Goal: Task Accomplishment & Management: Use online tool/utility

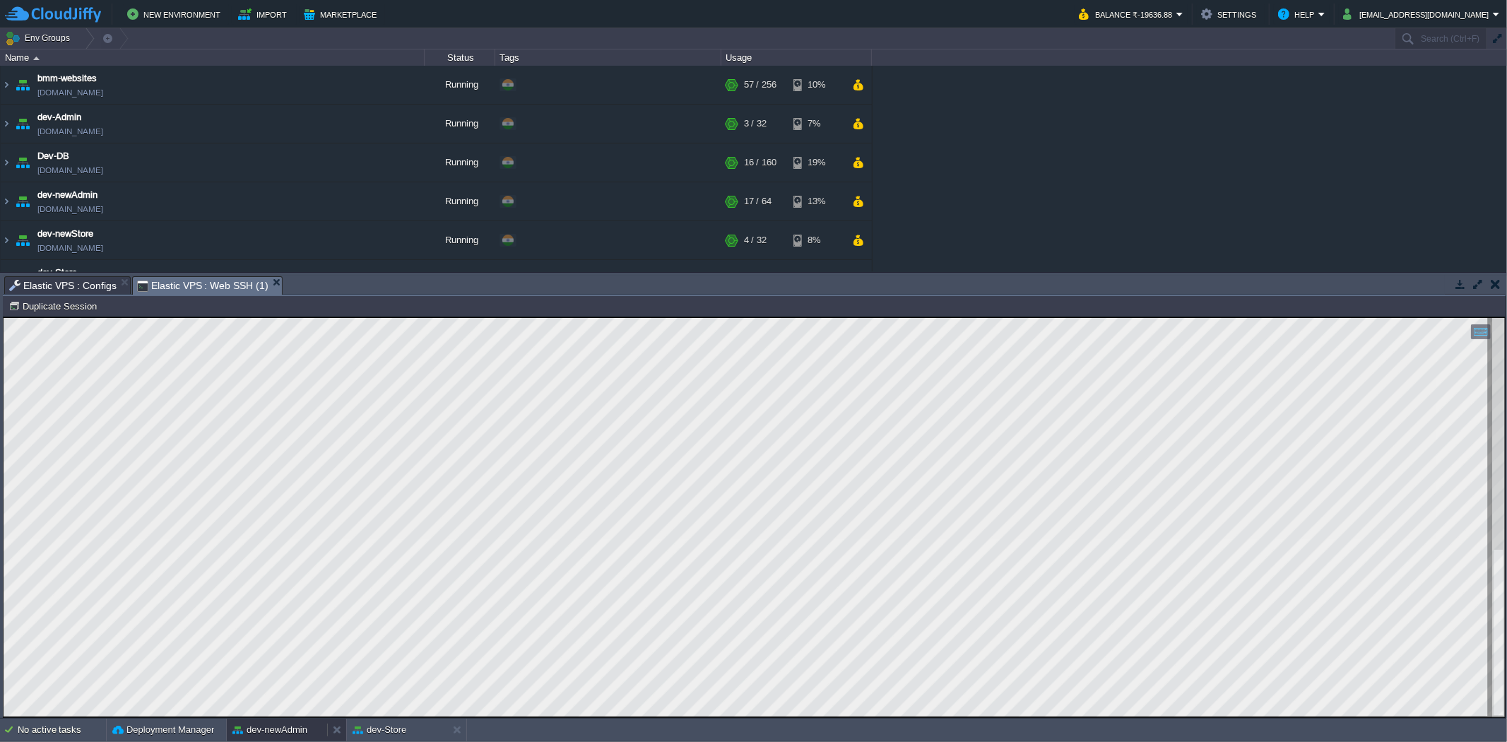
scroll to position [157, 0]
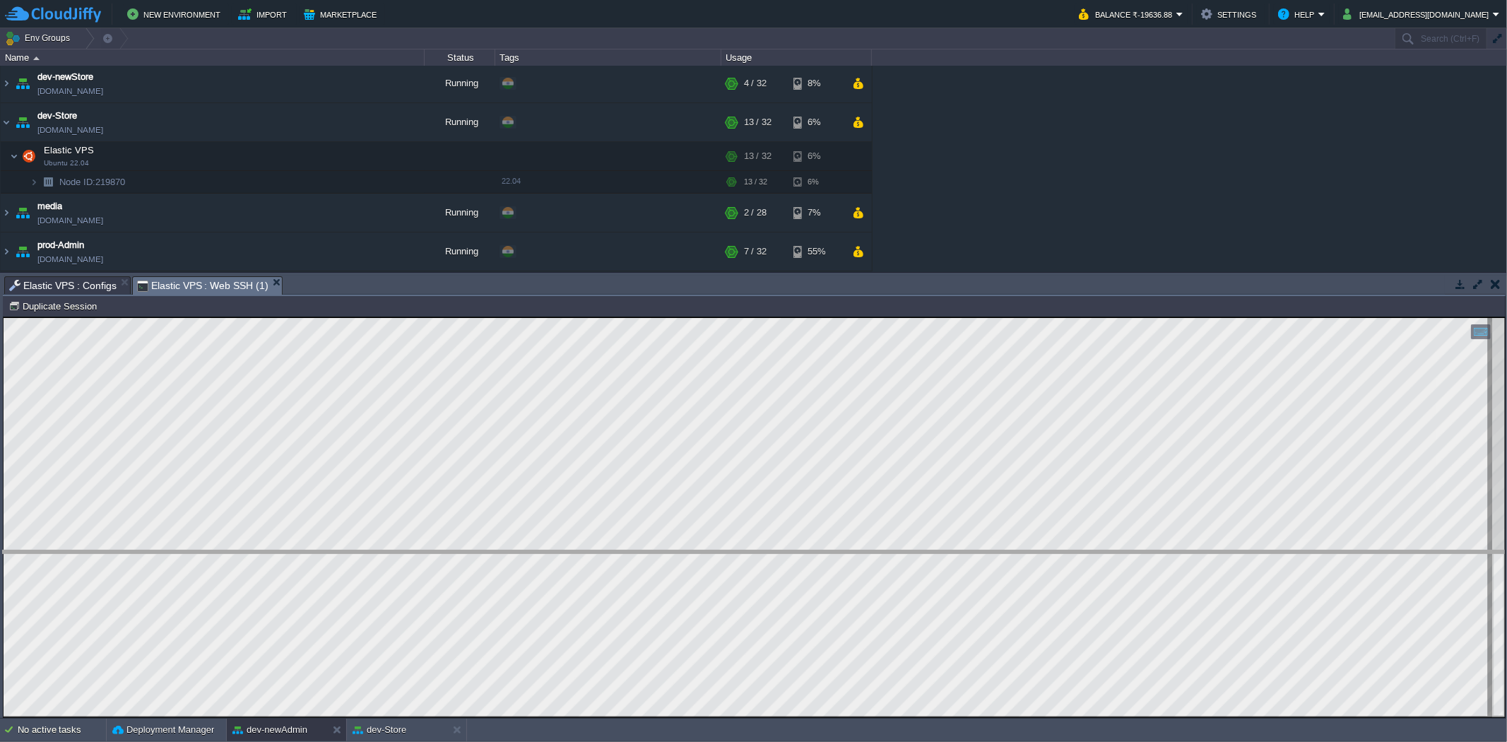
drag, startPoint x: 427, startPoint y: 288, endPoint x: 487, endPoint y: 563, distance: 281.4
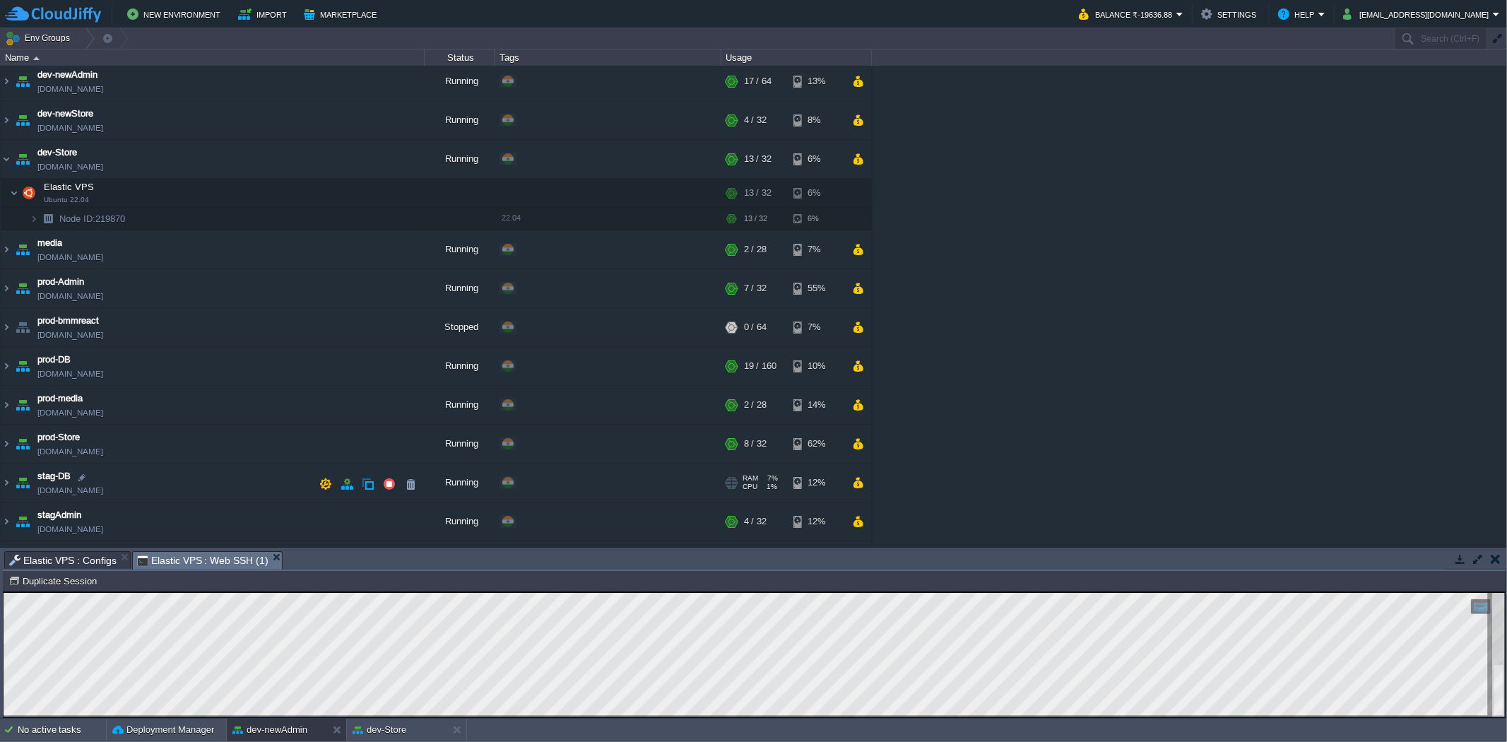
scroll to position [194, 0]
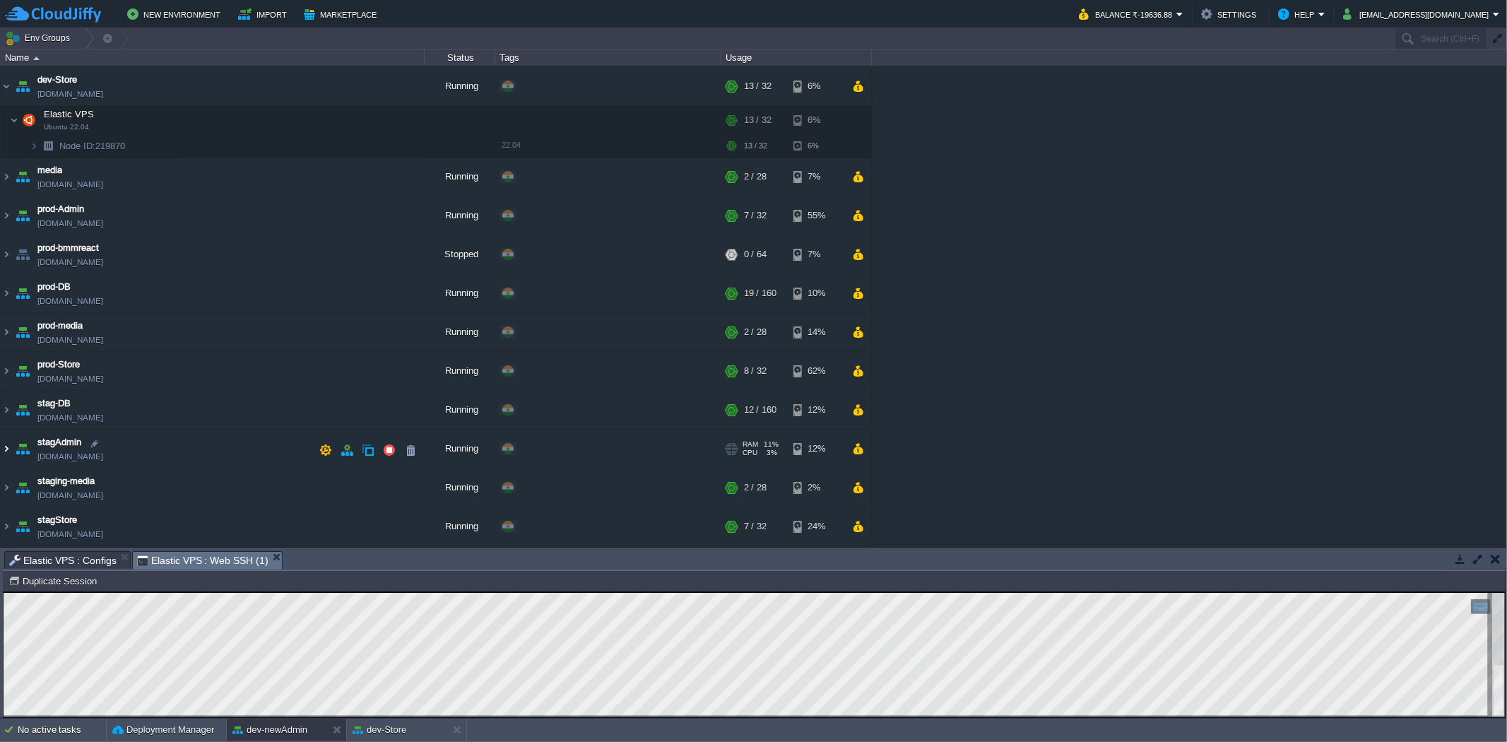
click at [3, 449] on img at bounding box center [6, 448] width 11 height 38
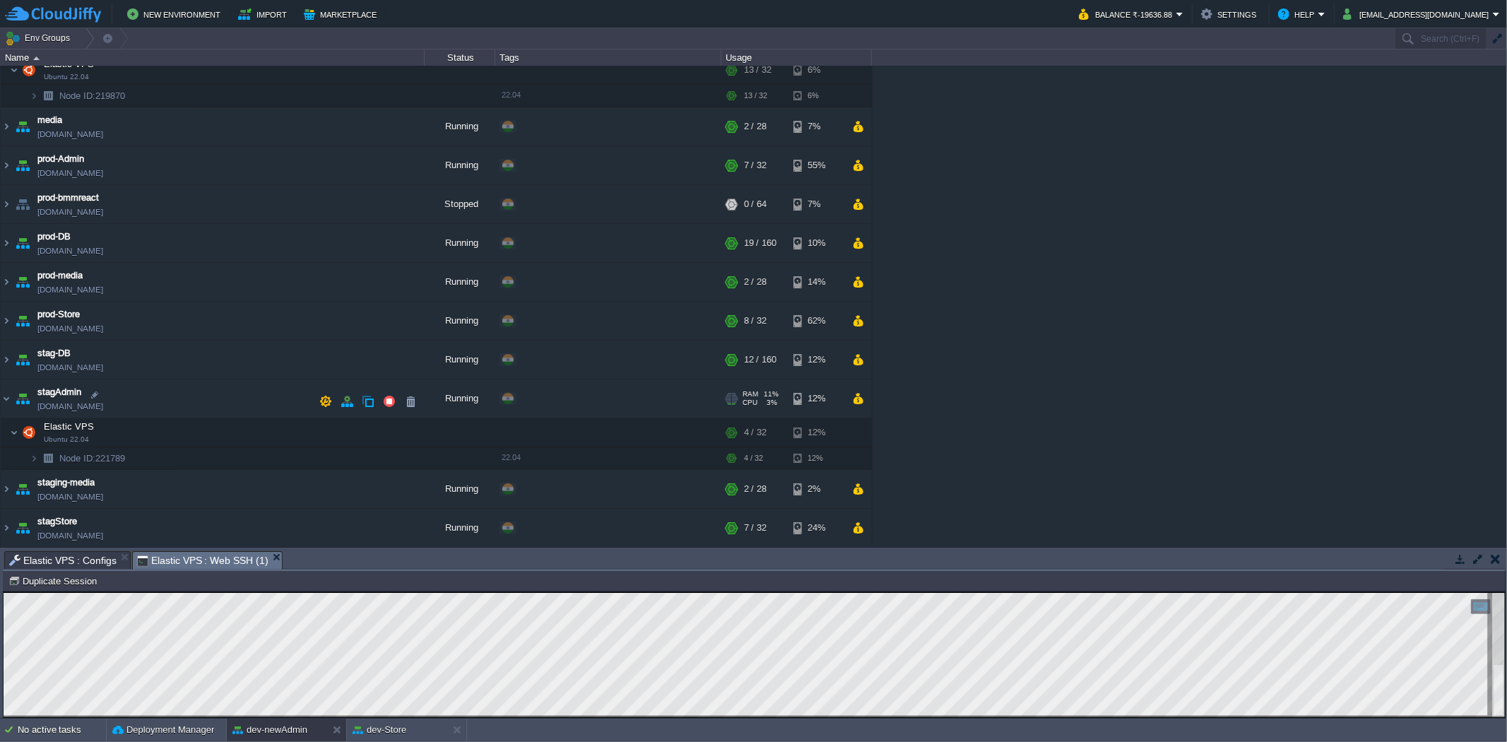
scroll to position [245, 0]
click at [300, 428] on button "button" at bounding box center [297, 432] width 13 height 13
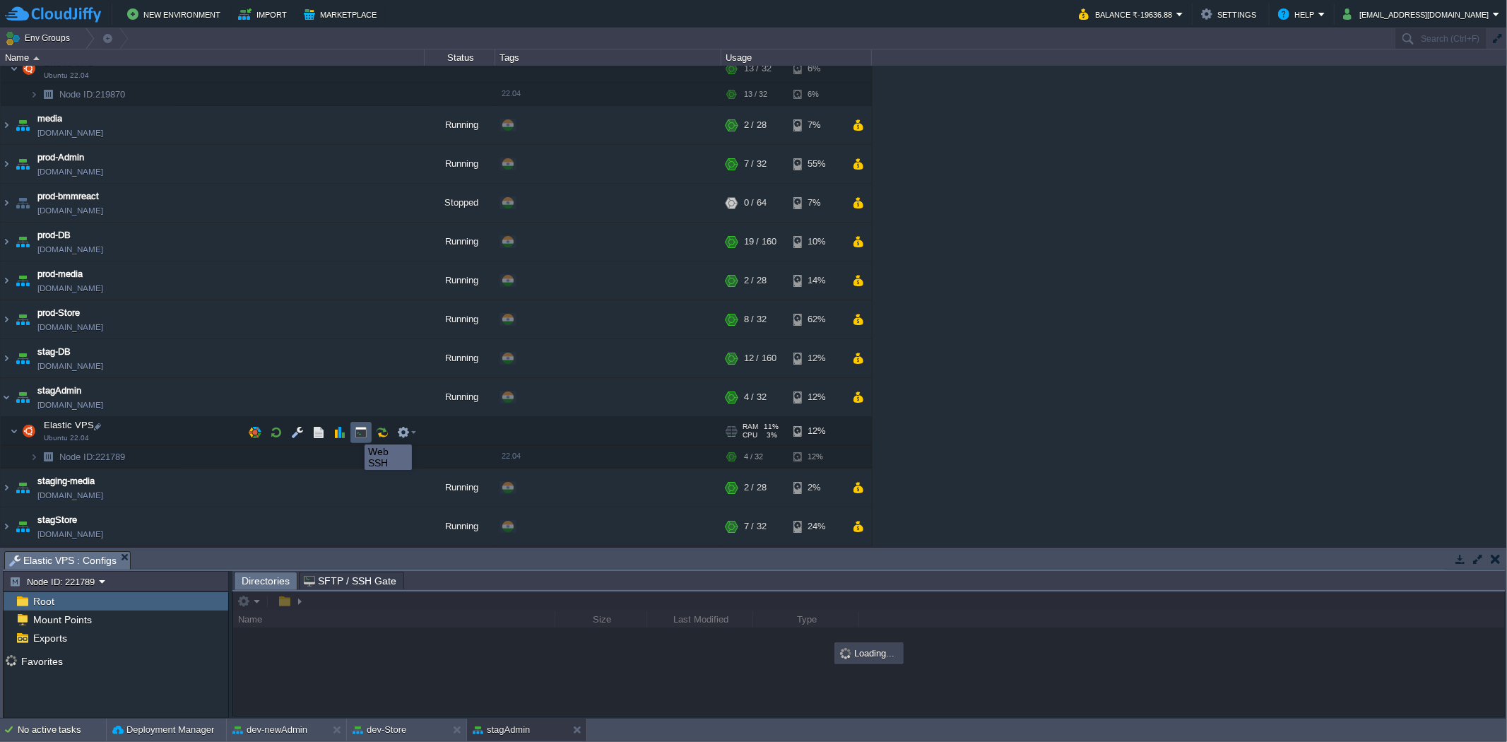
click at [358, 434] on button "button" at bounding box center [361, 432] width 13 height 13
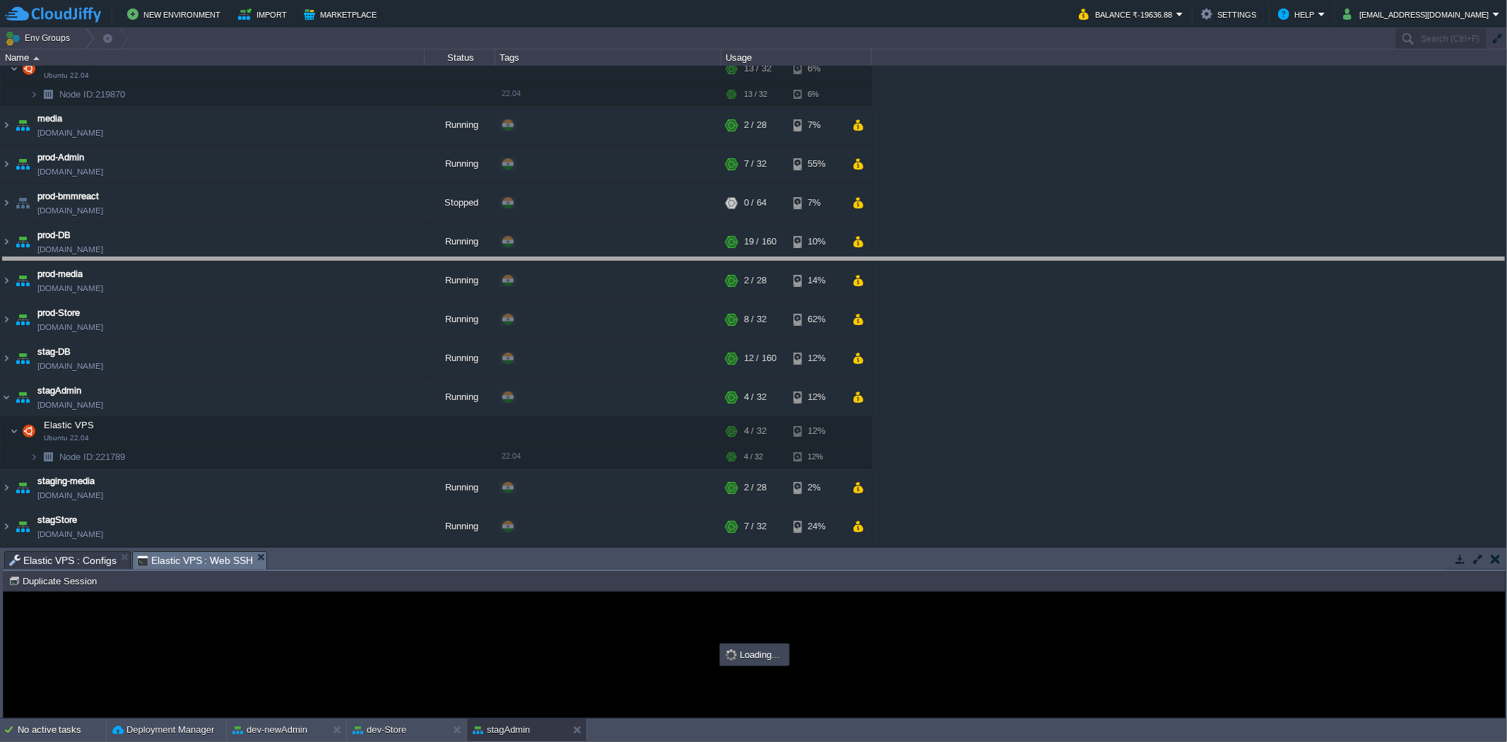
drag, startPoint x: 357, startPoint y: 562, endPoint x: 452, endPoint y: 268, distance: 308.1
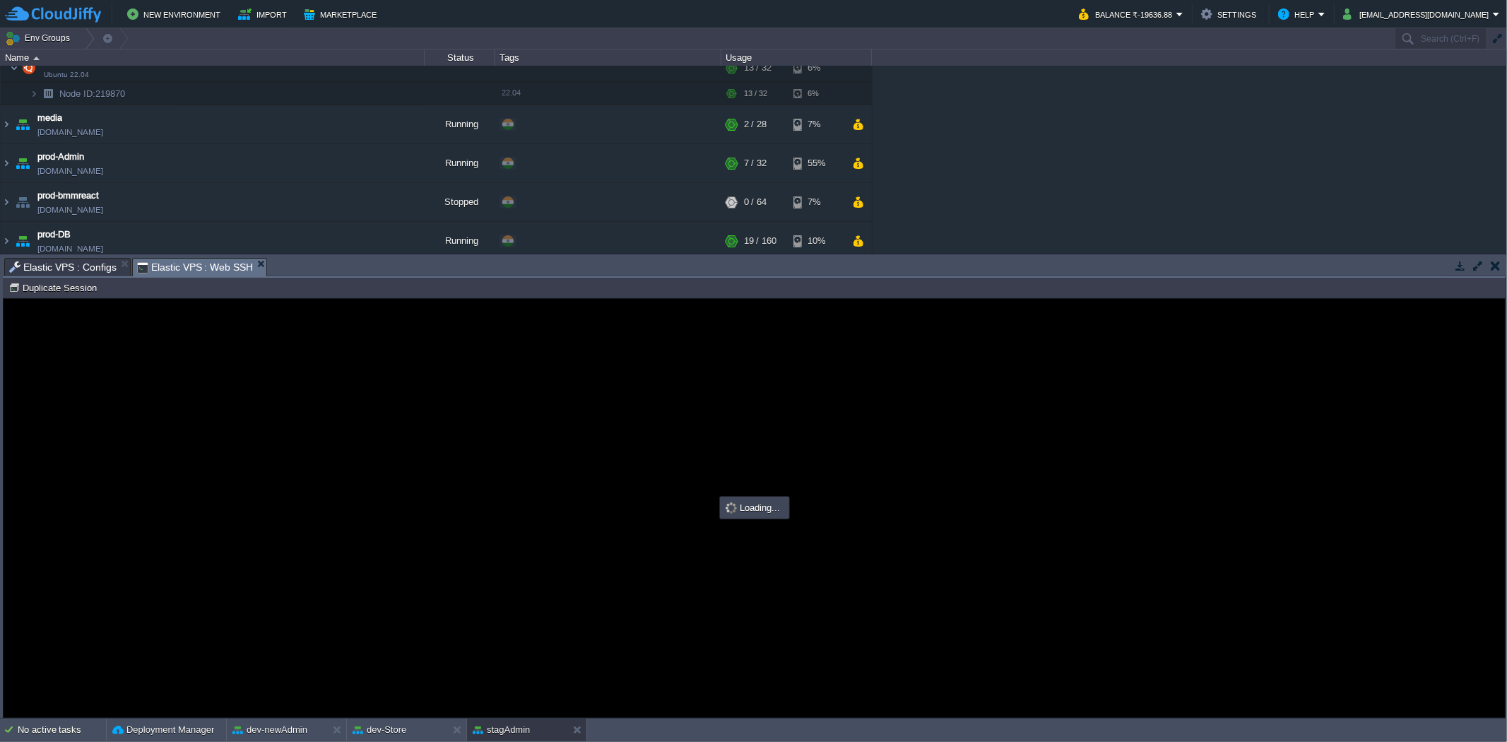
scroll to position [0, 0]
type input "#000000"
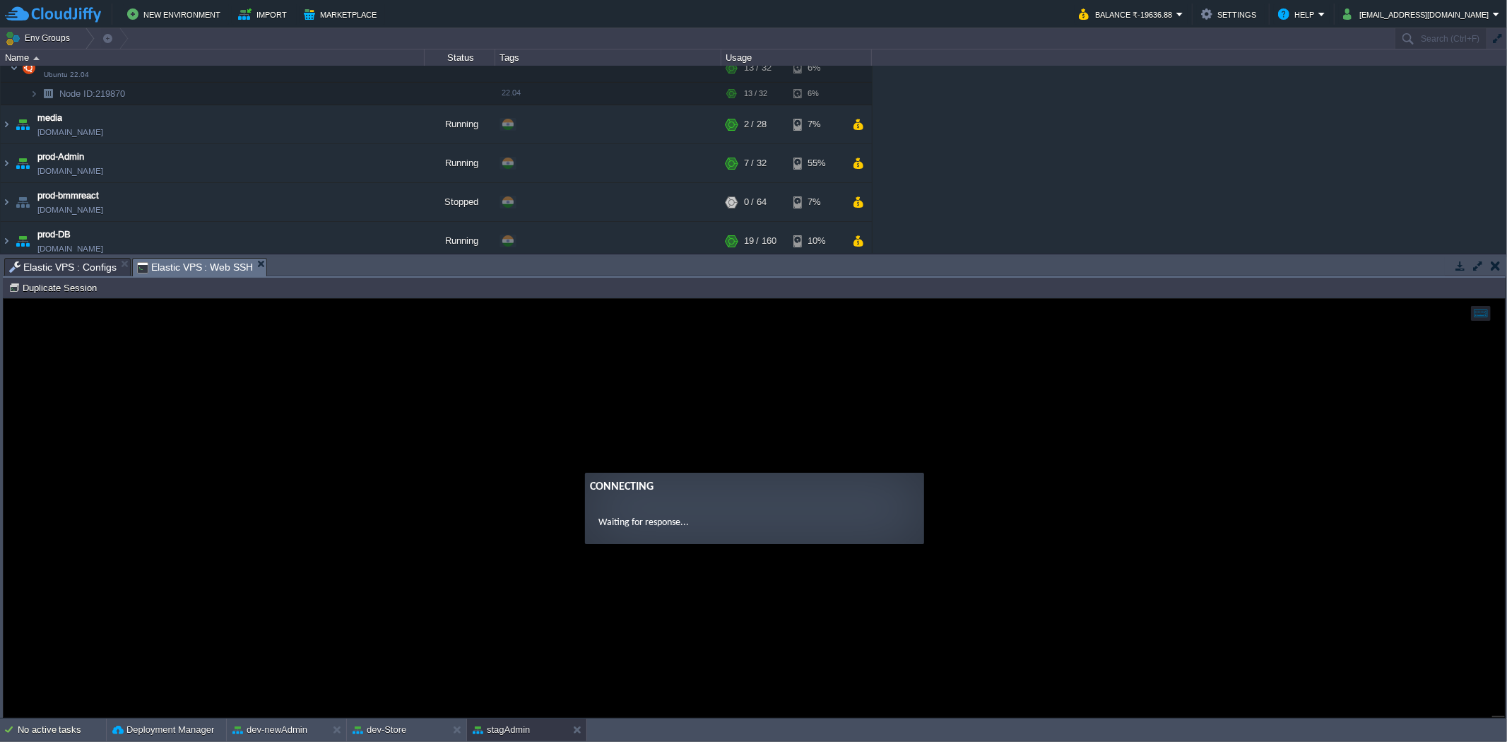
click at [73, 265] on span "Elastic VPS : Configs" at bounding box center [62, 267] width 107 height 17
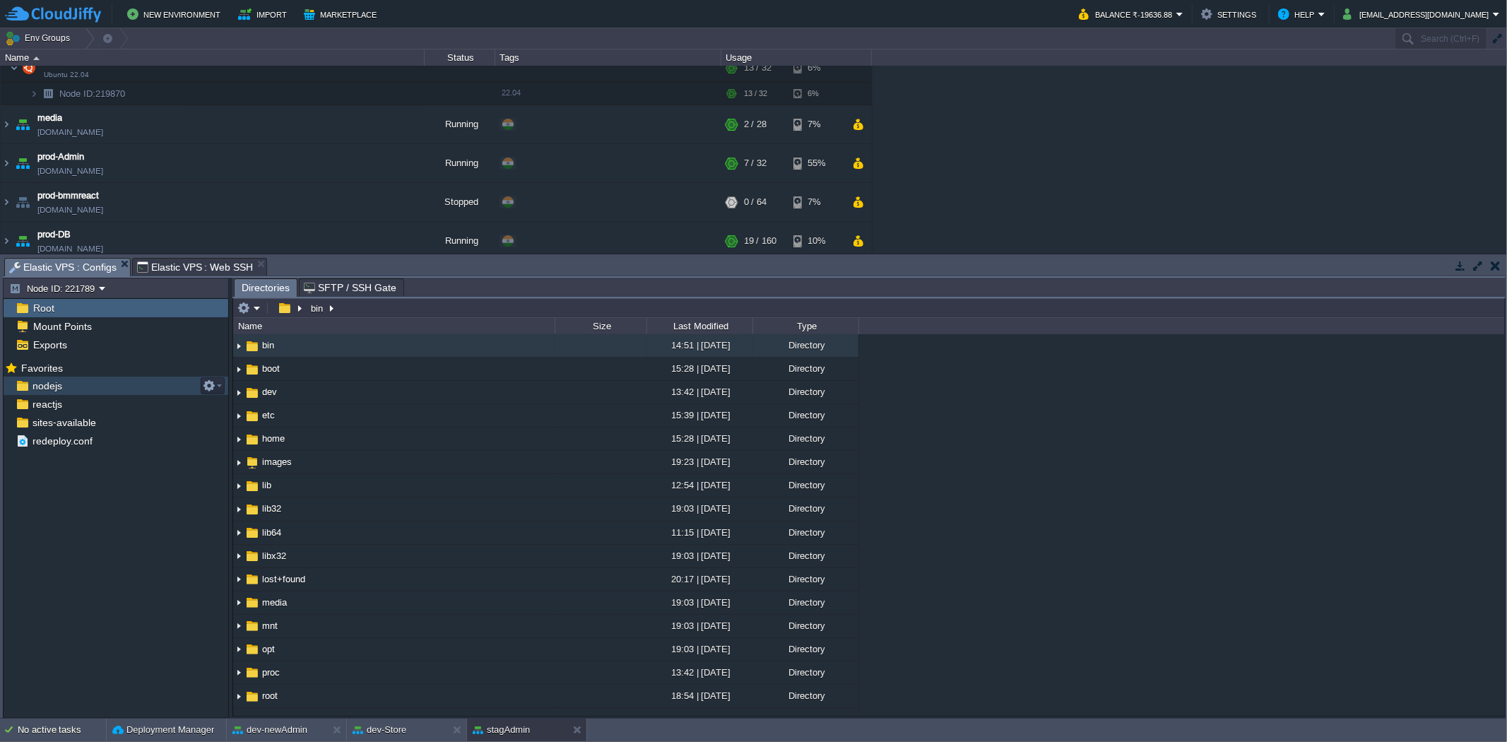
click at [76, 385] on div "nodejs" at bounding box center [116, 386] width 225 height 18
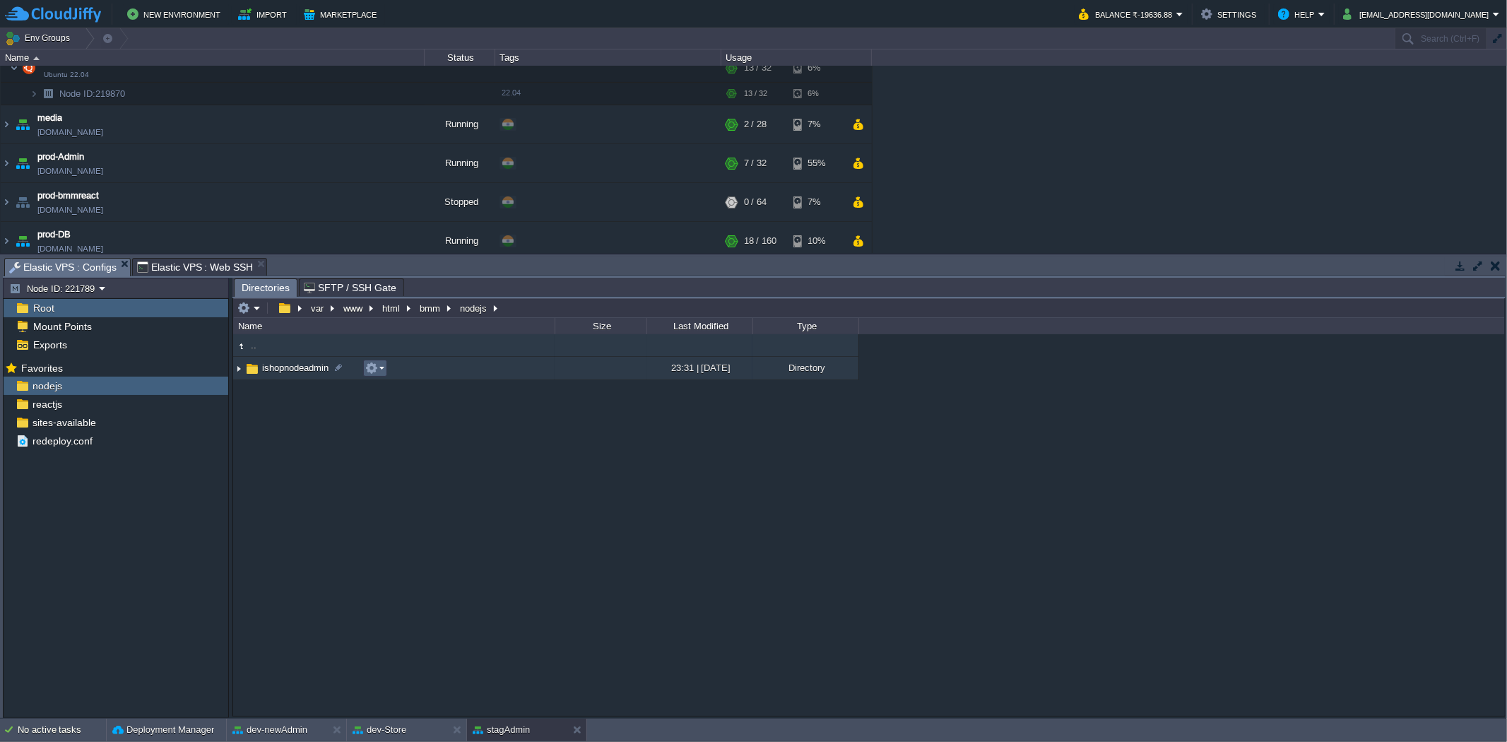
click at [367, 372] on button "button" at bounding box center [371, 368] width 13 height 13
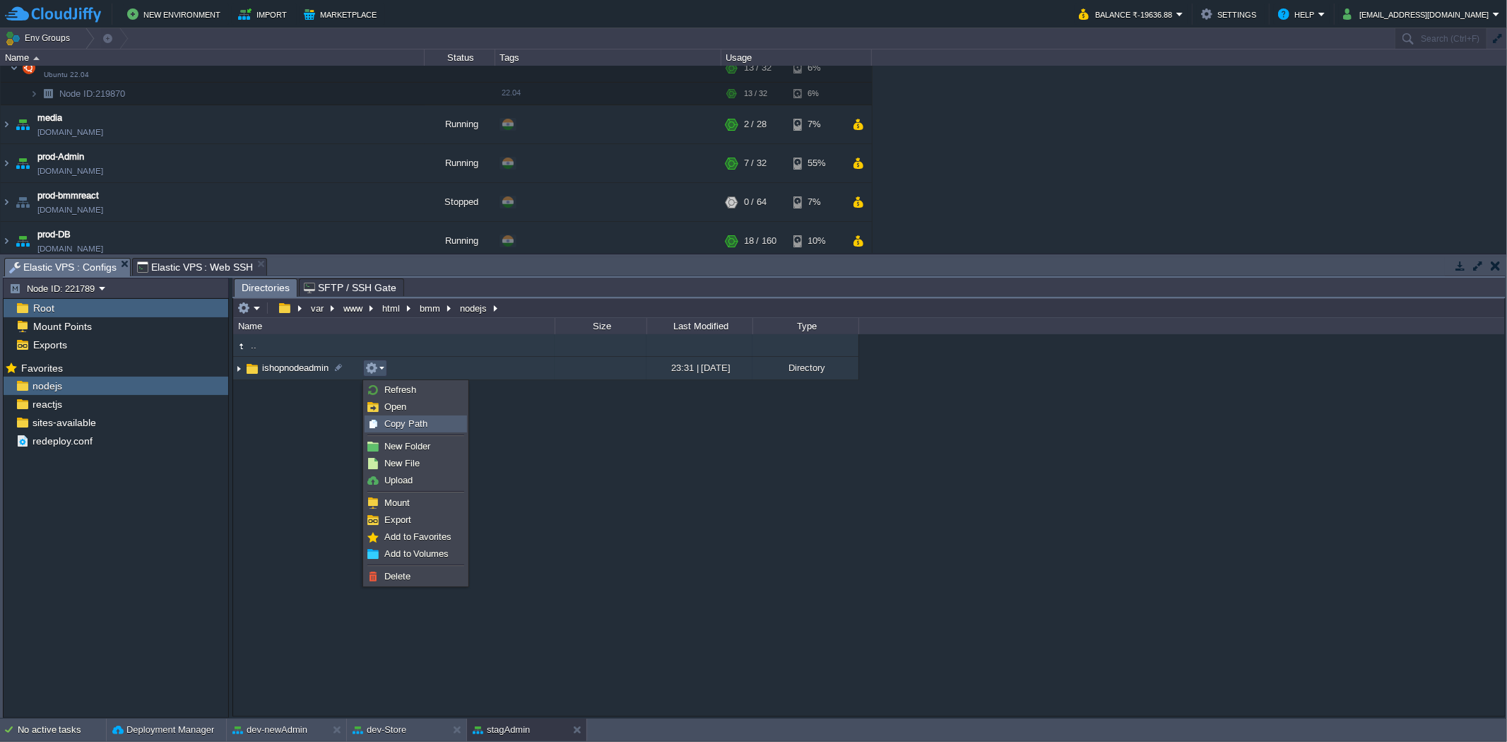
click at [404, 421] on span "Copy Path" at bounding box center [405, 423] width 43 height 11
type textarea "/var/www/html/bmm/nodejs/ishopnodeadmin"
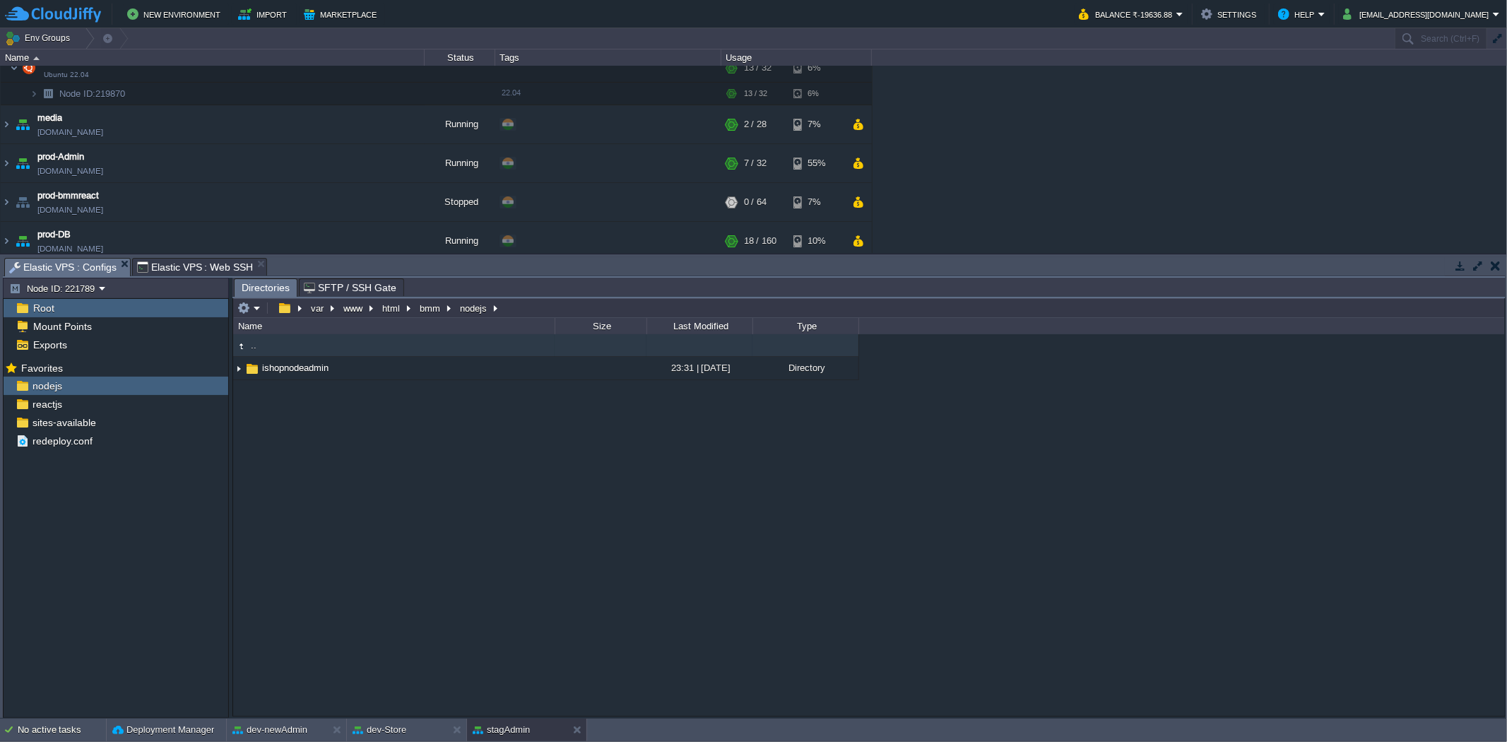
click at [208, 260] on span "Elastic VPS : Web SSH" at bounding box center [195, 267] width 117 height 17
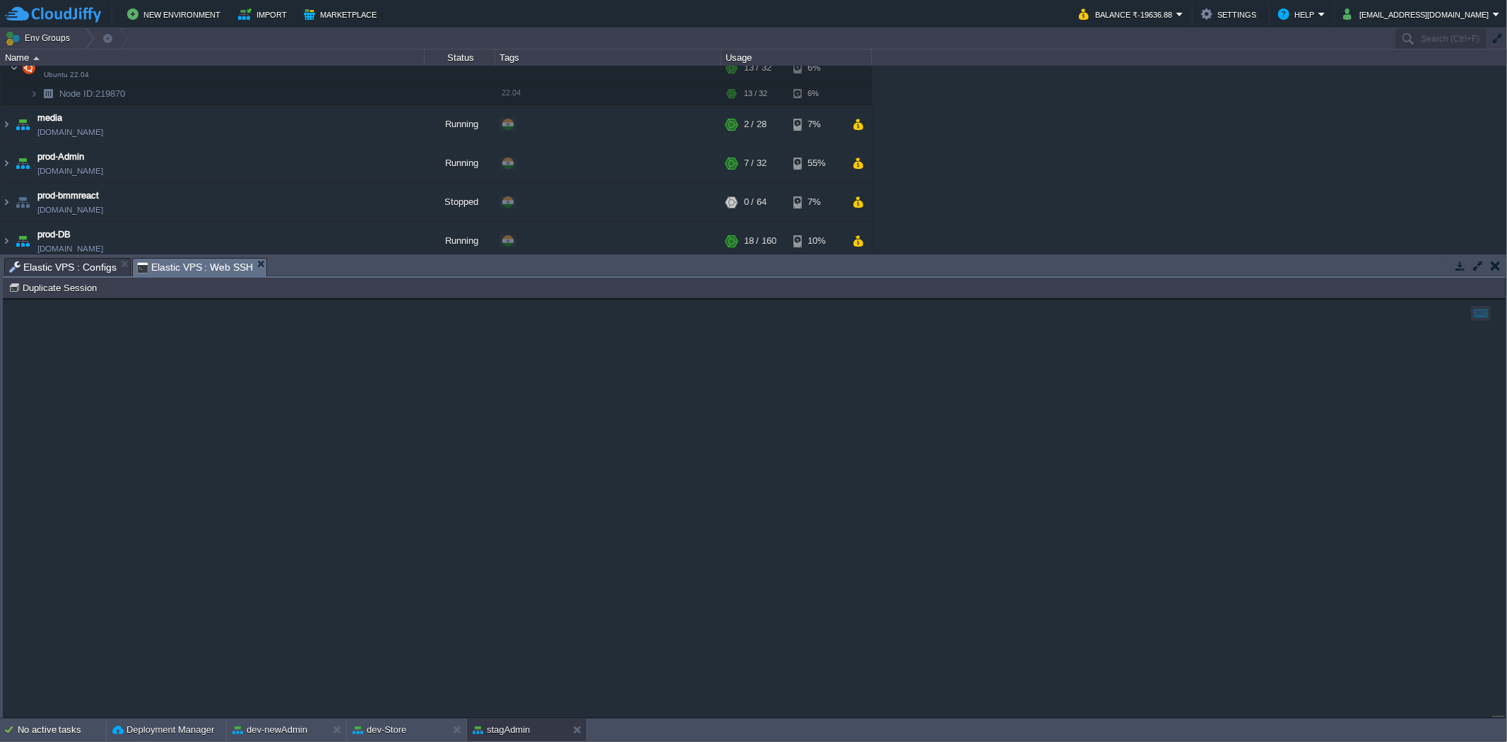
click at [66, 261] on span "Elastic VPS : Configs" at bounding box center [62, 267] width 107 height 17
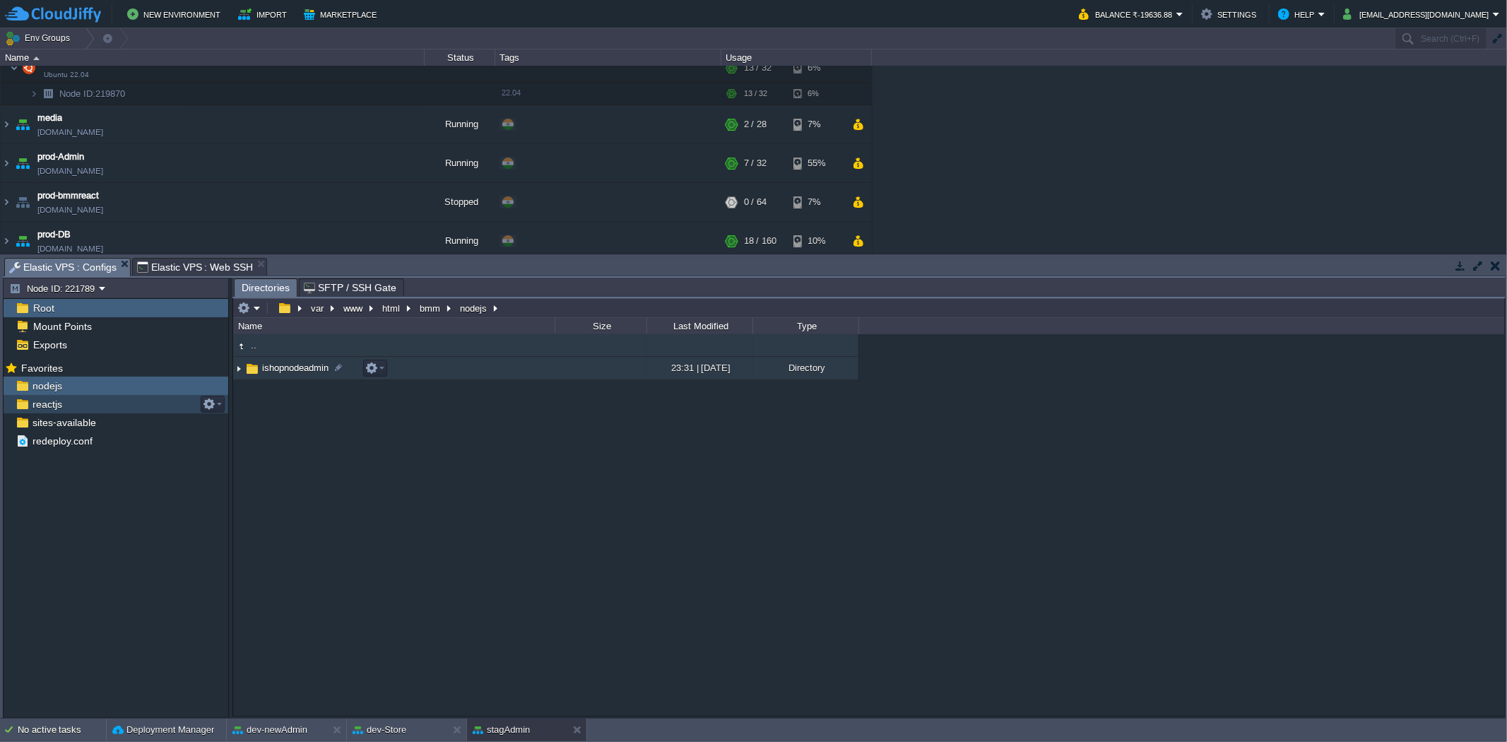
click at [239, 369] on img at bounding box center [238, 368] width 11 height 22
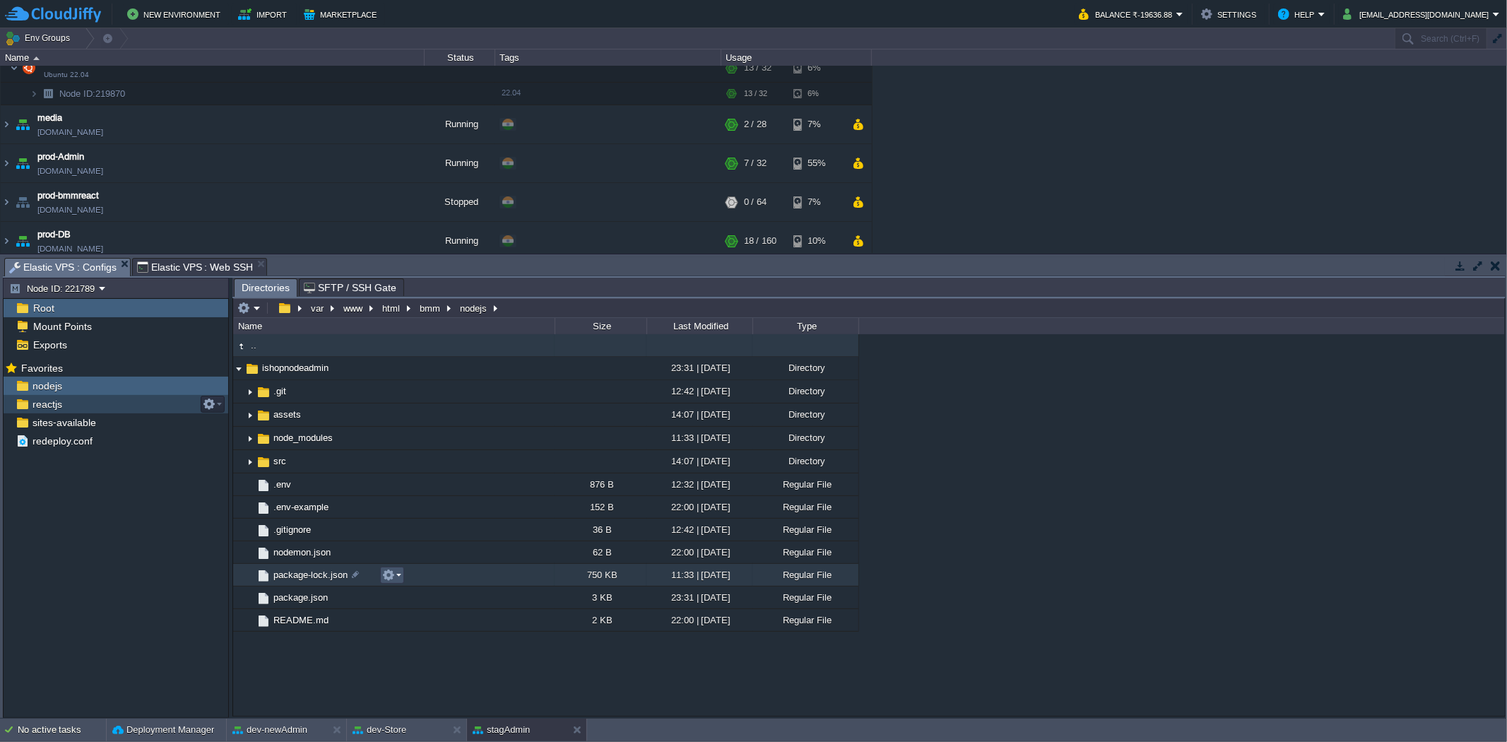
click at [386, 578] on button "button" at bounding box center [388, 575] width 13 height 13
click at [419, 692] on span "Delete" at bounding box center [414, 692] width 26 height 11
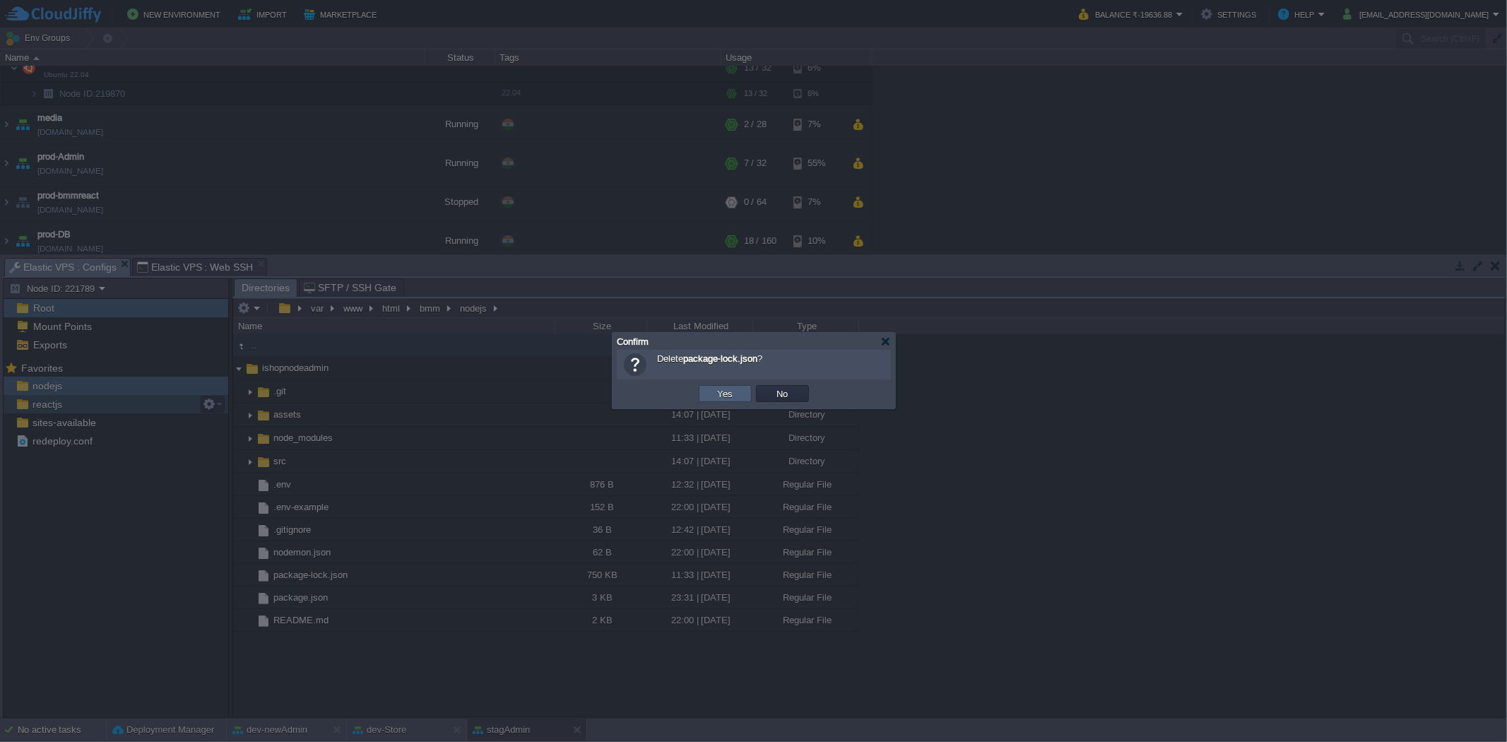
click at [735, 399] on button "Yes" at bounding box center [725, 393] width 24 height 13
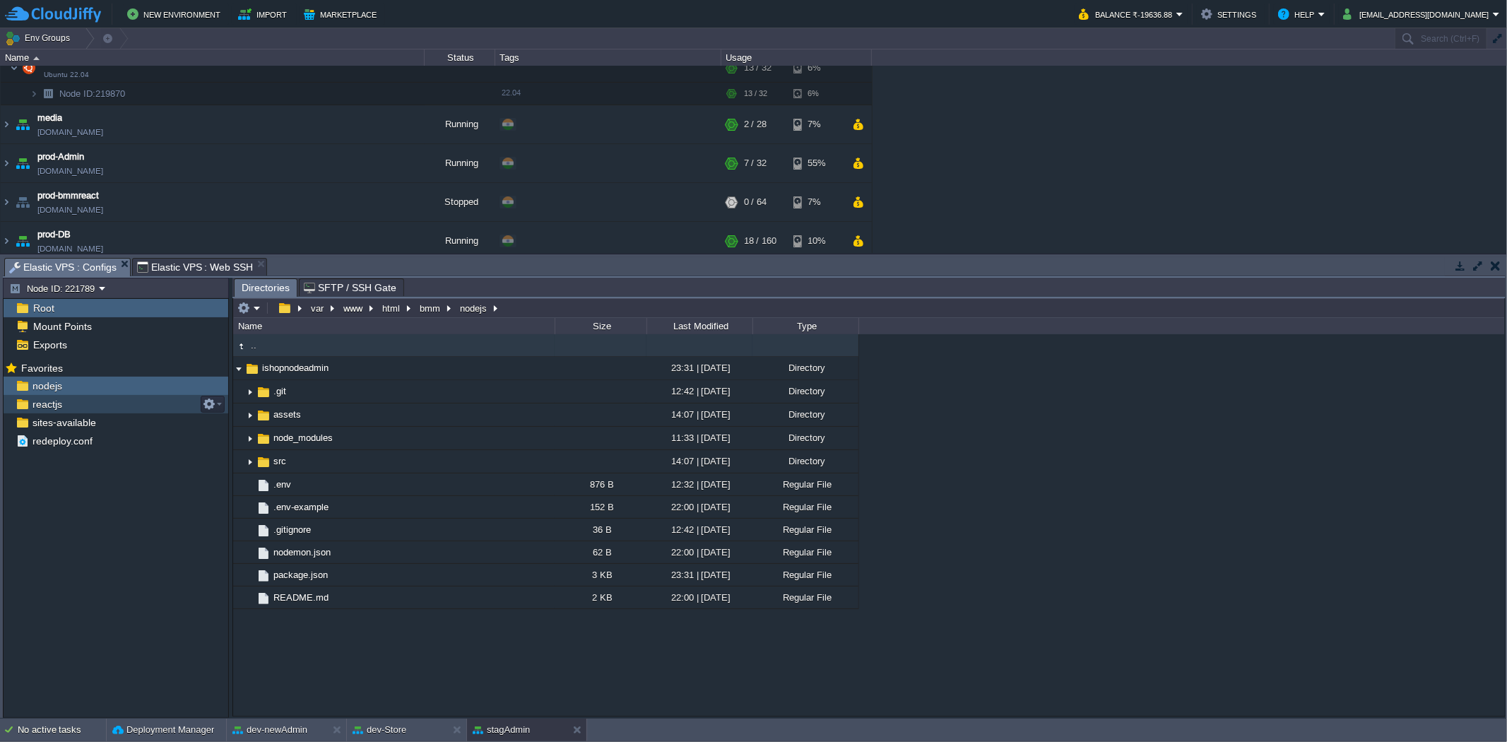
click at [213, 268] on span "Elastic VPS : Web SSH" at bounding box center [195, 267] width 117 height 17
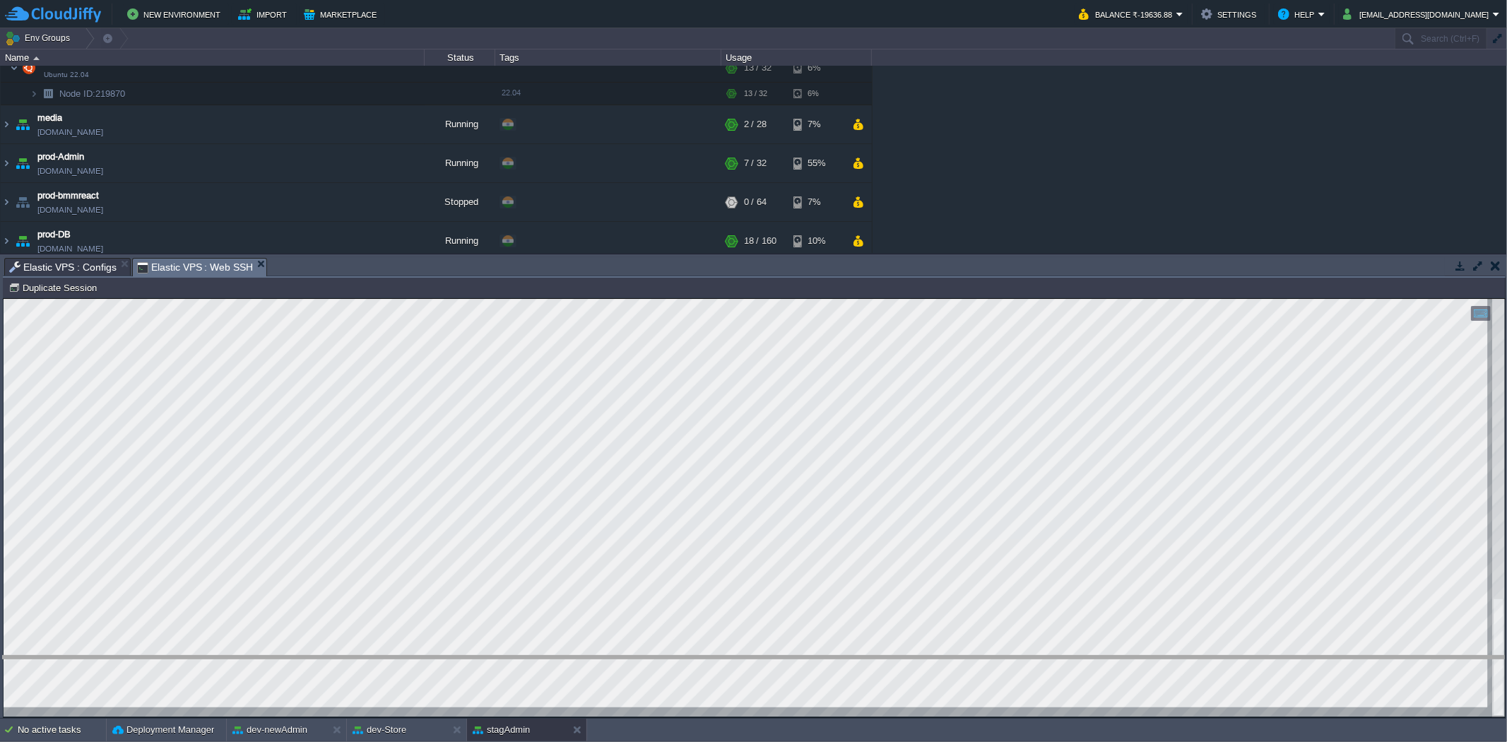
drag, startPoint x: 519, startPoint y: 266, endPoint x: 627, endPoint y: 665, distance: 412.6
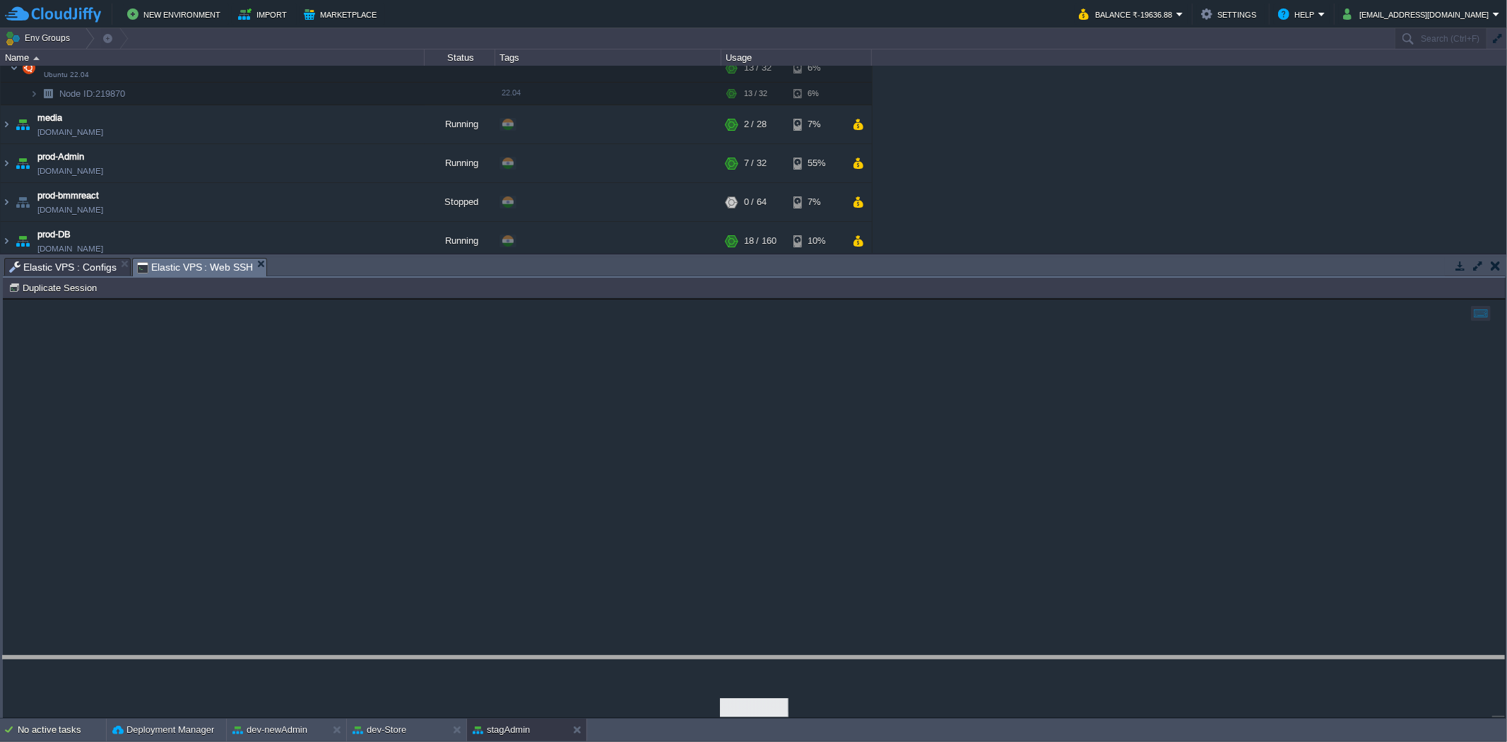
scroll to position [140, 0]
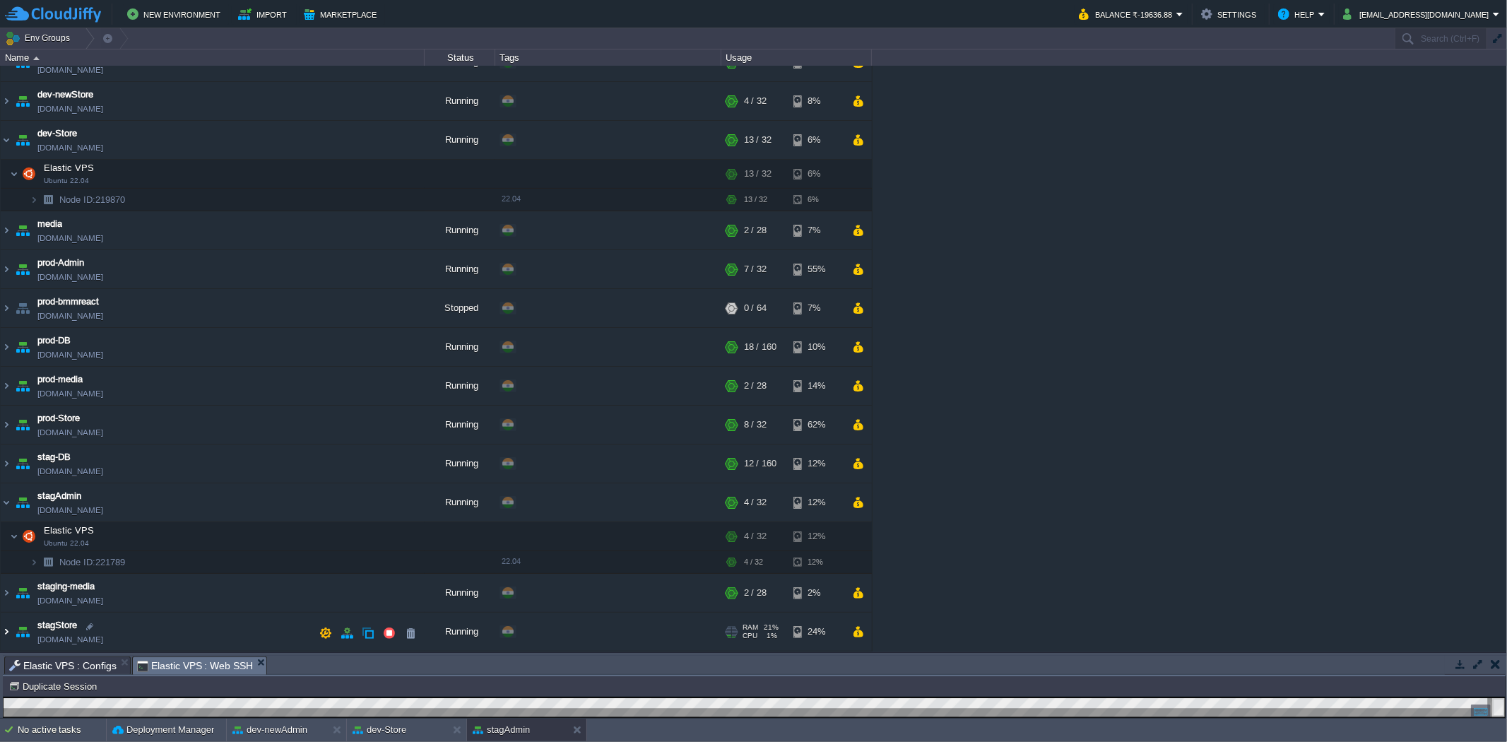
click at [8, 636] on img at bounding box center [6, 631] width 11 height 38
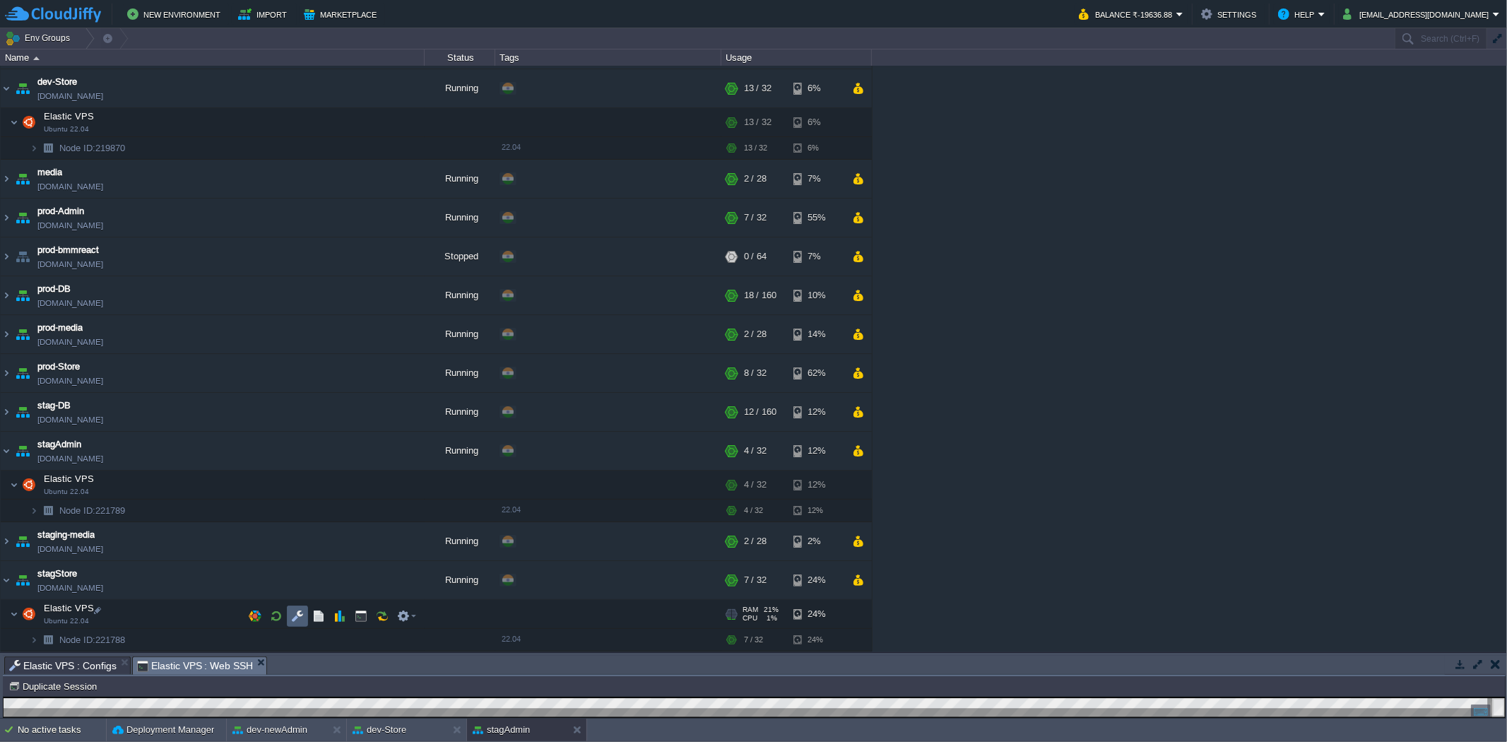
click at [304, 616] on td at bounding box center [297, 615] width 21 height 21
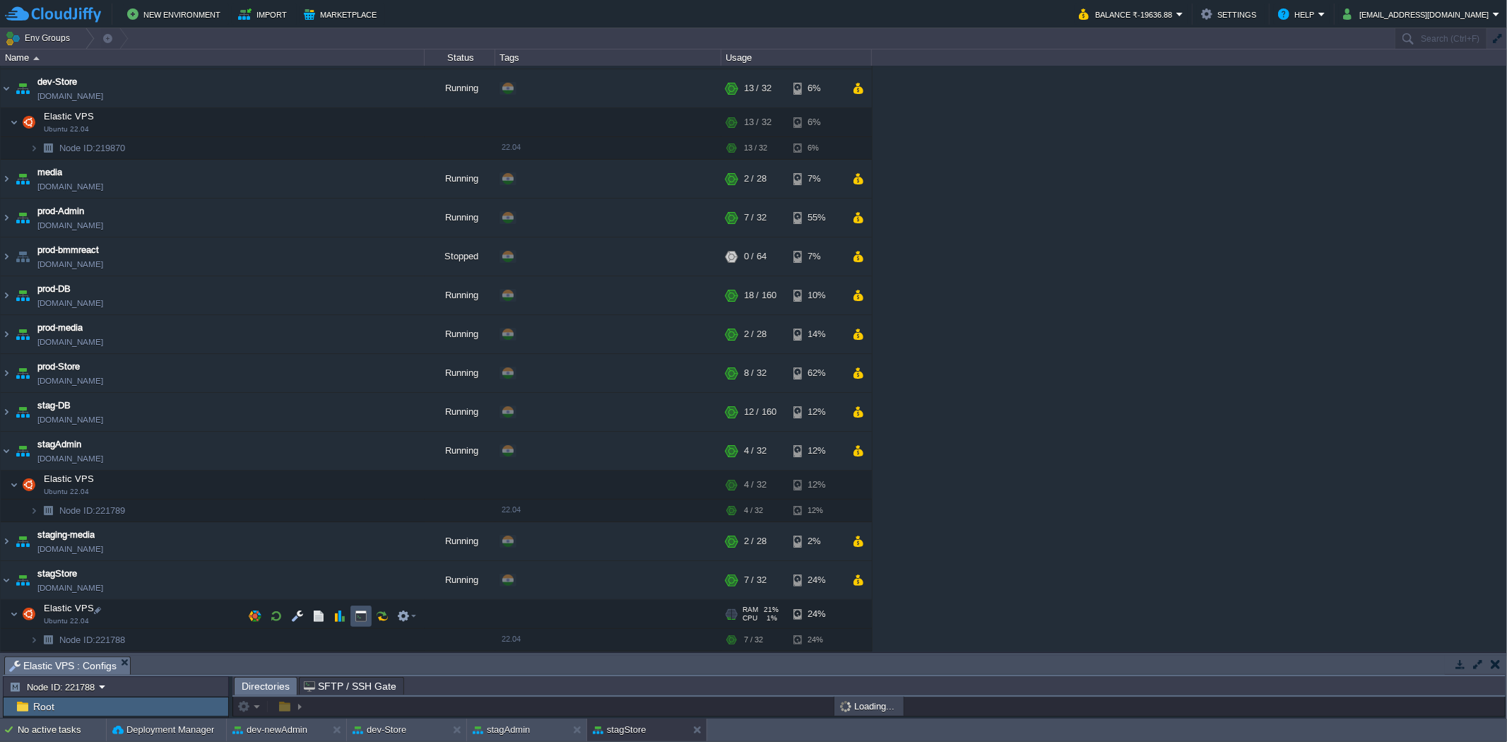
click at [362, 616] on button "button" at bounding box center [361, 616] width 13 height 13
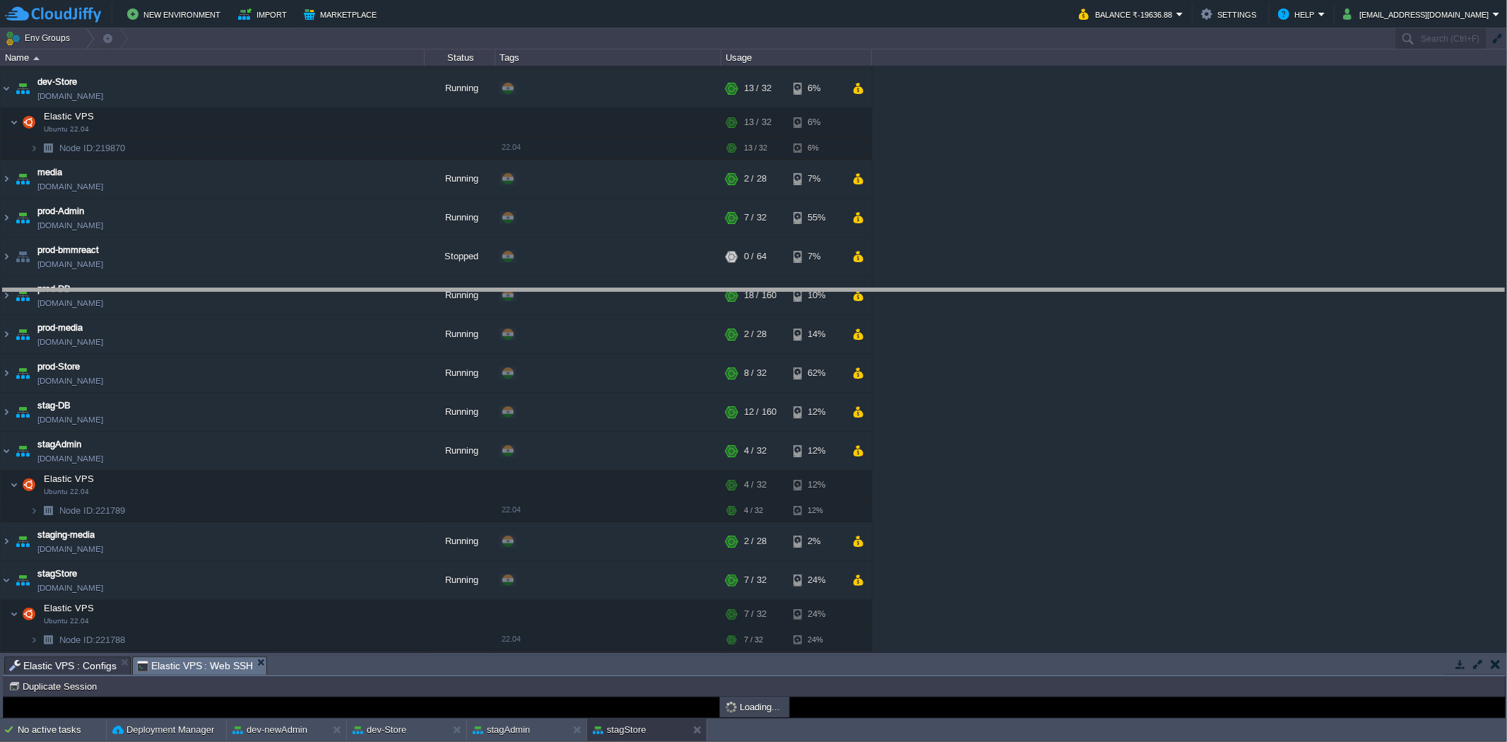
drag, startPoint x: 379, startPoint y: 668, endPoint x: 396, endPoint y: 293, distance: 375.4
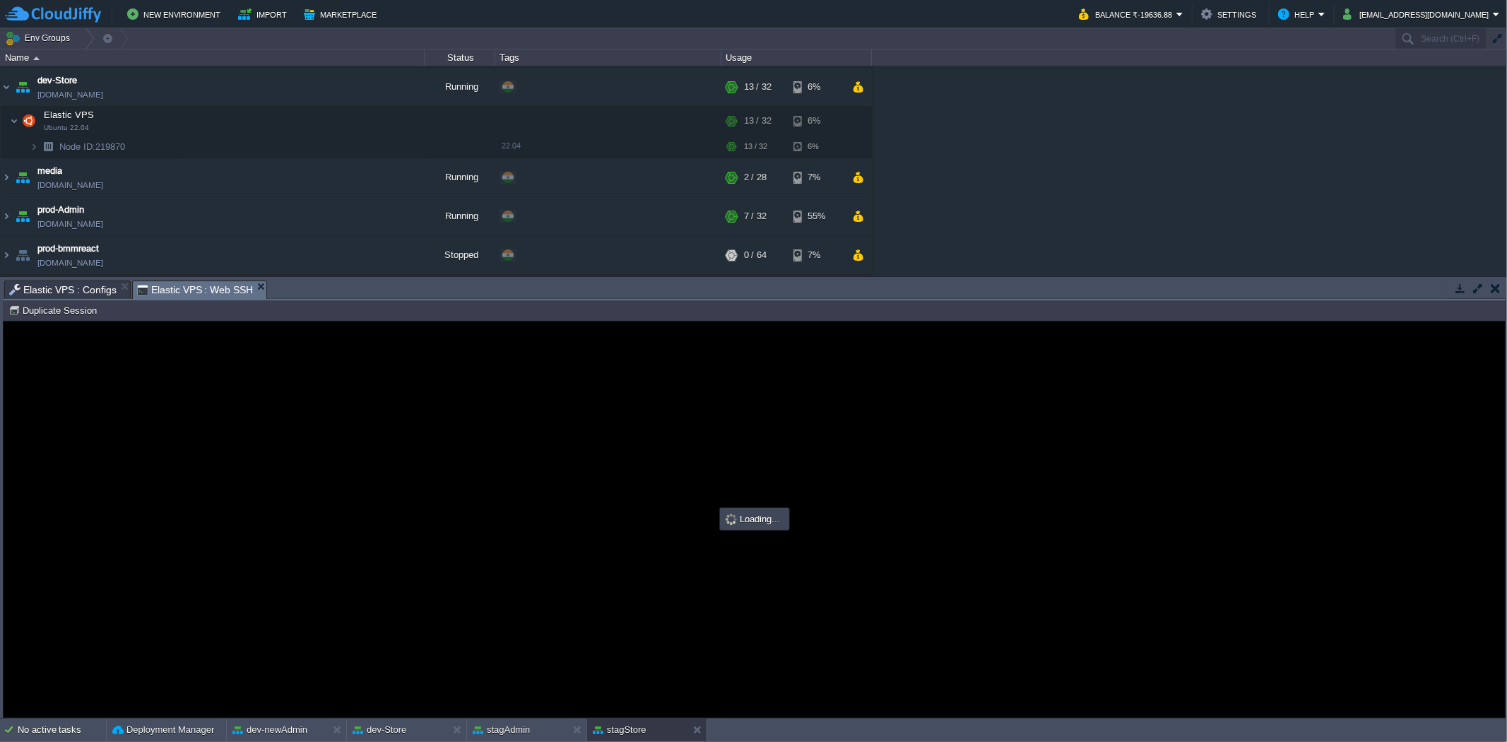
scroll to position [0, 0]
type input "#000000"
click at [81, 292] on span "Elastic VPS : Configs" at bounding box center [62, 289] width 107 height 17
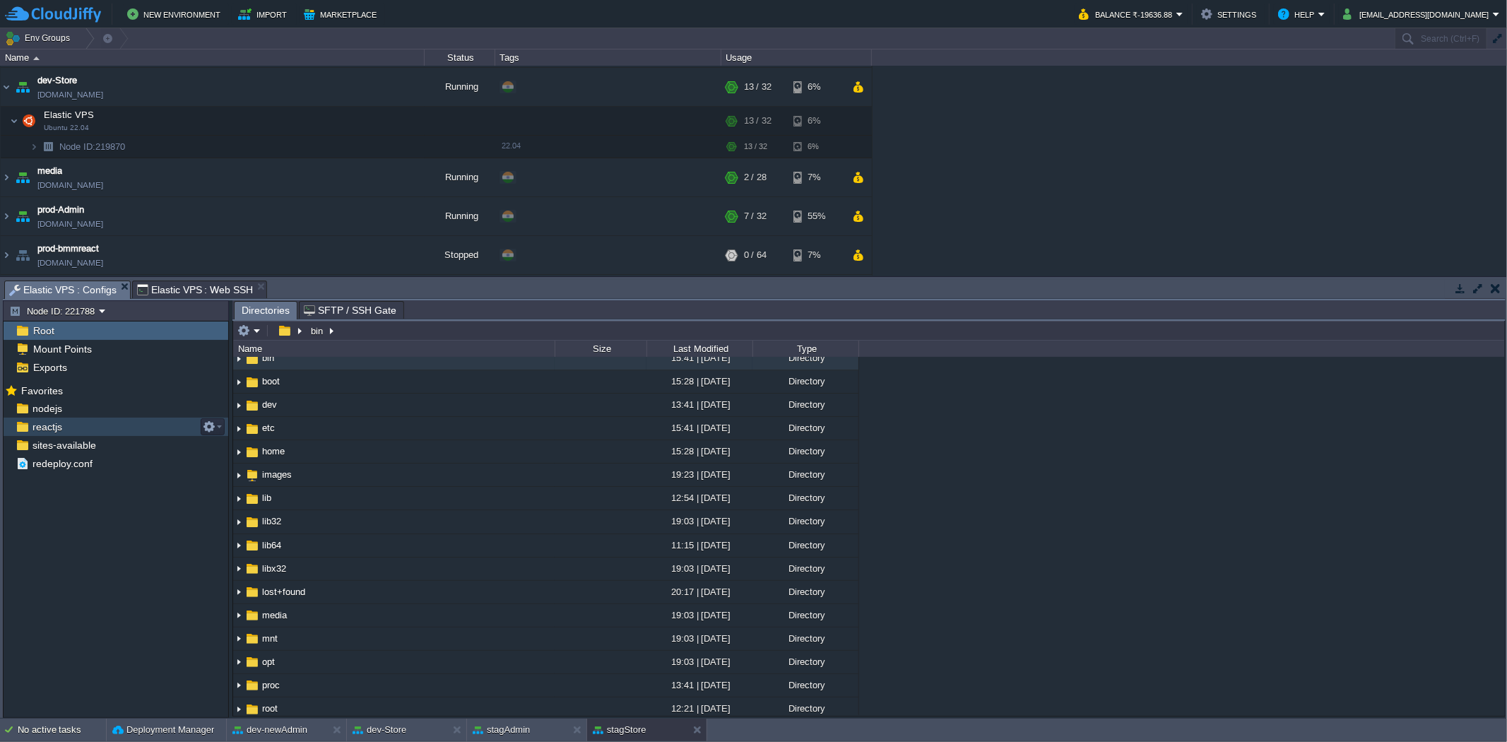
click at [89, 434] on div "reactjs" at bounding box center [116, 426] width 225 height 18
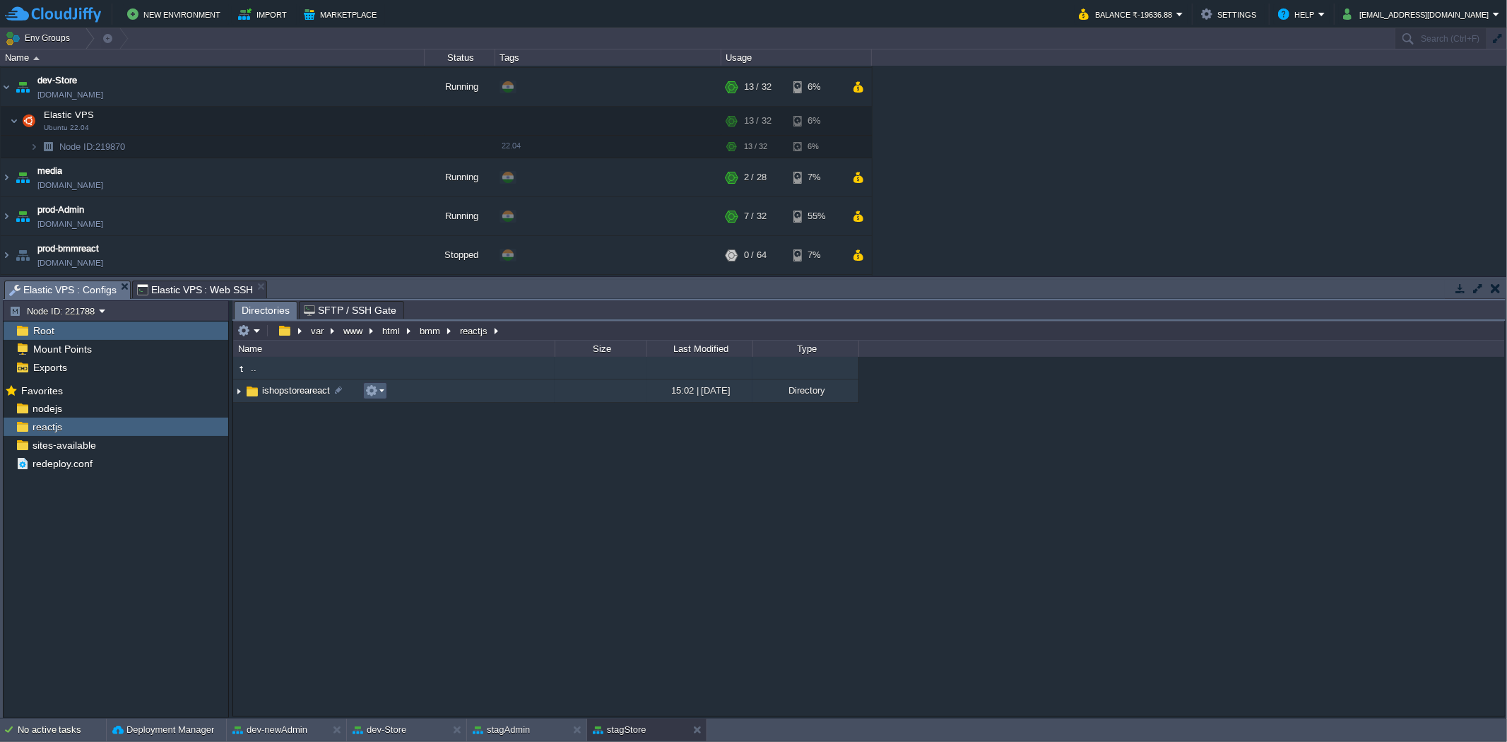
click at [383, 396] on em at bounding box center [374, 390] width 19 height 13
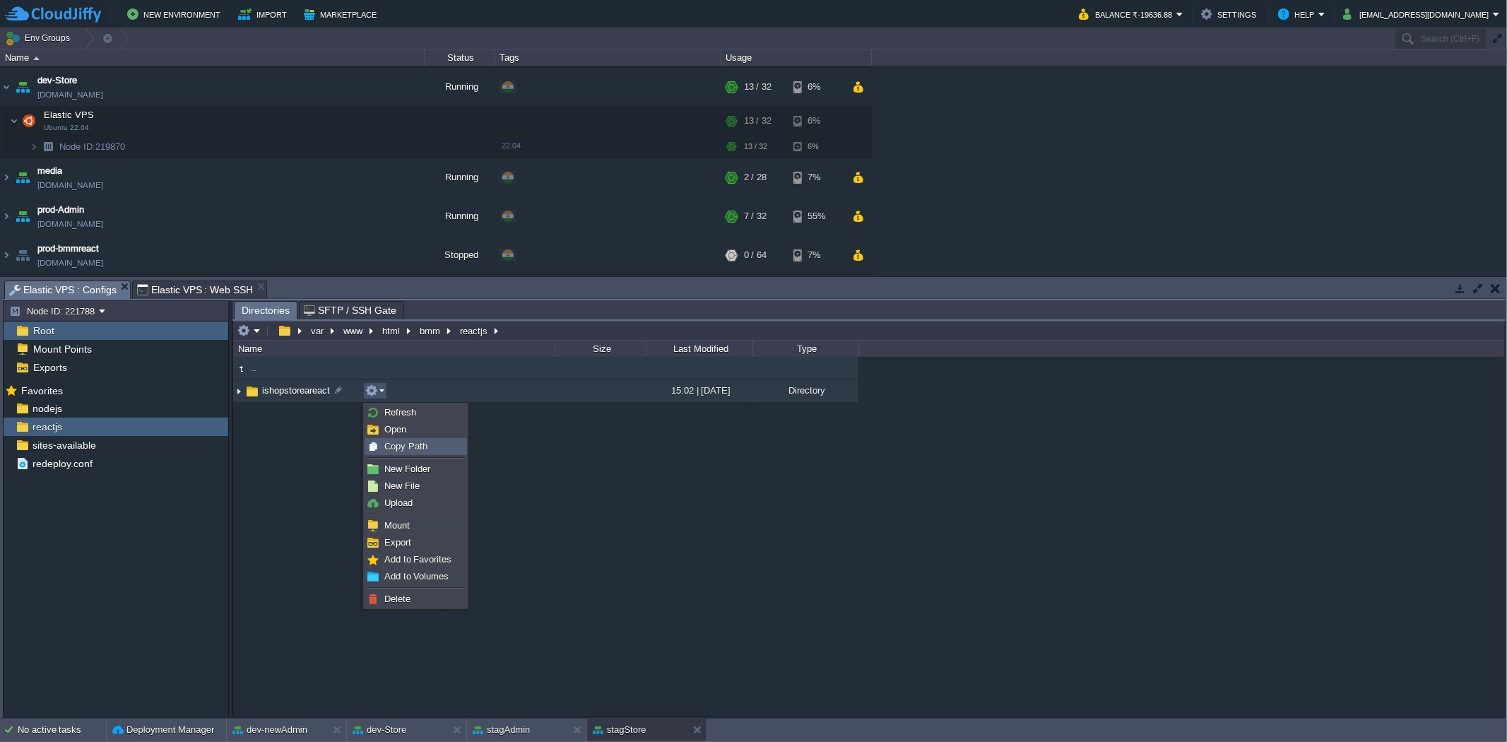
click at [413, 449] on span "Copy Path" at bounding box center [405, 446] width 43 height 11
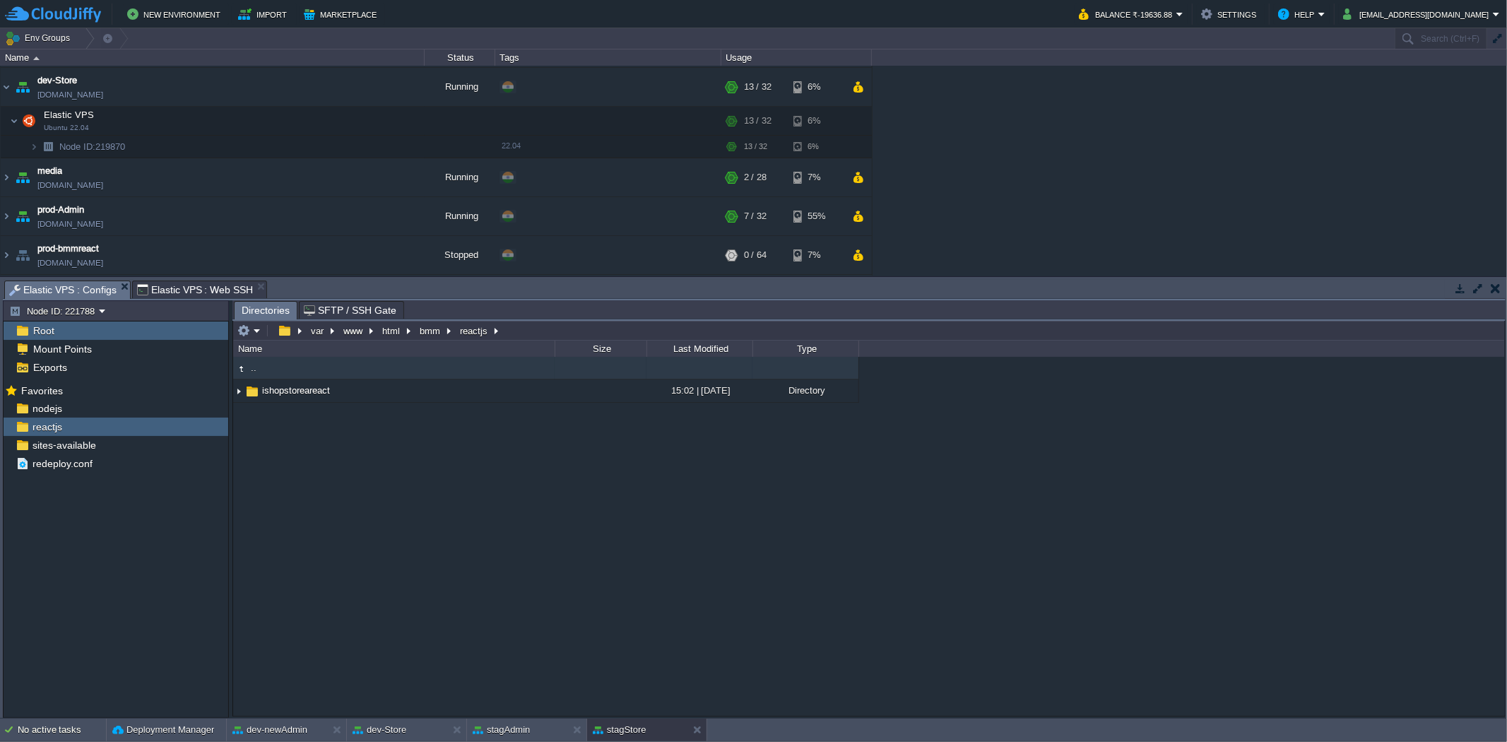
click at [214, 284] on span "Elastic VPS : Web SSH" at bounding box center [195, 289] width 117 height 17
click at [83, 285] on span "Elastic VPS : Configs" at bounding box center [62, 290] width 107 height 18
click at [138, 403] on div "nodejs" at bounding box center [116, 408] width 225 height 18
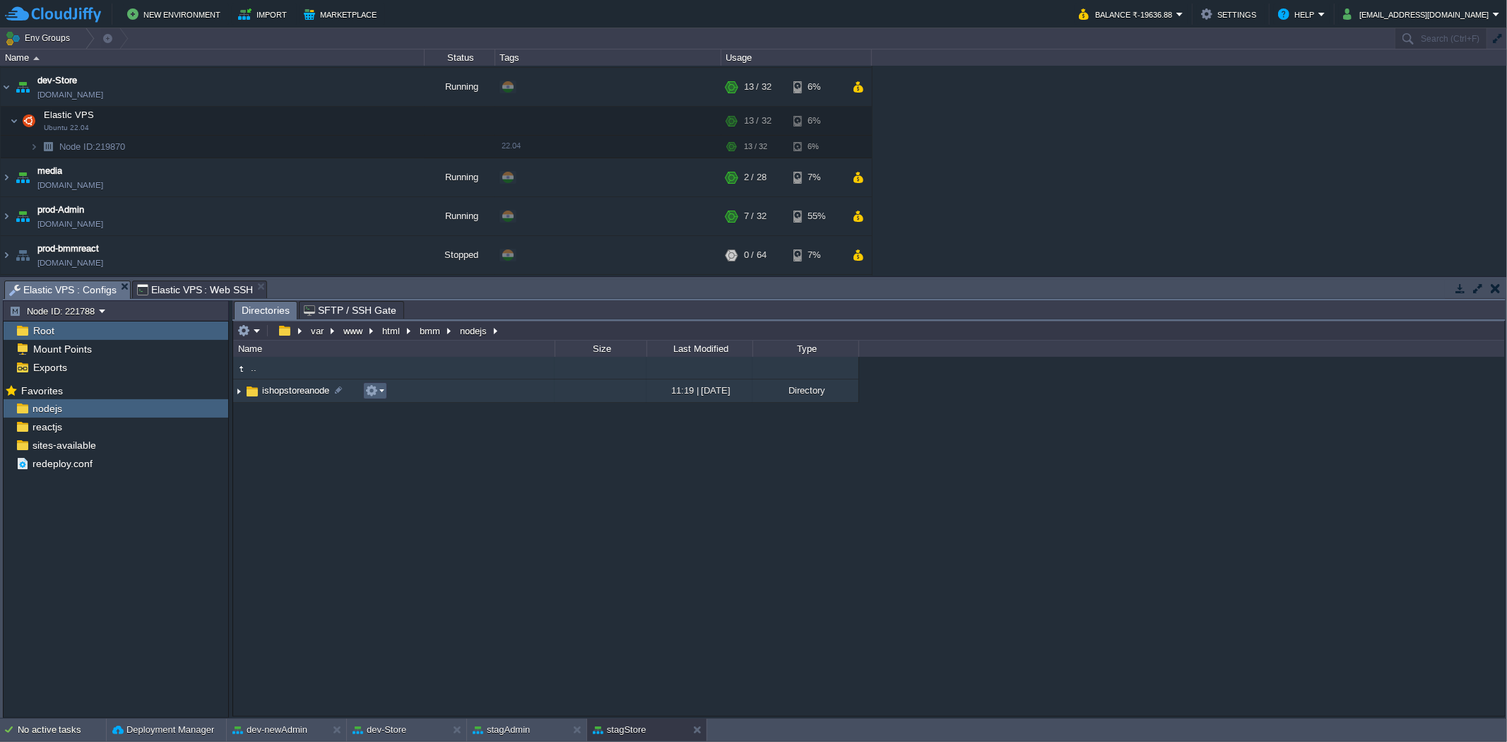
click at [378, 391] on em at bounding box center [374, 390] width 19 height 13
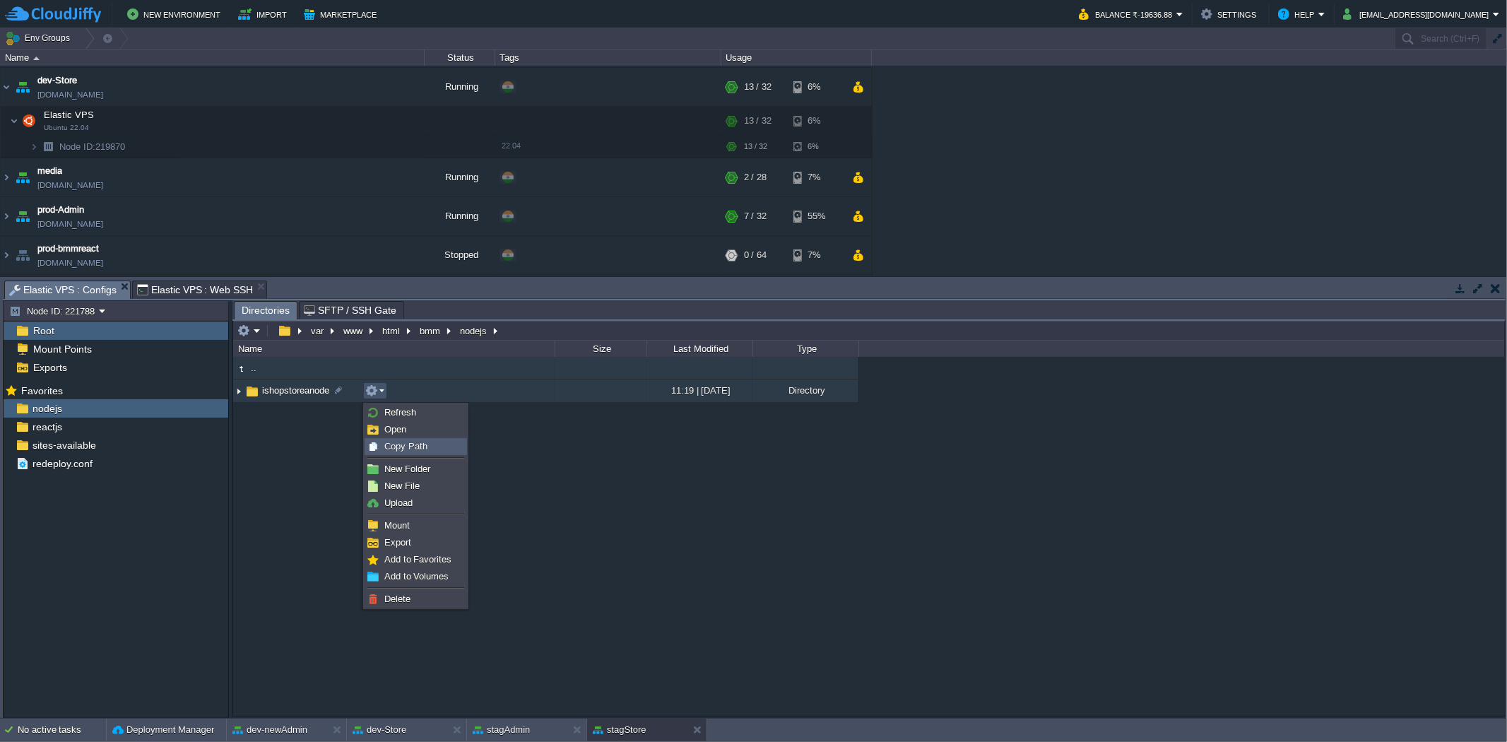
click at [408, 448] on span "Copy Path" at bounding box center [405, 446] width 43 height 11
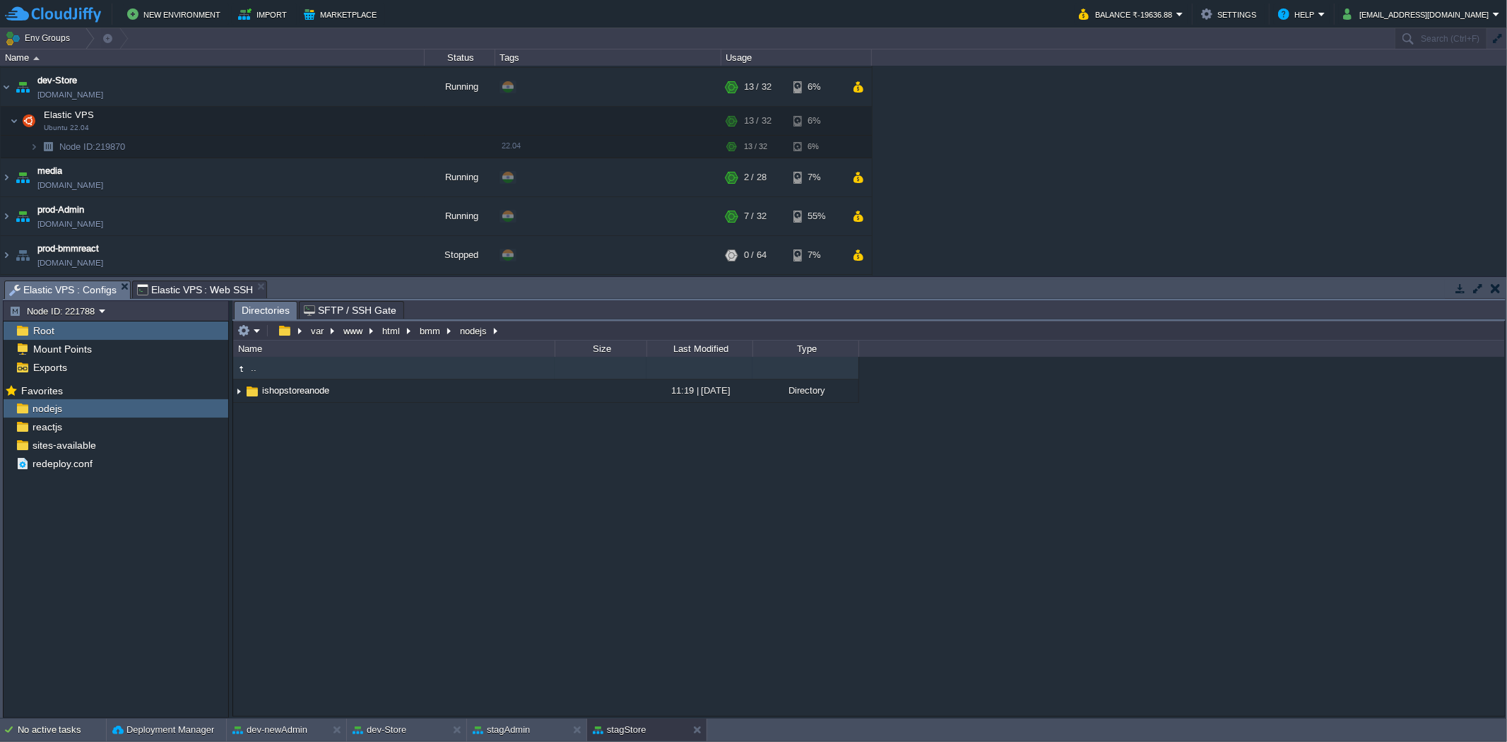
click at [201, 293] on span "Elastic VPS : Web SSH" at bounding box center [195, 289] width 117 height 17
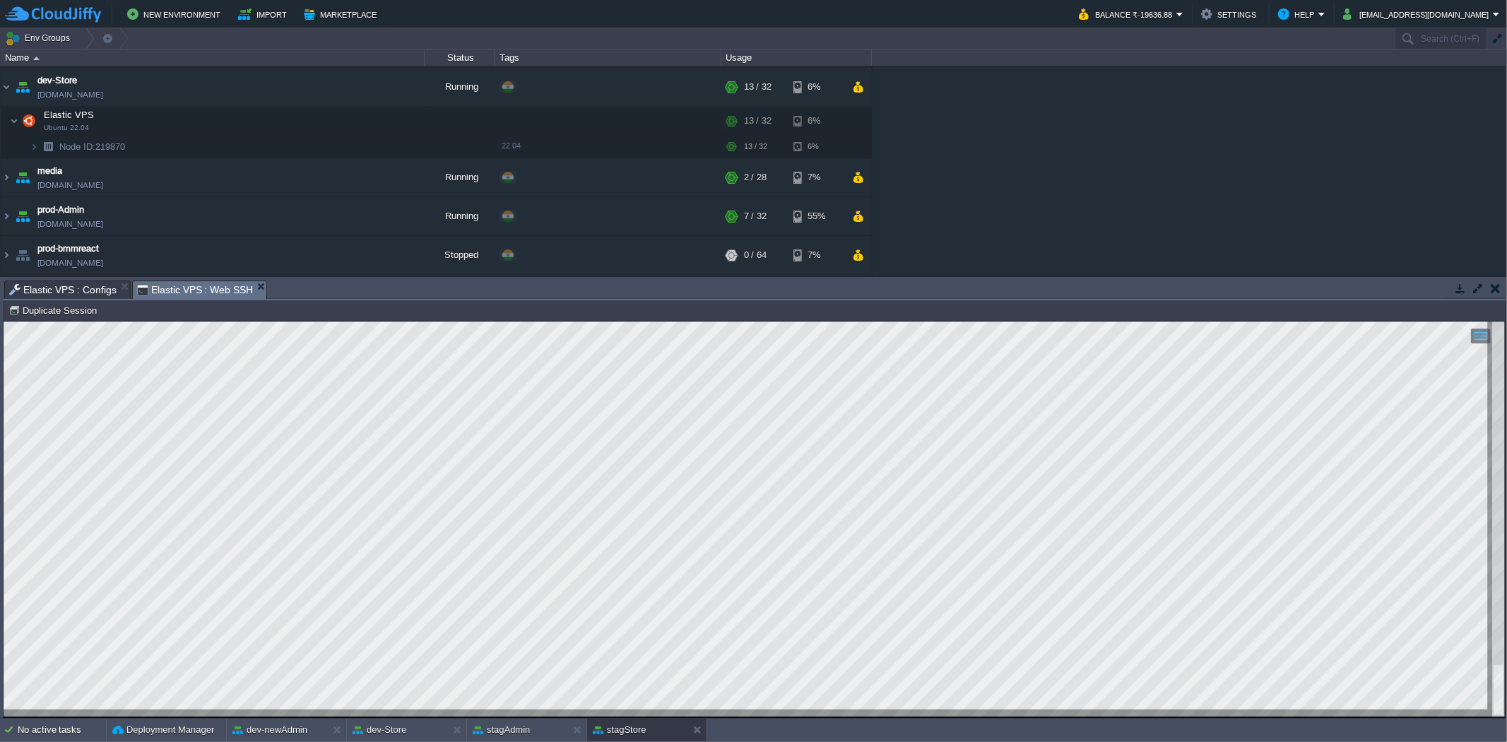
click at [391, 321] on html "Copy: Ctrl + Shift + C Paste: Ctrl + V Settings: Ctrl + Shift + Alt 0" at bounding box center [754, 321] width 1501 height 0
click at [1489, 321] on html "Copy: Ctrl + Shift + C Paste: Ctrl + V Settings: Ctrl + Shift + Alt 0" at bounding box center [754, 321] width 1501 height 0
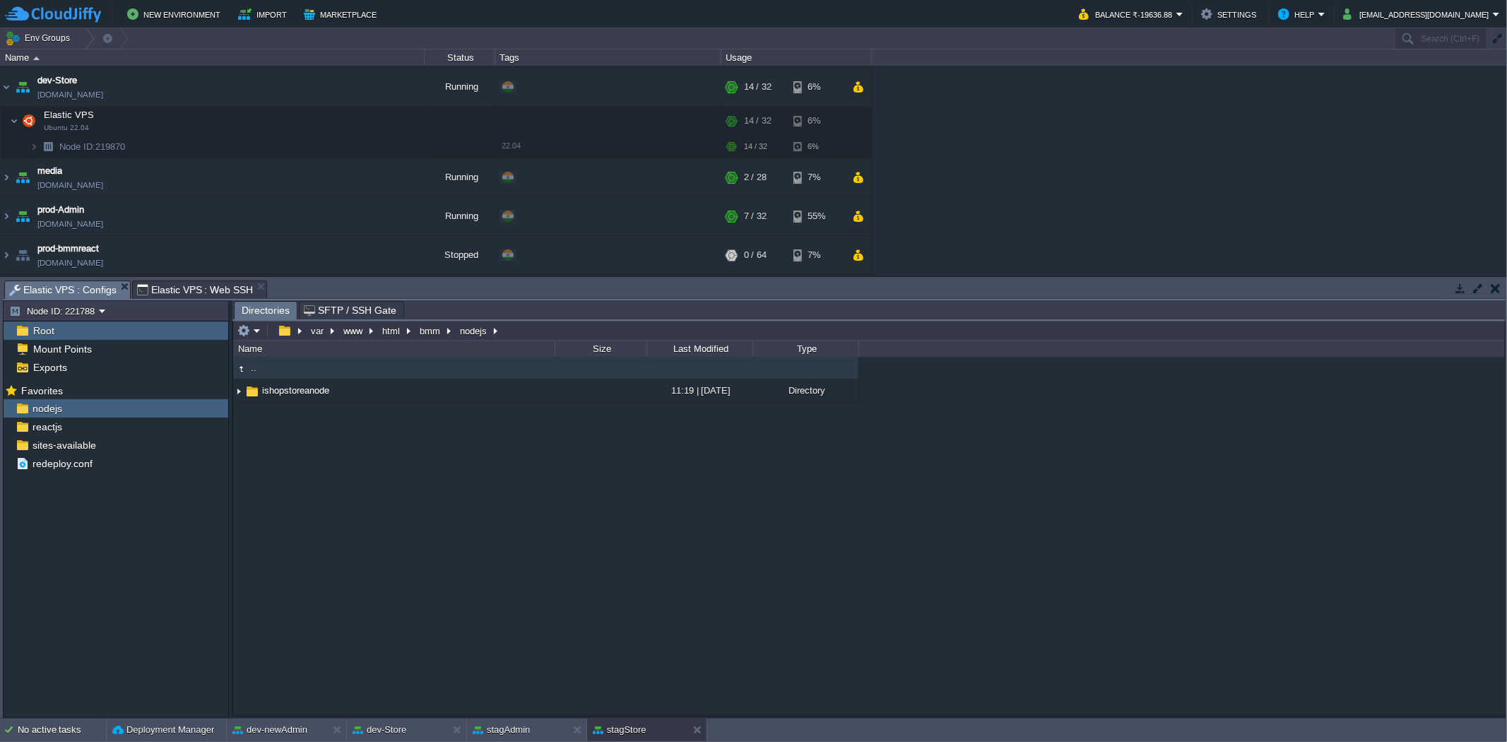
click at [83, 286] on span "Elastic VPS : Configs" at bounding box center [62, 290] width 107 height 18
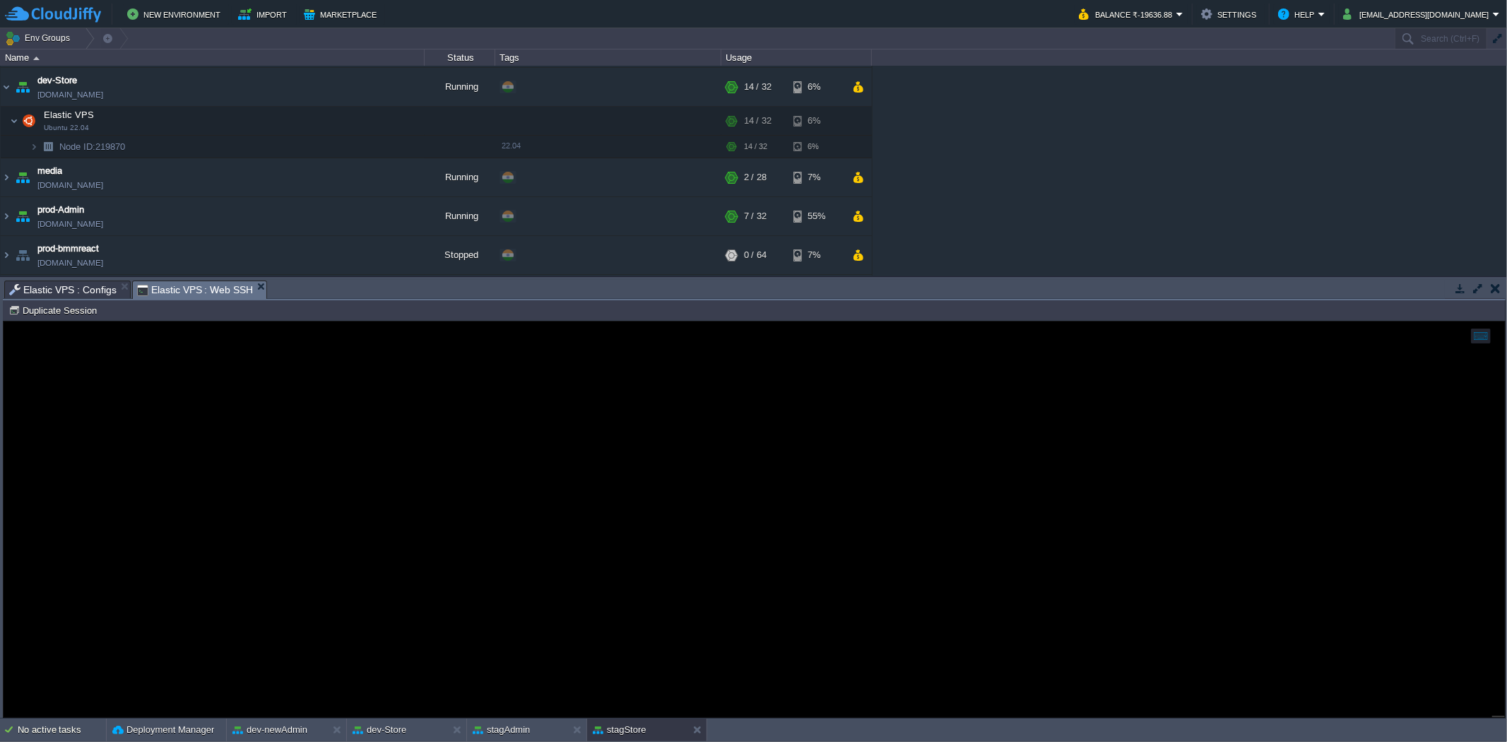
click at [206, 285] on span "Elastic VPS : Web SSH" at bounding box center [195, 290] width 117 height 18
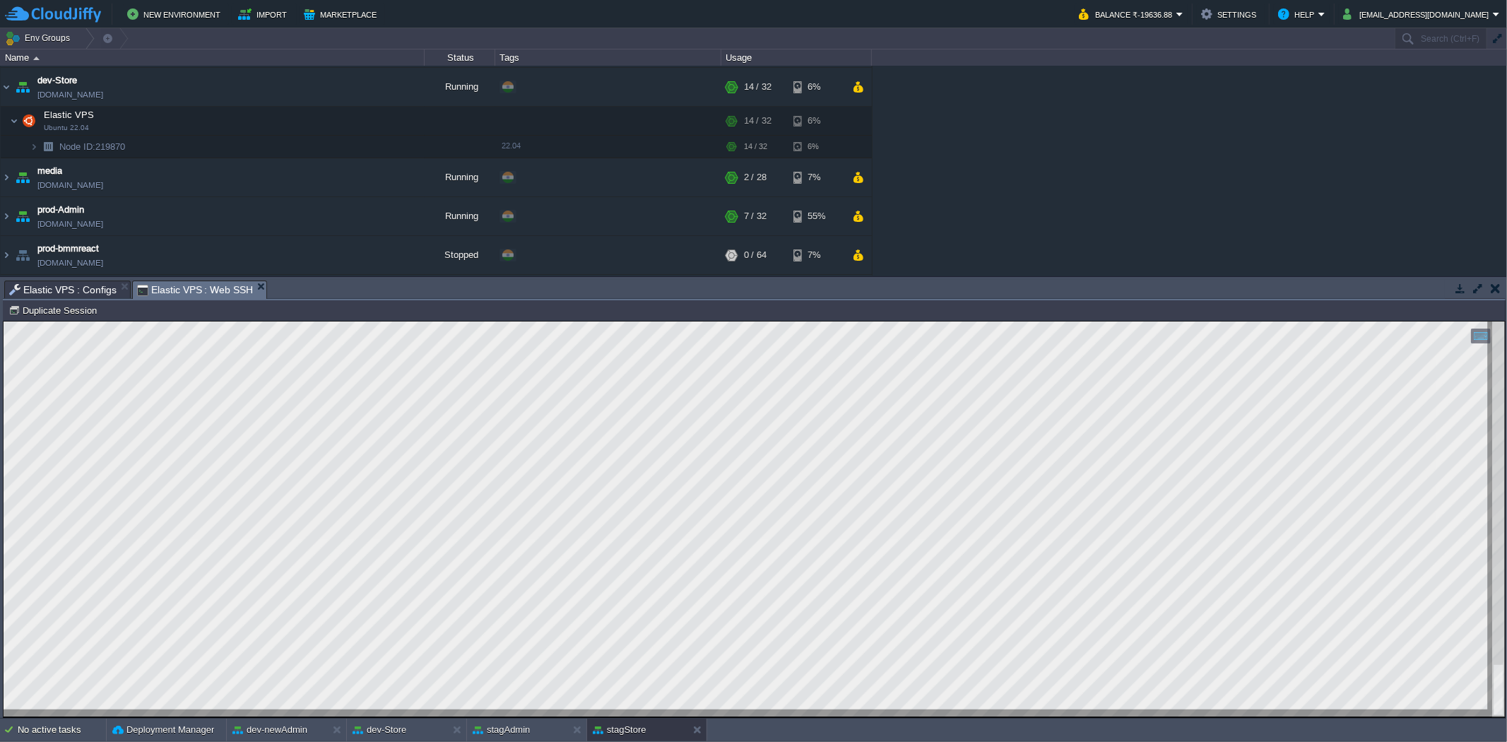
click at [66, 290] on span "Elastic VPS : Configs" at bounding box center [62, 289] width 107 height 17
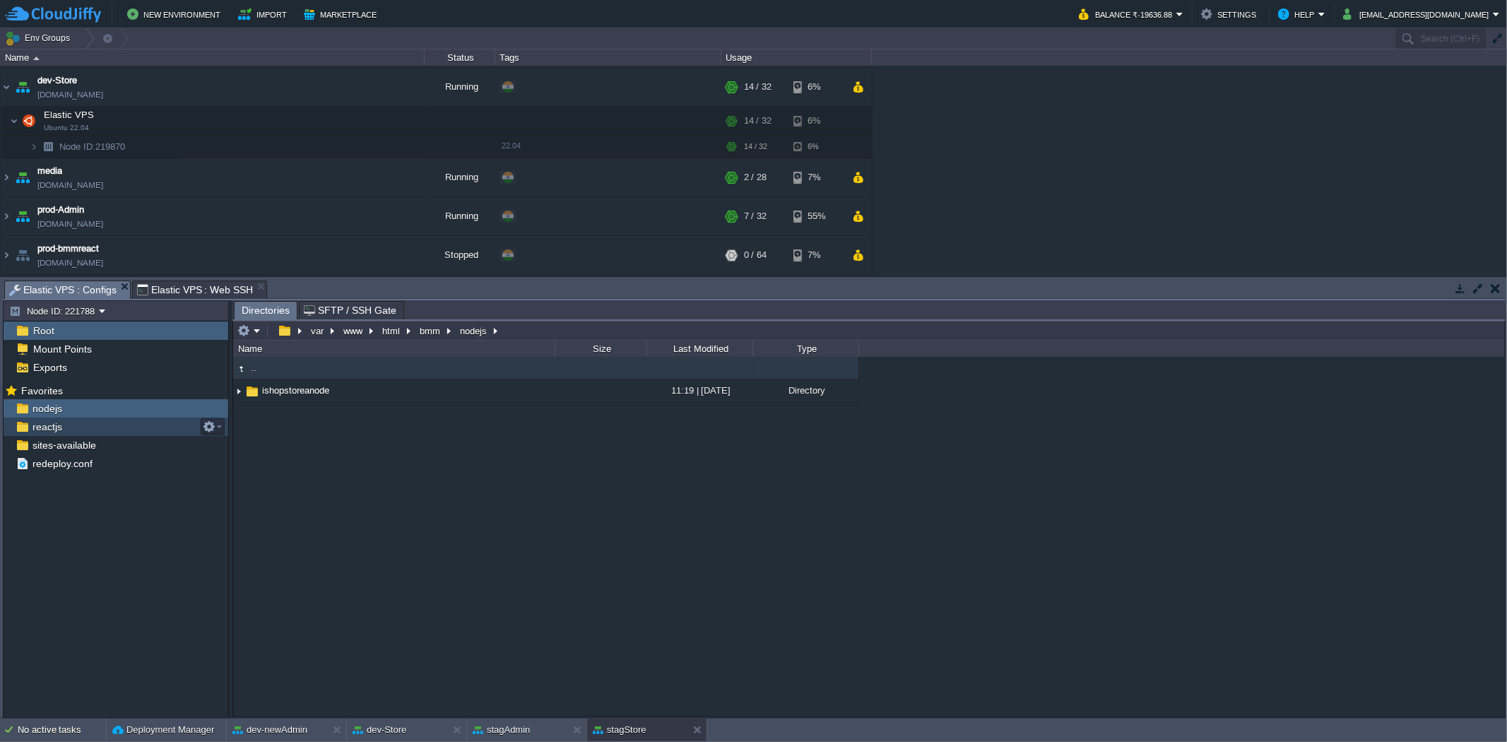
click at [173, 425] on div "reactjs" at bounding box center [116, 426] width 225 height 18
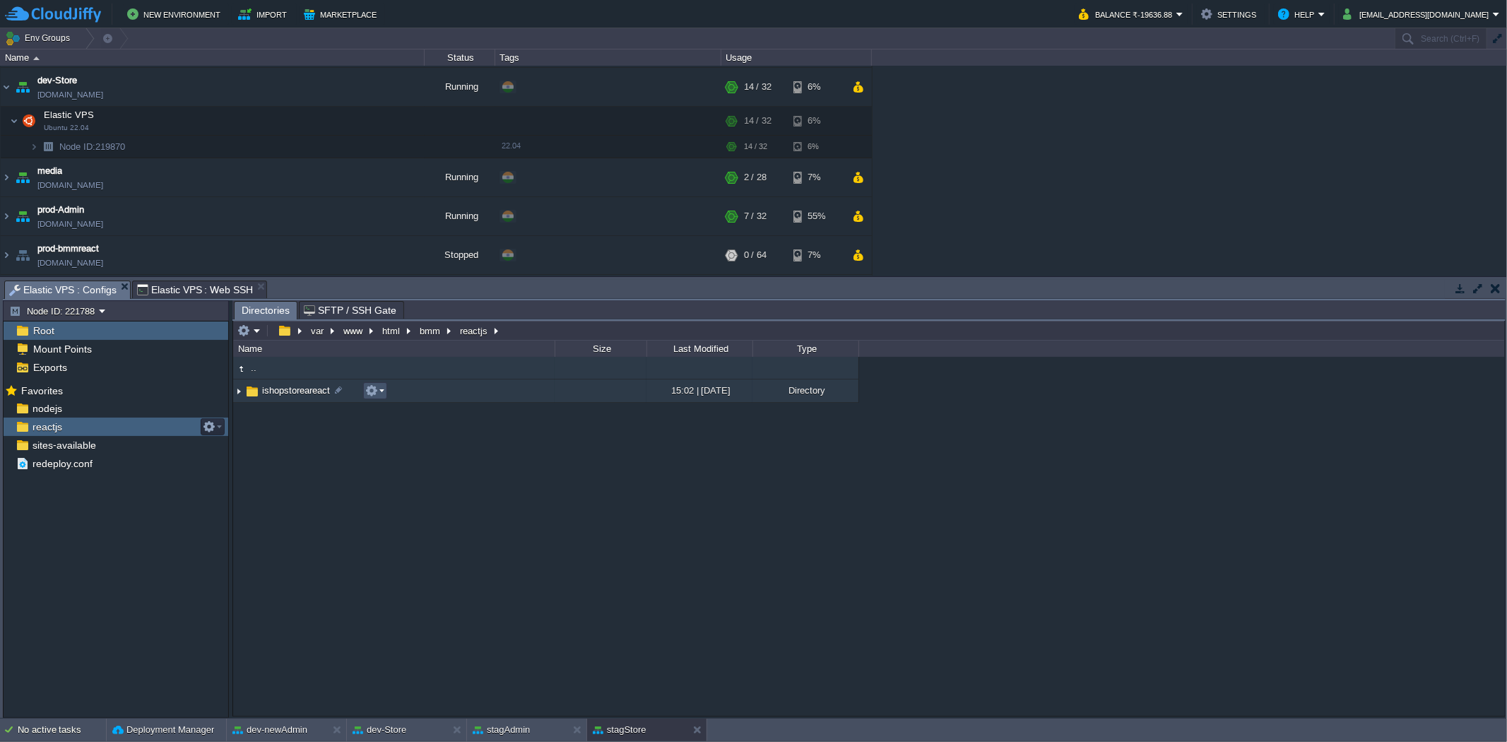
click at [370, 389] on button "button" at bounding box center [371, 390] width 13 height 13
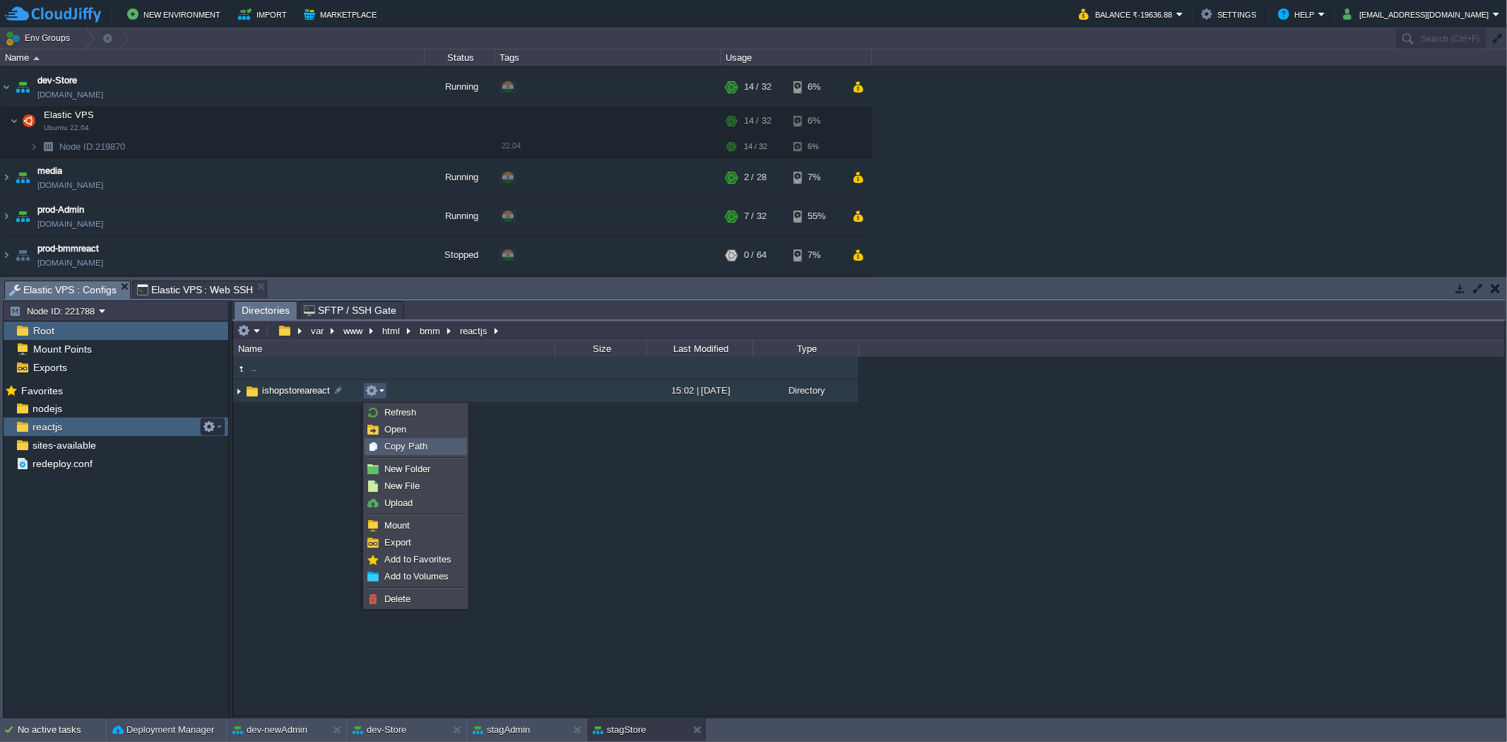
drag, startPoint x: 428, startPoint y: 448, endPoint x: 401, endPoint y: 433, distance: 30.7
click at [428, 448] on div "Copy Path" at bounding box center [415, 447] width 101 height 16
type textarea "/var/www/html/bmm/reactjs/ishopstoreareact"
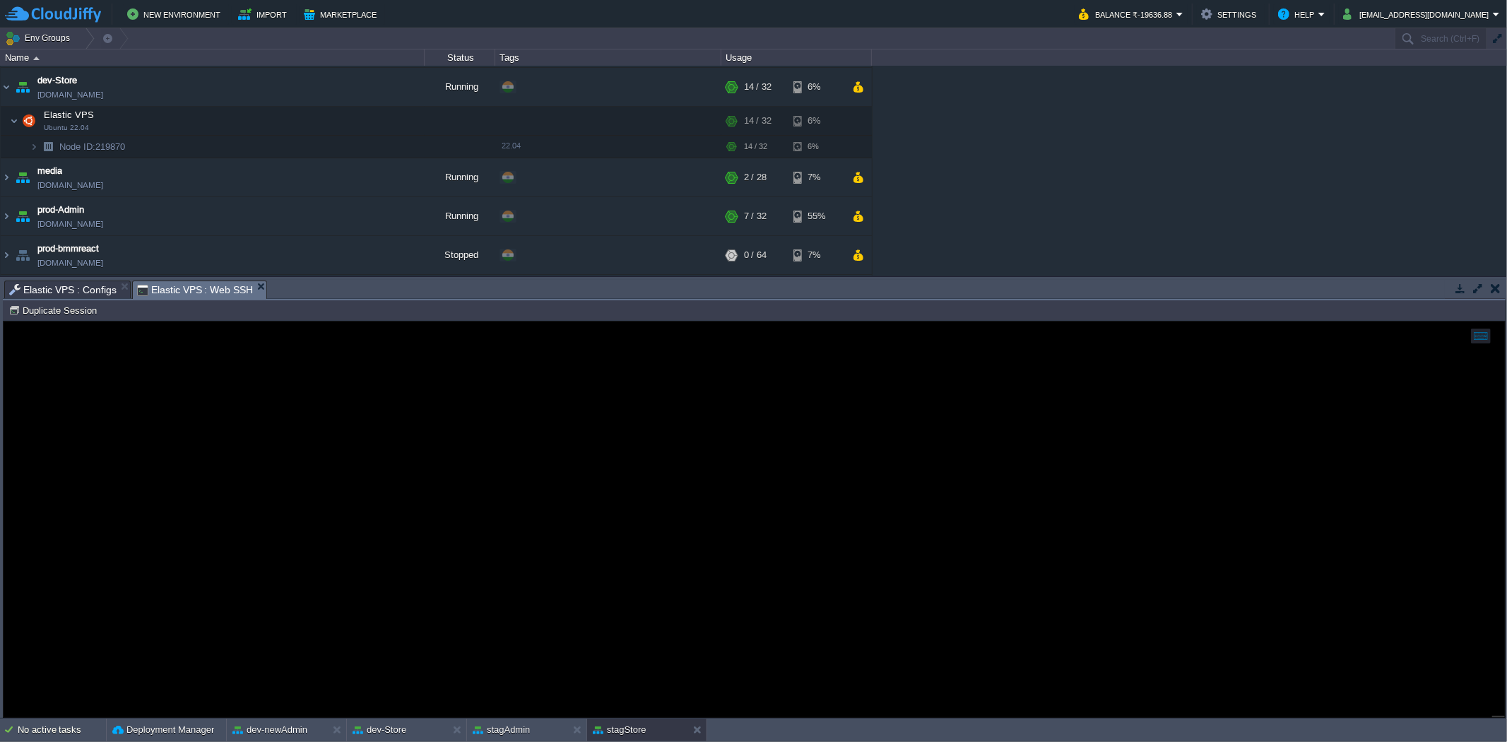
click at [192, 284] on span "Elastic VPS : Web SSH" at bounding box center [195, 290] width 117 height 18
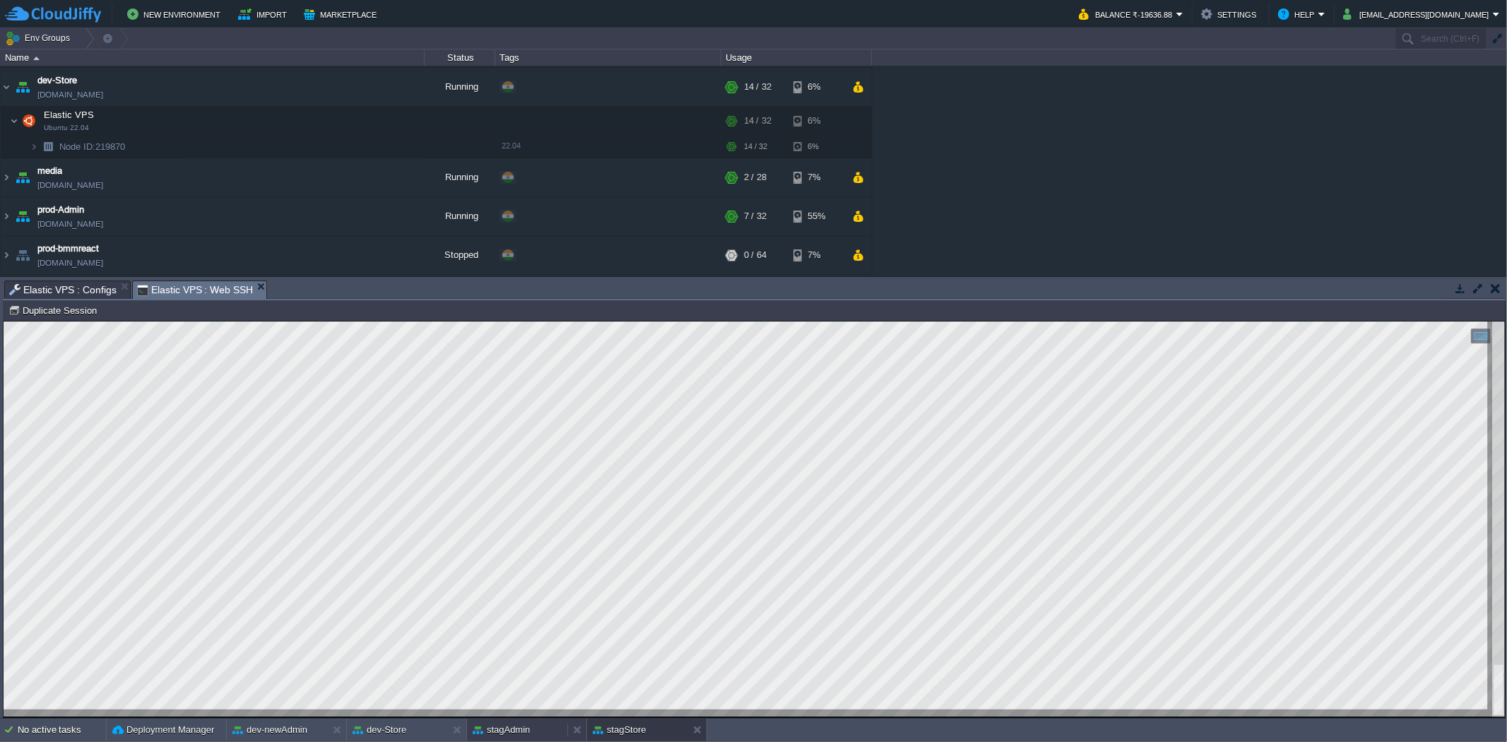
click at [535, 724] on div "stagAdmin" at bounding box center [517, 729] width 100 height 23
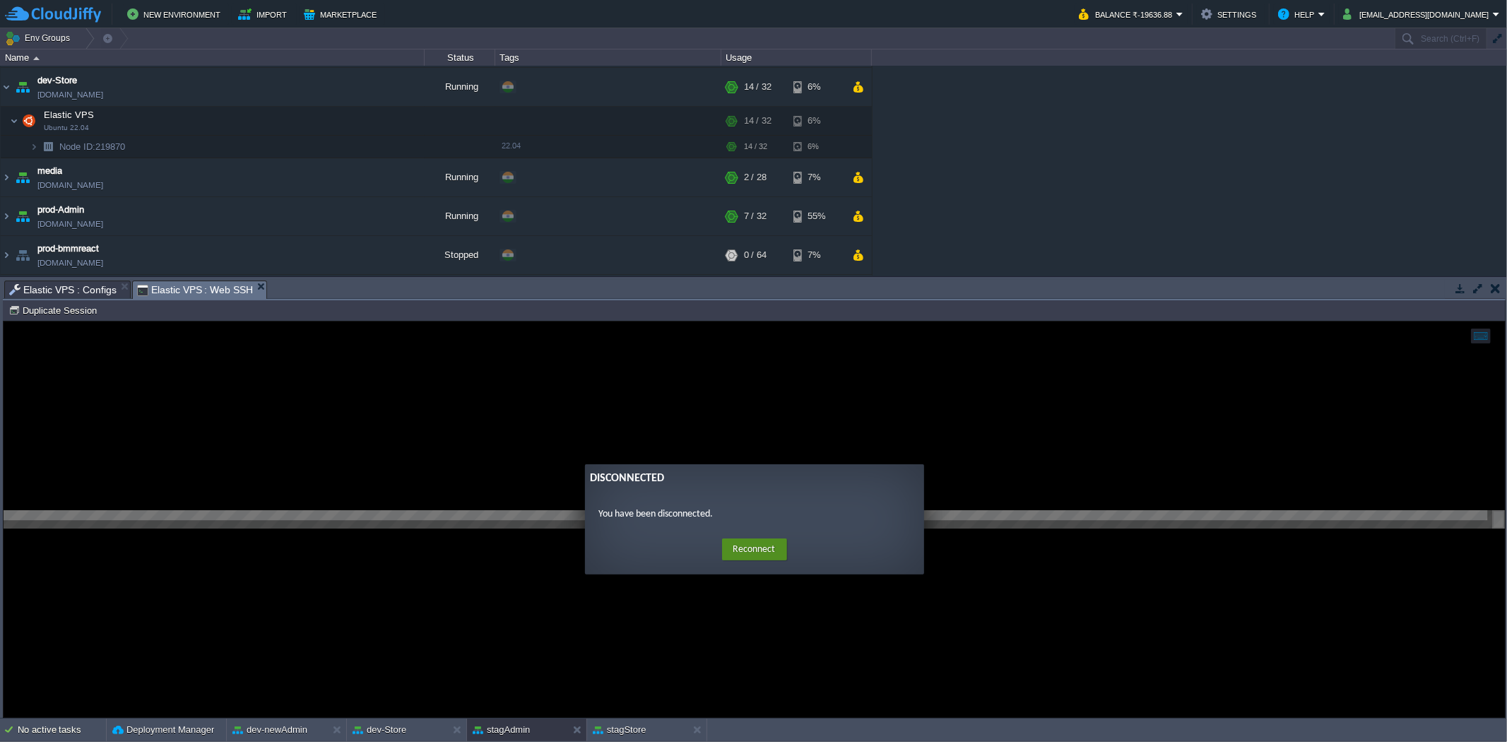
click at [741, 546] on button "Reconnect" at bounding box center [754, 549] width 65 height 23
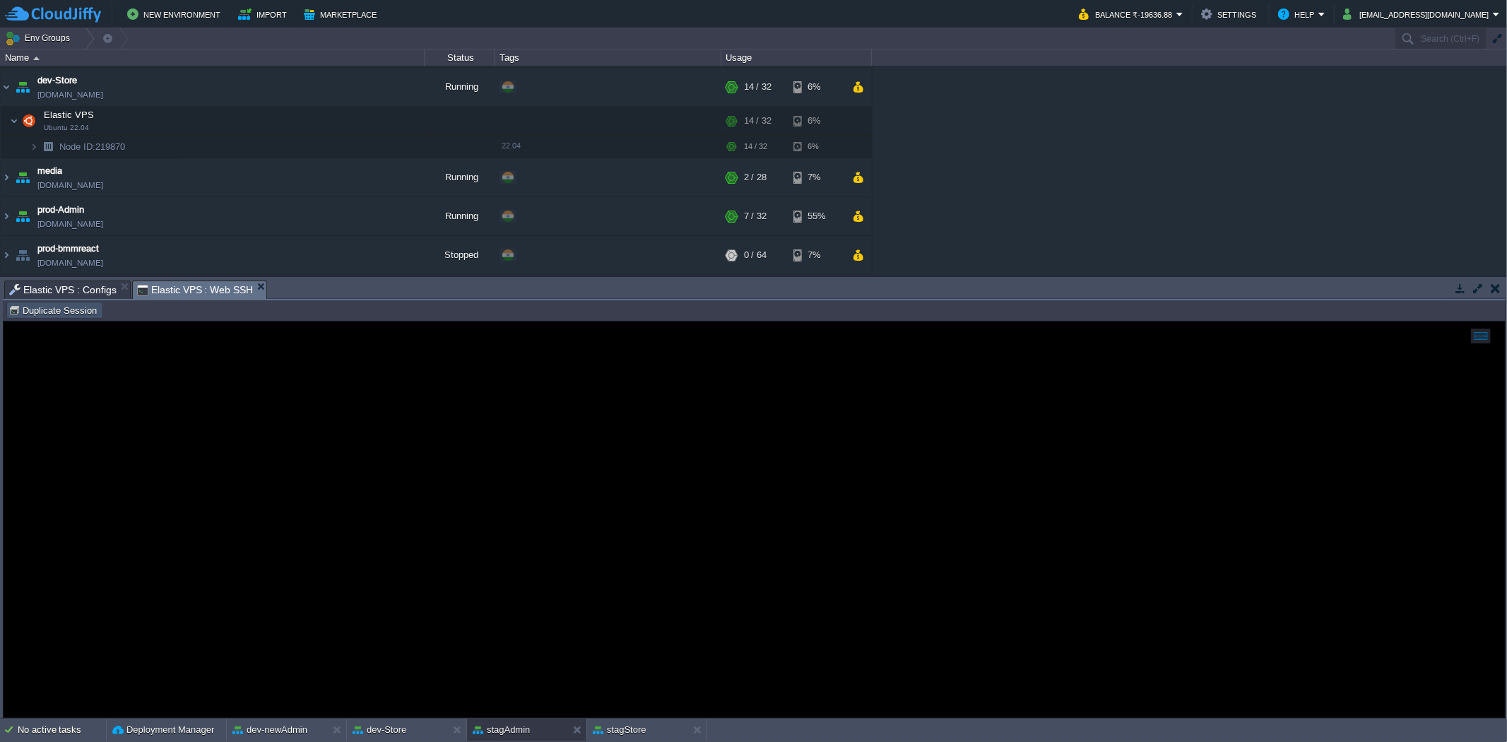
click at [83, 312] on button "Duplicate Session" at bounding box center [54, 310] width 93 height 13
type input "#000000"
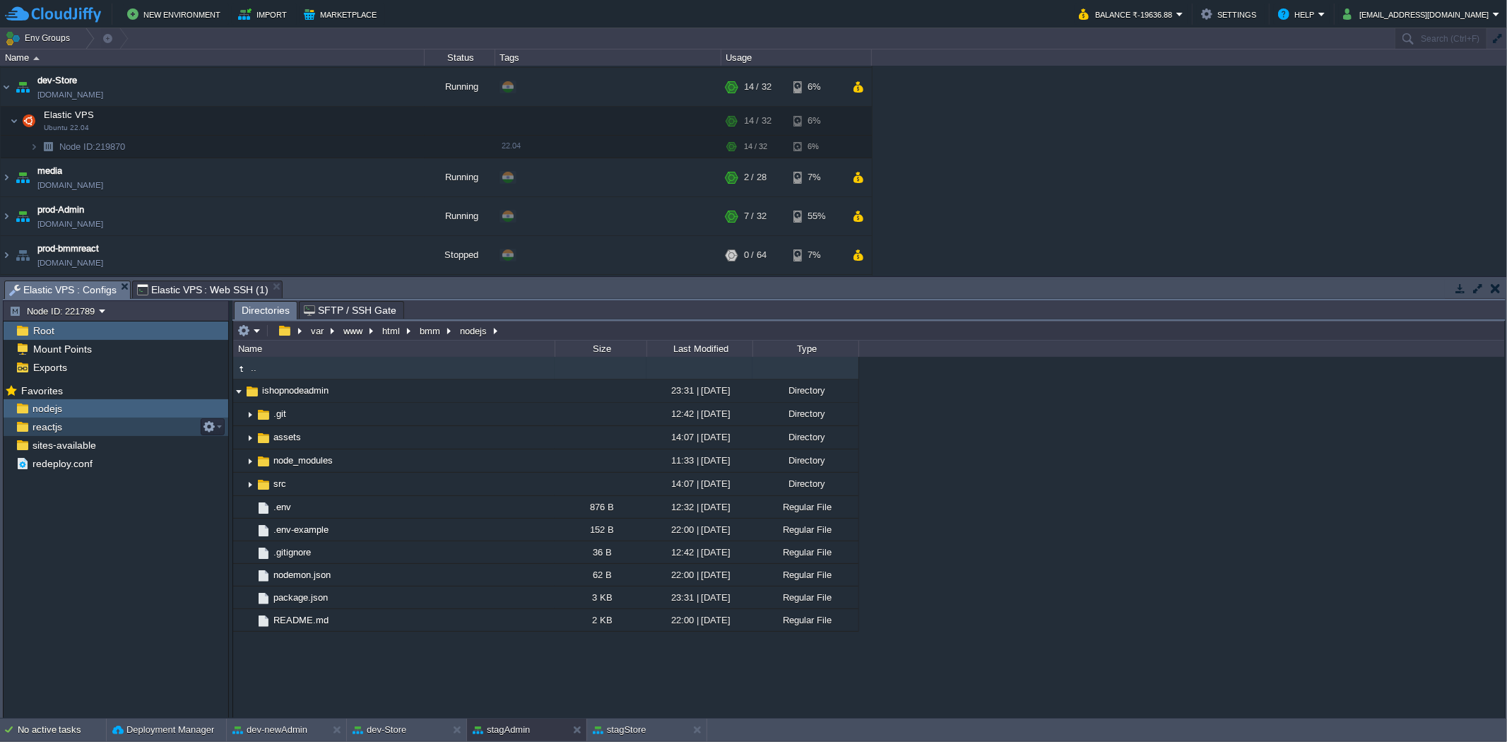
click at [47, 292] on span "Elastic VPS : Configs" at bounding box center [62, 290] width 107 height 18
click at [196, 424] on div at bounding box center [210, 426] width 29 height 17
click at [109, 424] on div "reactjs" at bounding box center [116, 426] width 225 height 18
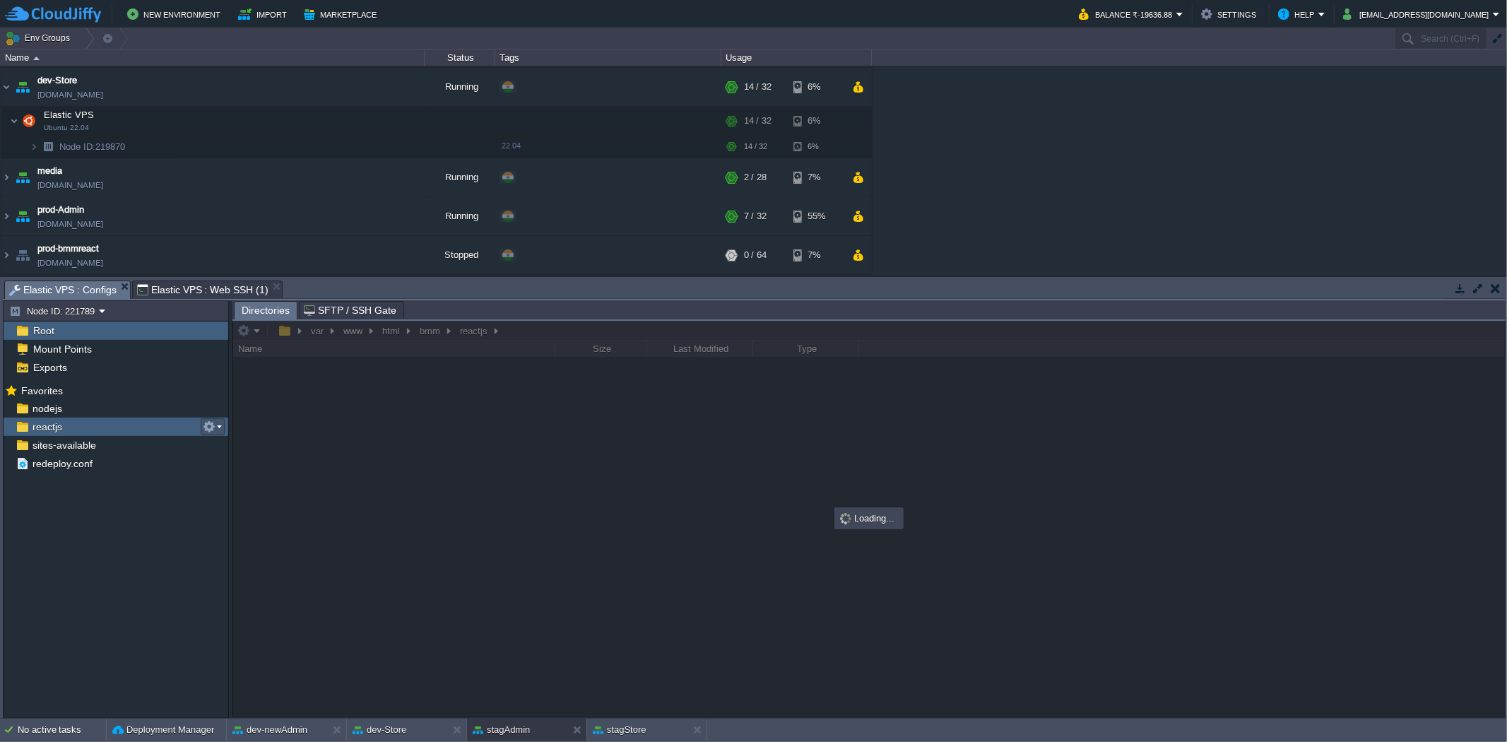
click at [209, 422] on button "button" at bounding box center [209, 426] width 13 height 13
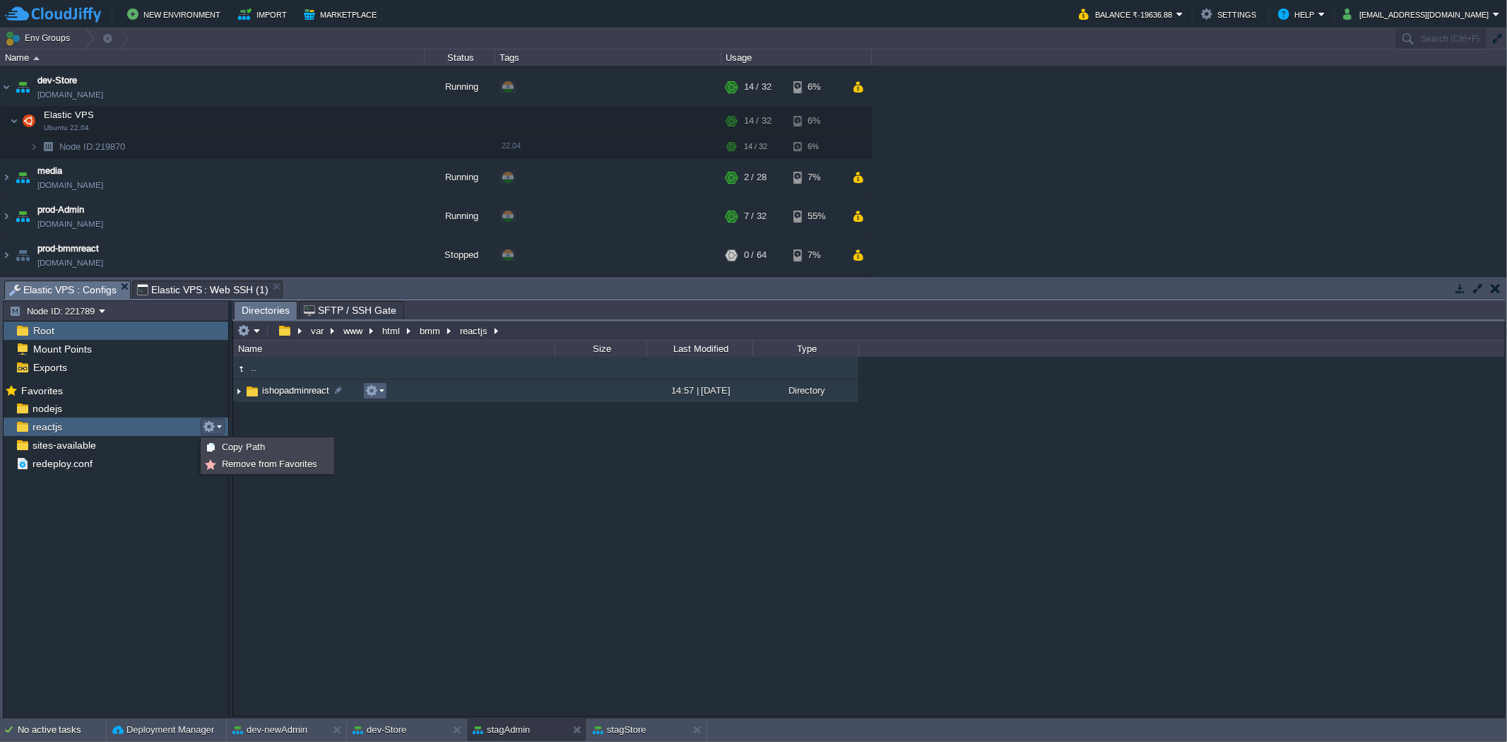
click at [369, 390] on button "button" at bounding box center [371, 390] width 13 height 13
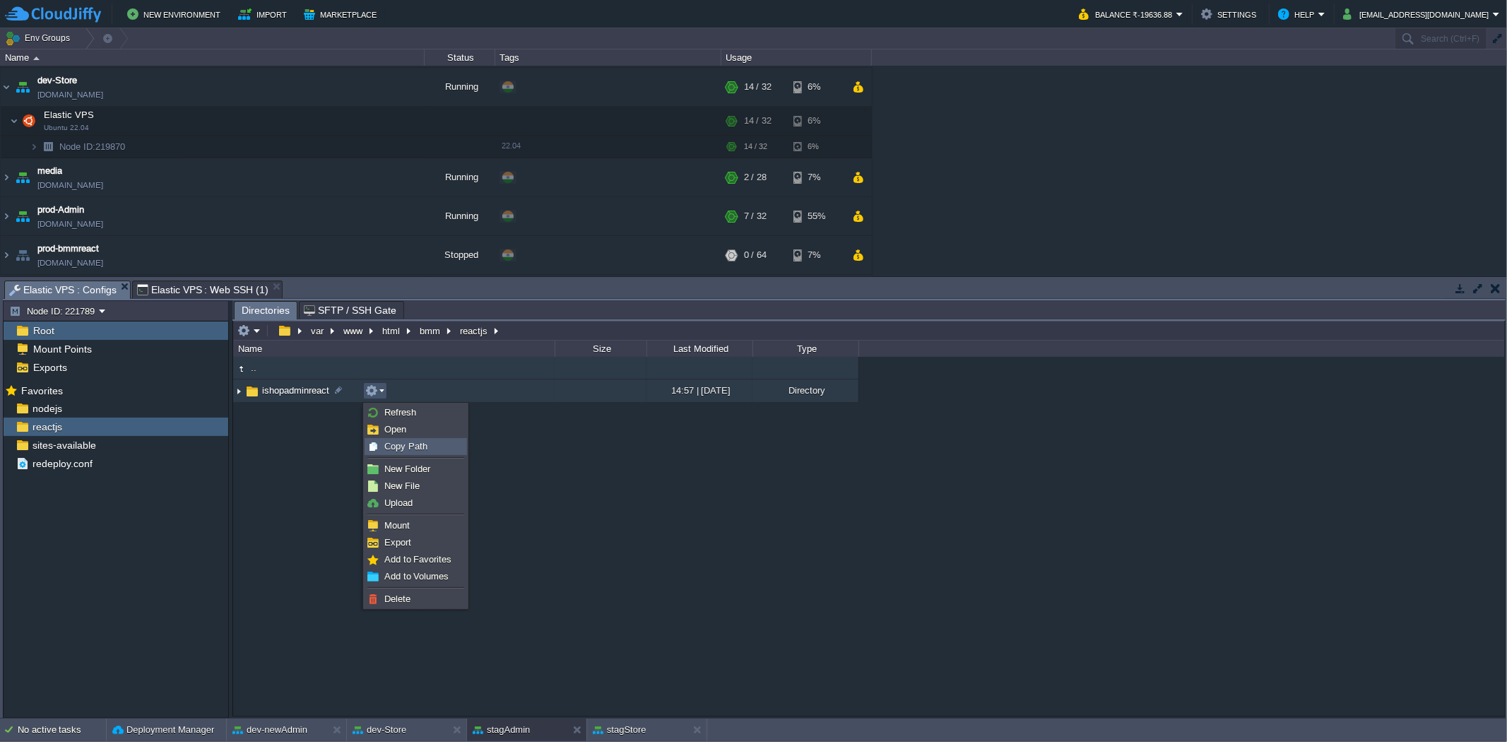
click at [391, 446] on span "Copy Path" at bounding box center [405, 446] width 43 height 11
type textarea "/var/www/html/bmm/reactjs/ishopadminreact"
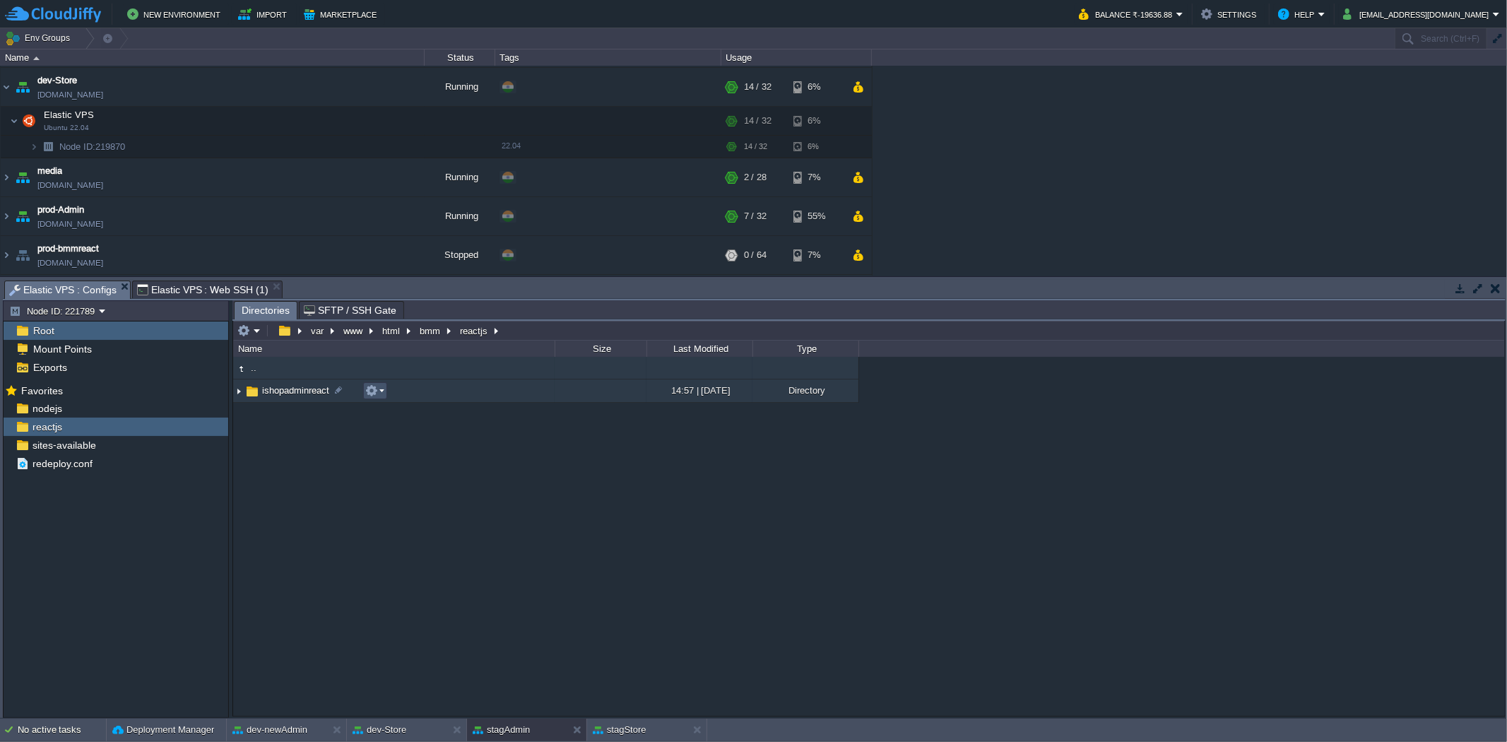
click at [372, 397] on button "button" at bounding box center [371, 390] width 13 height 13
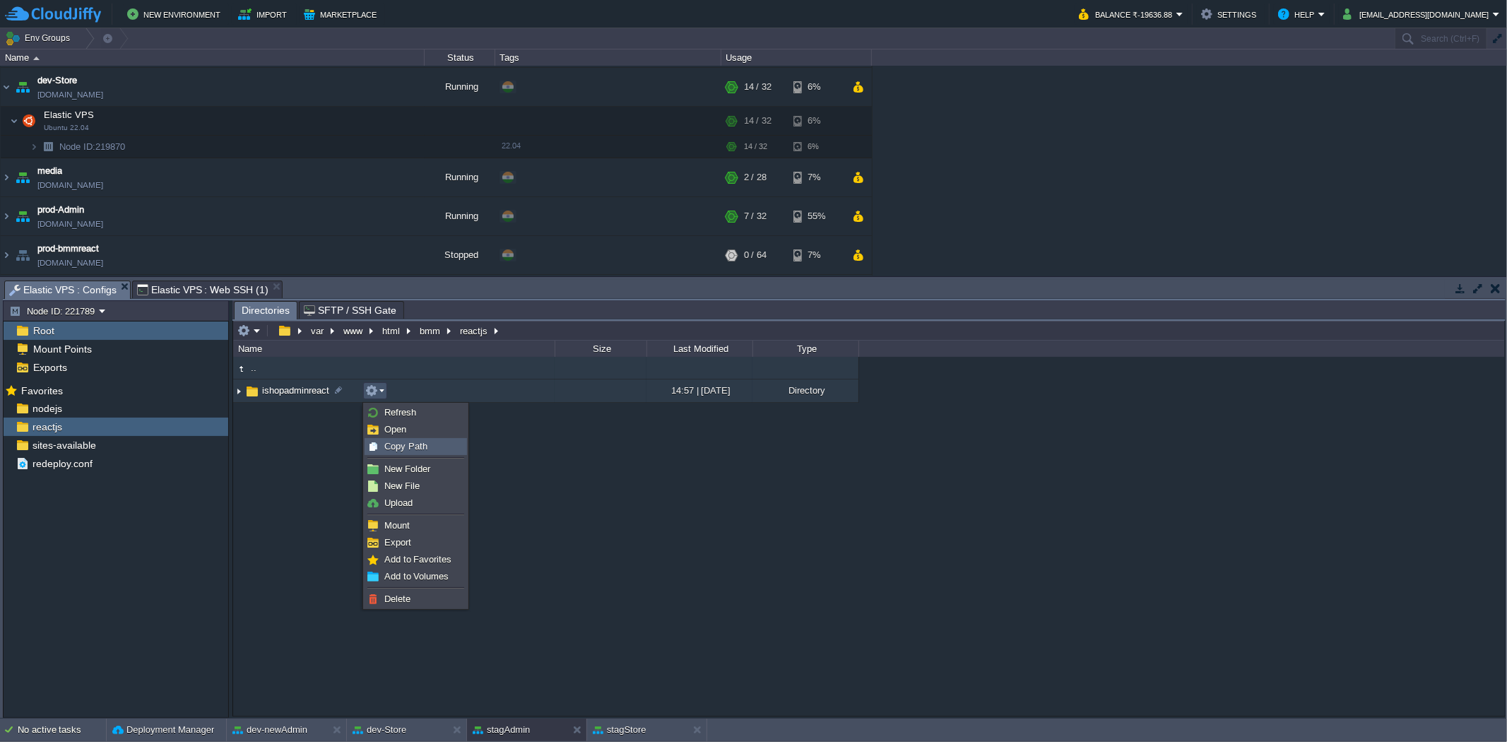
click at [404, 447] on span "Copy Path" at bounding box center [405, 446] width 43 height 11
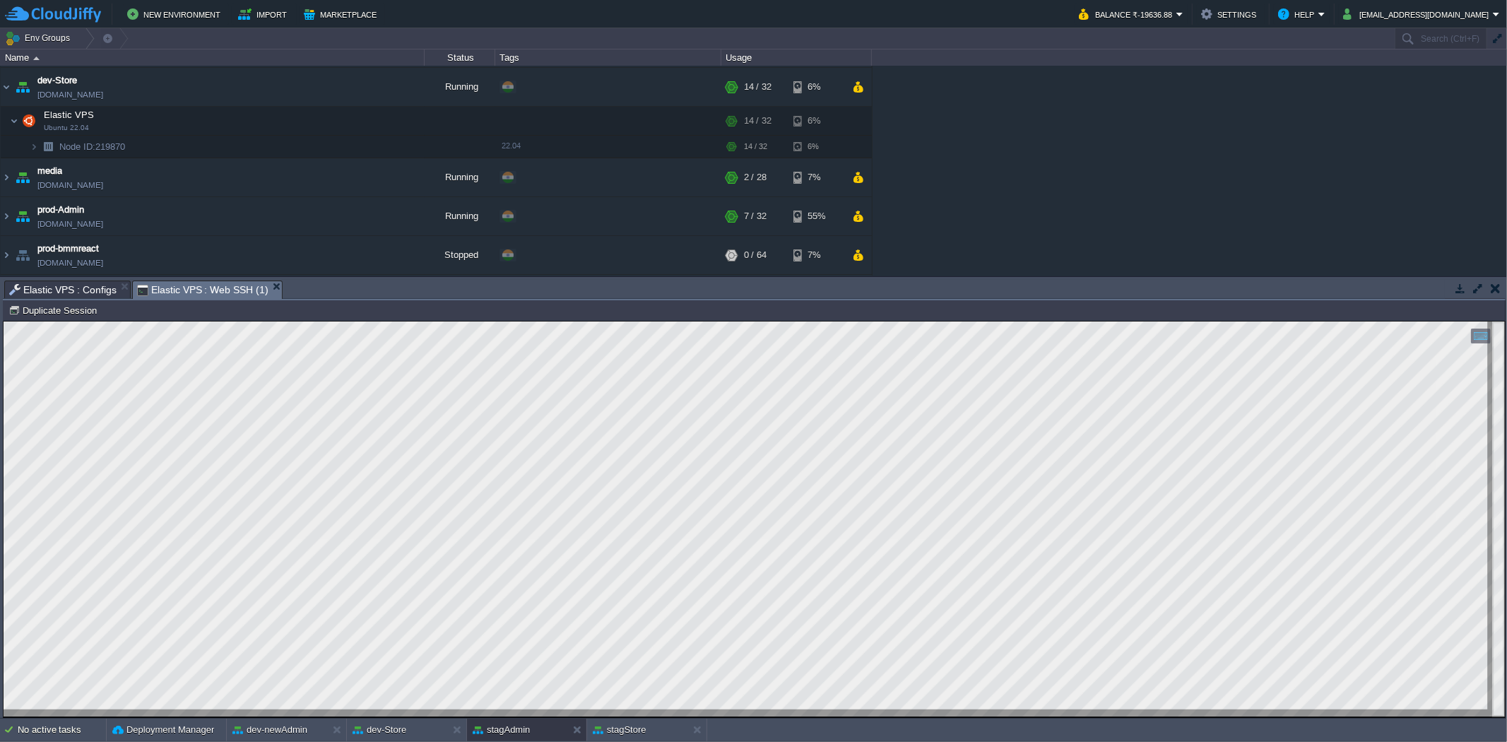
click at [208, 288] on span "Elastic VPS : Web SSH (1)" at bounding box center [202, 290] width 131 height 18
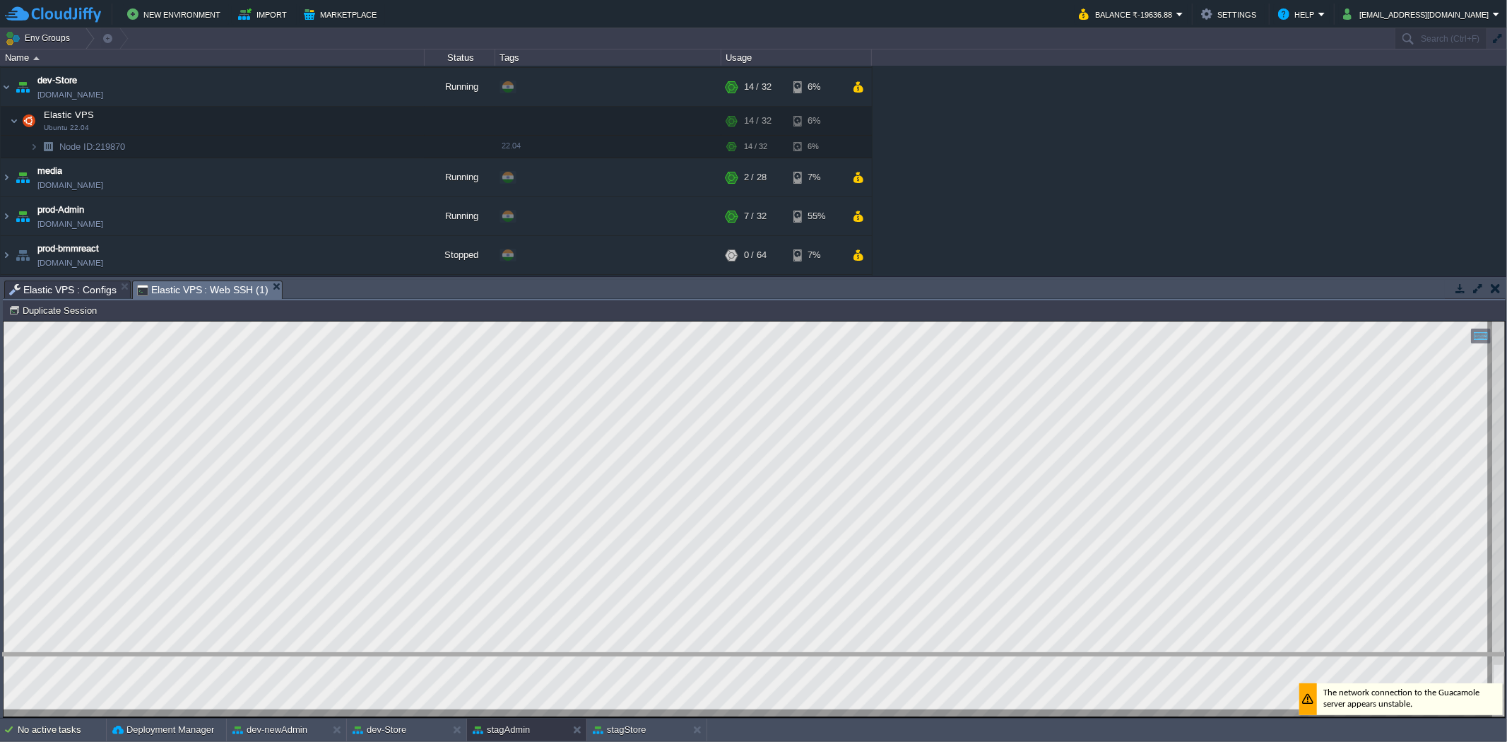
drag, startPoint x: 406, startPoint y: 293, endPoint x: 386, endPoint y: 666, distance: 373.5
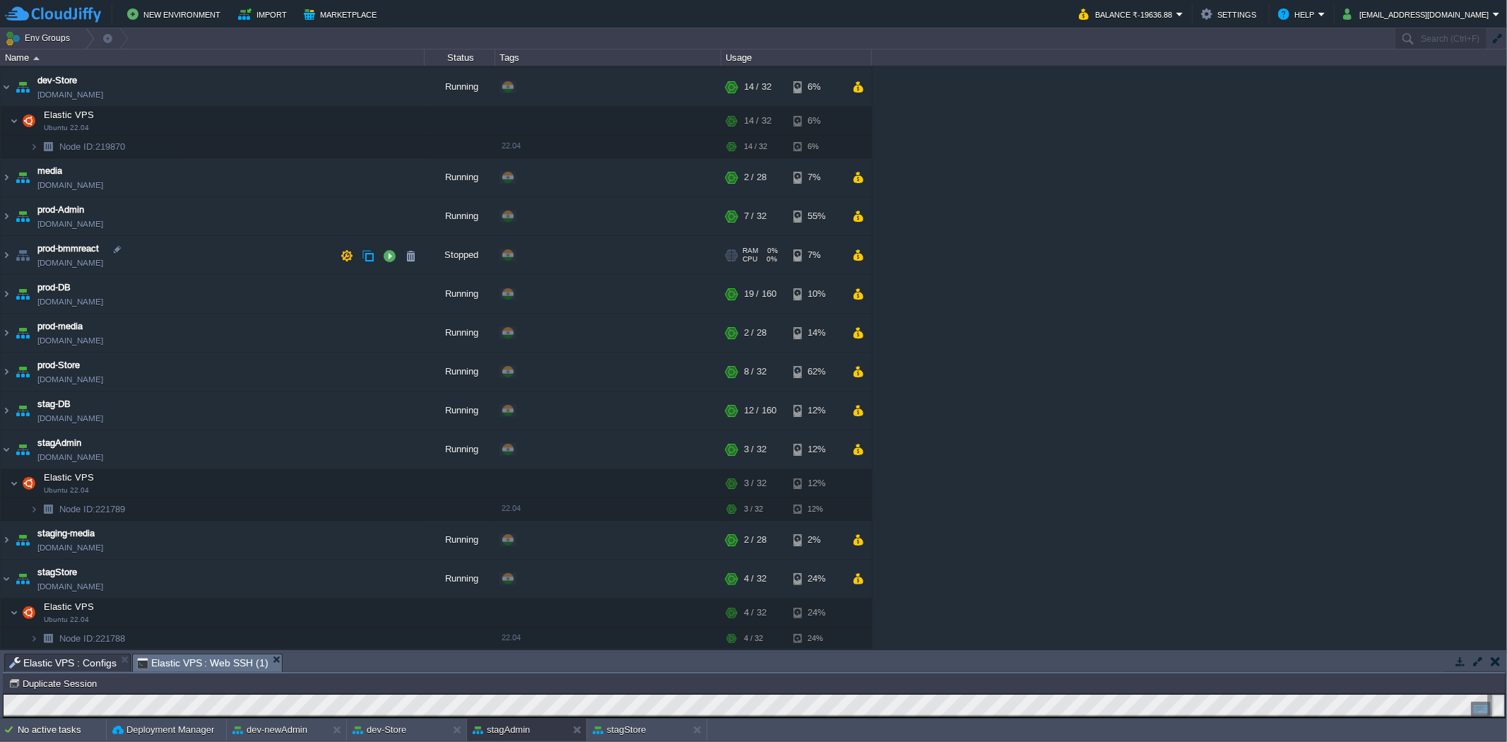
scroll to position [194, 0]
click at [2, 366] on img at bounding box center [6, 370] width 11 height 38
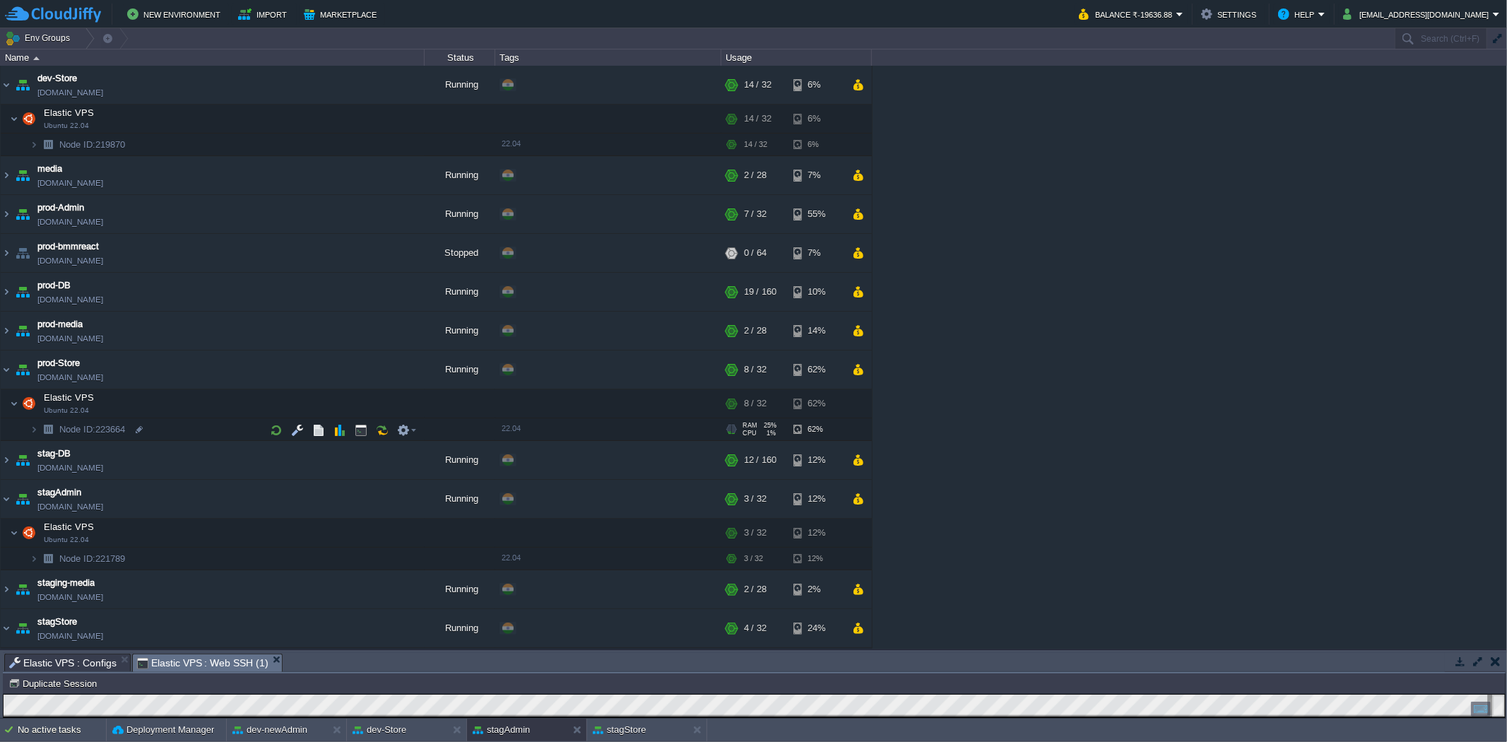
click at [26, 429] on img at bounding box center [20, 424] width 20 height 13
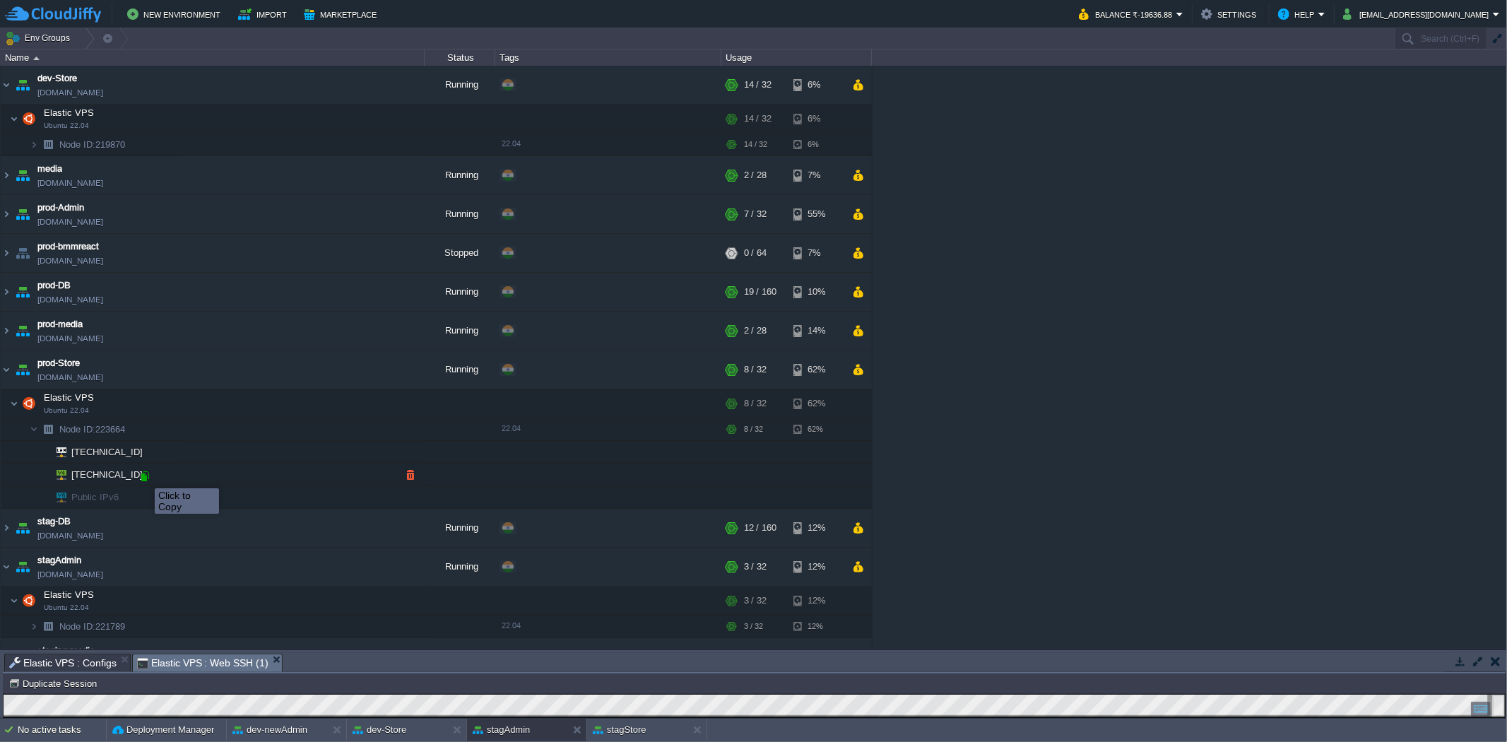
click at [147, 473] on div at bounding box center [144, 476] width 13 height 13
drag, startPoint x: 295, startPoint y: 403, endPoint x: 309, endPoint y: 407, distance: 14.7
click at [295, 403] on button "button" at bounding box center [297, 404] width 13 height 13
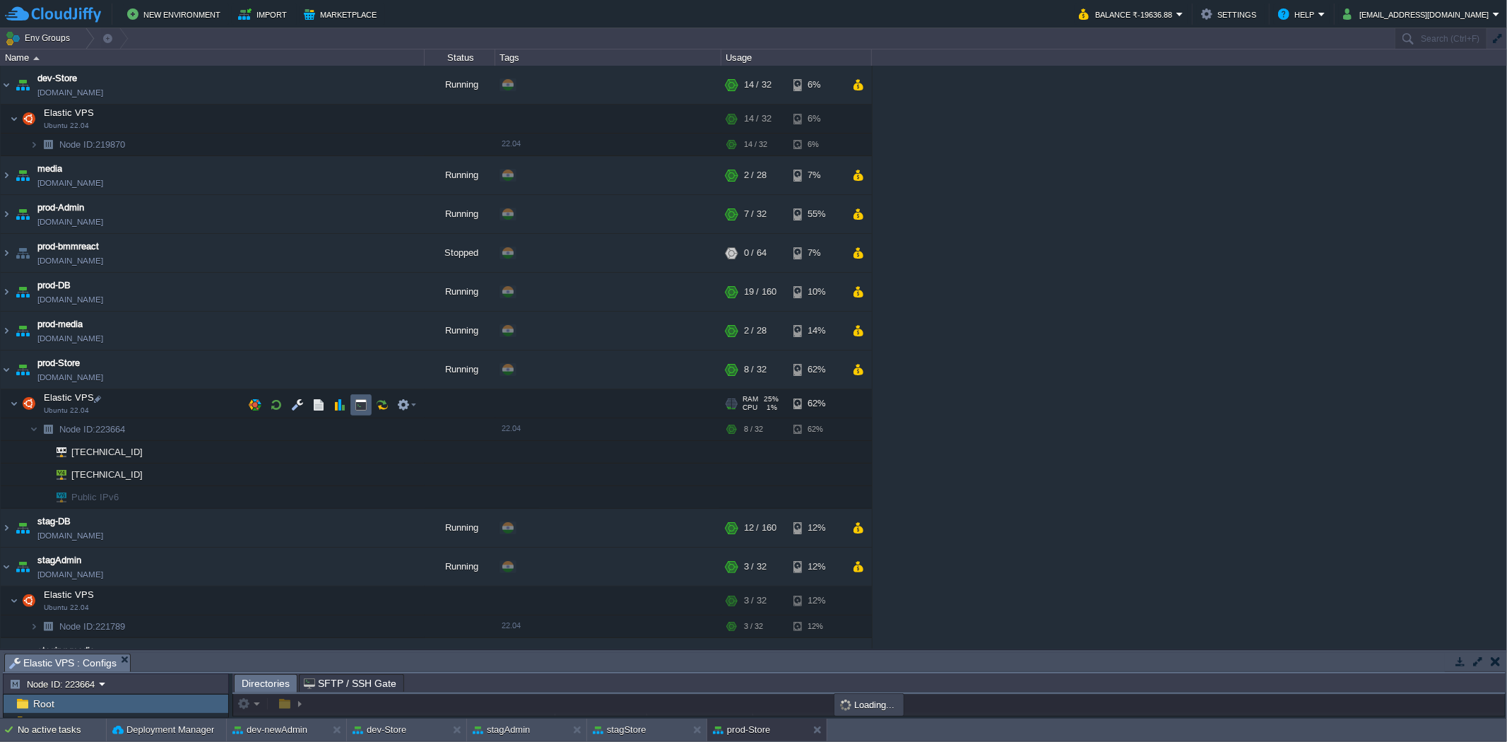
click at [368, 411] on td at bounding box center [360, 404] width 21 height 21
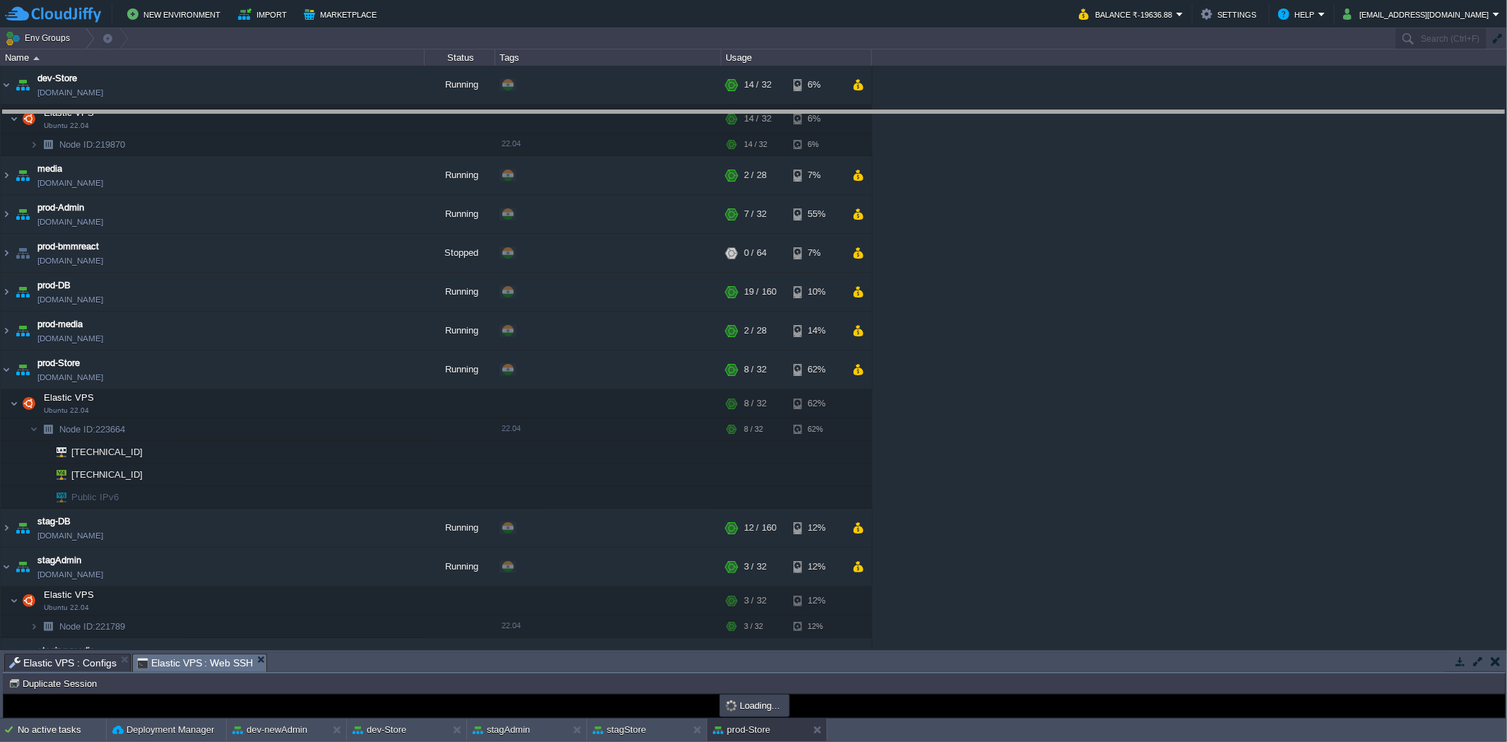
drag, startPoint x: 341, startPoint y: 659, endPoint x: 468, endPoint y: 117, distance: 557.2
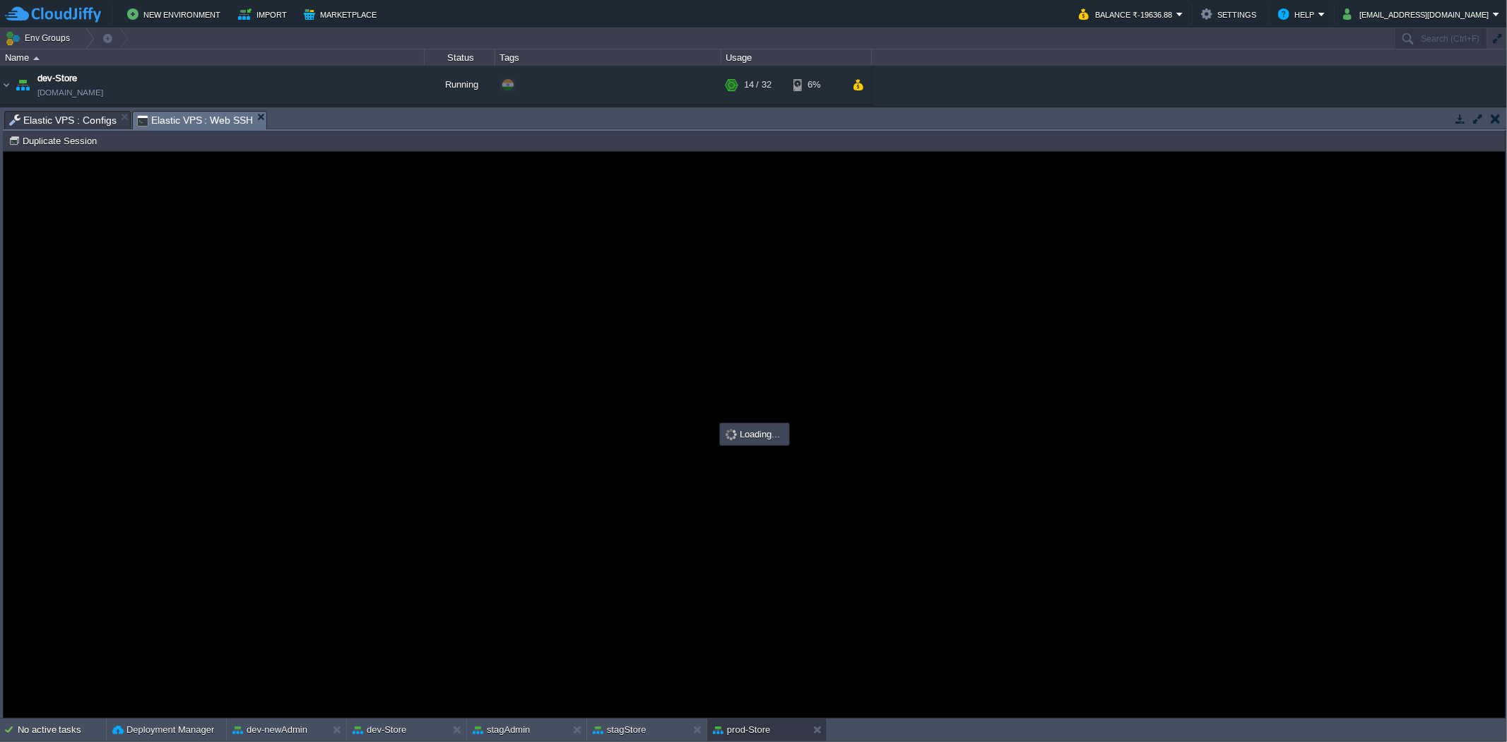
click at [57, 113] on span "Elastic VPS : Configs" at bounding box center [62, 120] width 107 height 17
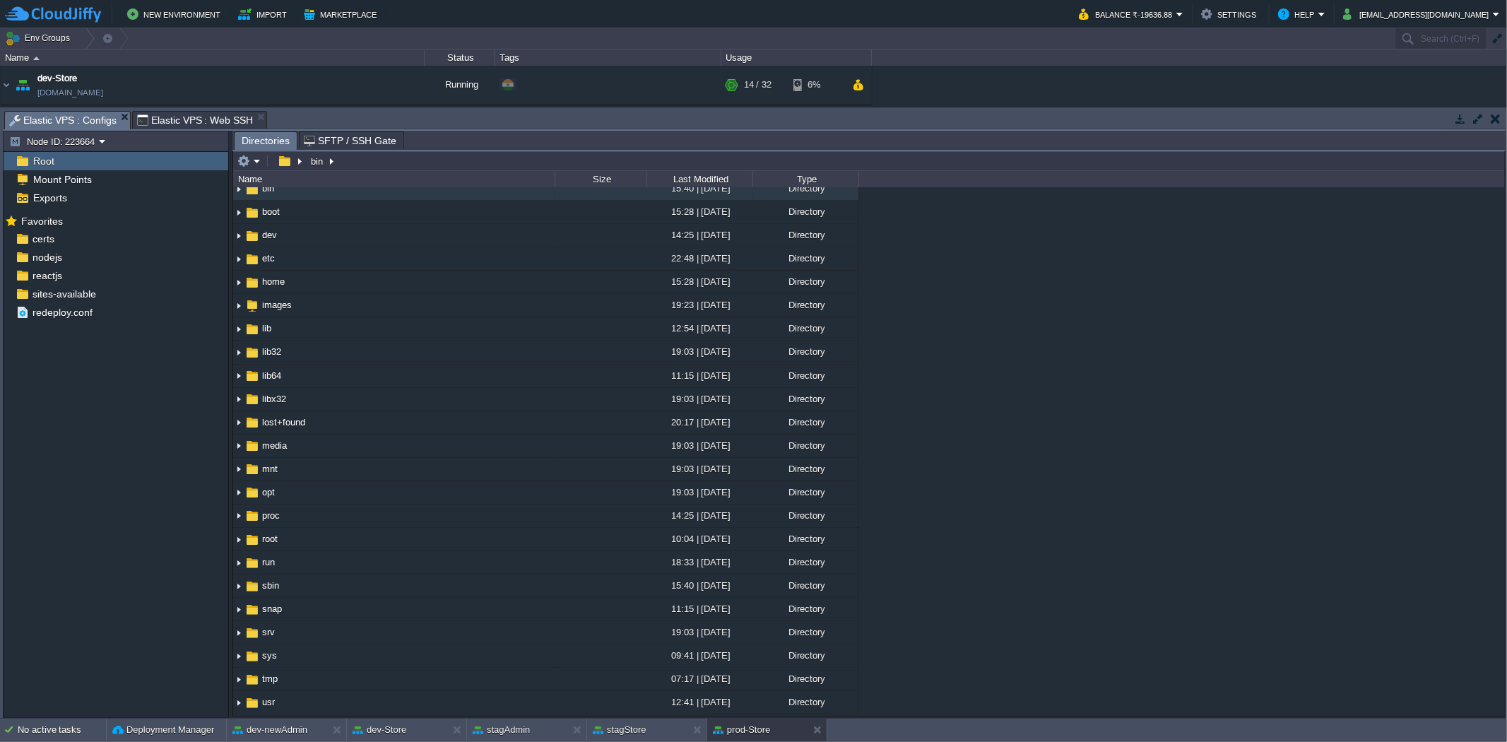
scroll to position [0, 0]
click at [97, 287] on div "sites-available" at bounding box center [116, 294] width 225 height 18
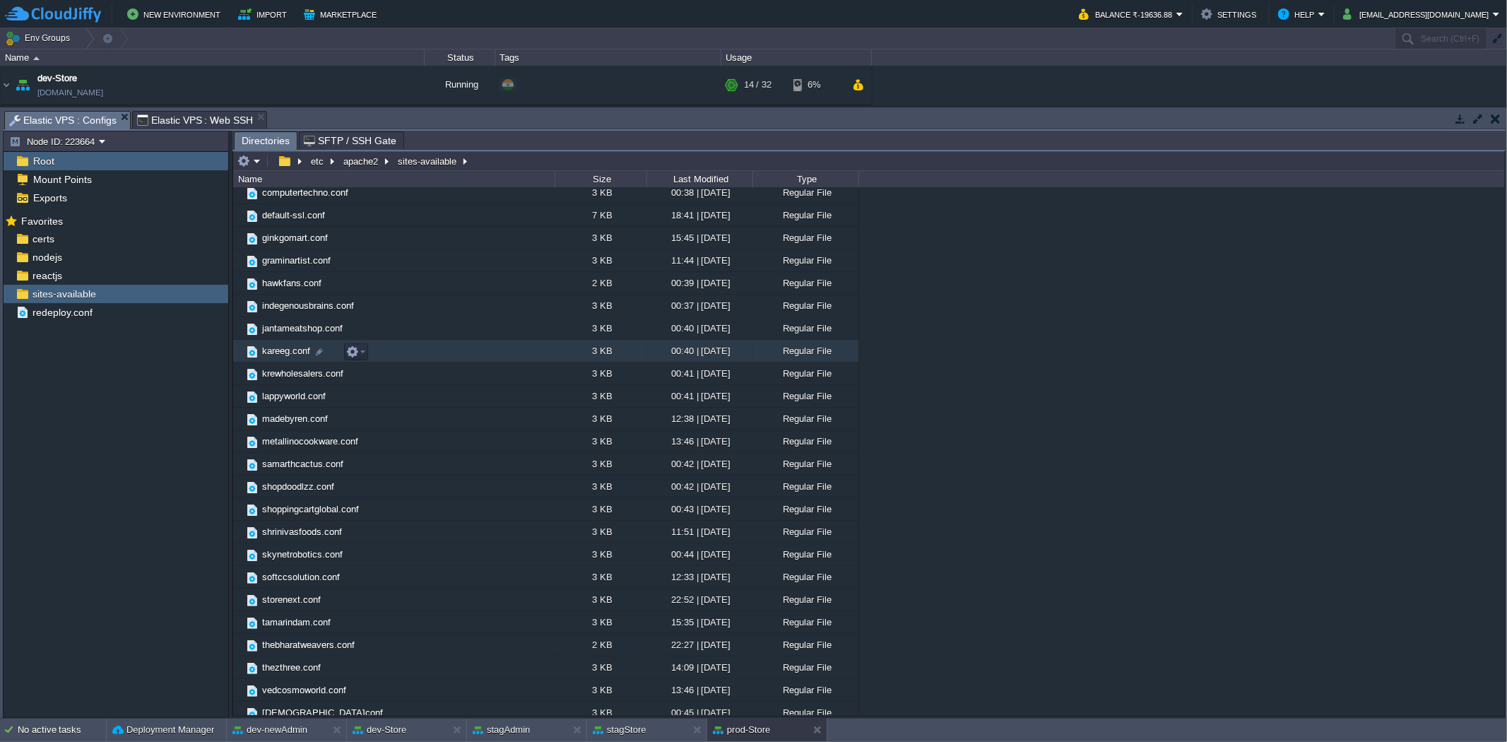
scroll to position [130, 0]
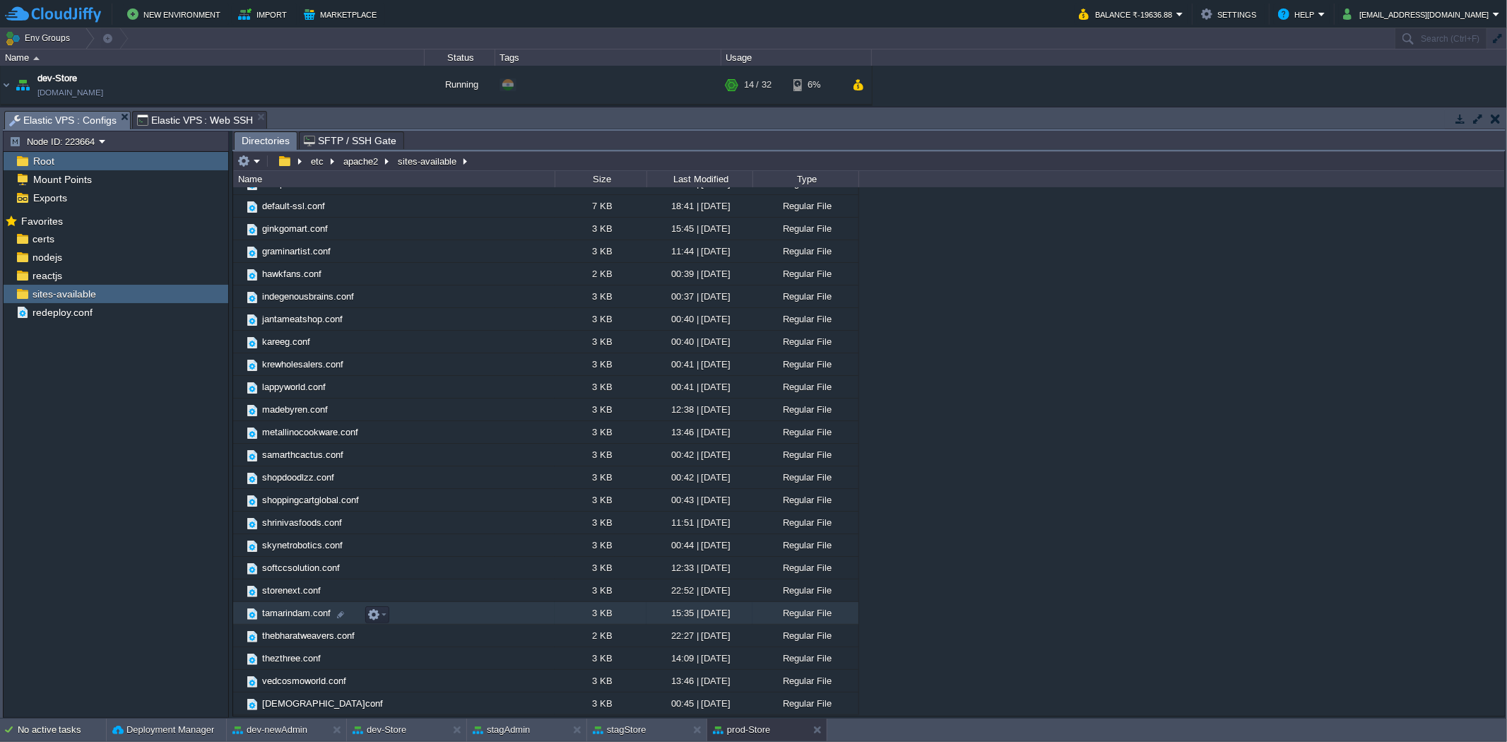
click at [286, 610] on span "tamarindam.conf" at bounding box center [296, 613] width 73 height 12
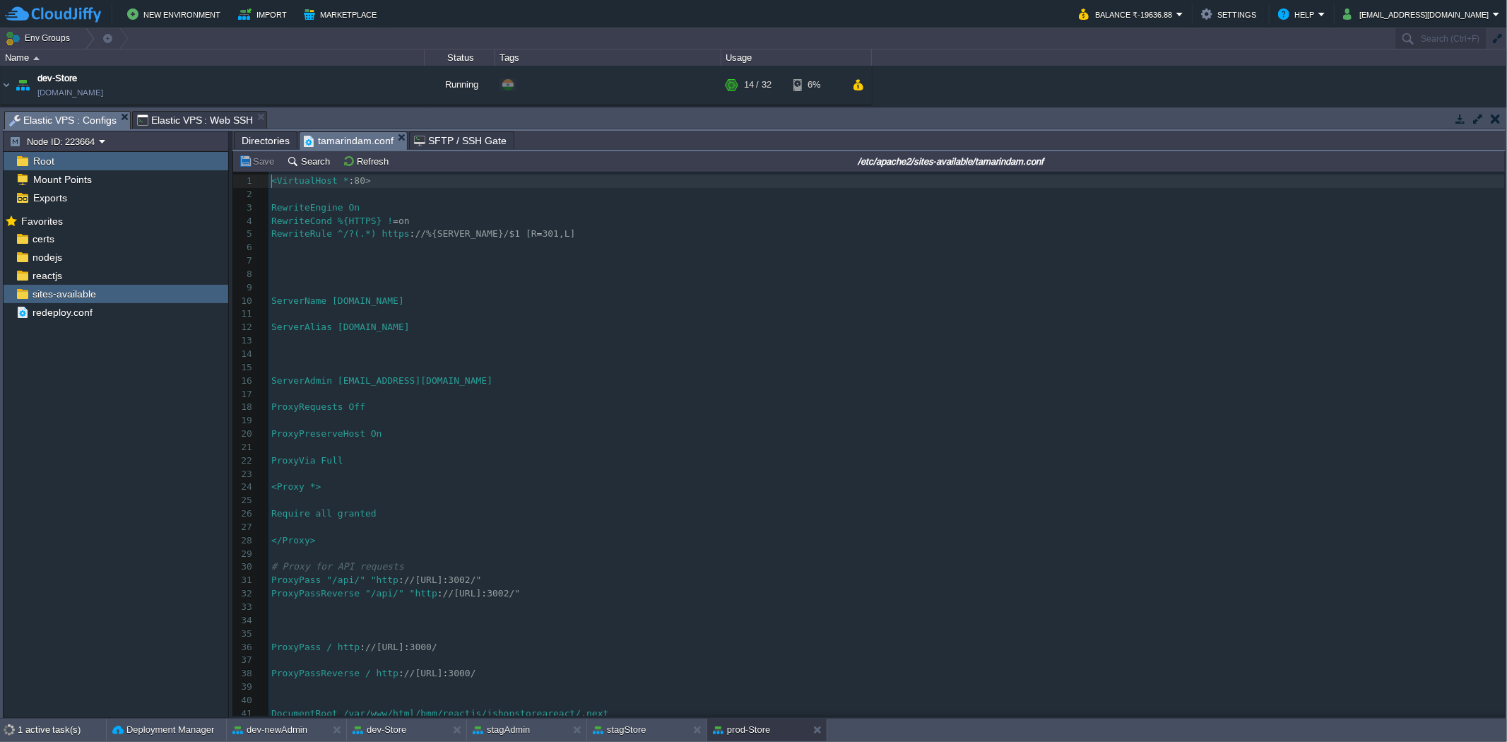
scroll to position [4, 0]
type textarea "tamarindam"
drag, startPoint x: 393, startPoint y: 306, endPoint x: 343, endPoint y: 301, distance: 49.7
type textarea "mybagstories"
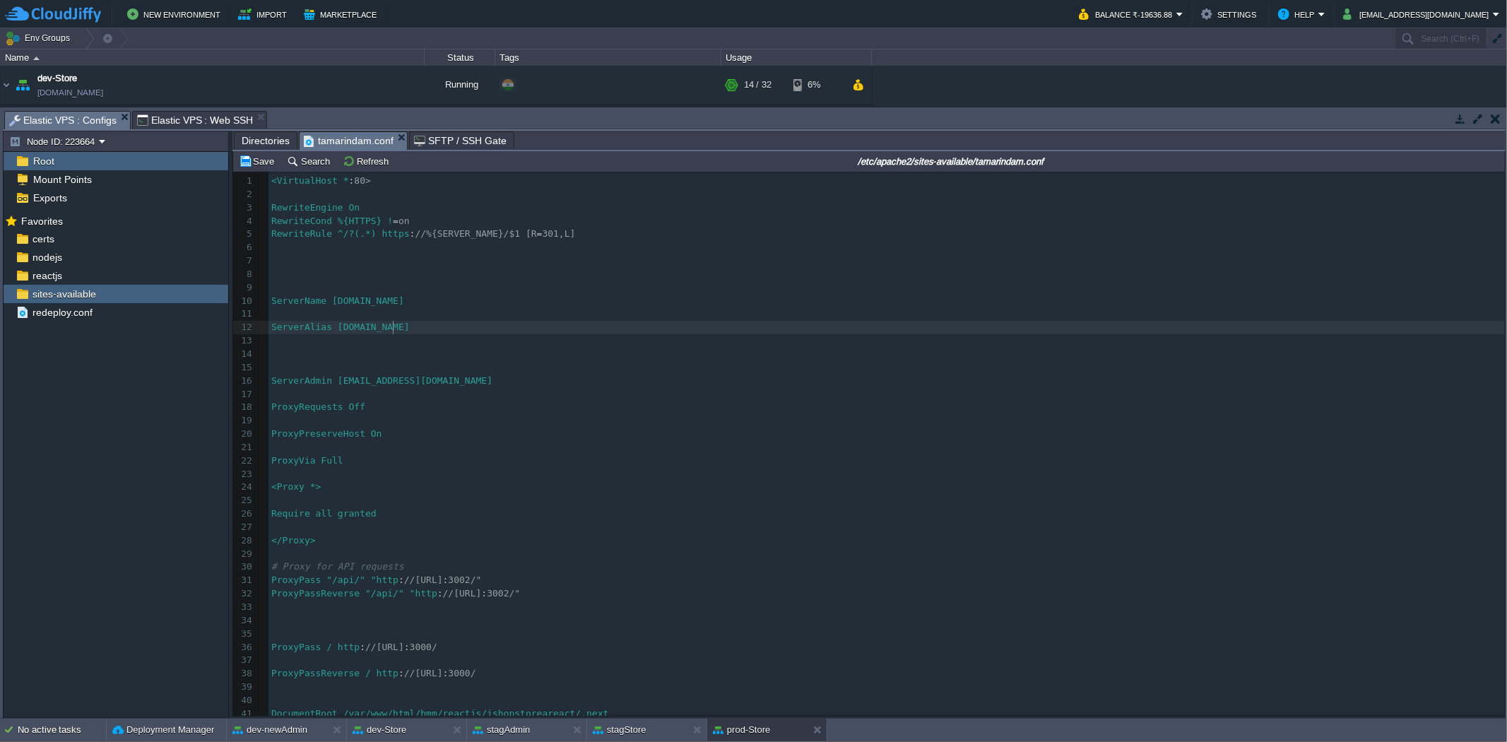
click at [393, 330] on div "xxxxxxxxxx 1 <VirtualHost * : 80> 2 ​ 3 RewriteEngine On 4 RewriteCond %{HTTPS}…" at bounding box center [886, 506] width 1236 height 665
drag, startPoint x: 417, startPoint y: 331, endPoint x: 369, endPoint y: 330, distance: 48.7
type textarea "mybagstories"
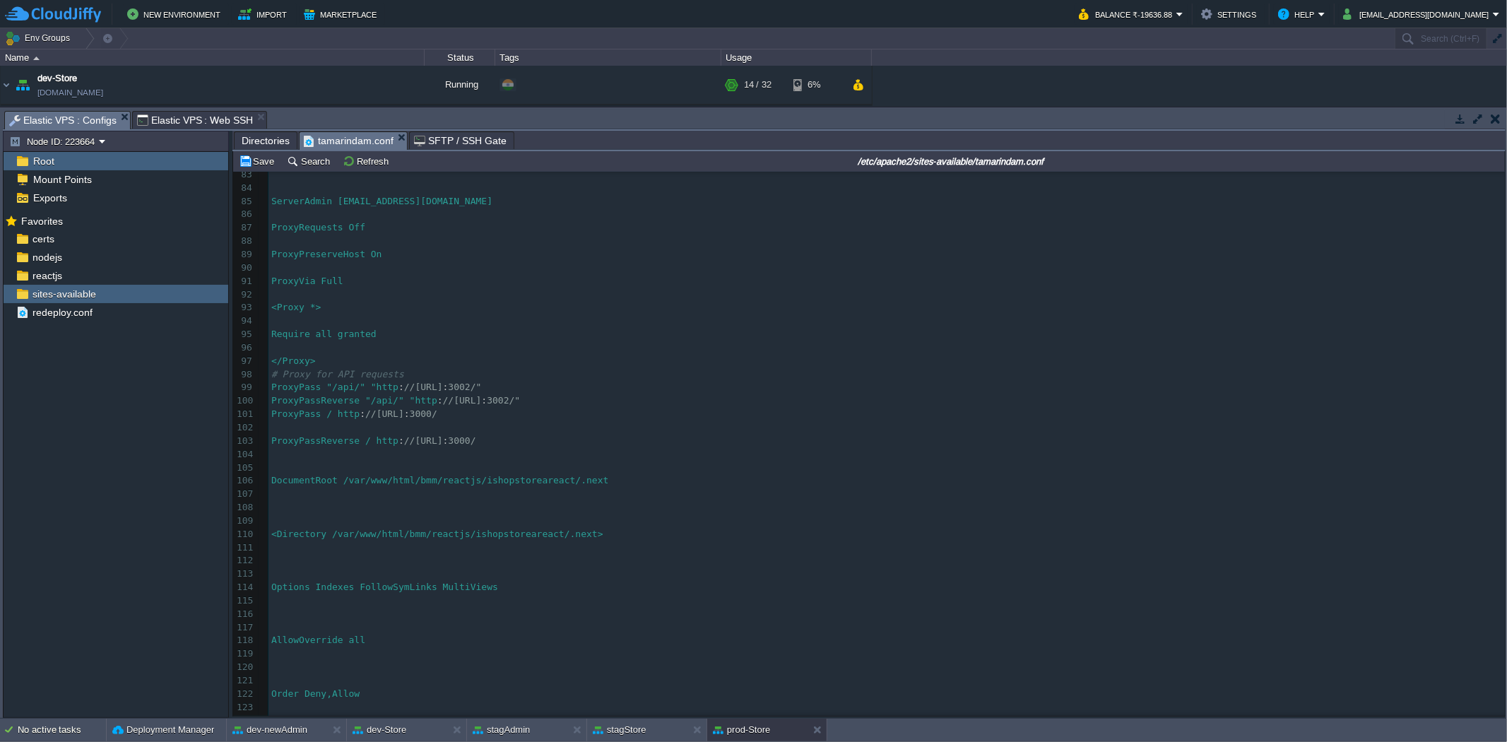
scroll to position [1240, 0]
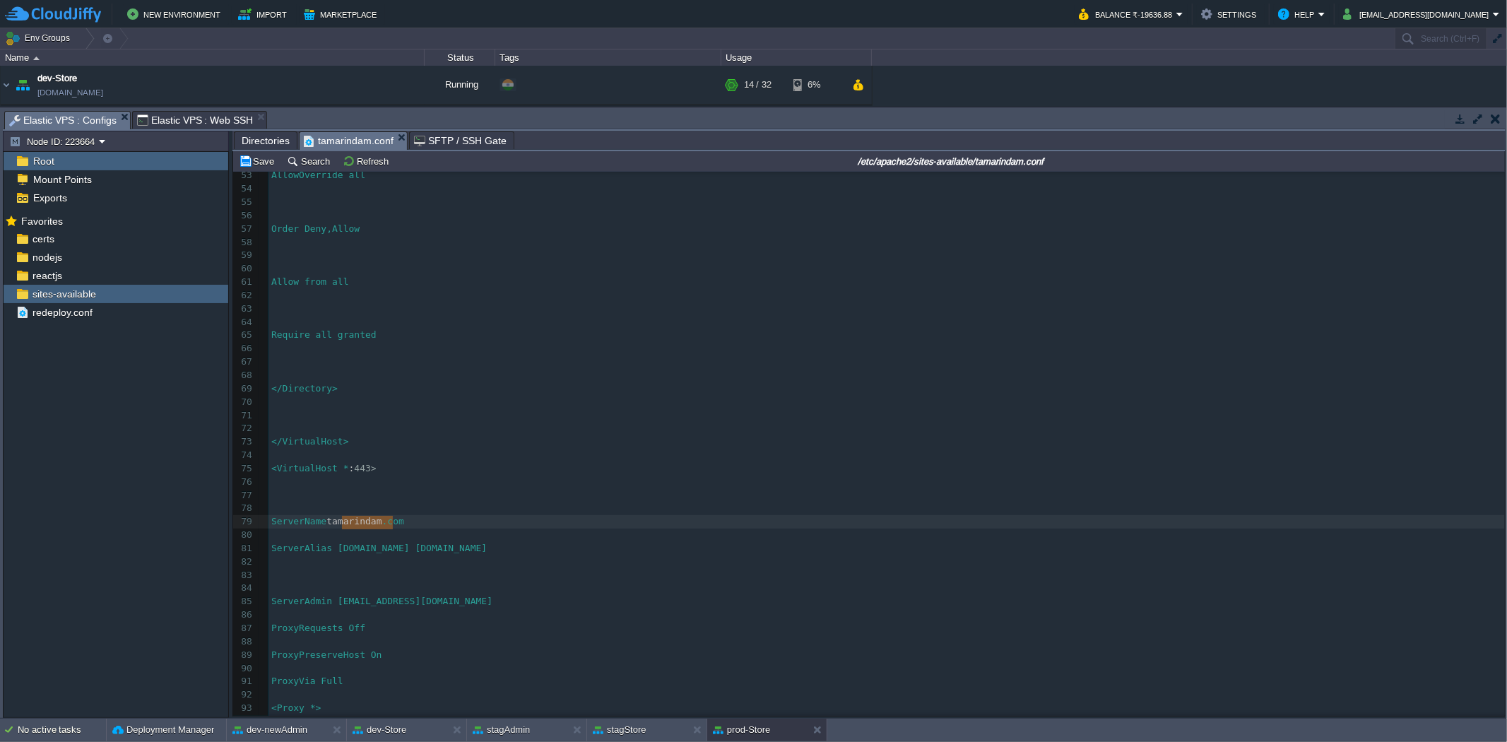
drag, startPoint x: 392, startPoint y: 524, endPoint x: 343, endPoint y: 521, distance: 48.8
type textarea "mybagstories"
drag, startPoint x: 396, startPoint y: 523, endPoint x: 341, endPoint y: 521, distance: 55.1
type textarea "tamarindam"
drag, startPoint x: 418, startPoint y: 554, endPoint x: 369, endPoint y: 552, distance: 49.5
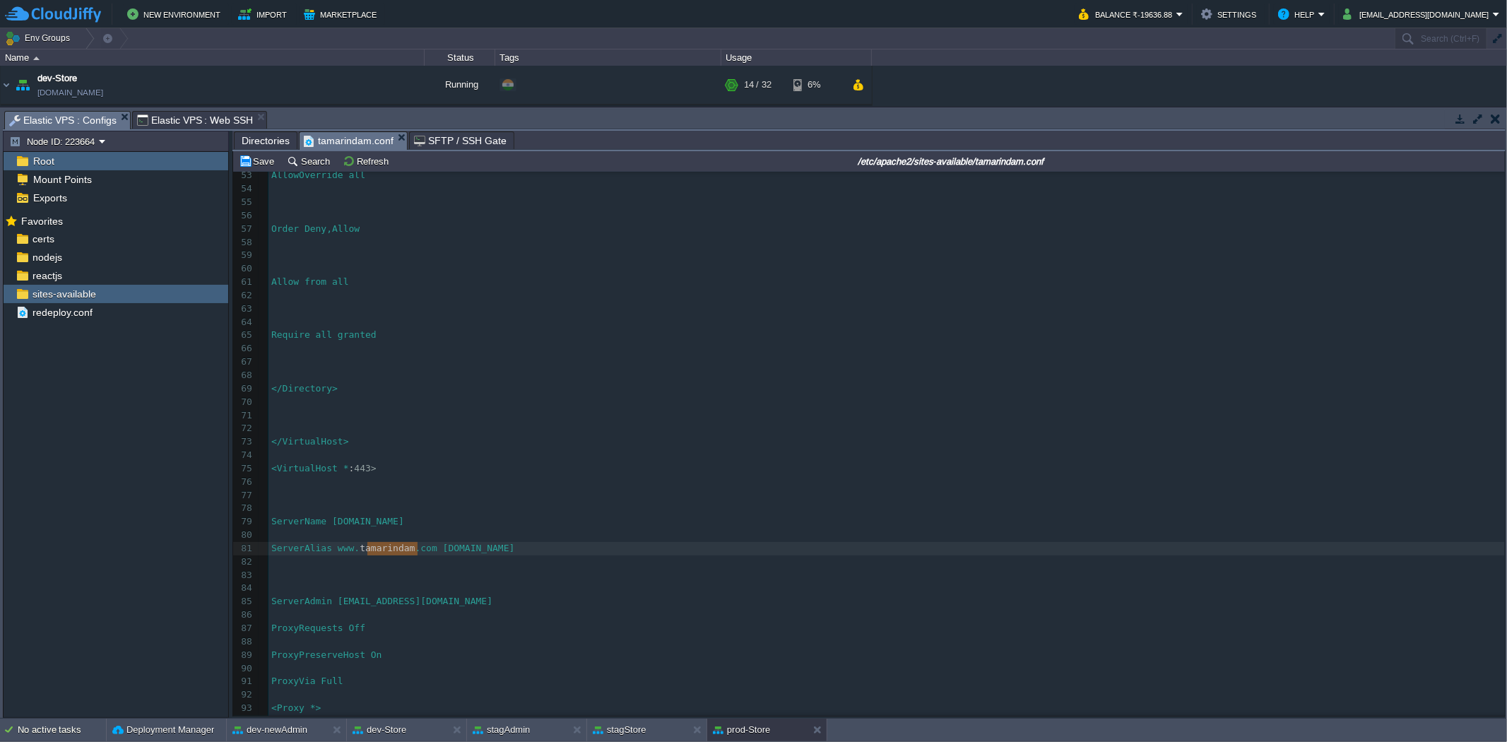
paste textarea
type textarea "tamarindam"
drag, startPoint x: 504, startPoint y: 551, endPoint x: 455, endPoint y: 551, distance: 48.7
type textarea "​"
drag, startPoint x: 472, startPoint y: 528, endPoint x: 449, endPoint y: 521, distance: 23.9
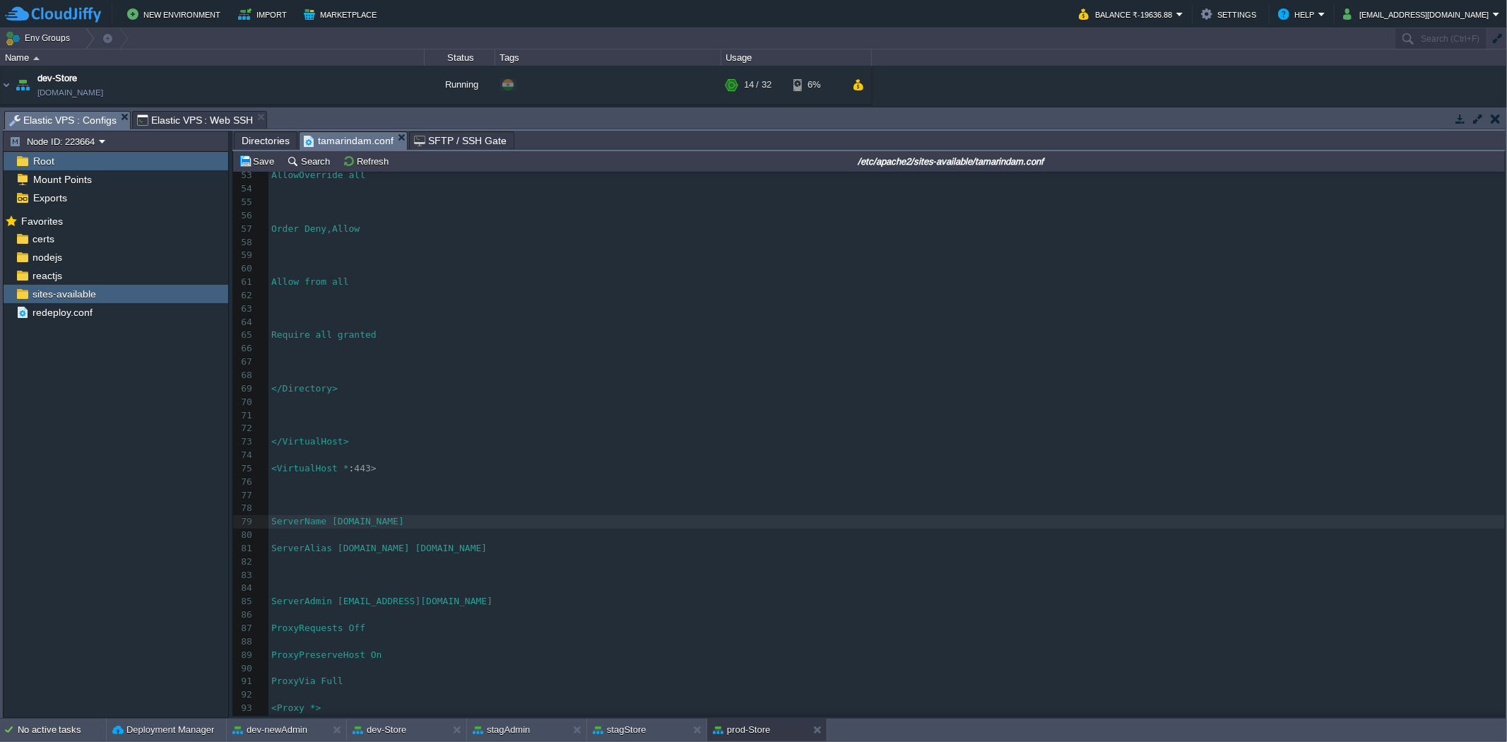
click at [449, 521] on pre "ServerName [DOMAIN_NAME]" at bounding box center [886, 521] width 1236 height 13
type textarea "com"
type textarea "mybagstories"
drag, startPoint x: 511, startPoint y: 551, endPoint x: 451, endPoint y: 547, distance: 60.1
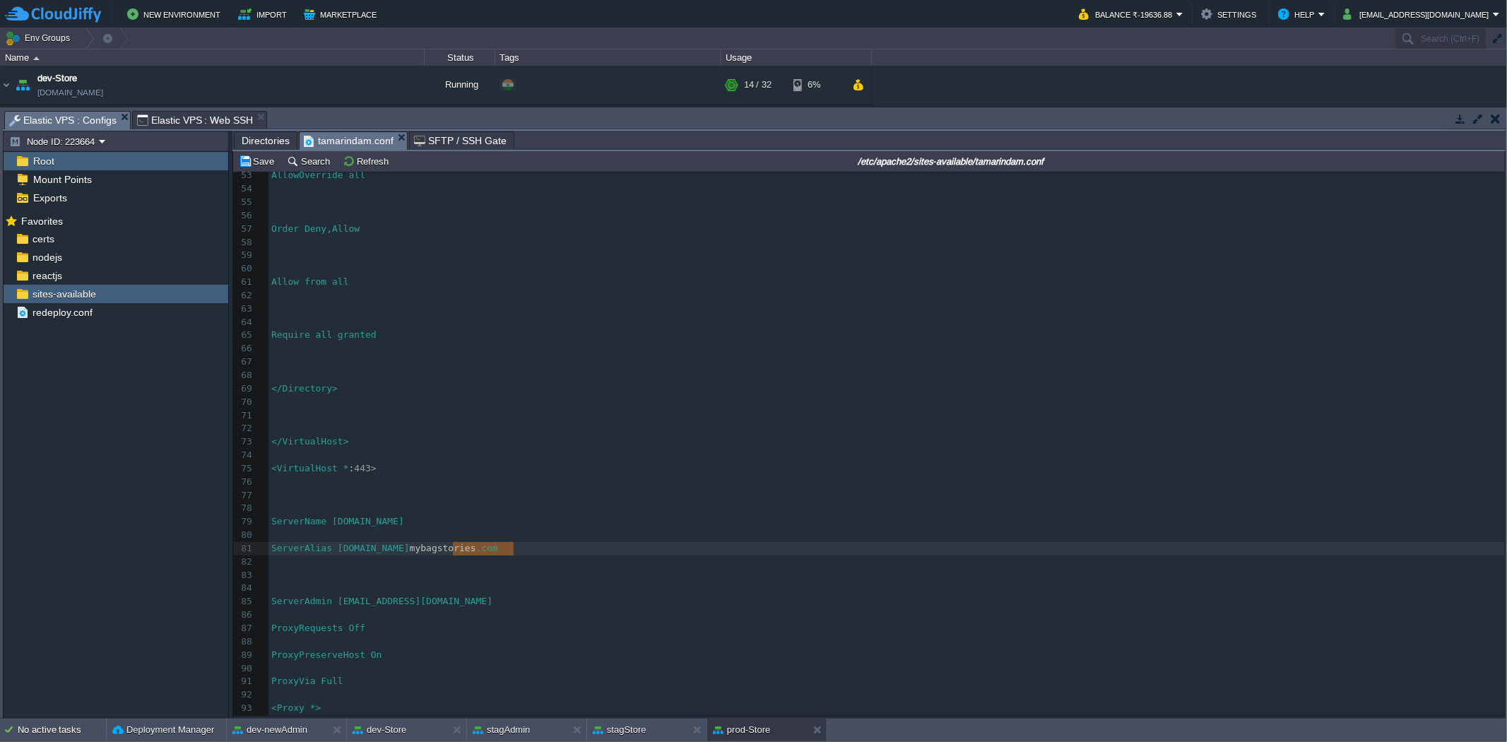
type textarea "mybagstories"
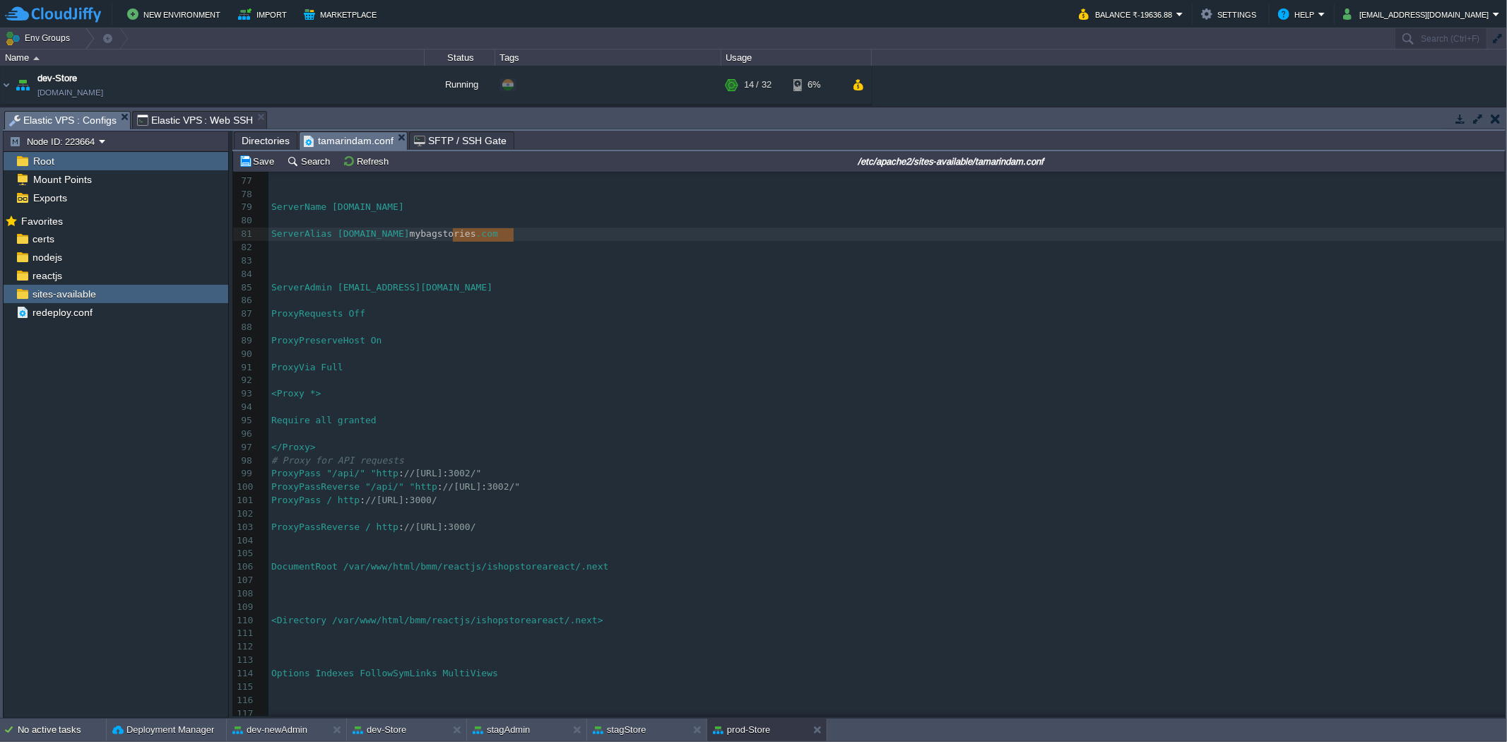
click at [444, 381] on pre "​" at bounding box center [886, 380] width 1236 height 13
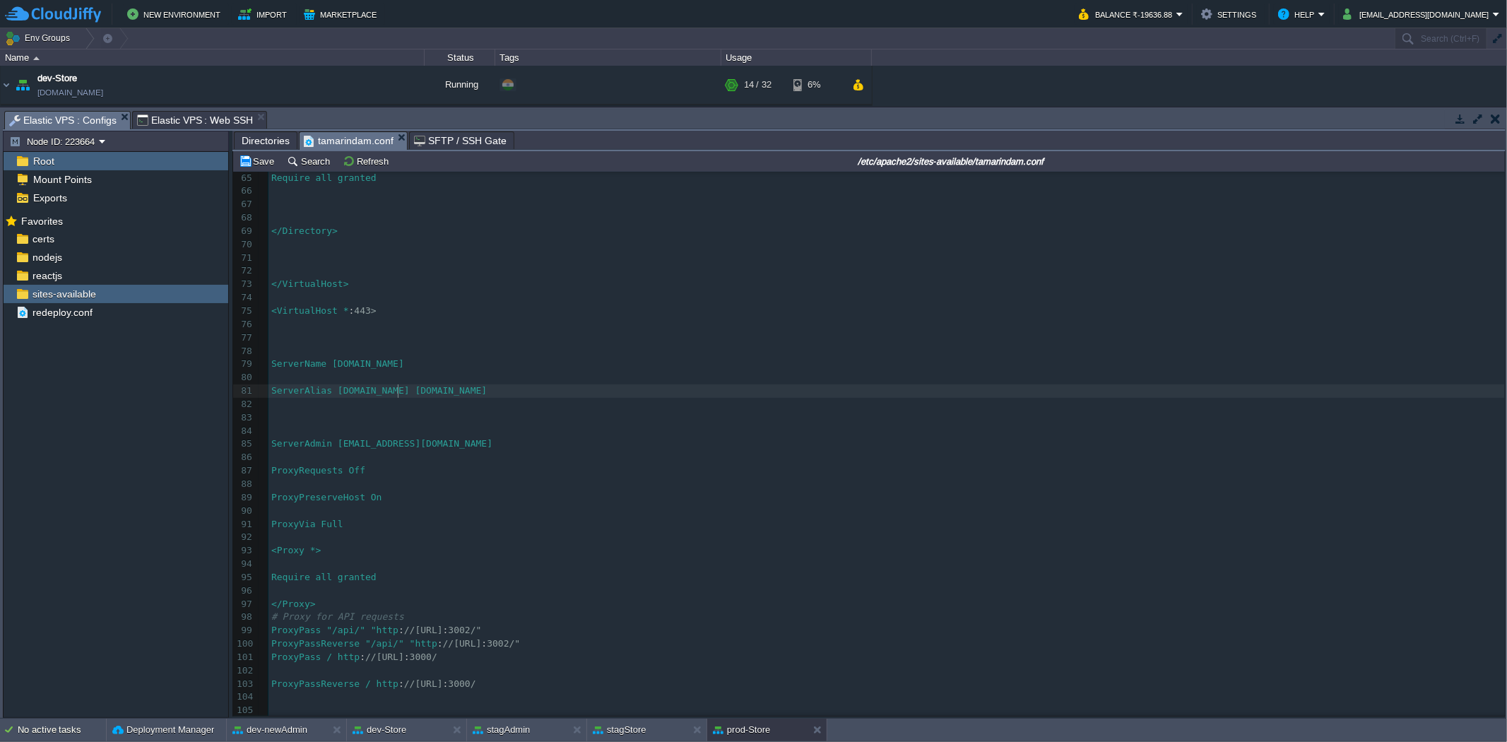
click at [399, 393] on div "xxxxxxxxxx ServerAlias [DOMAIN_NAME] 55 56 ​ 57 Order Deny,Allow 58 ​ 59 60 ​ 6…" at bounding box center [886, 437] width 1236 height 799
click at [392, 391] on div "xxxxxxxxxx ServerAlias [DOMAIN_NAME] 55 56 ​ 57 Order Deny,Allow 58 ​ 59 60 ​ 6…" at bounding box center [886, 437] width 1236 height 799
type textarea "mybagstories"
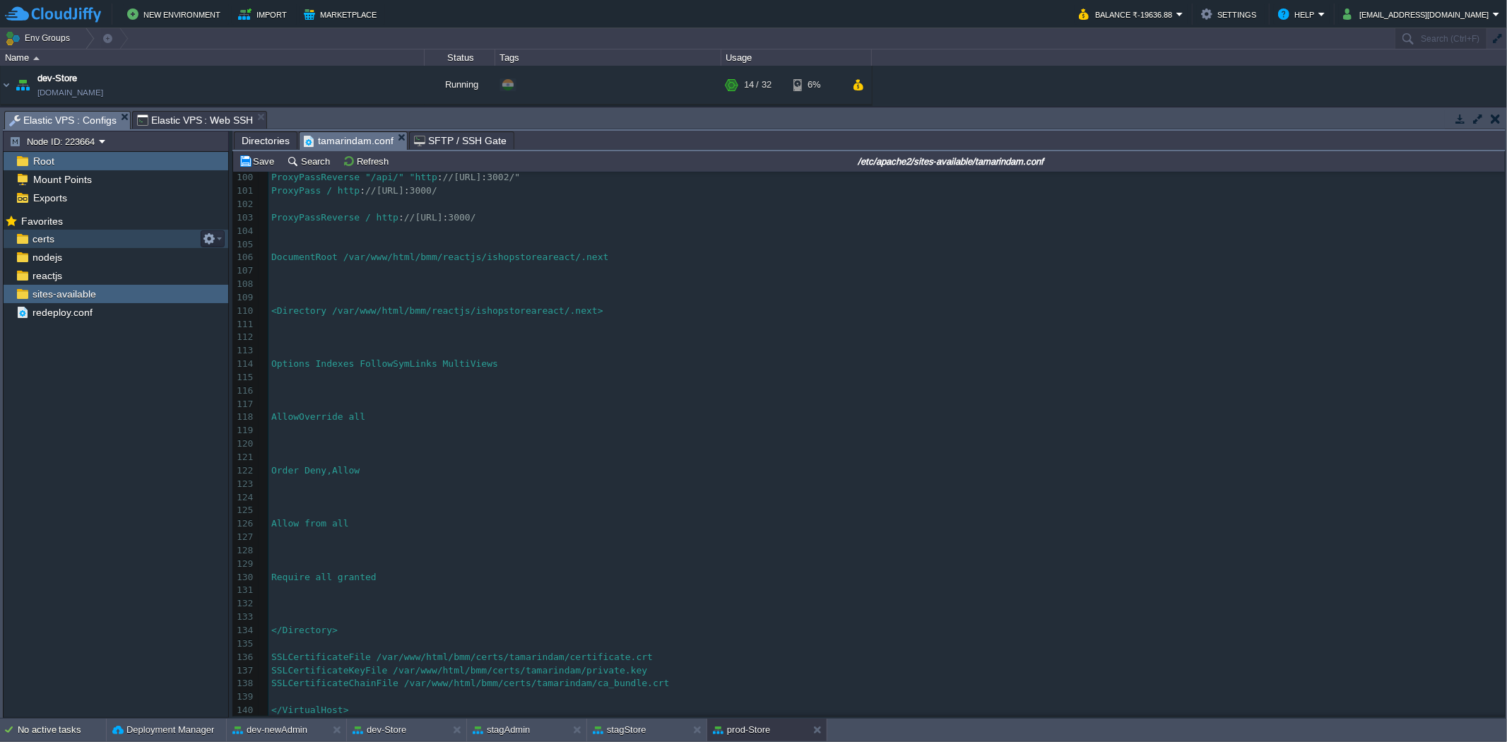
click at [81, 237] on div "certs" at bounding box center [116, 239] width 225 height 18
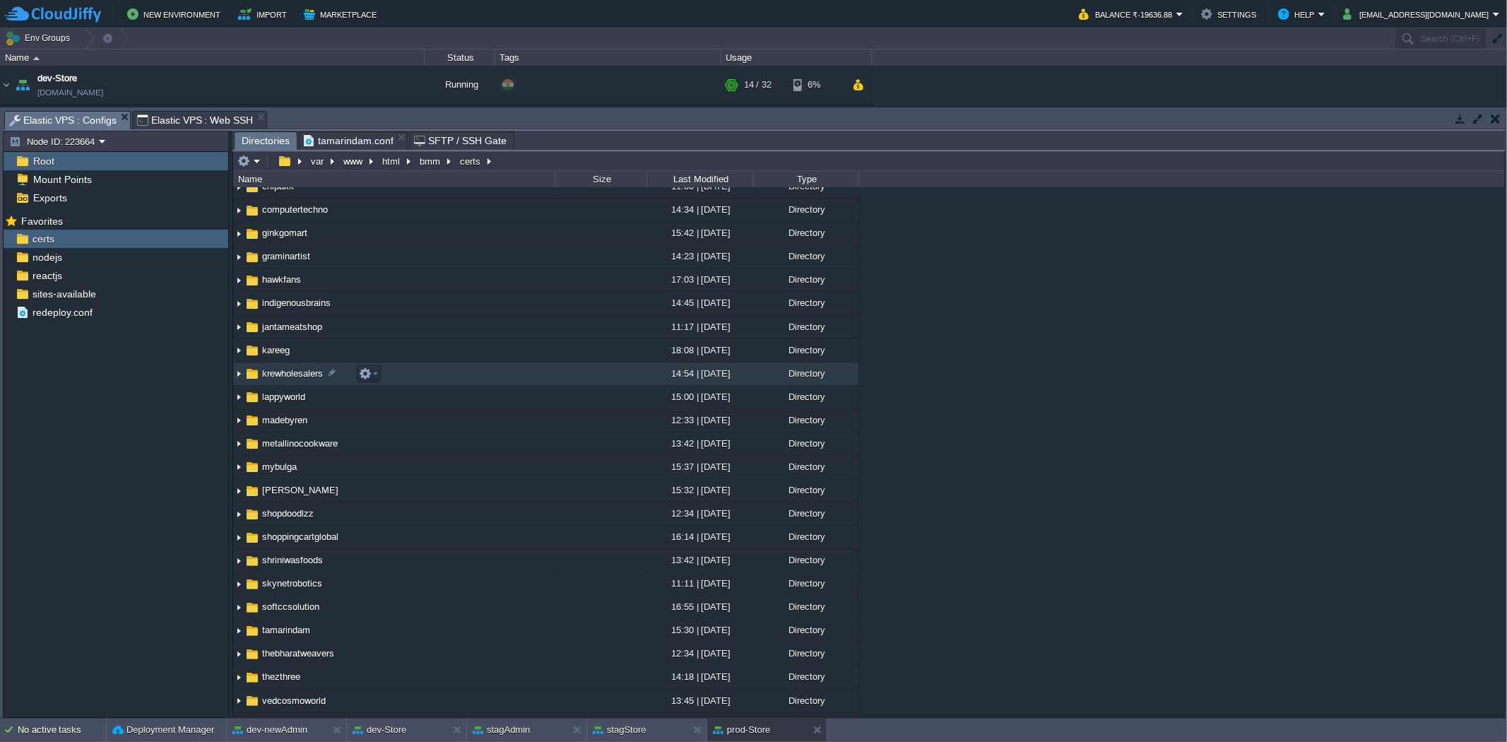
scroll to position [170, 0]
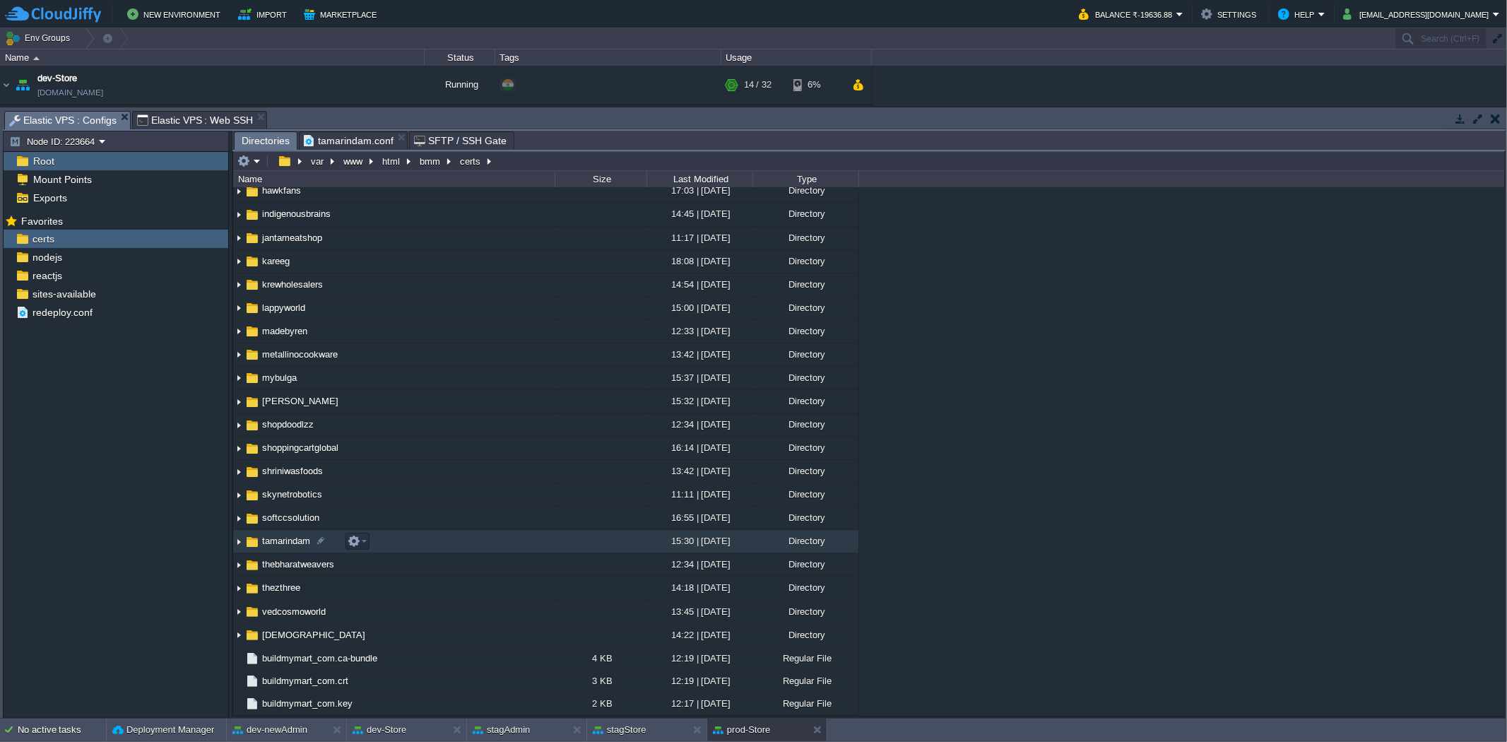
click at [260, 543] on span "tamarindam" at bounding box center [286, 541] width 52 height 12
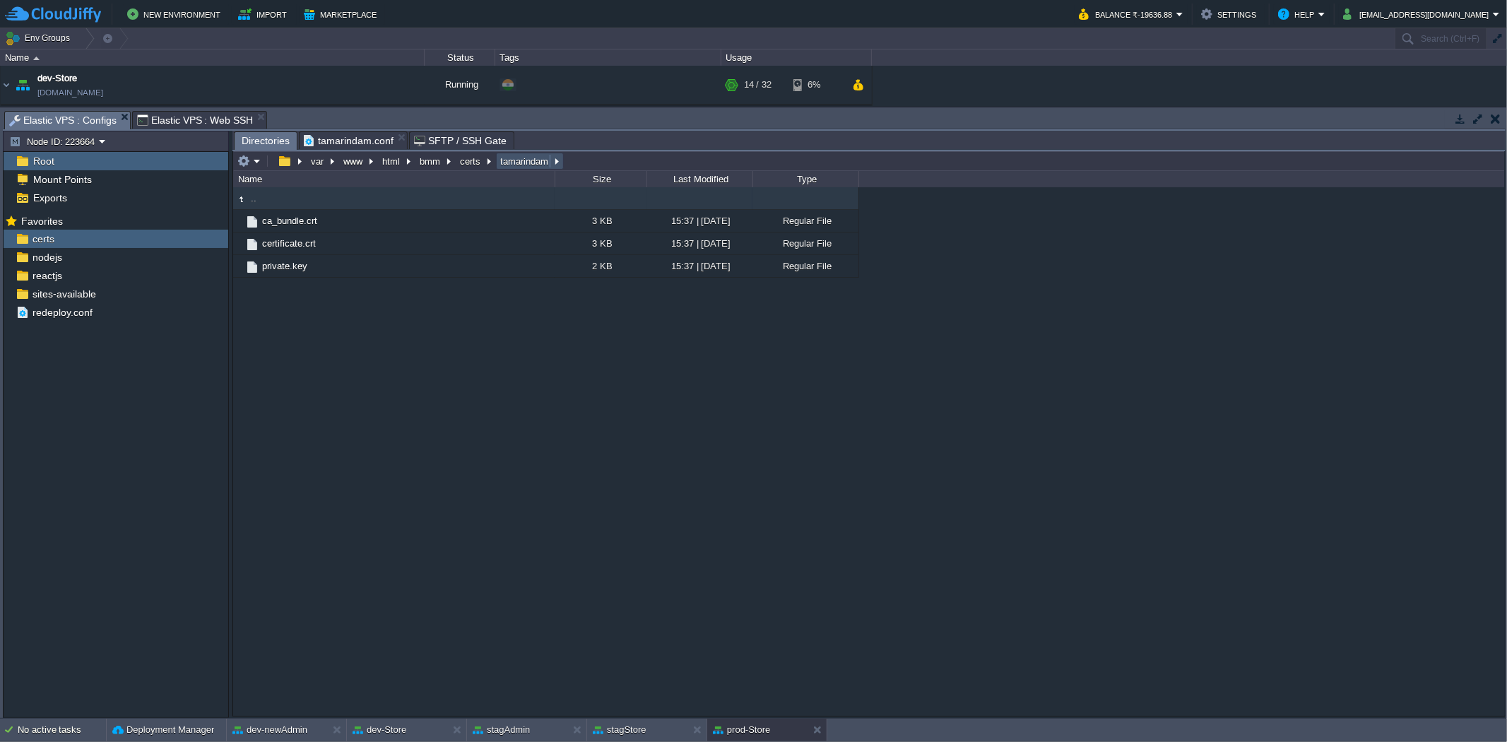
click at [516, 159] on button "tamarindam" at bounding box center [525, 161] width 54 height 13
click at [467, 159] on button "certs" at bounding box center [471, 161] width 26 height 13
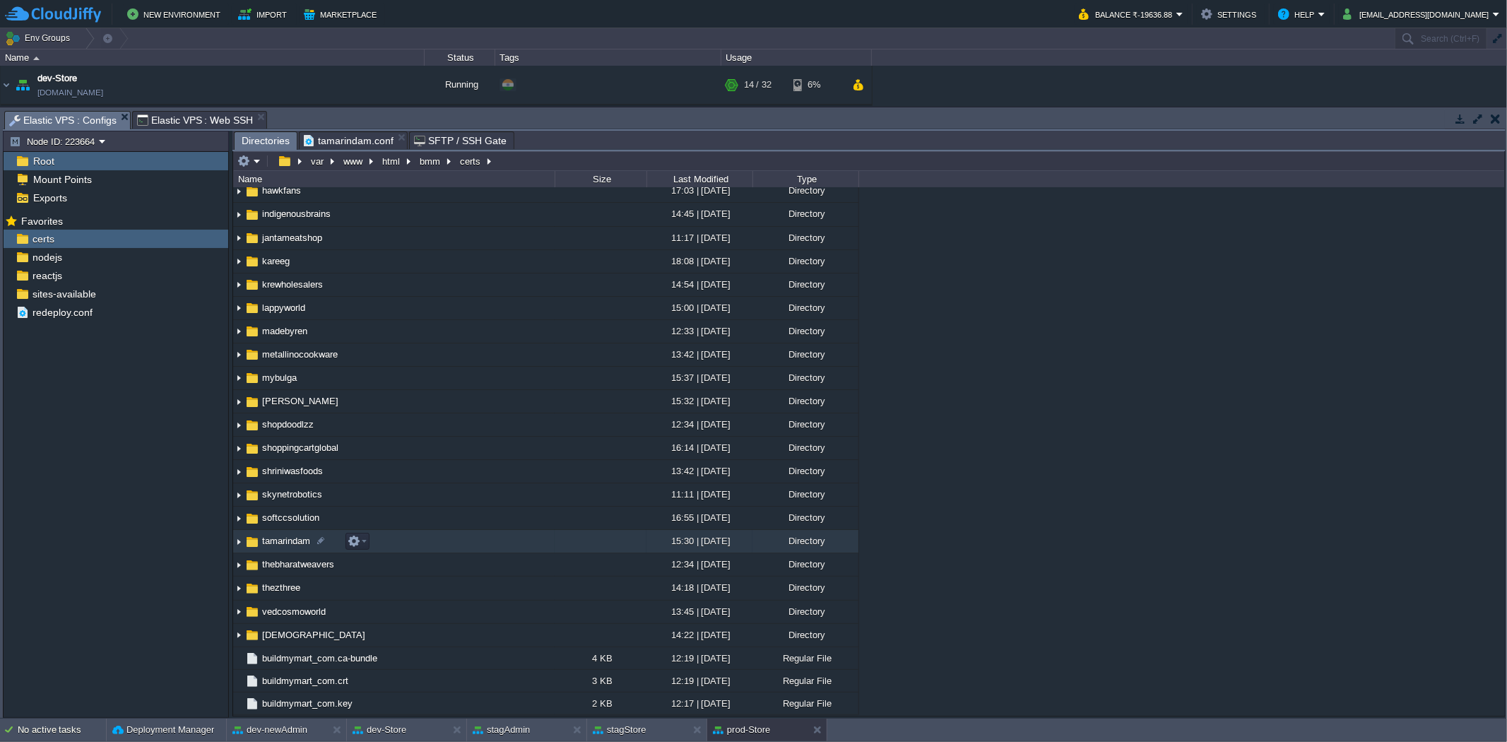
click at [238, 545] on img at bounding box center [238, 541] width 11 height 22
click at [364, 547] on em at bounding box center [357, 541] width 19 height 13
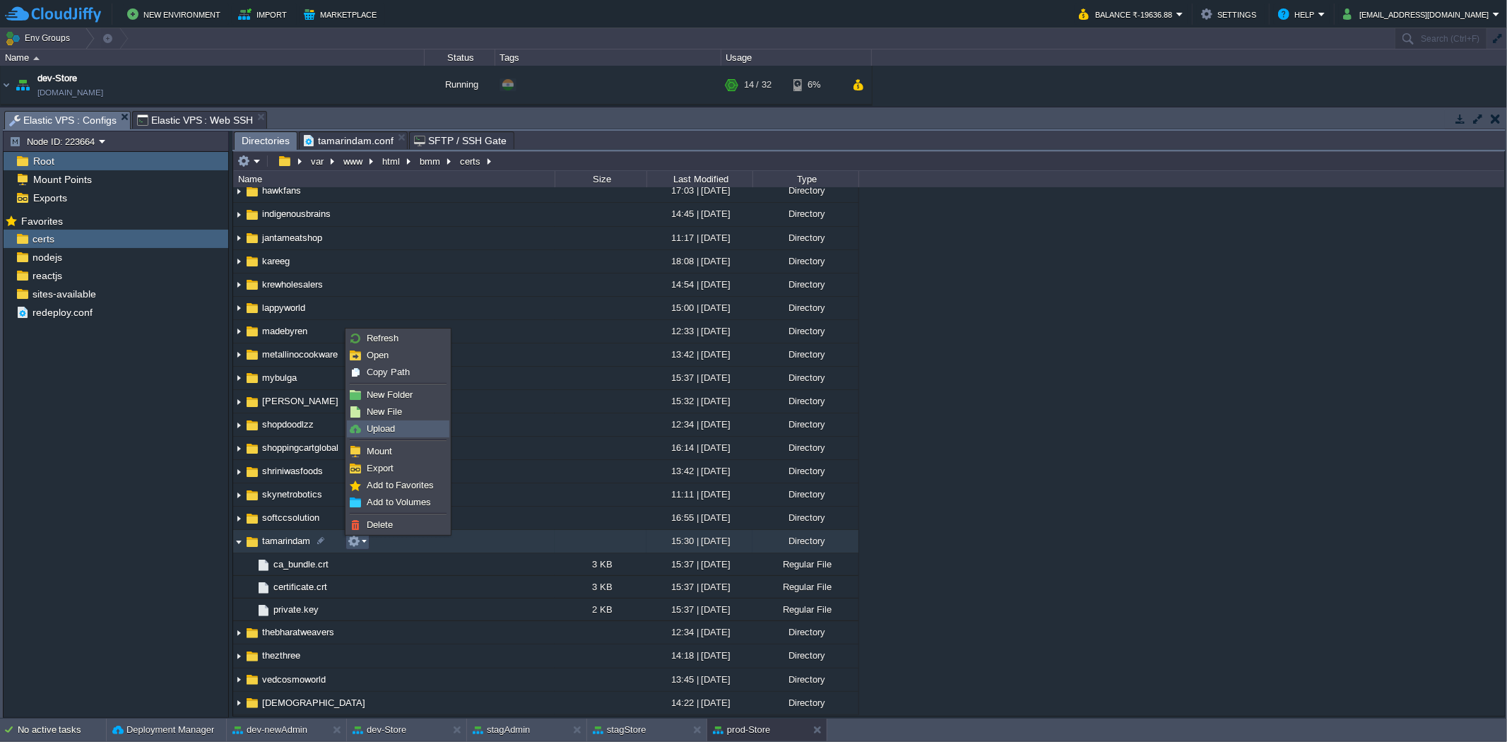
click at [414, 432] on link "Upload" at bounding box center [398, 429] width 101 height 16
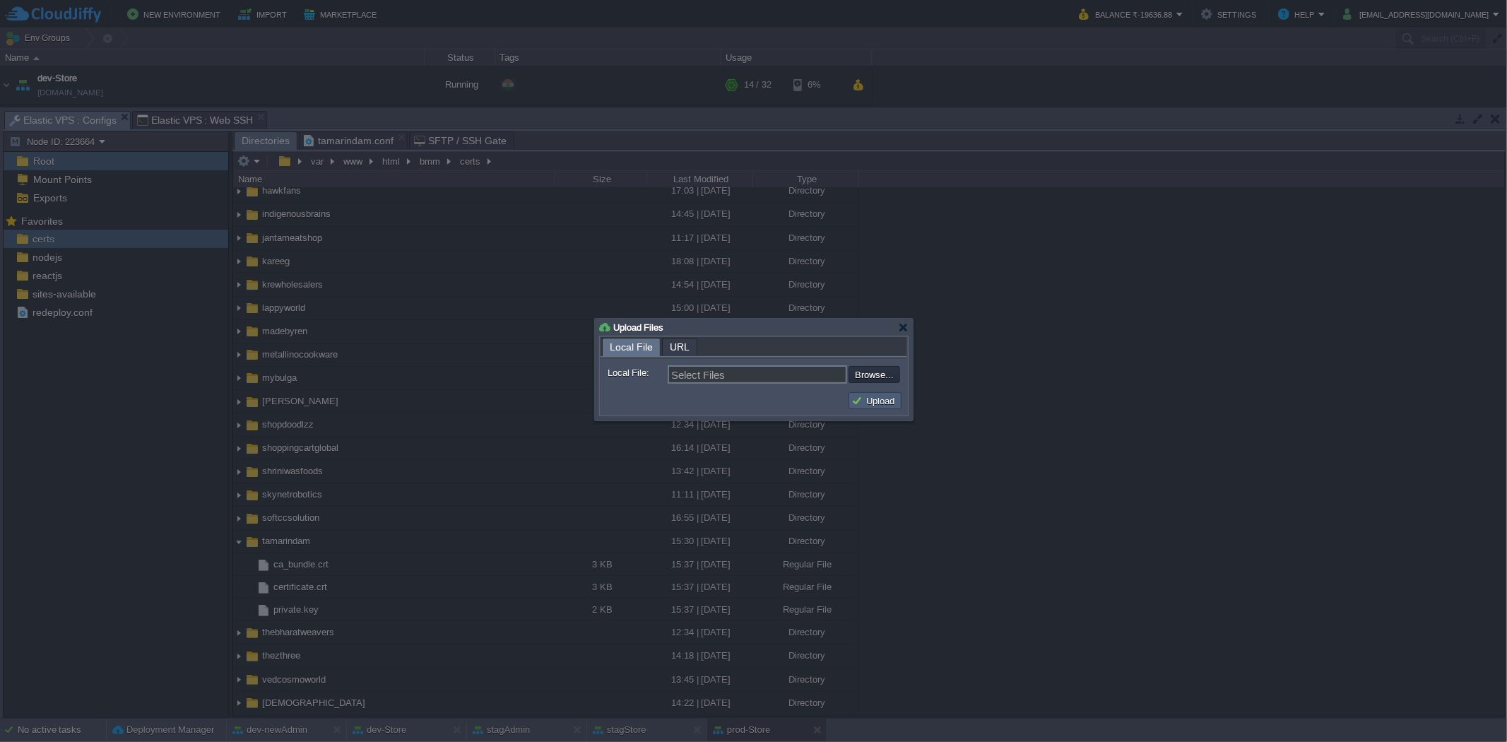
click at [872, 405] on button "Upload" at bounding box center [874, 400] width 47 height 13
click at [884, 375] on input "file" at bounding box center [810, 374] width 179 height 17
type input "C:\fakepath\mybagstories.com.zip"
type input "mybagstories.com.zip"
click at [874, 374] on input "file" at bounding box center [810, 374] width 179 height 17
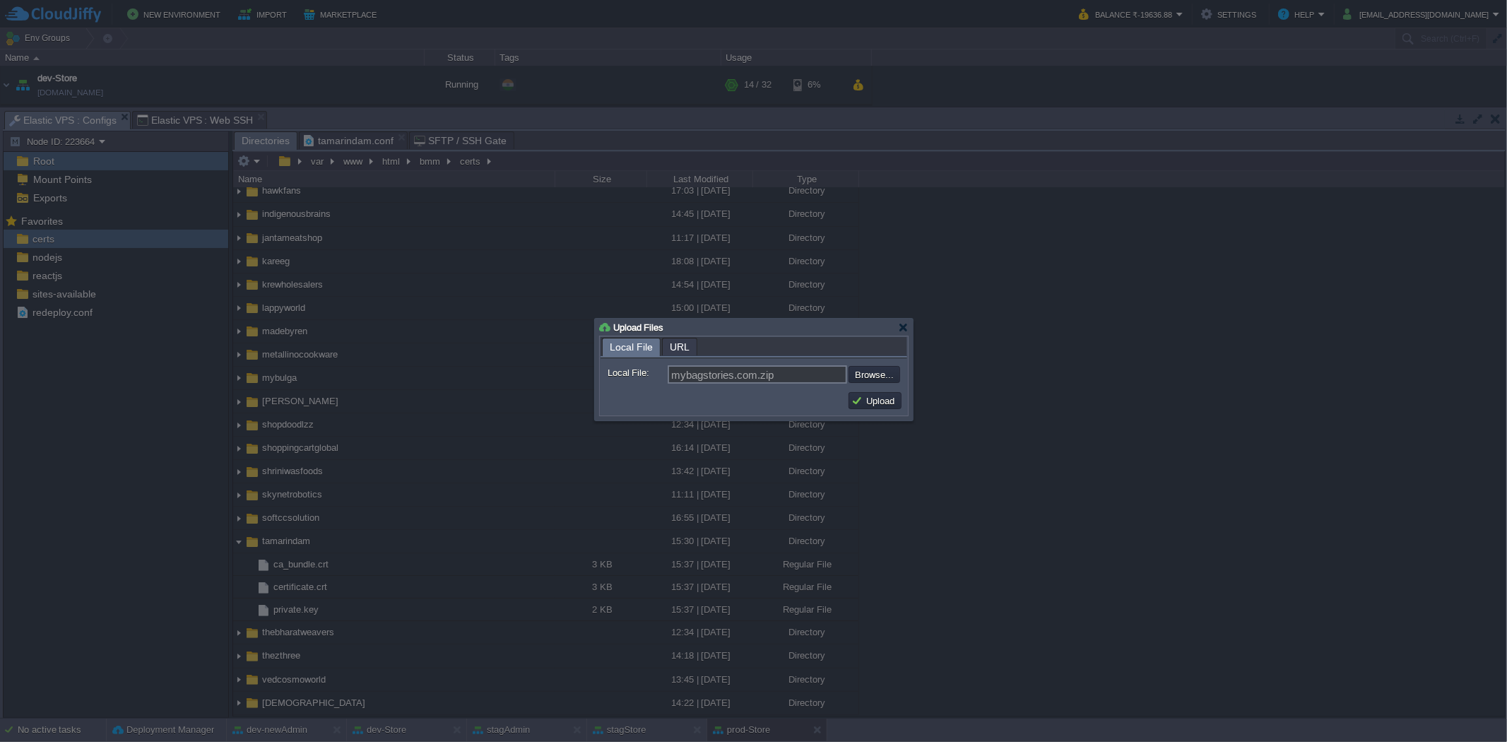
type input "C:\fakepath\ca_bundle.crt"
type input "ca_bundle.crt, certificate.crt, private.key"
click at [891, 401] on button "Upload" at bounding box center [874, 400] width 47 height 13
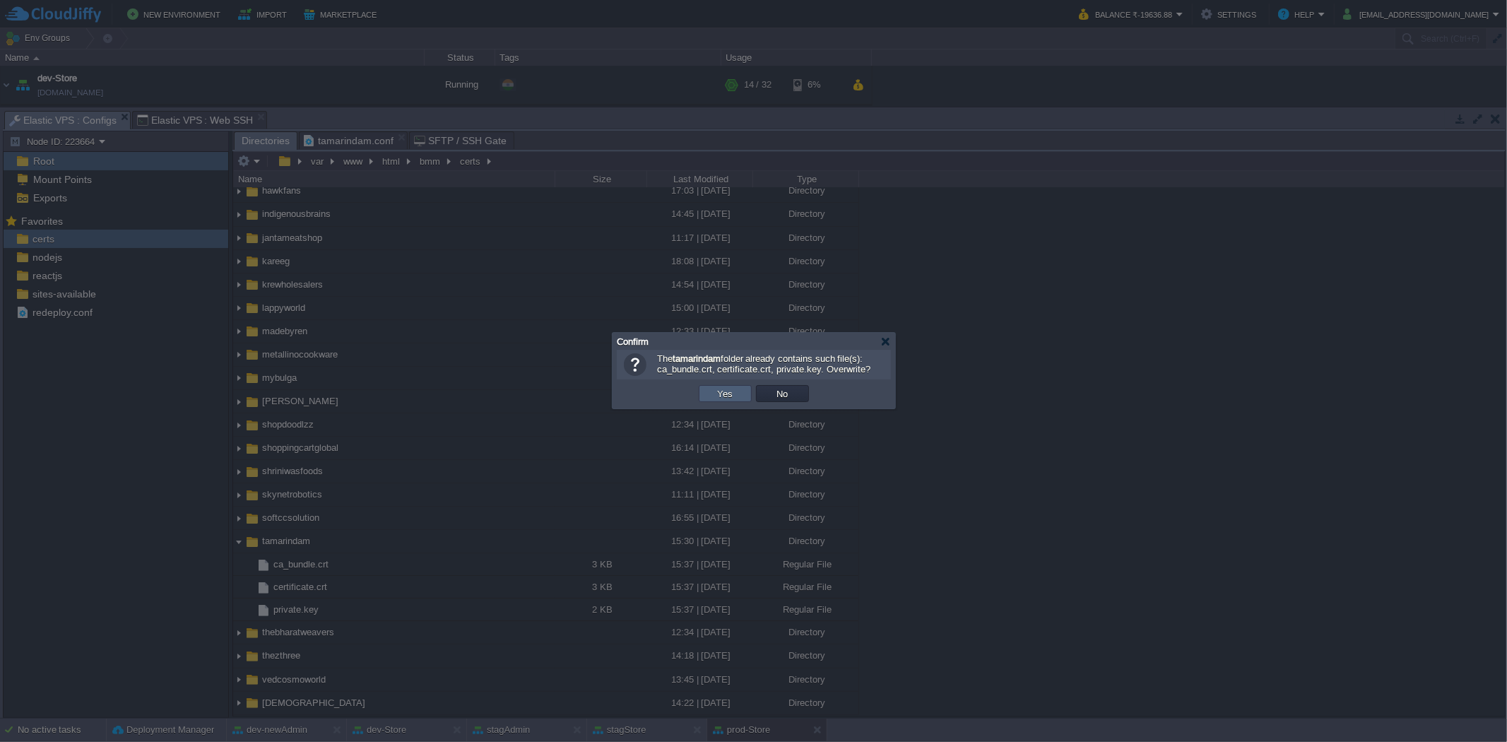
click at [737, 391] on td "Yes" at bounding box center [725, 393] width 53 height 17
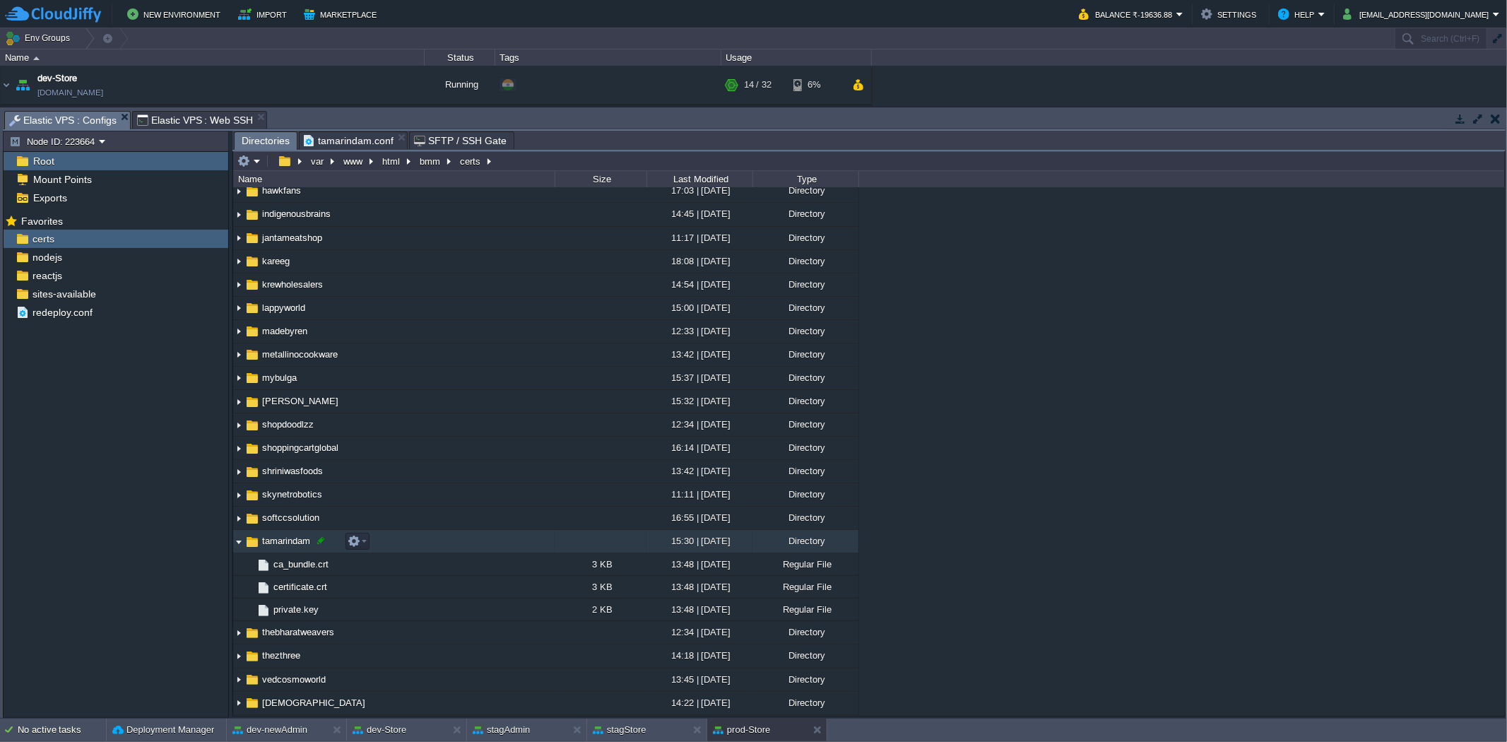
click at [321, 544] on div at bounding box center [320, 540] width 13 height 13
drag, startPoint x: 324, startPoint y: 541, endPoint x: 244, endPoint y: 539, distance: 79.9
click at [244, 539] on div ".. bmm 11:53 | [DATE] Directory boxofvariety 11:51 | [DATE] Directory [GEOGRAPH…" at bounding box center [868, 451] width 1271 height 528
type input "mybagstories"
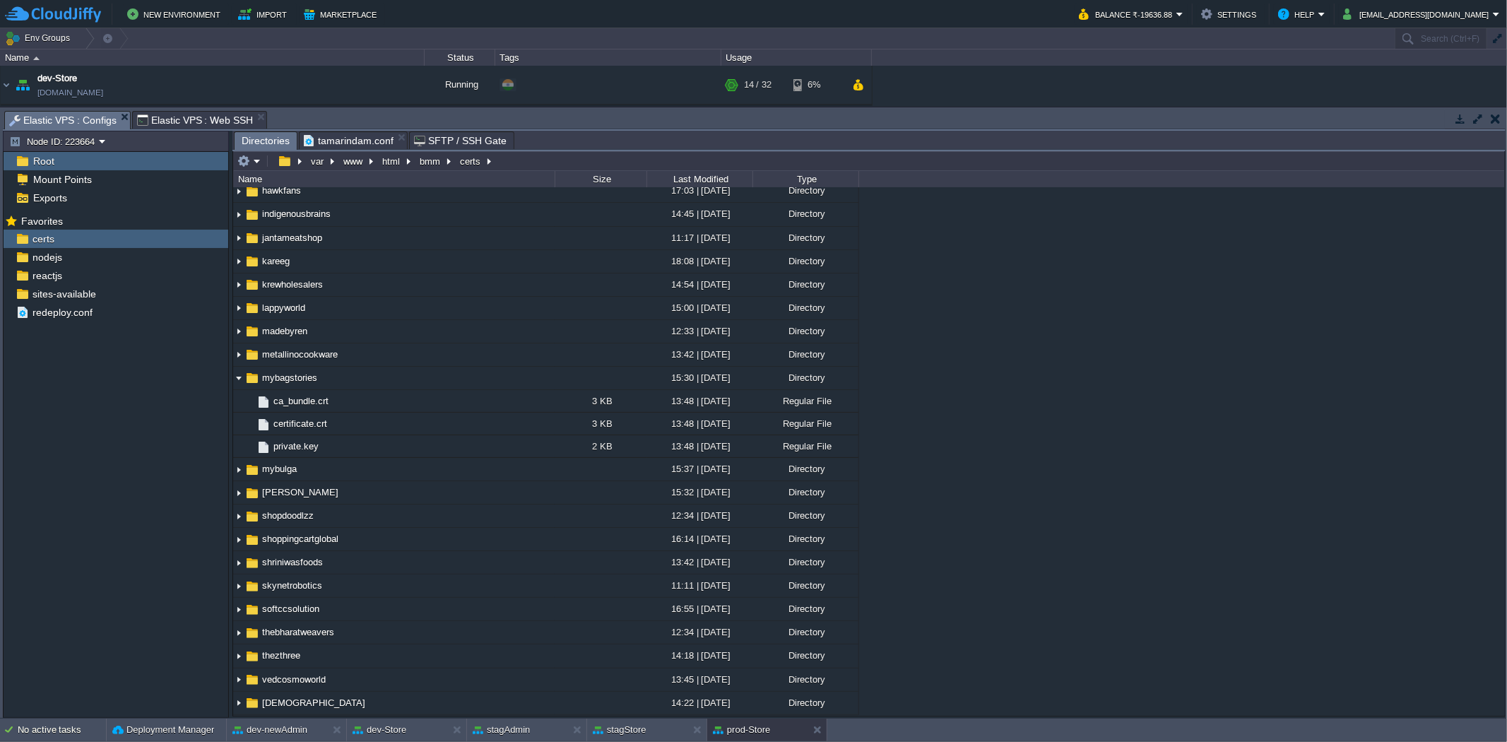
click at [349, 135] on span "tamarindam.conf" at bounding box center [349, 140] width 90 height 17
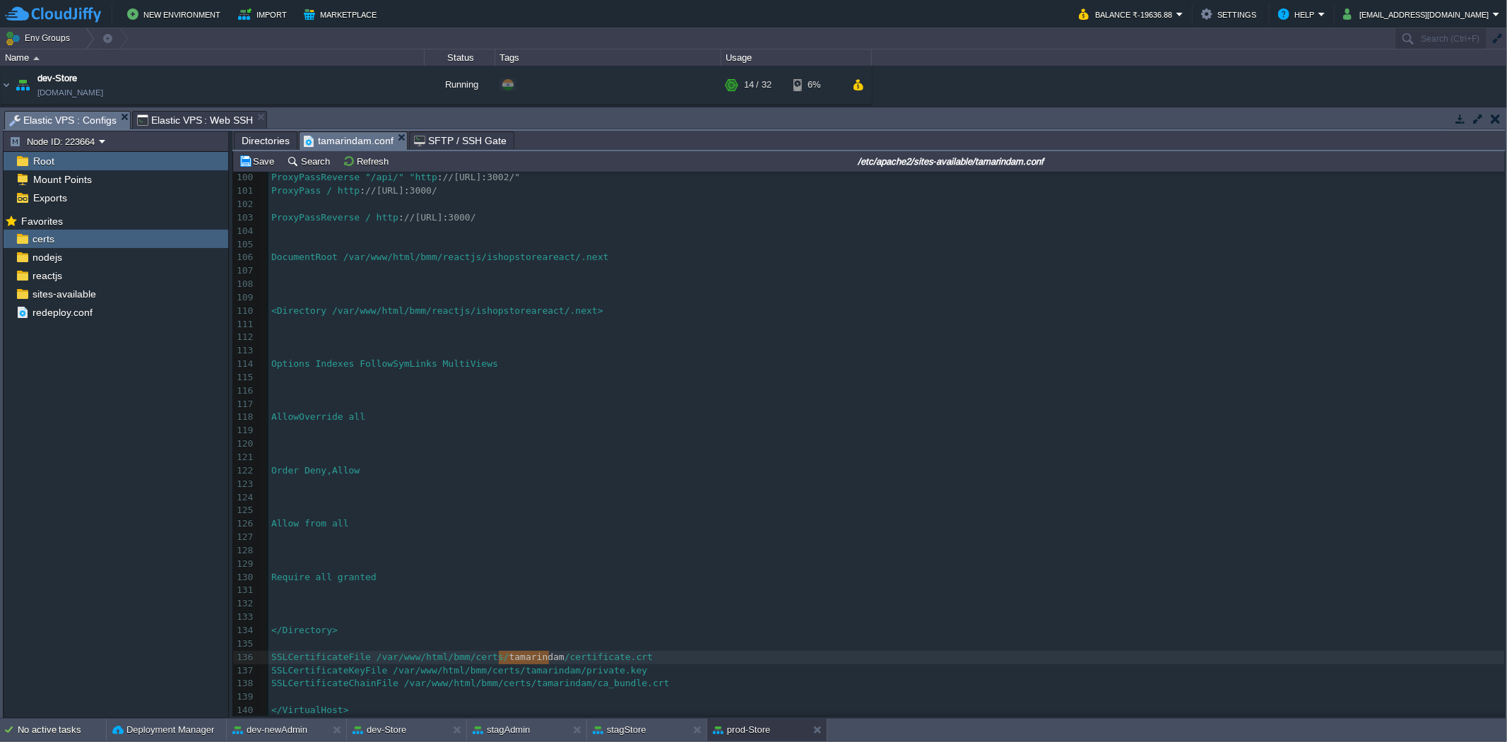
drag, startPoint x: 547, startPoint y: 654, endPoint x: 505, endPoint y: 654, distance: 42.4
type textarea "mybagstories"
drag, startPoint x: 559, startPoint y: 653, endPoint x: 527, endPoint y: 653, distance: 32.5
type textarea "tamarindam"
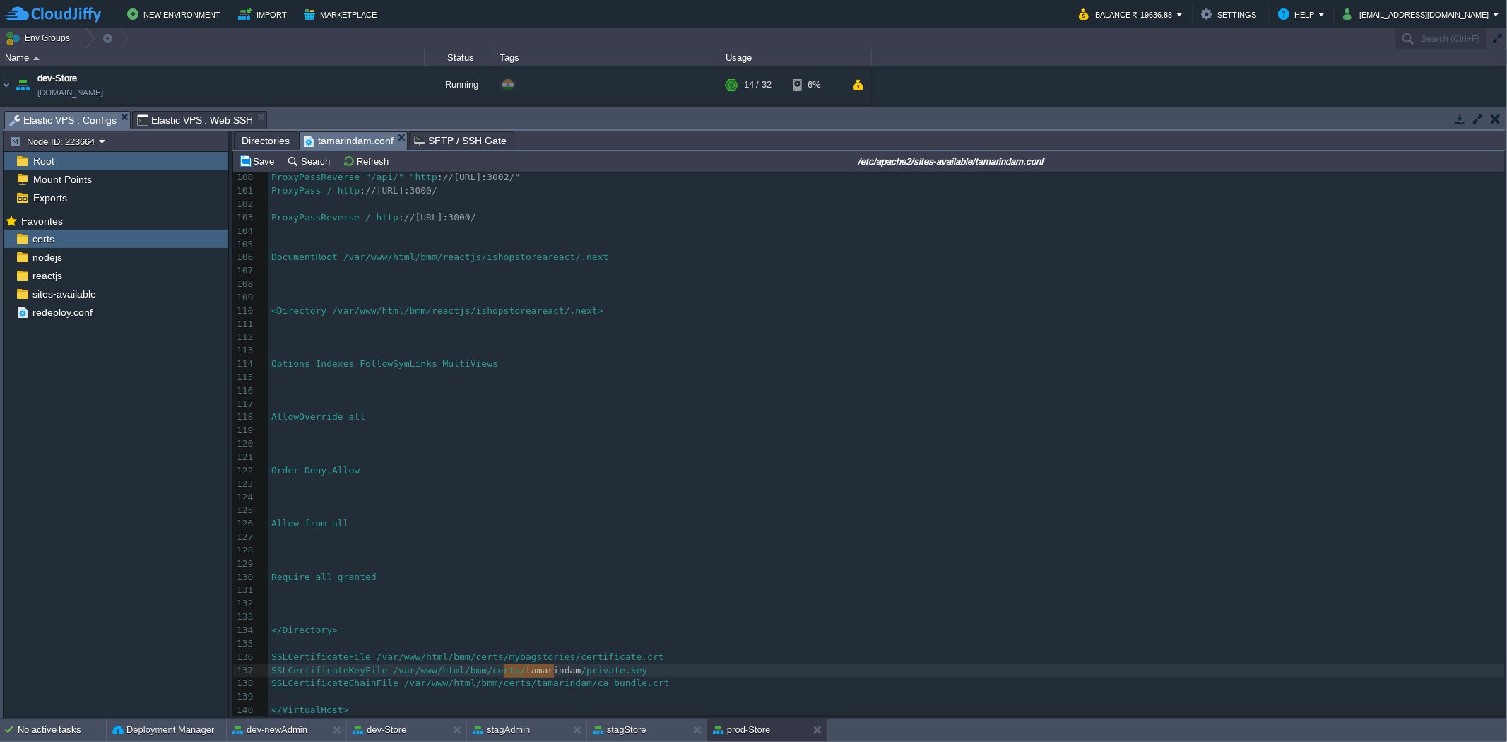
drag, startPoint x: 555, startPoint y: 669, endPoint x: 509, endPoint y: 669, distance: 45.2
paste textarea
type textarea "tamarindam"
drag, startPoint x: 562, startPoint y: 682, endPoint x: 514, endPoint y: 680, distance: 48.8
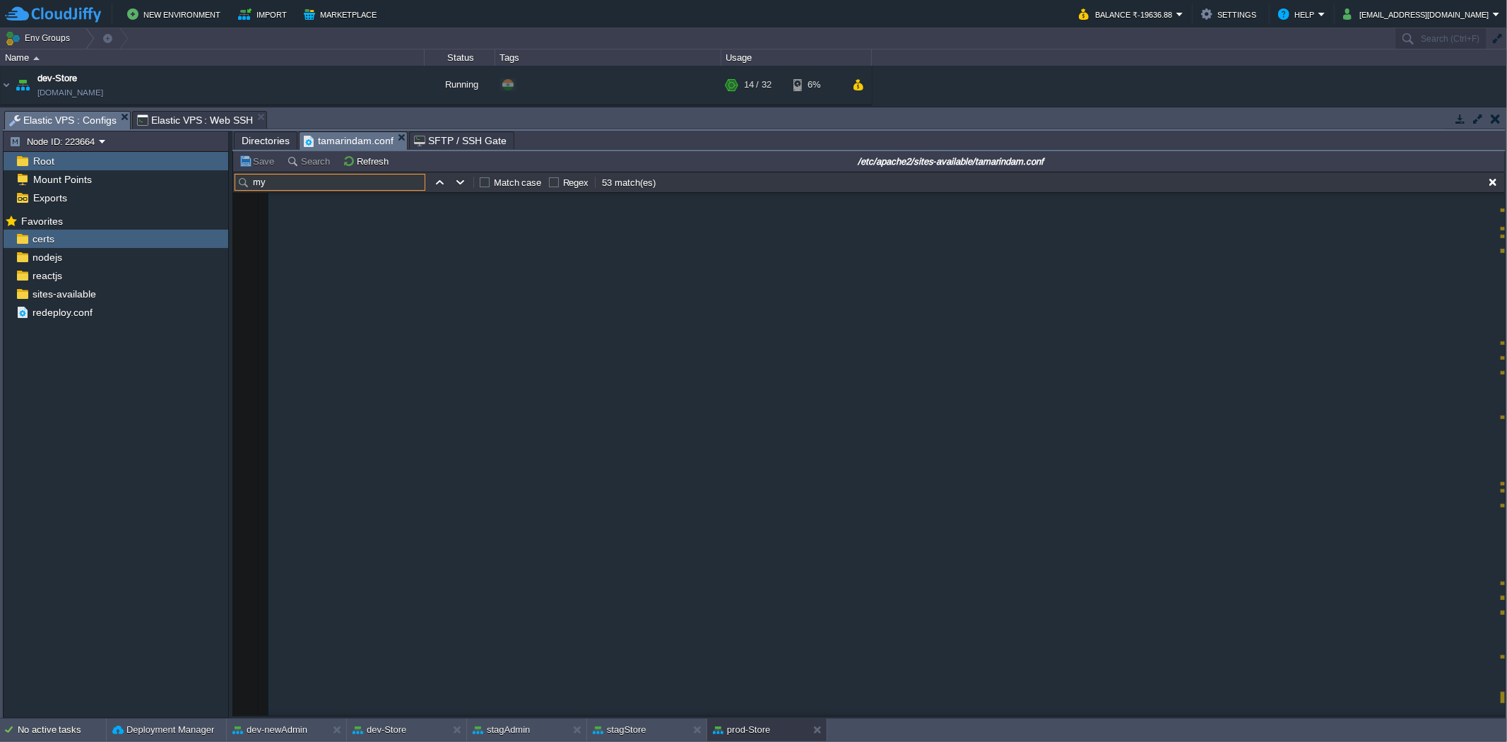
scroll to position [16, 0]
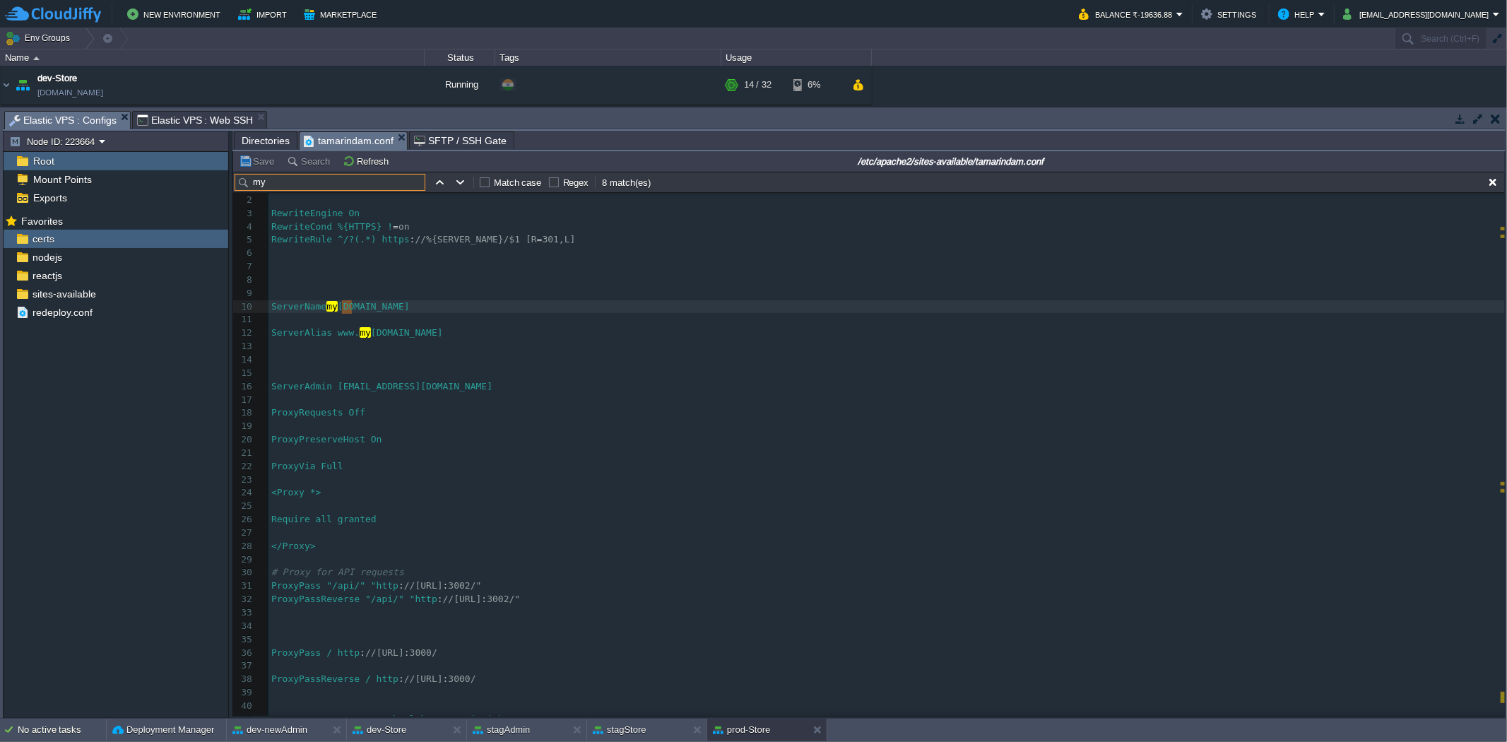
type input "m"
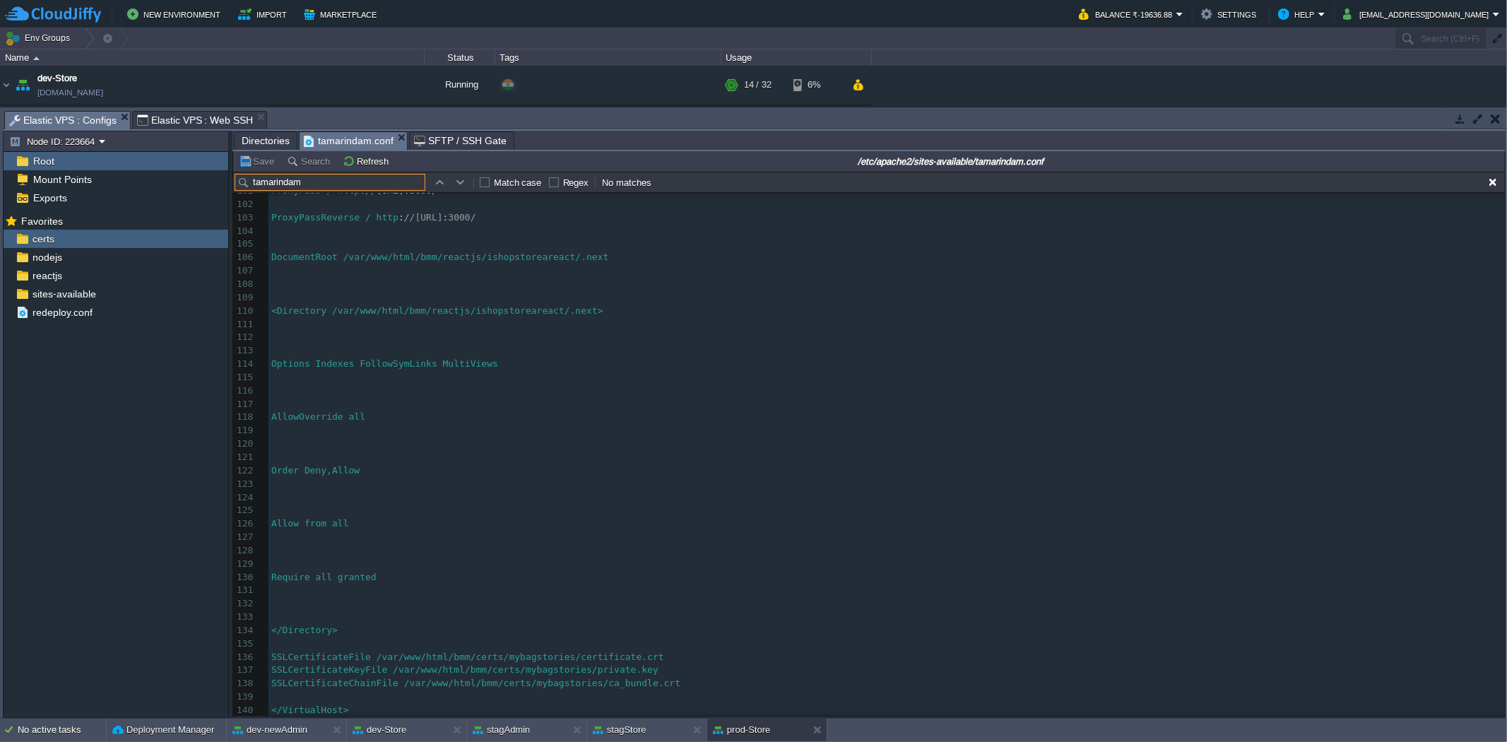
scroll to position [1347, 0]
type input "tamarindam"
click at [651, 398] on pre "​" at bounding box center [886, 404] width 1236 height 13
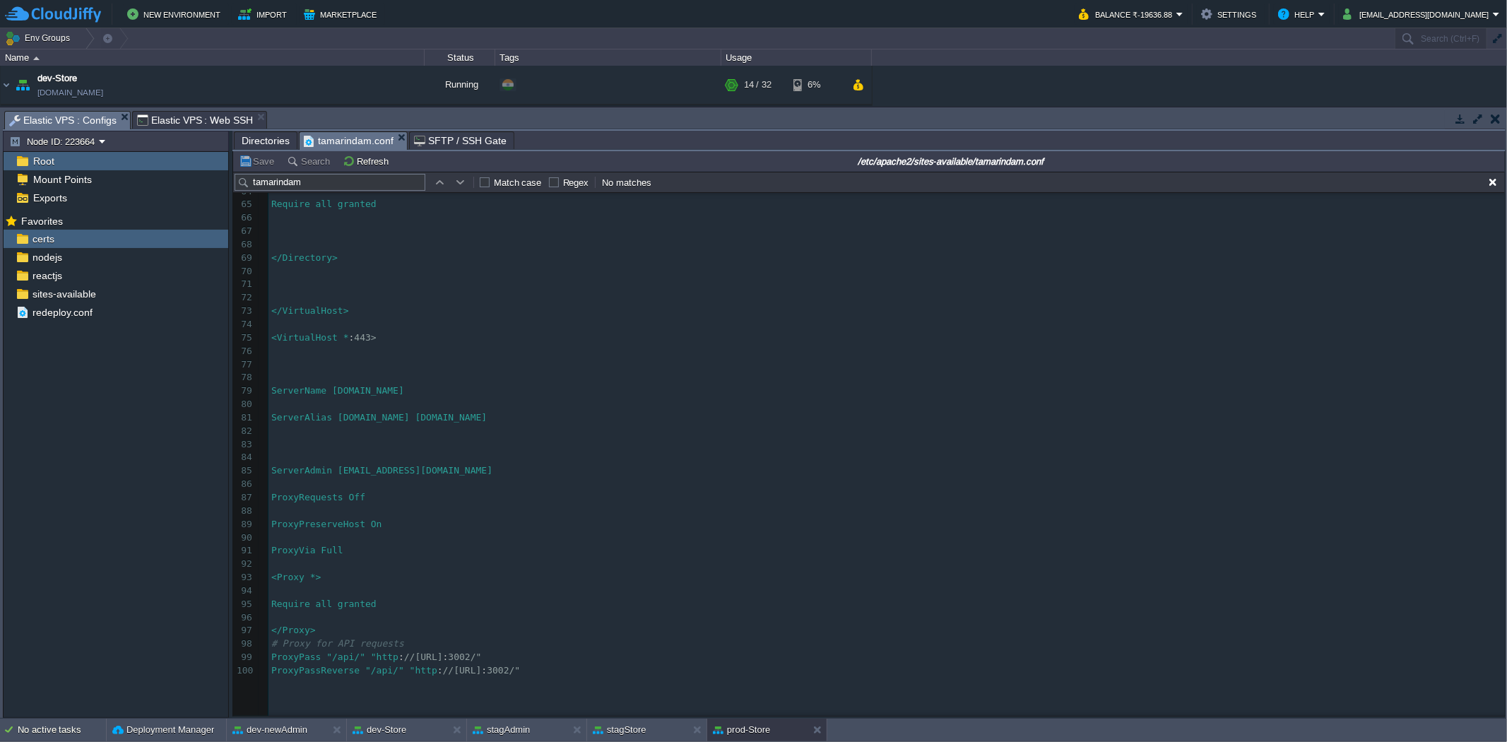
scroll to position [563, 0]
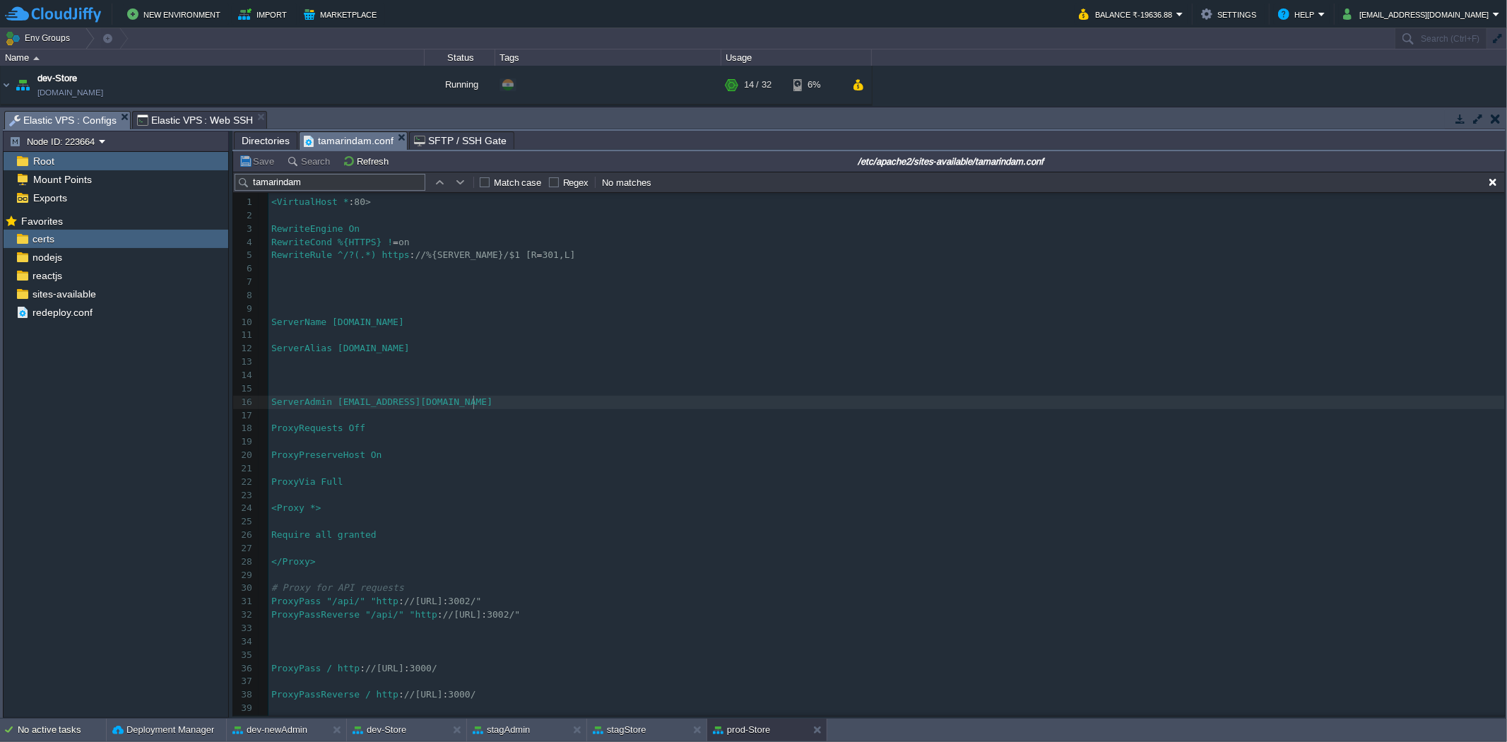
click at [655, 401] on pre "ServerAdmin [EMAIL_ADDRESS][DOMAIN_NAME]" at bounding box center [886, 402] width 1236 height 13
click at [83, 290] on span "sites-available" at bounding box center [64, 294] width 69 height 13
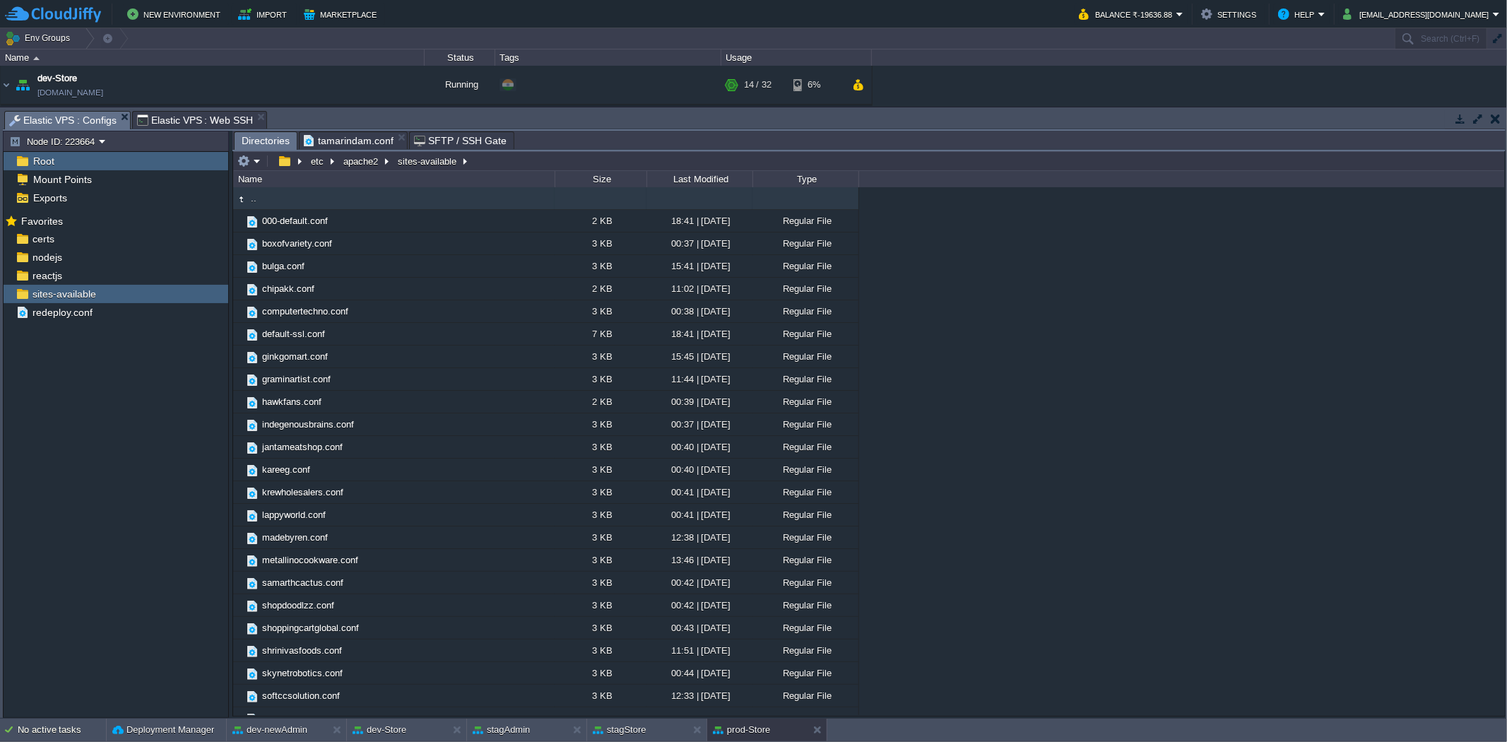
type input "#000000"
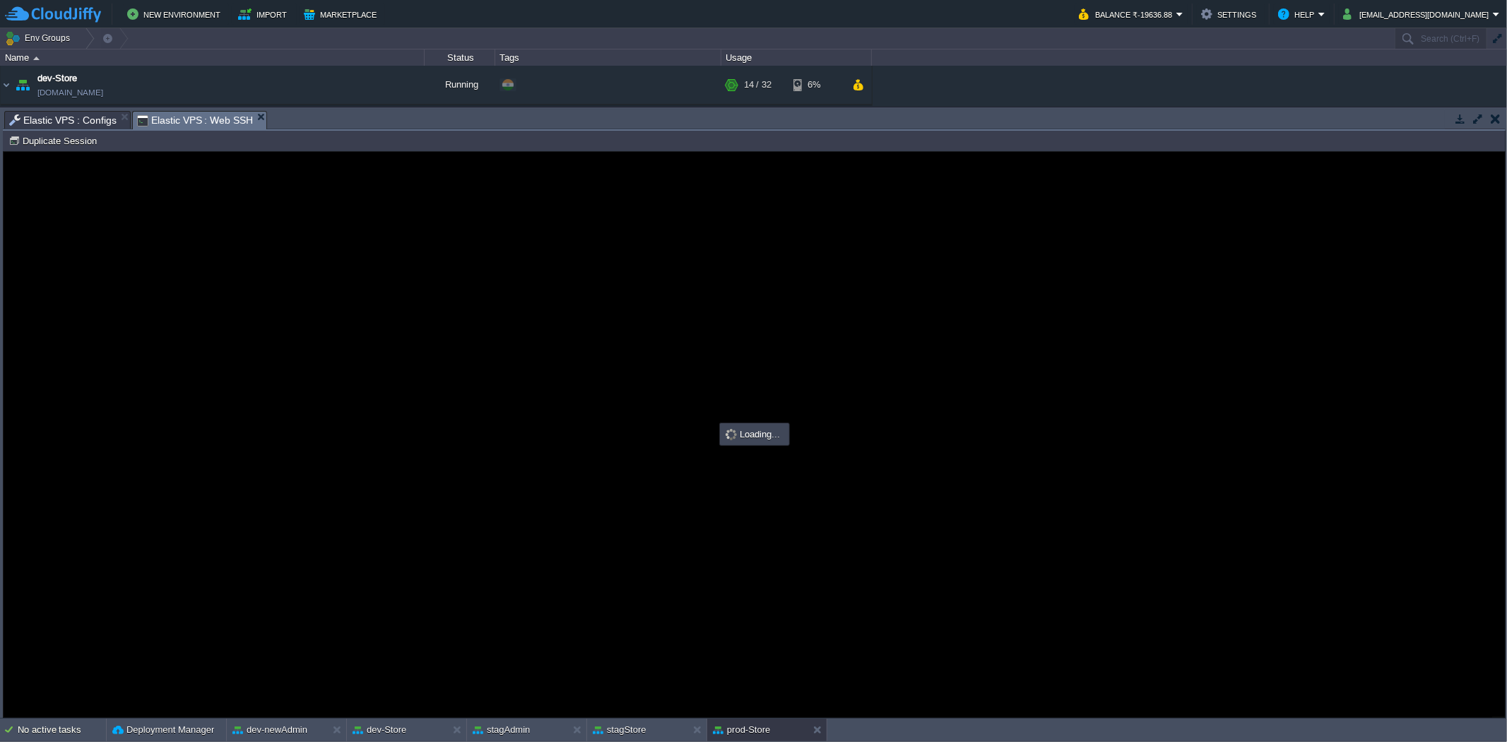
click at [181, 118] on span "Elastic VPS : Web SSH" at bounding box center [195, 121] width 117 height 18
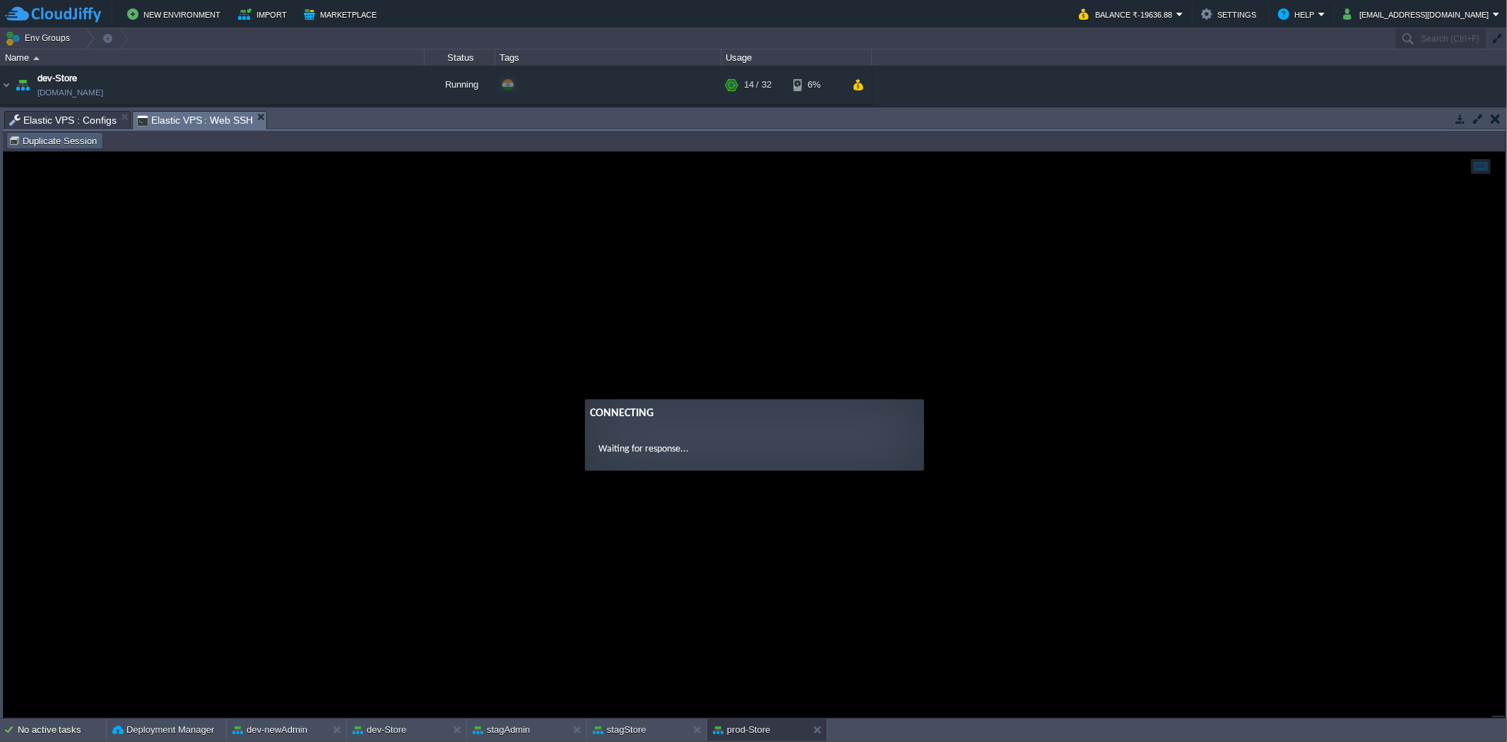
click at [79, 142] on button "Duplicate Session" at bounding box center [54, 140] width 93 height 13
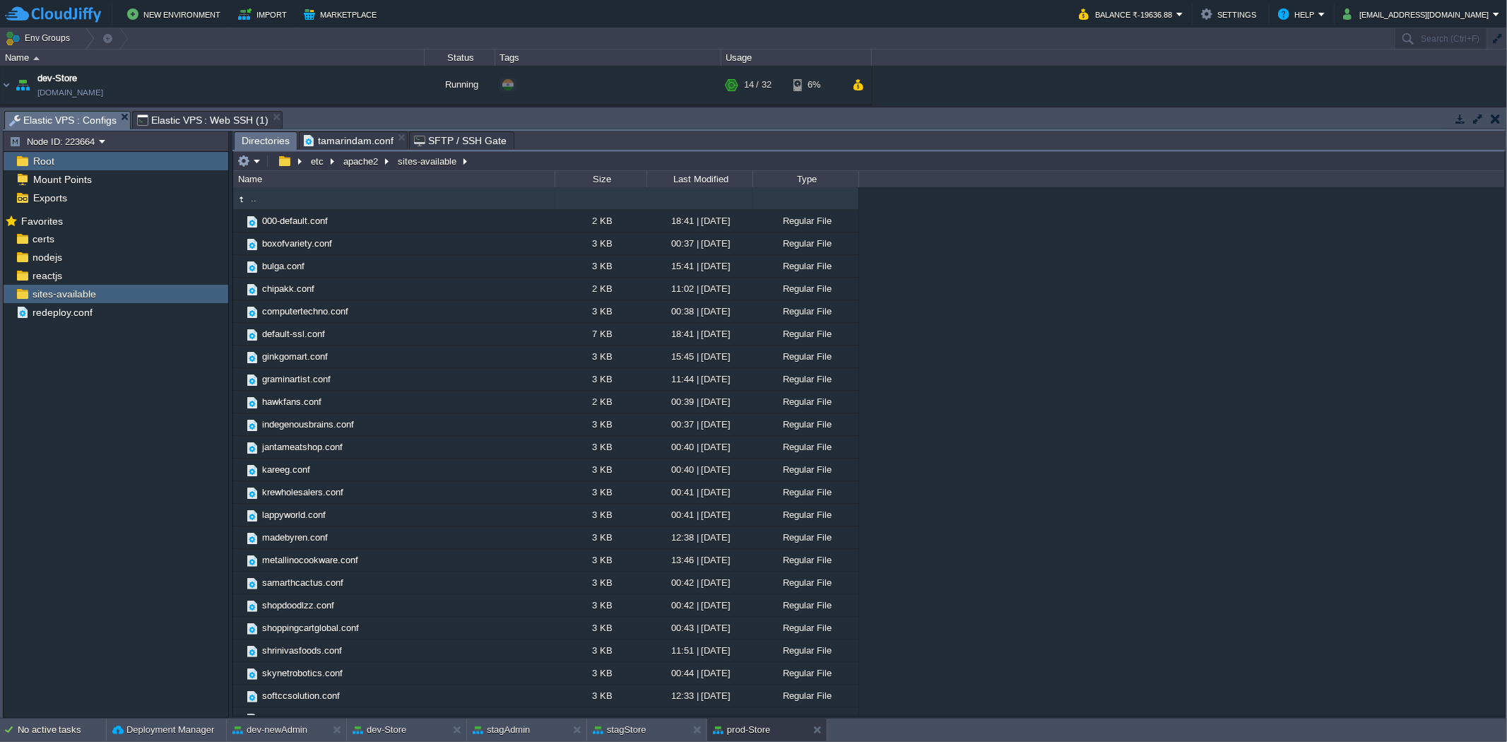
click at [66, 115] on span "Elastic VPS : Configs" at bounding box center [62, 121] width 107 height 18
click at [259, 164] on em at bounding box center [248, 161] width 23 height 13
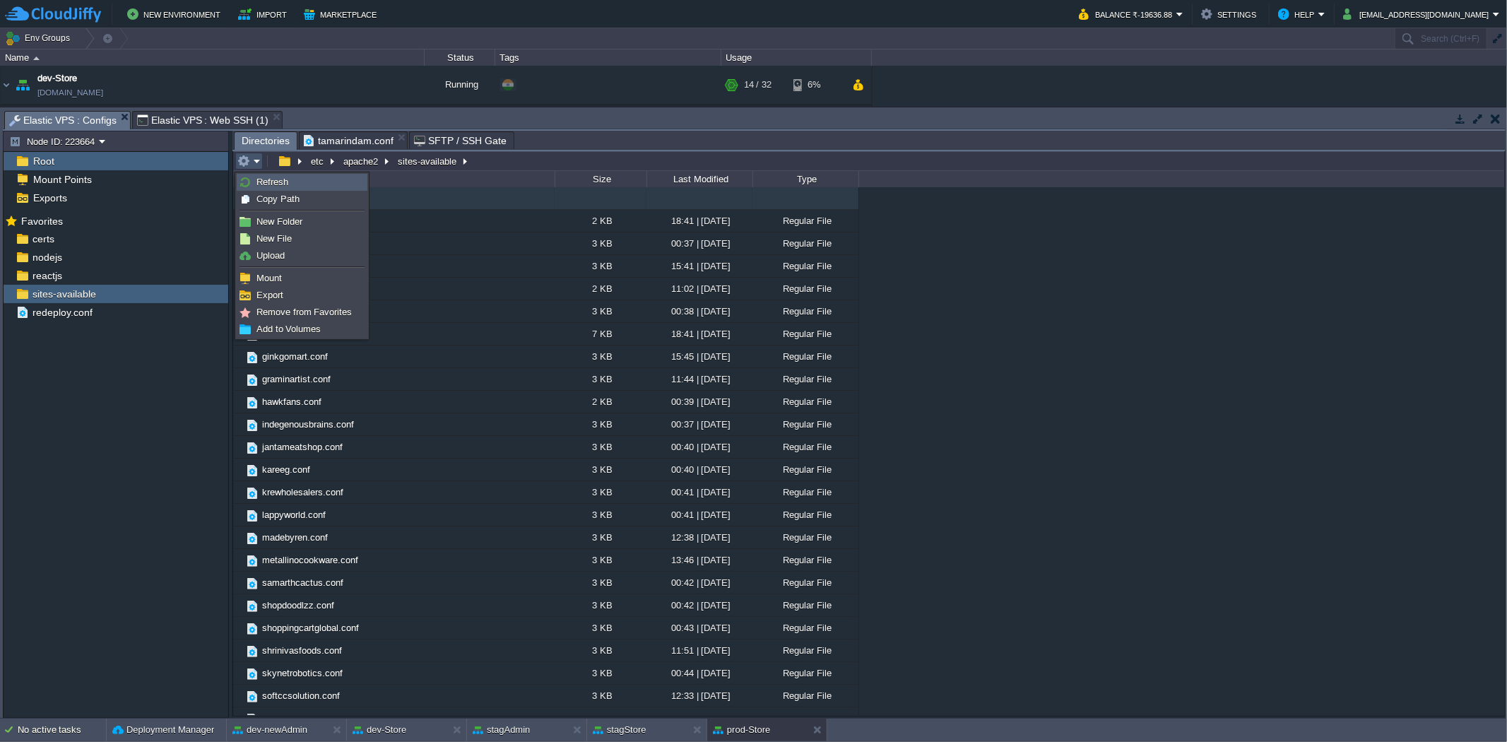
click at [293, 184] on link "Refresh" at bounding box center [301, 182] width 129 height 16
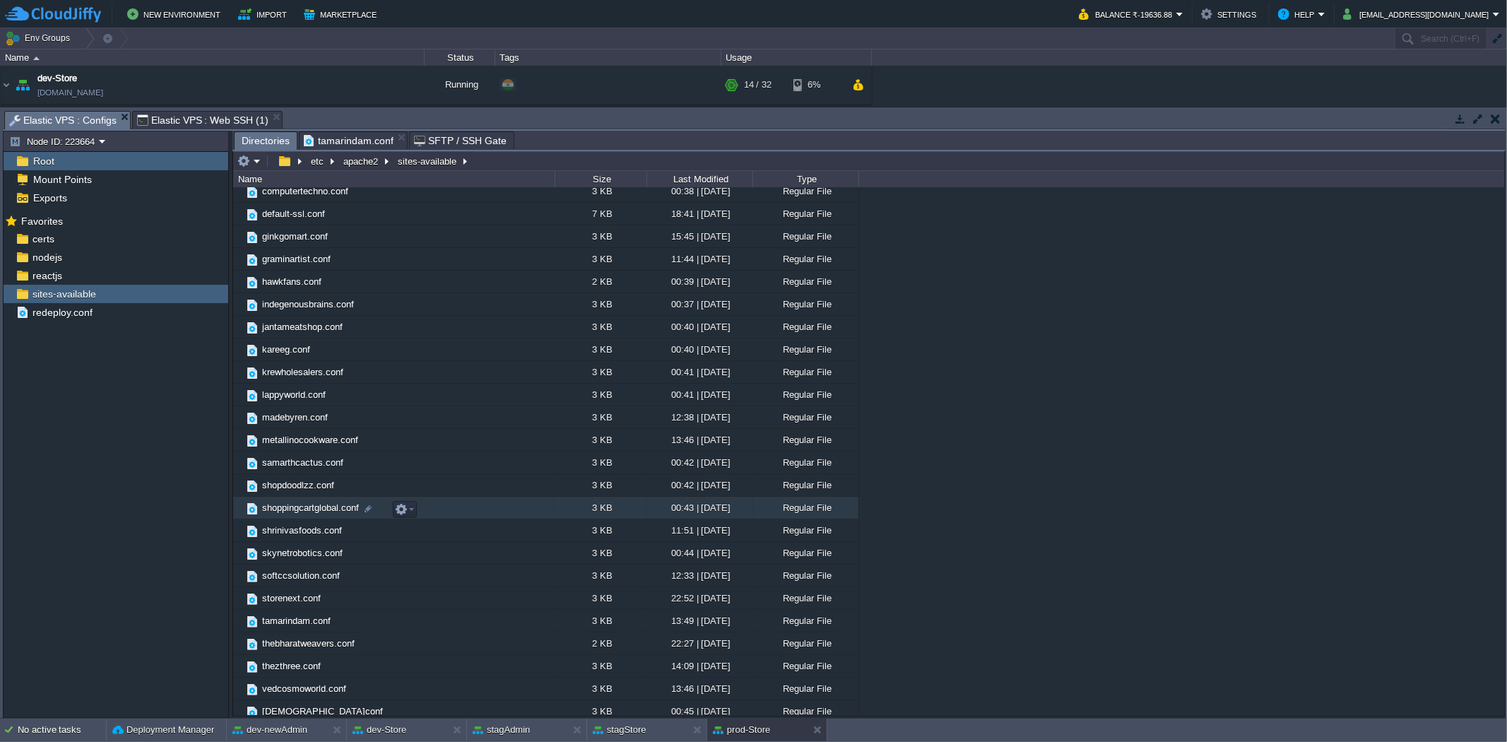
scroll to position [130, 0]
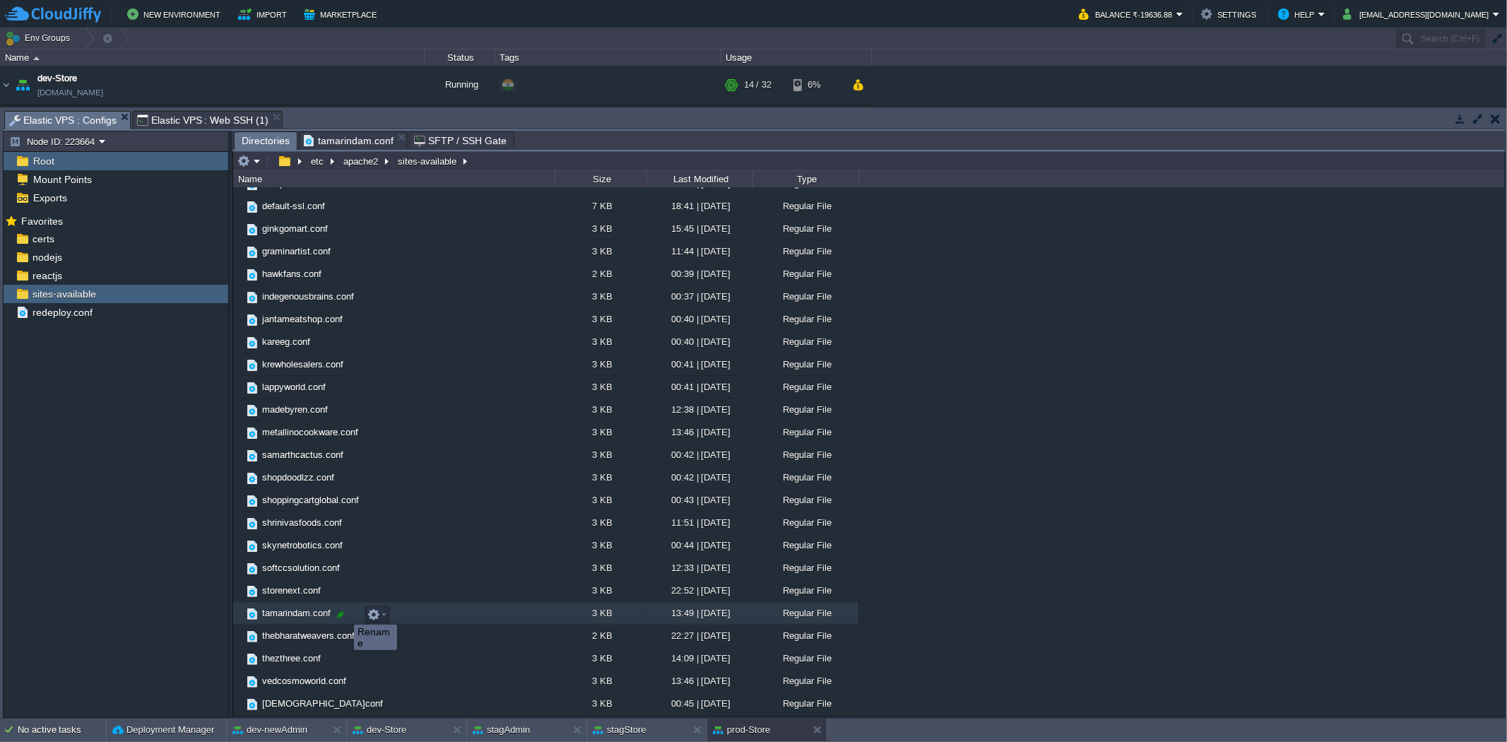
click at [343, 612] on div at bounding box center [340, 614] width 13 height 13
drag, startPoint x: 312, startPoint y: 615, endPoint x: 261, endPoint y: 615, distance: 50.2
click at [261, 615] on input "tamarindam.conf" at bounding box center [407, 614] width 295 height 18
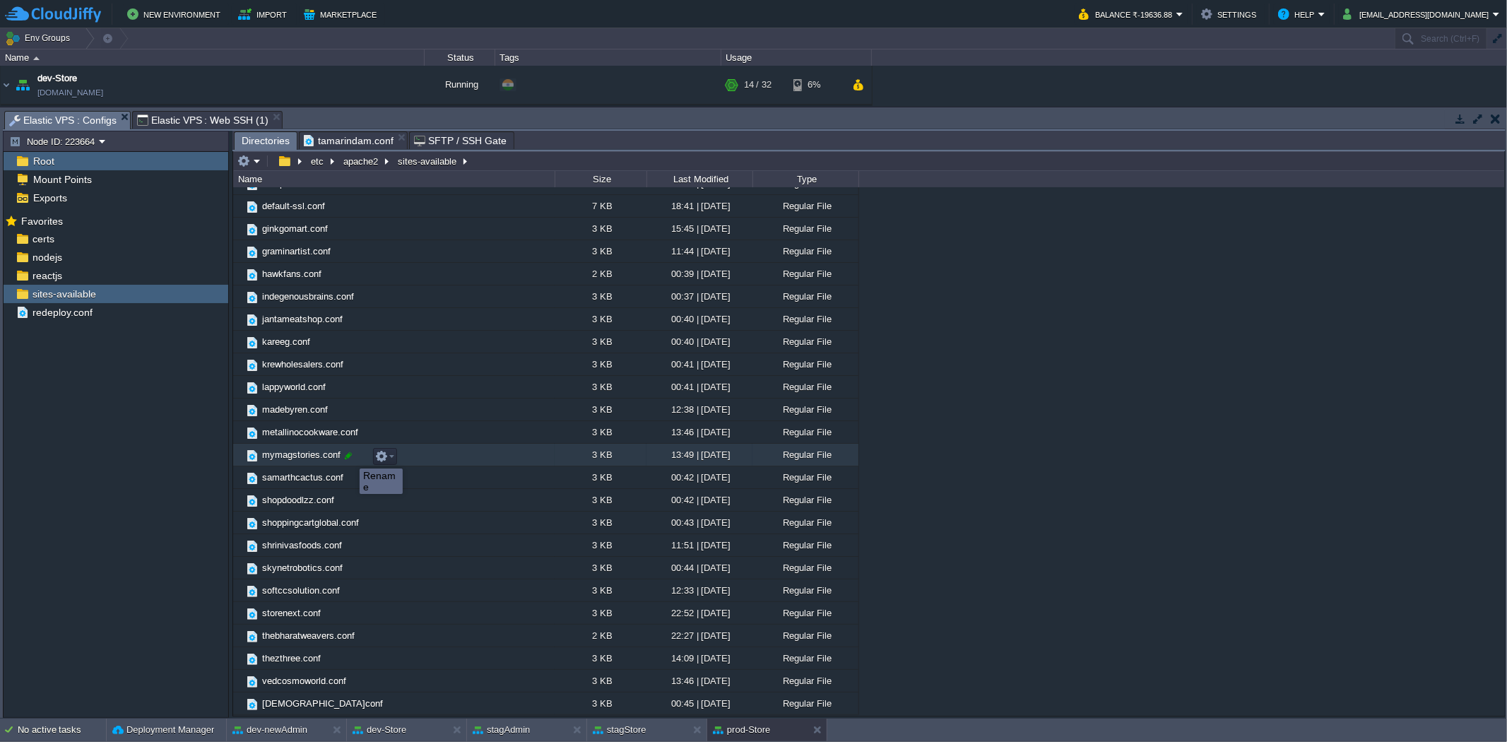
click at [347, 452] on div at bounding box center [348, 455] width 13 height 13
click at [281, 458] on input "mymagstories.conf" at bounding box center [407, 455] width 295 height 18
click at [347, 455] on div at bounding box center [348, 455] width 13 height 13
click at [279, 458] on input "mymagstories.conf" at bounding box center [407, 455] width 295 height 18
drag, startPoint x: 339, startPoint y: 453, endPoint x: 263, endPoint y: 453, distance: 76.3
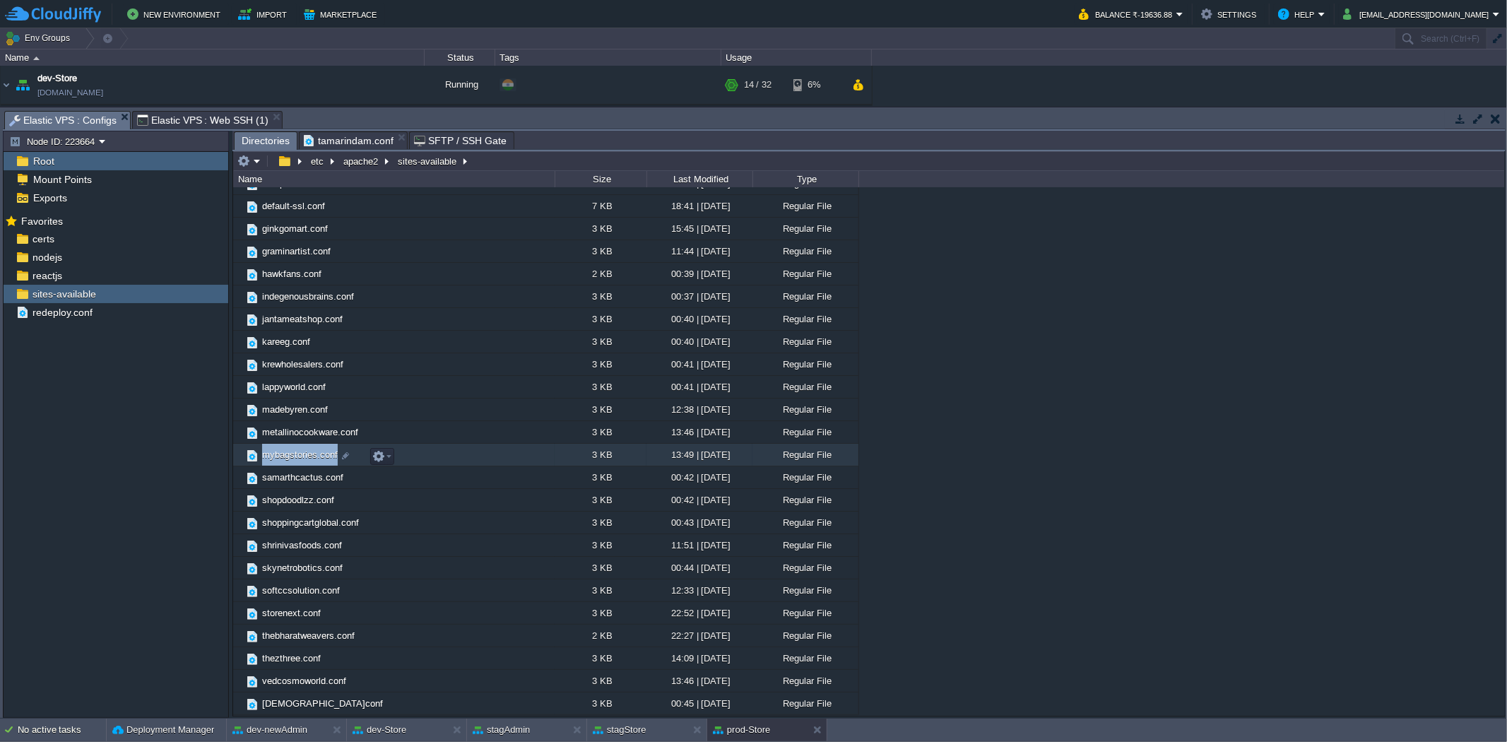
click at [263, 453] on td "mybagstories.conf" at bounding box center [393, 455] width 321 height 23
click at [343, 453] on div at bounding box center [345, 455] width 13 height 13
type input "mybagstories.conf"
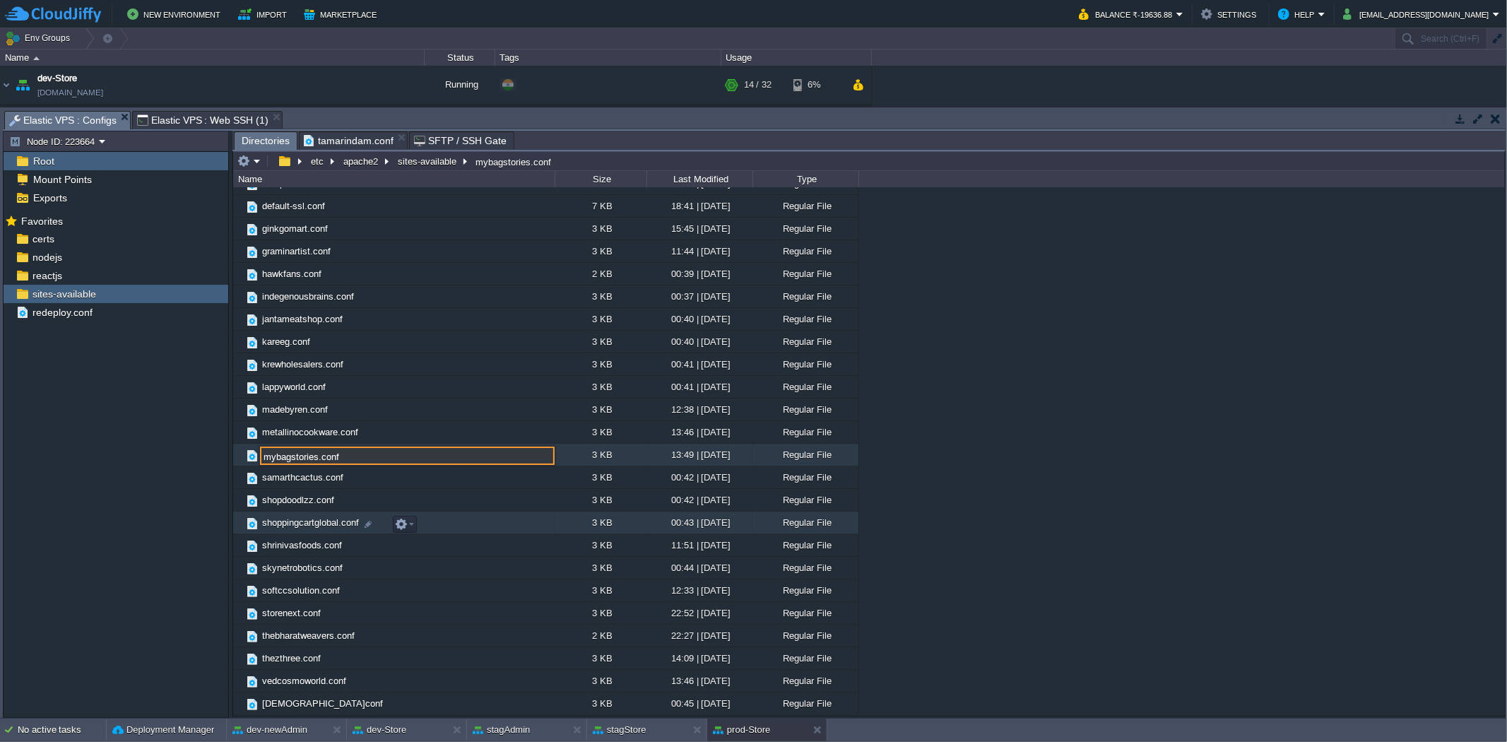
click at [442, 542] on td "shrinivasfoods.conf" at bounding box center [393, 545] width 321 height 23
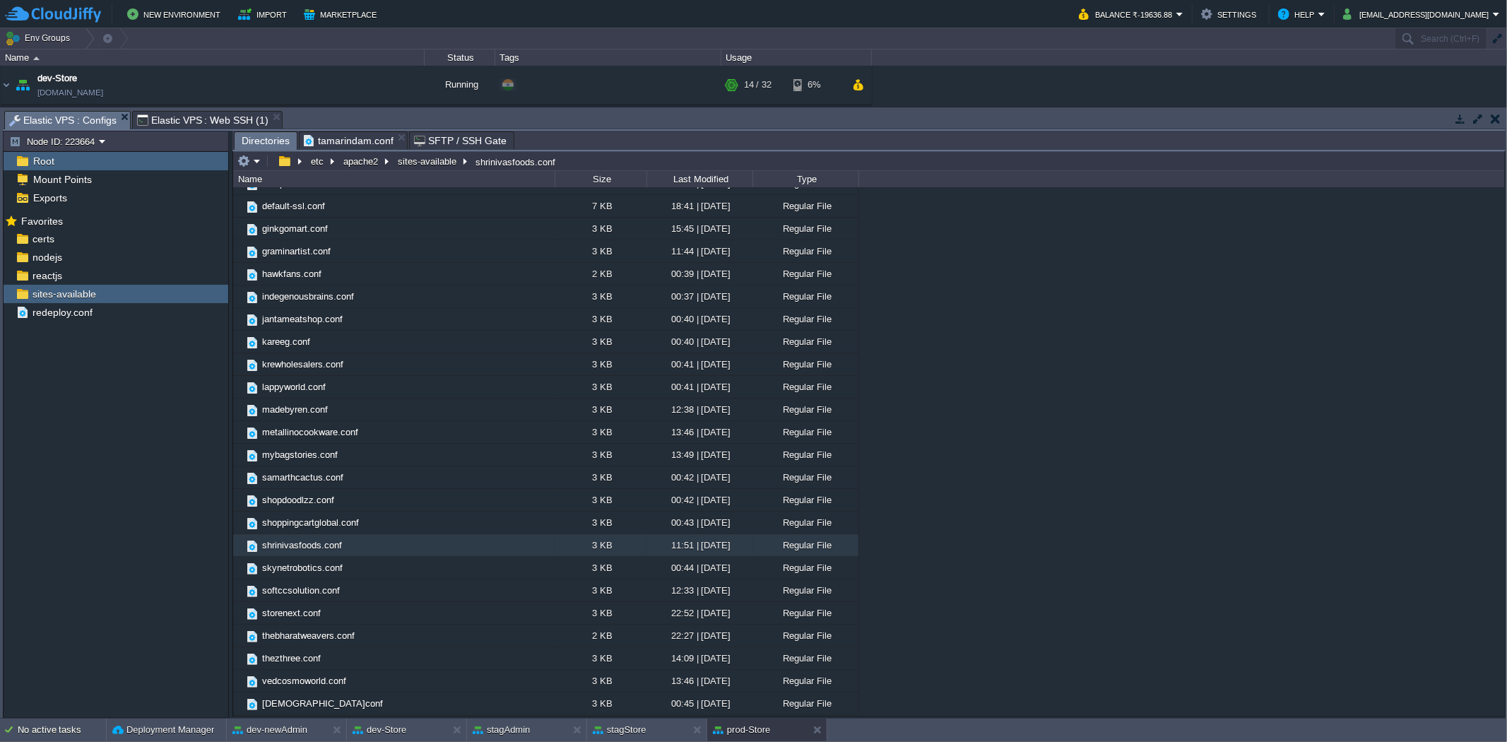
click at [226, 114] on span "Elastic VPS : Web SSH (1)" at bounding box center [202, 120] width 131 height 17
type input "#000000"
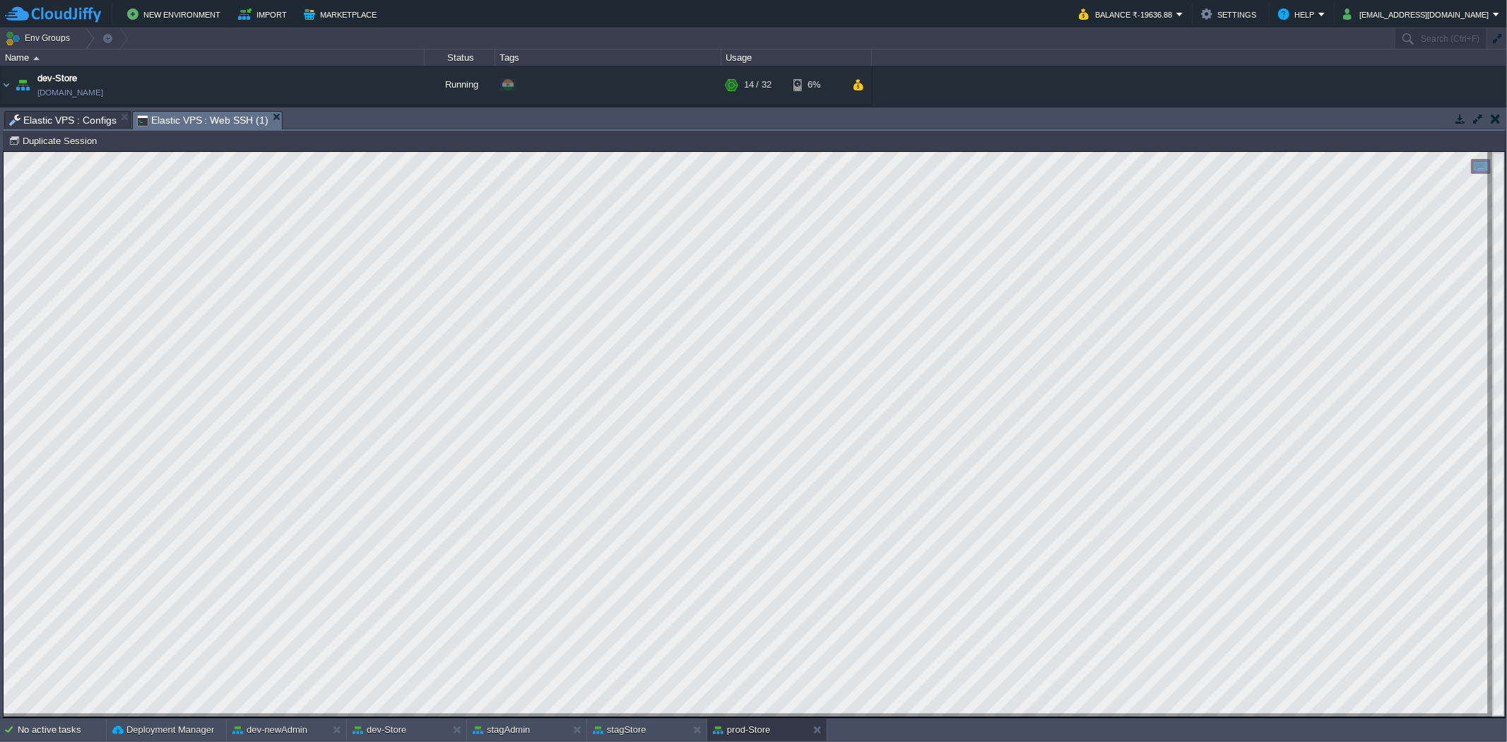
click at [81, 117] on span "Elastic VPS : Configs" at bounding box center [62, 120] width 107 height 17
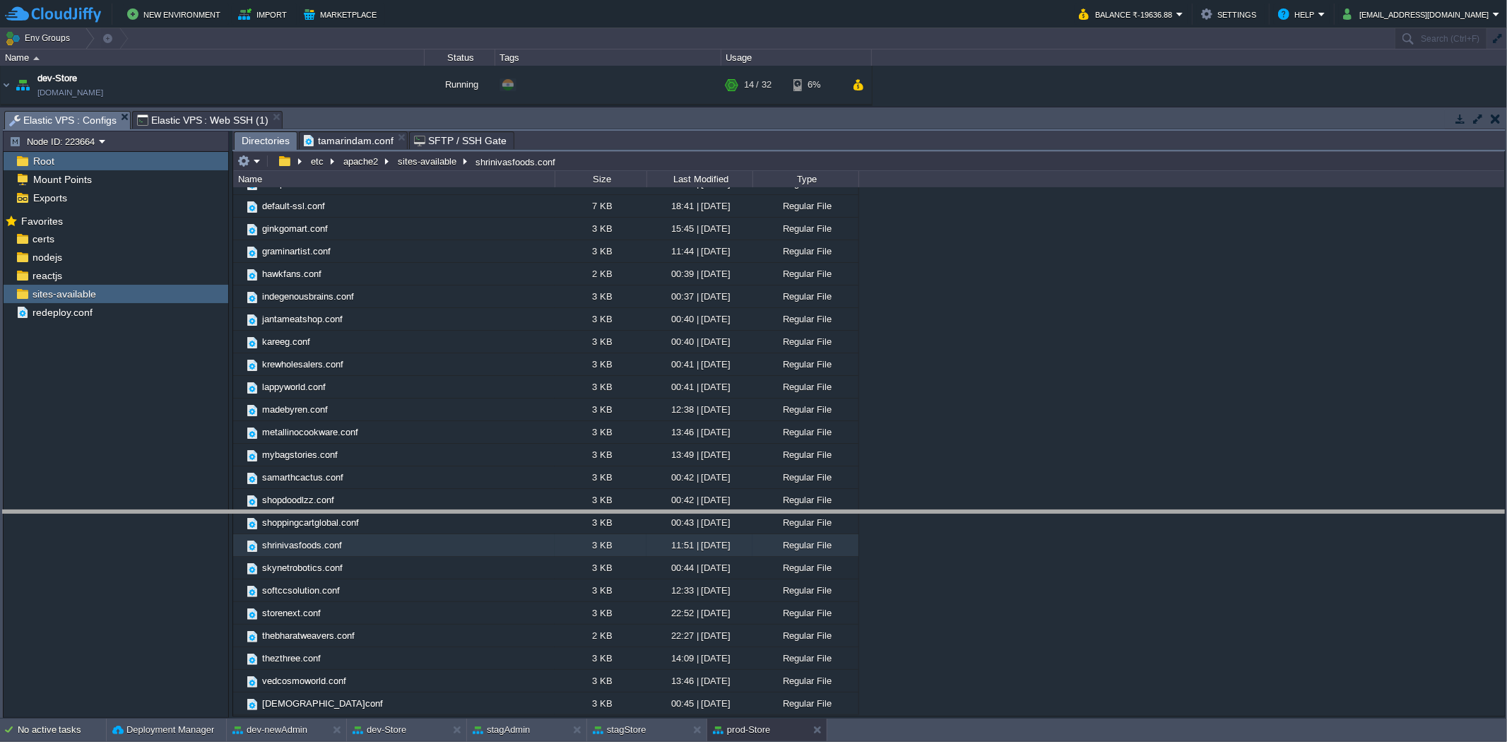
drag, startPoint x: 555, startPoint y: 125, endPoint x: 639, endPoint y: 525, distance: 408.7
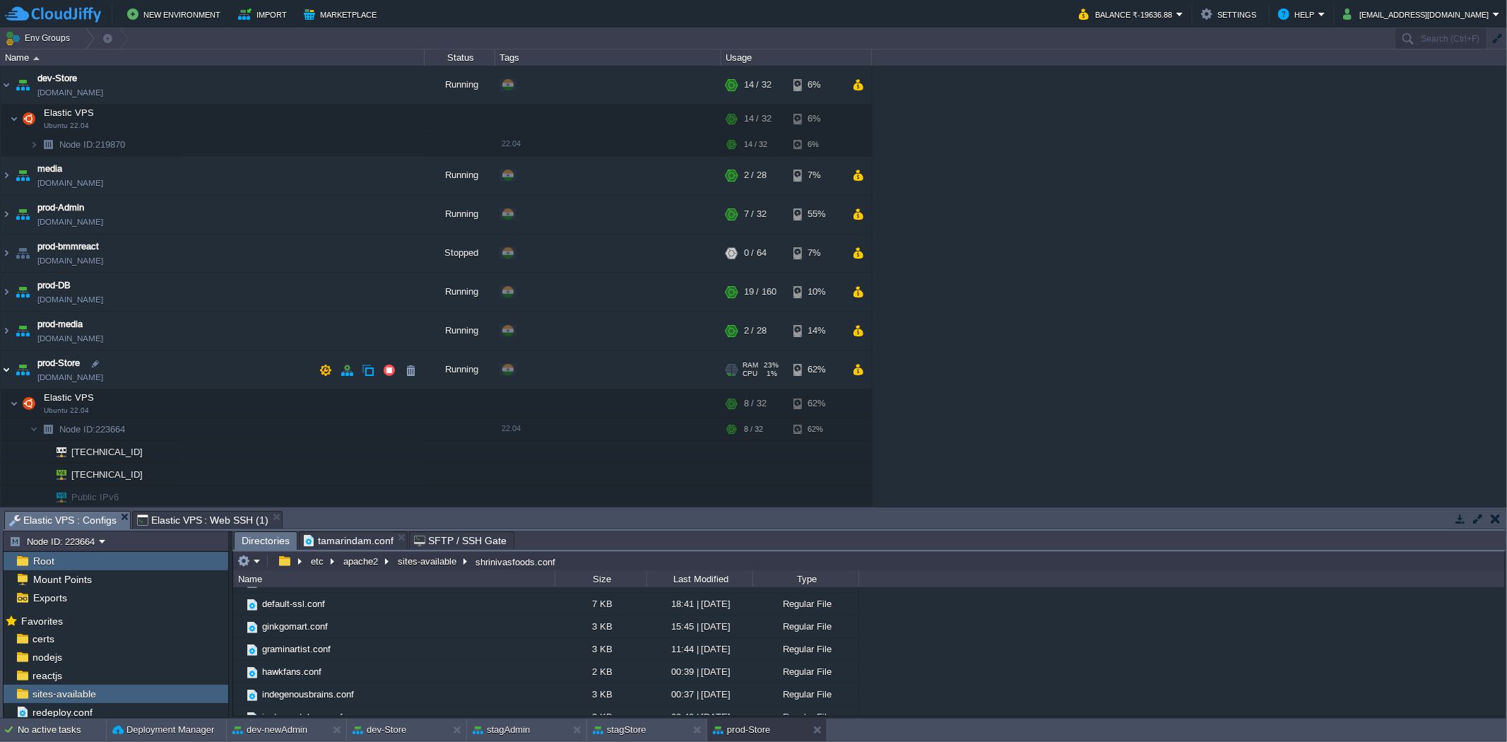
click at [10, 369] on img at bounding box center [6, 369] width 11 height 38
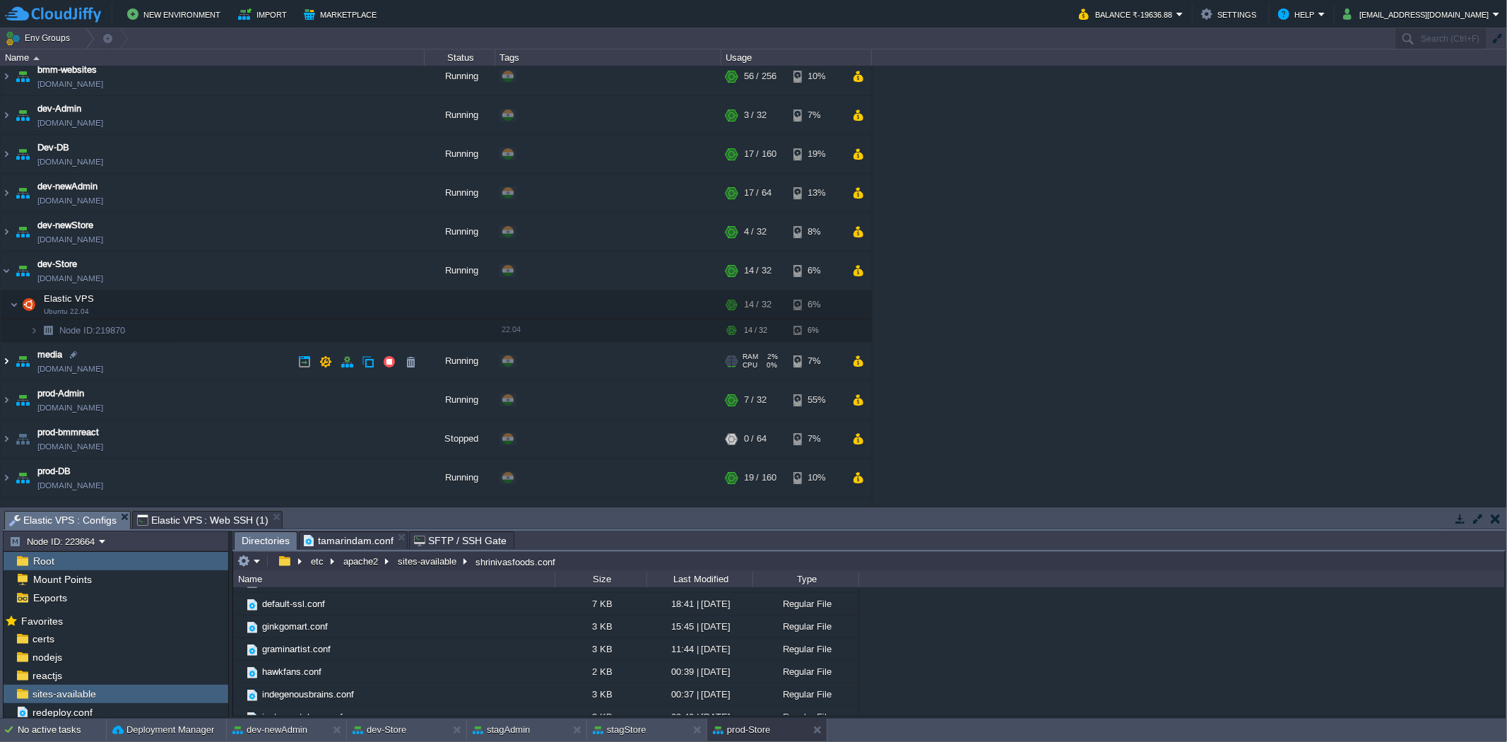
scroll to position [0, 0]
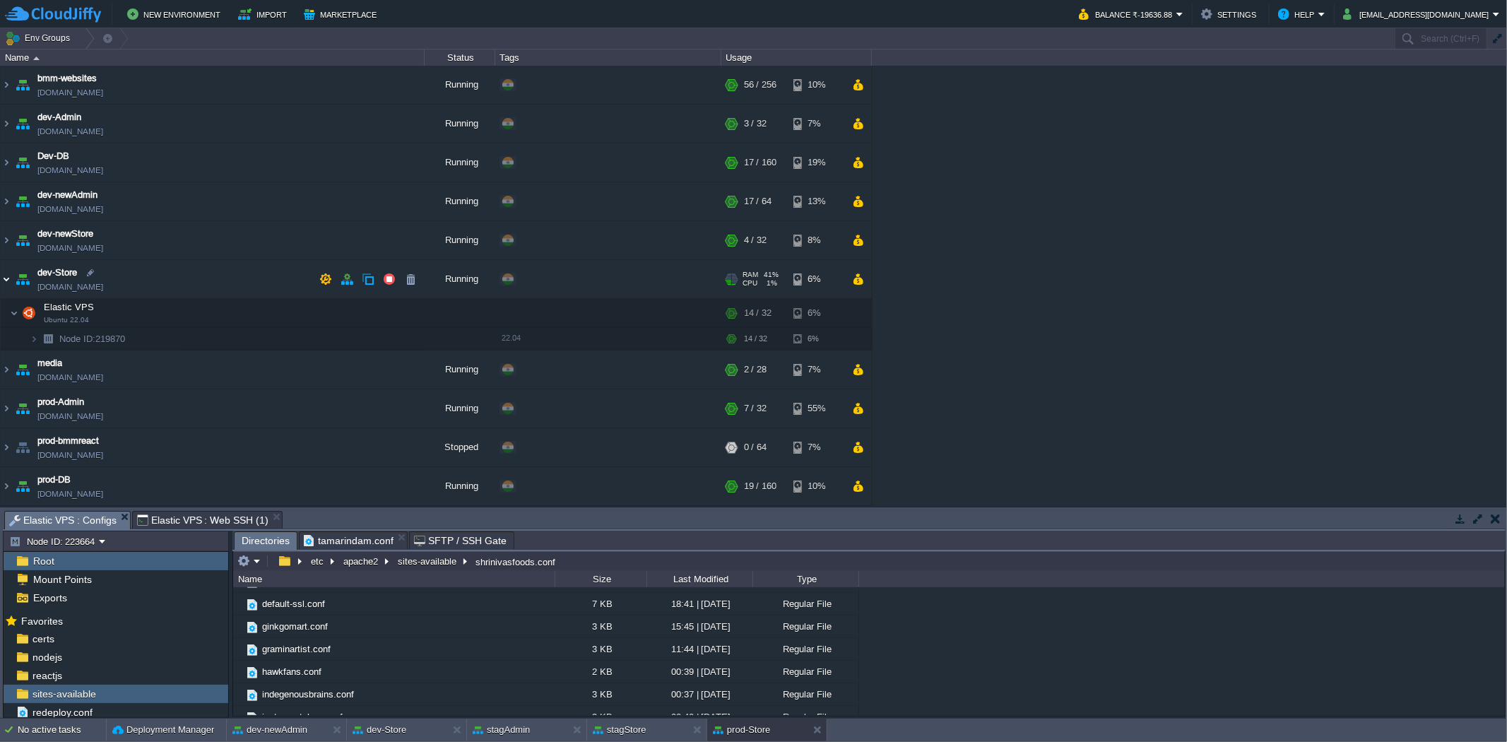
click at [8, 274] on img at bounding box center [6, 279] width 11 height 38
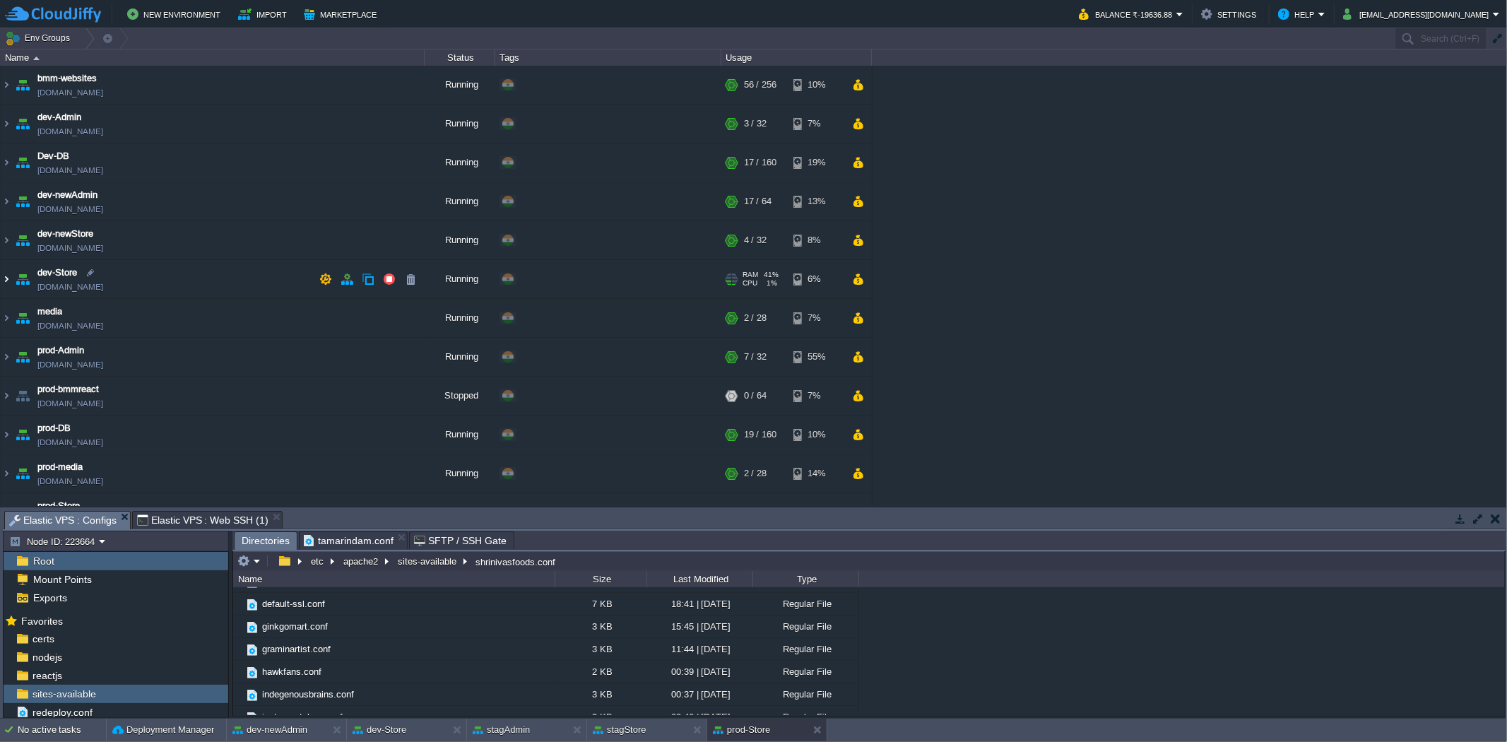
click at [7, 278] on img at bounding box center [6, 279] width 11 height 38
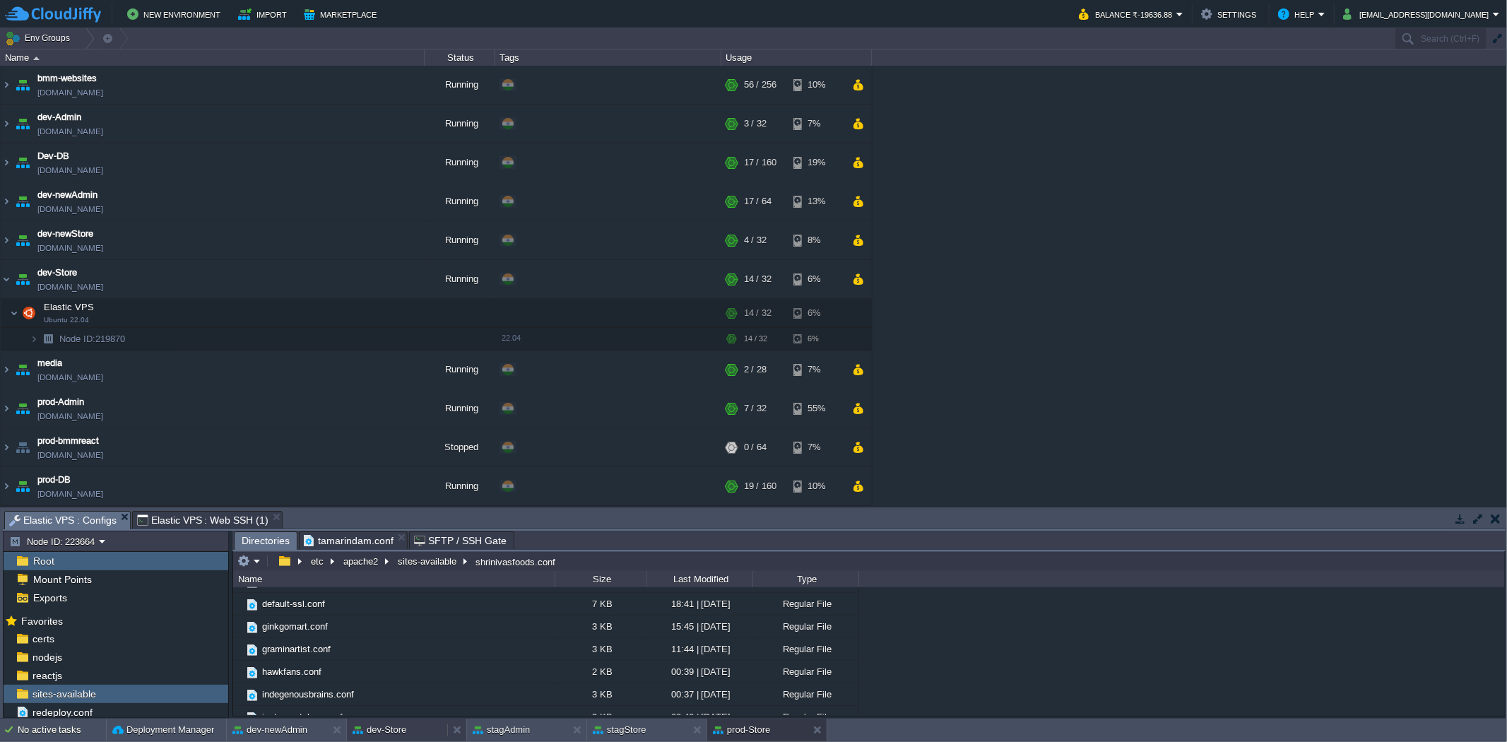
click at [400, 721] on div "dev-Store" at bounding box center [397, 729] width 100 height 23
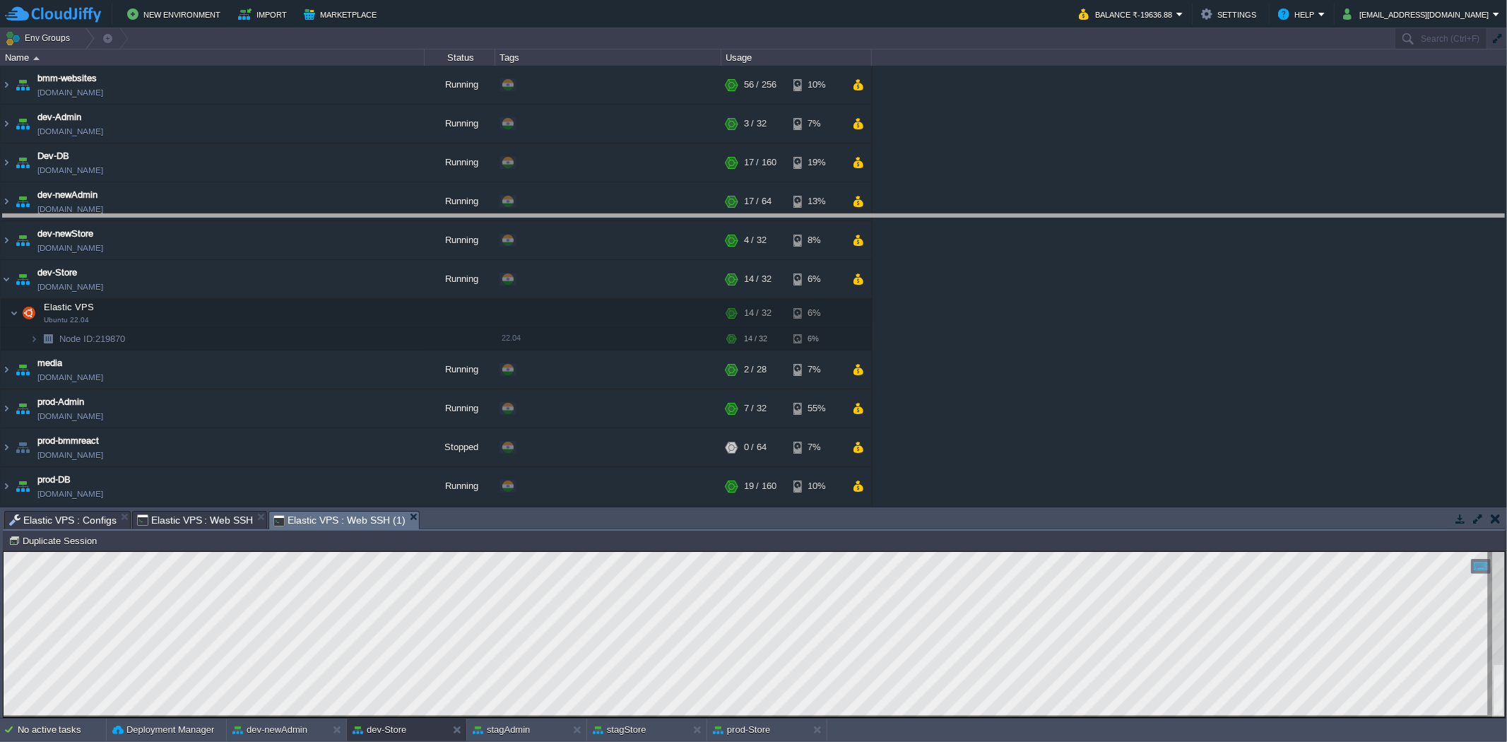
drag, startPoint x: 553, startPoint y: 524, endPoint x: 523, endPoint y: 207, distance: 318.6
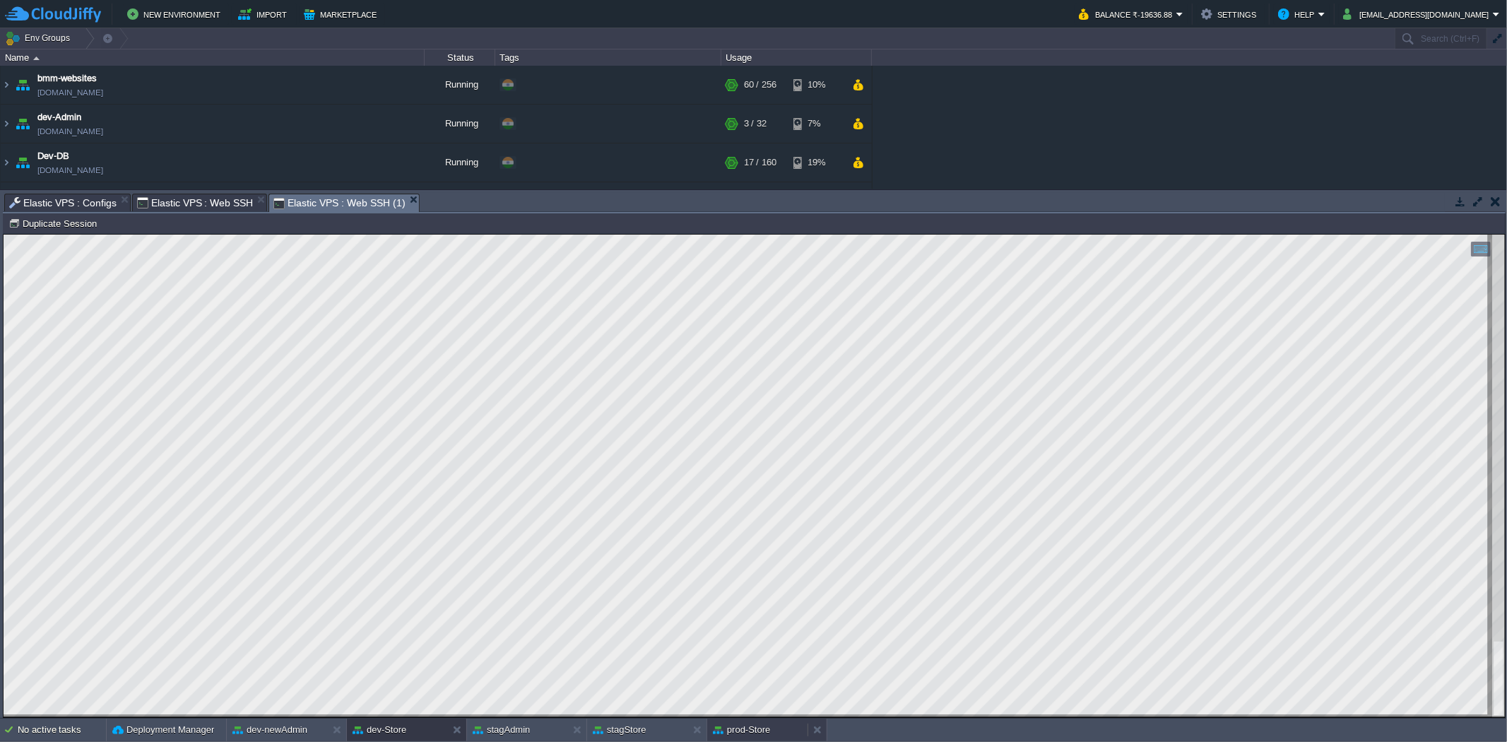
click at [761, 725] on button "prod-Store" at bounding box center [741, 730] width 57 height 14
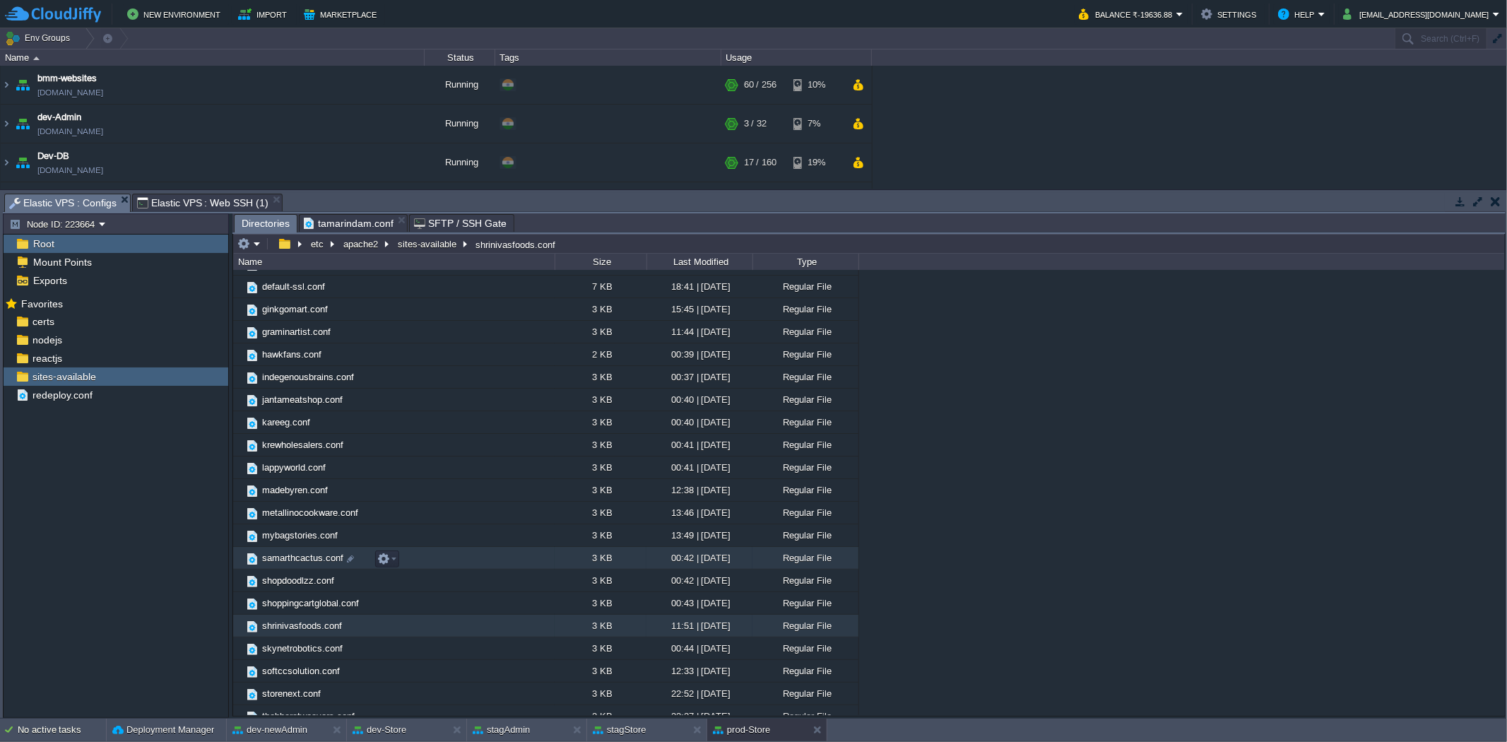
scroll to position [208, 0]
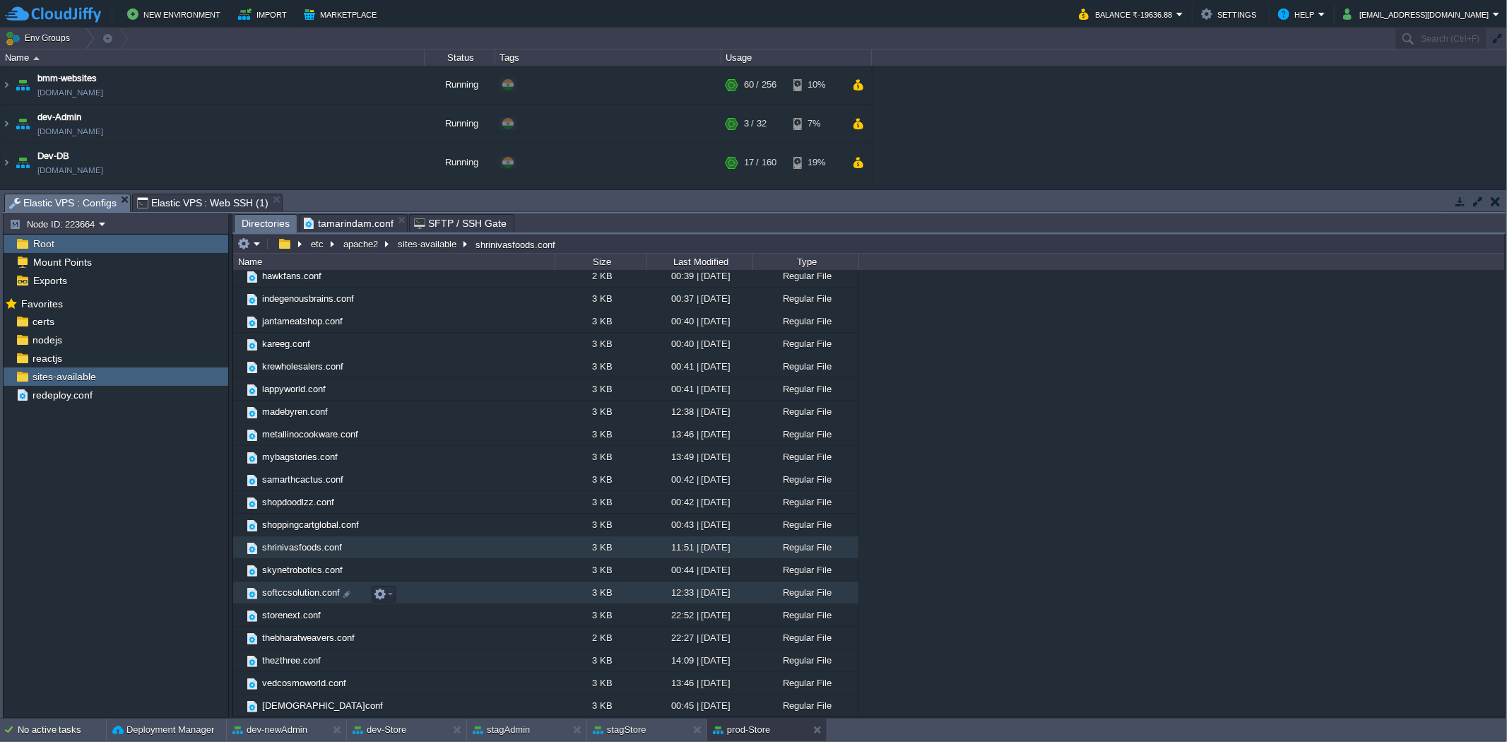
click at [302, 594] on span "softccsolution.conf" at bounding box center [301, 592] width 82 height 12
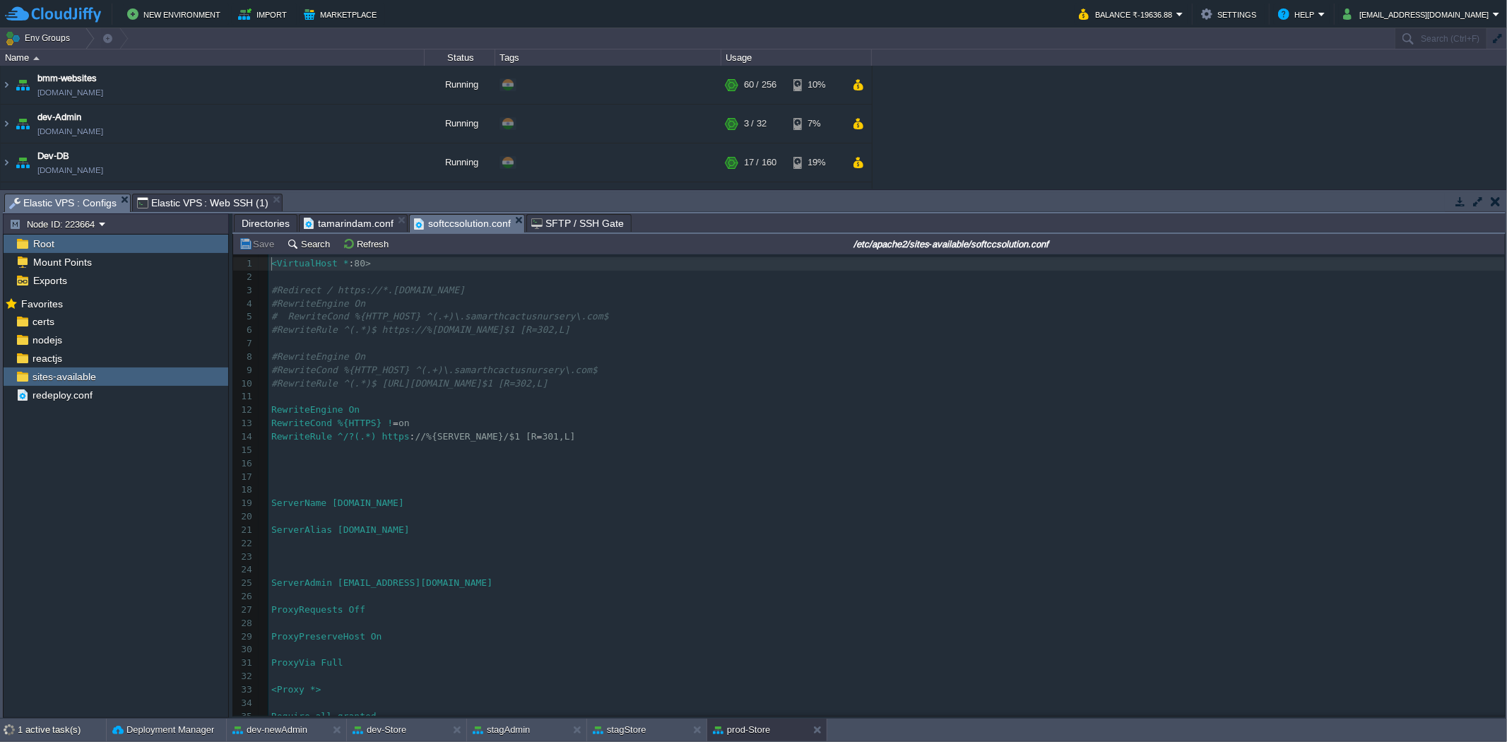
scroll to position [4, 0]
type textarea "[DOMAIN_NAME]"
drag, startPoint x: 483, startPoint y: 533, endPoint x: 346, endPoint y: 537, distance: 137.1
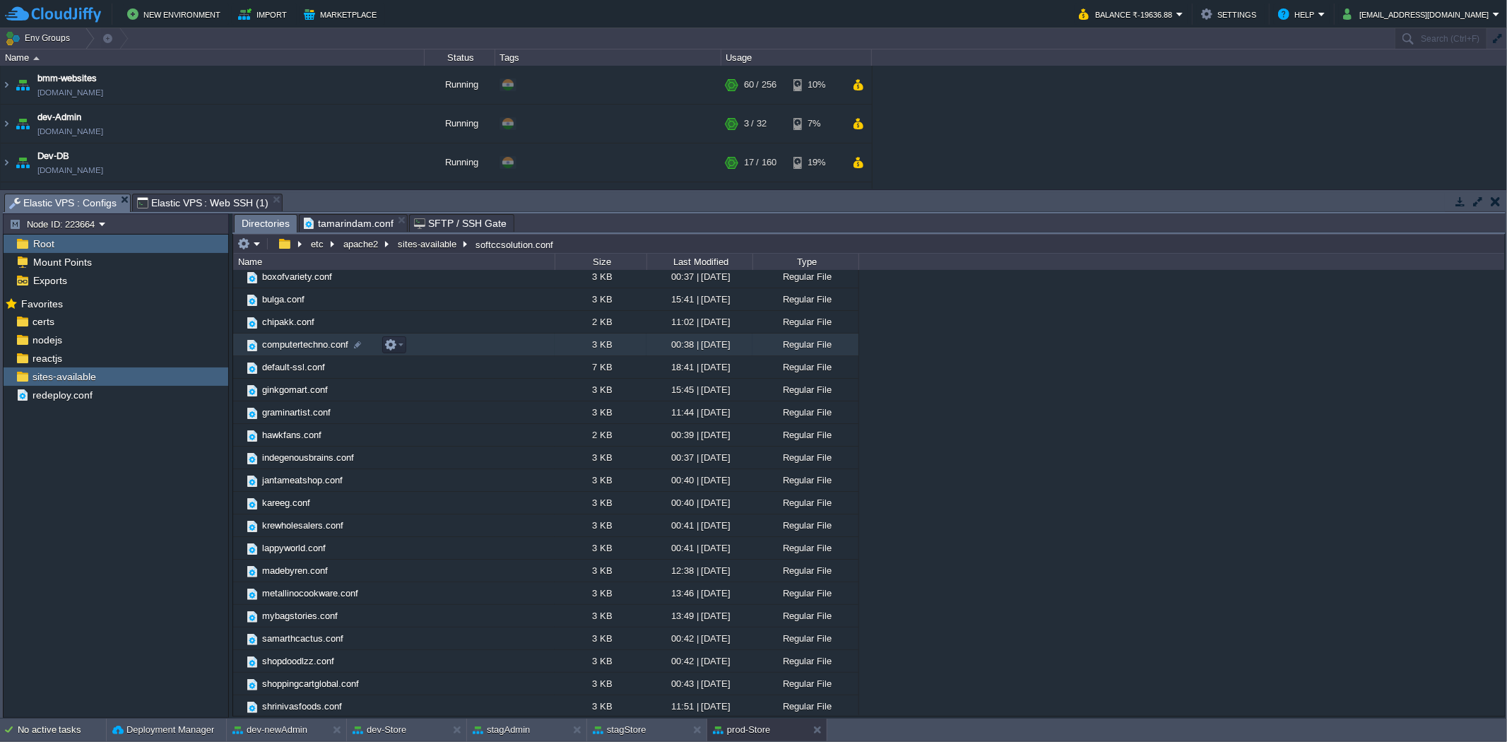
scroll to position [0, 0]
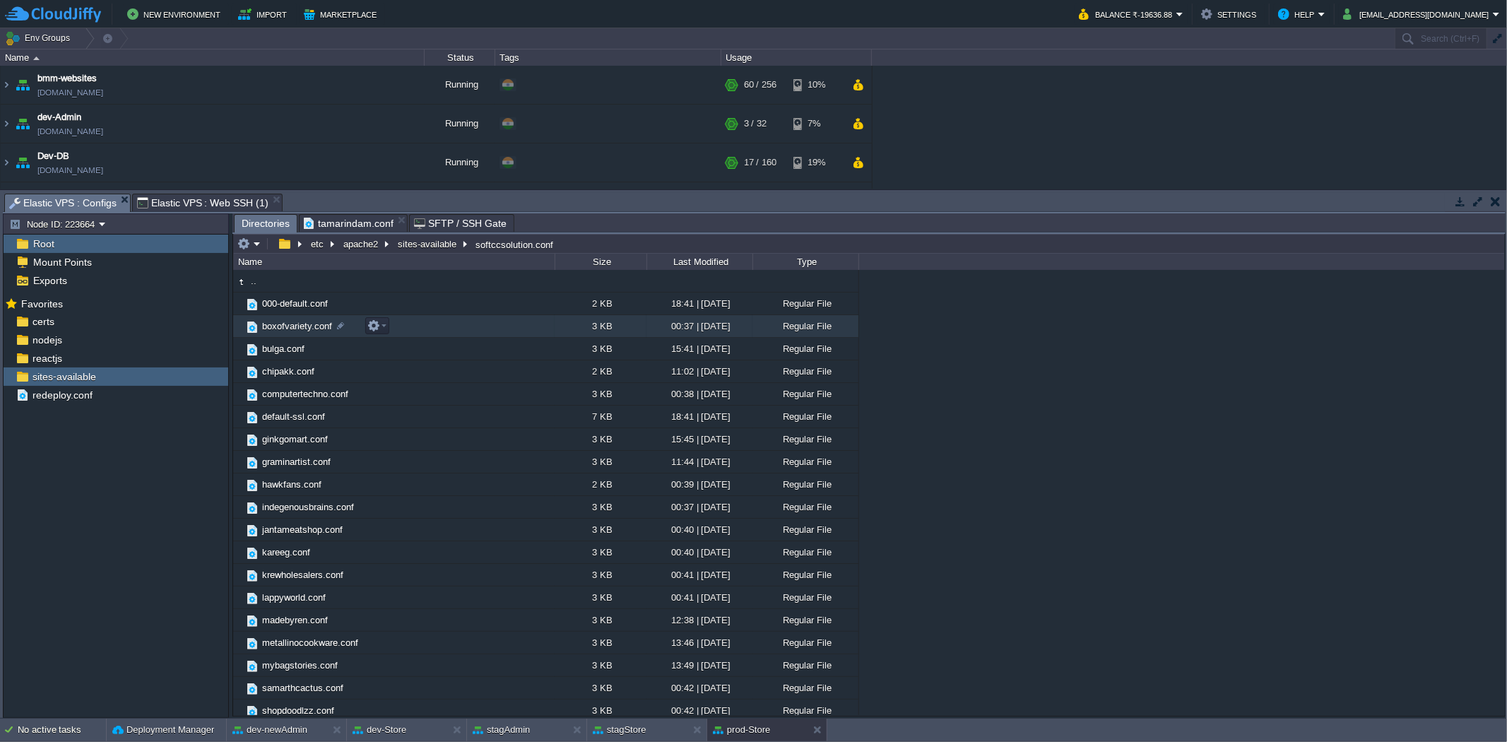
click at [304, 325] on span "boxofvariety.conf" at bounding box center [297, 326] width 74 height 12
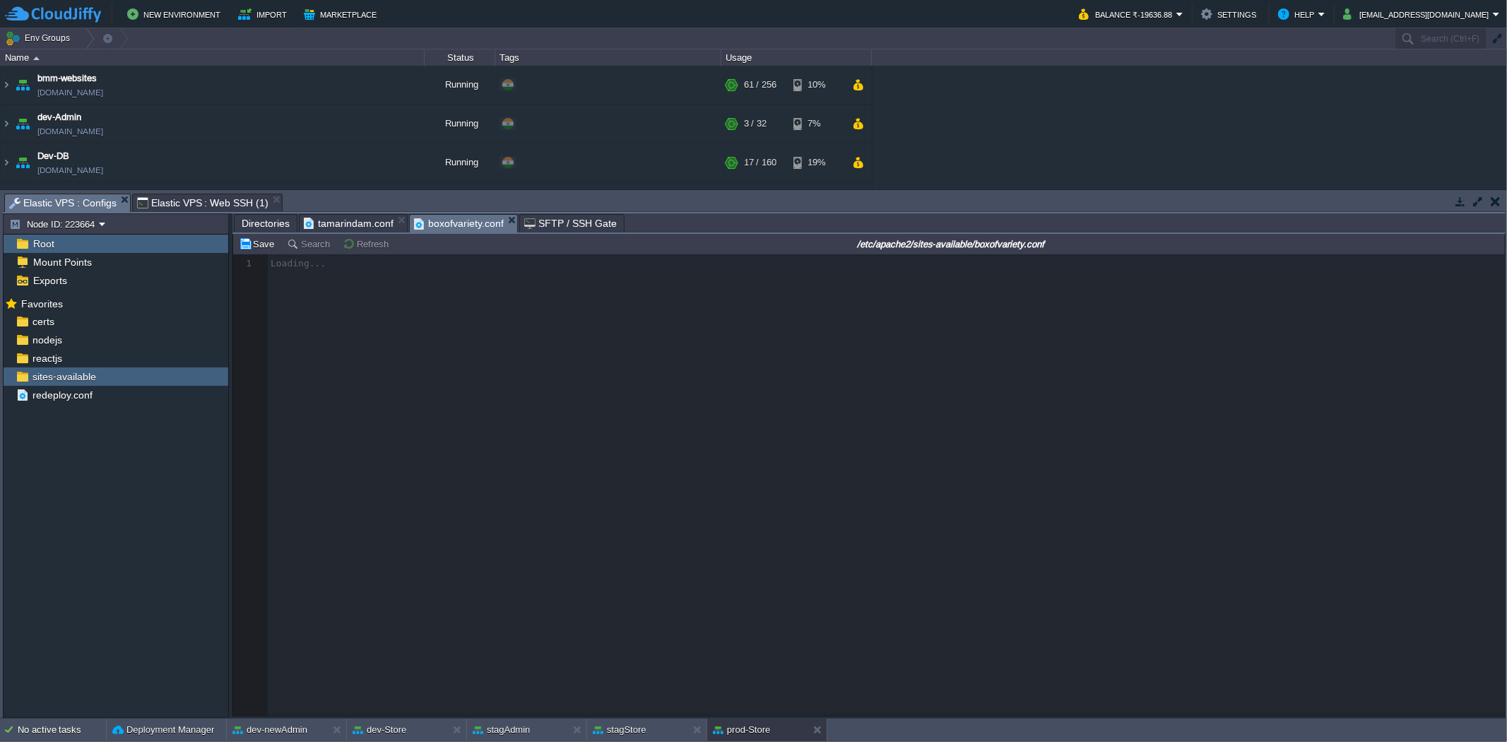
scroll to position [4, 0]
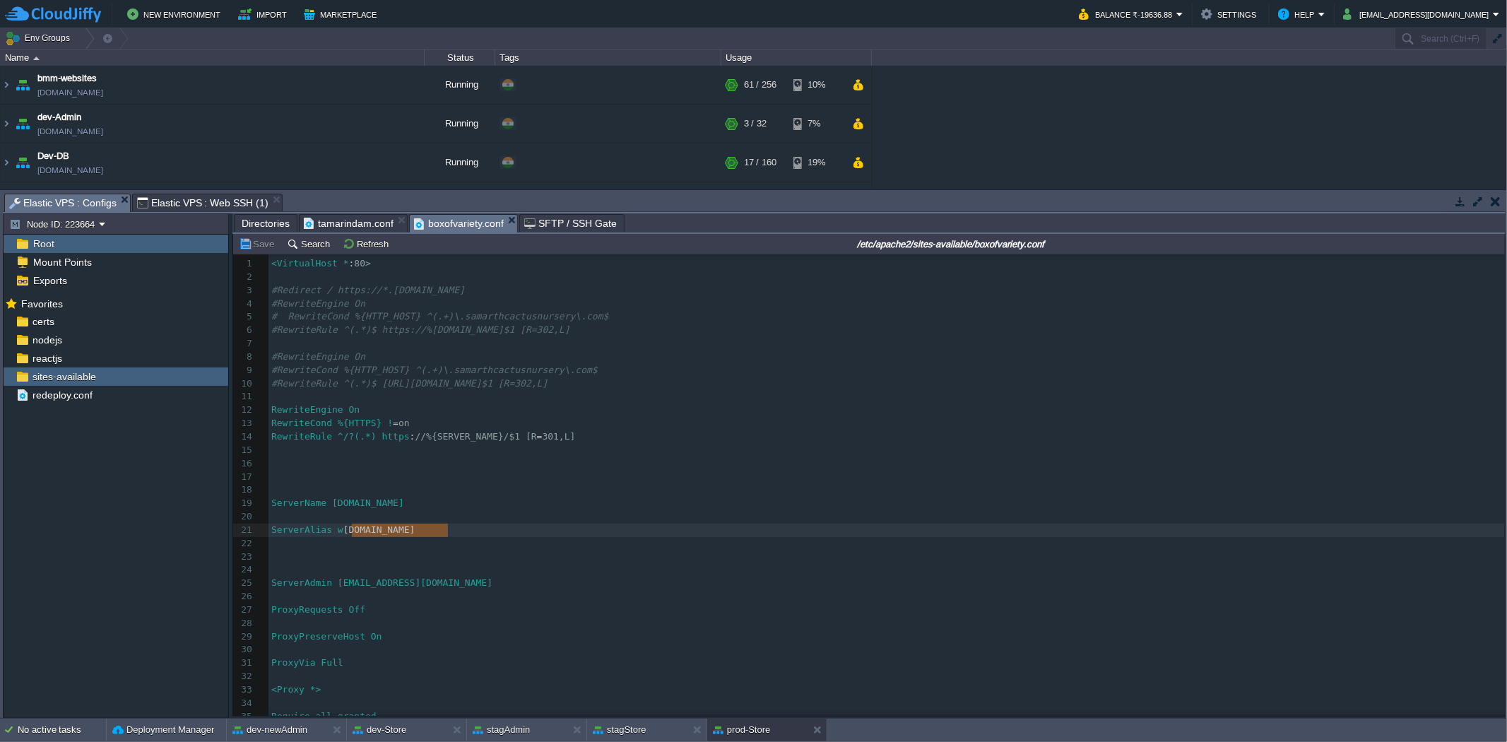
type textarea "[DOMAIN_NAME]"
drag, startPoint x: 452, startPoint y: 533, endPoint x: 349, endPoint y: 534, distance: 103.1
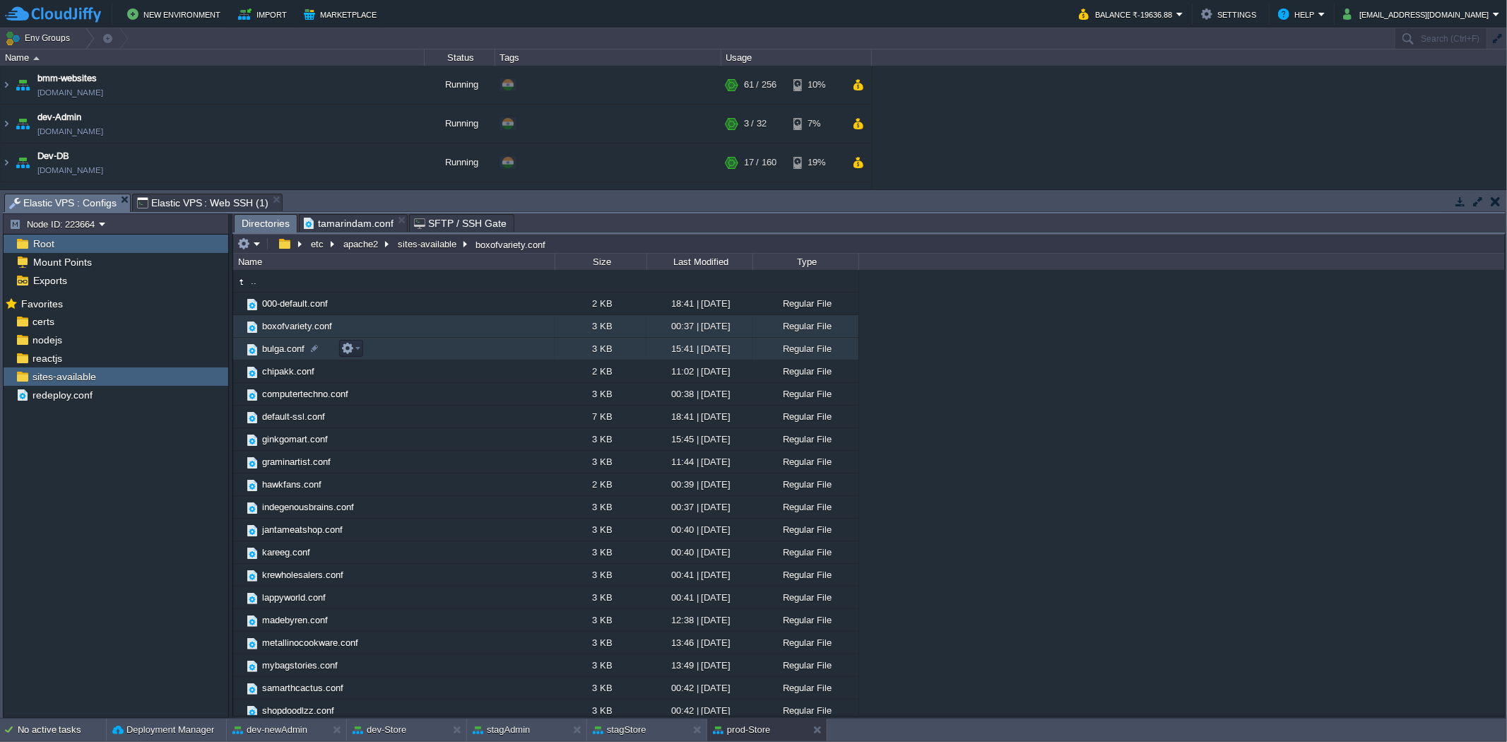
click at [274, 355] on span "bulga.conf" at bounding box center [283, 349] width 47 height 12
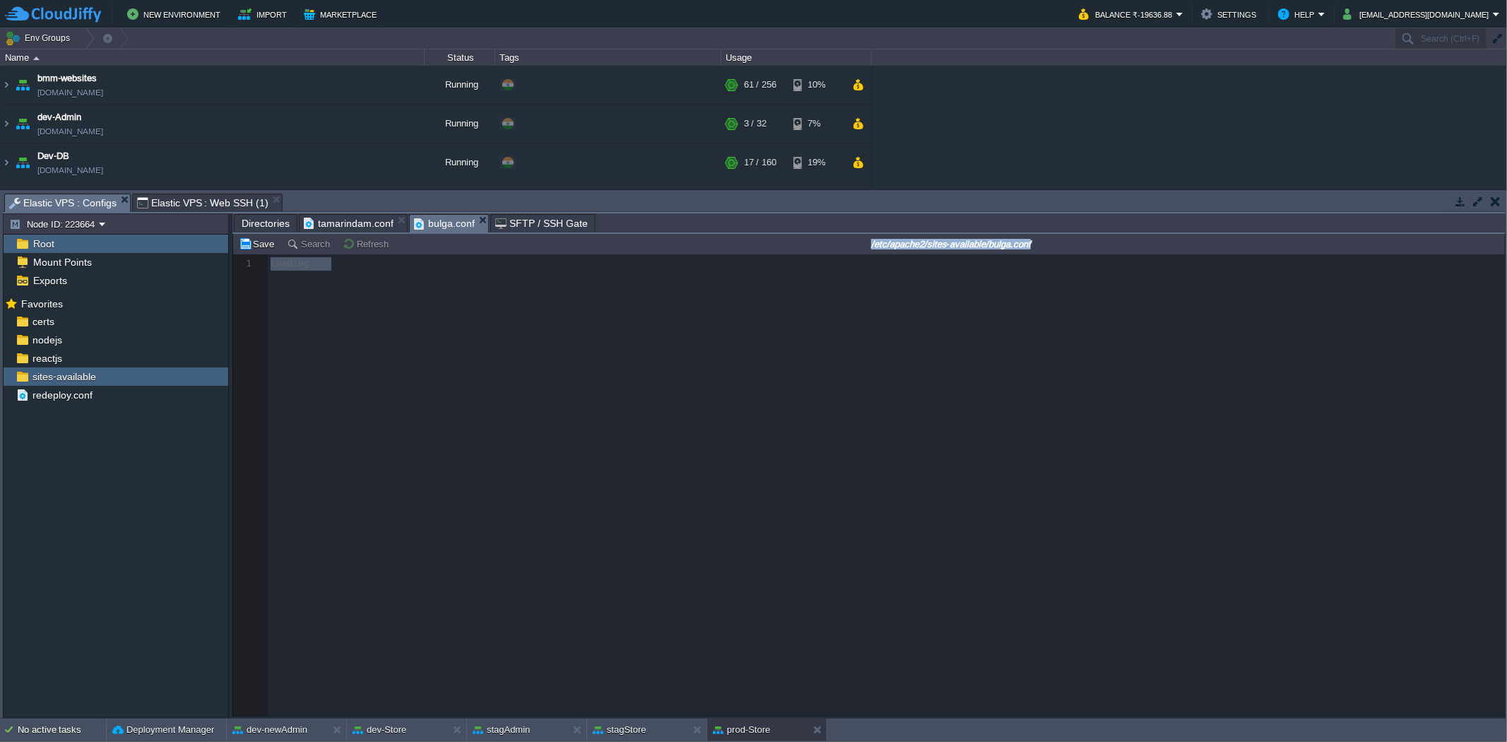
click at [274, 355] on div at bounding box center [868, 484] width 1271 height 461
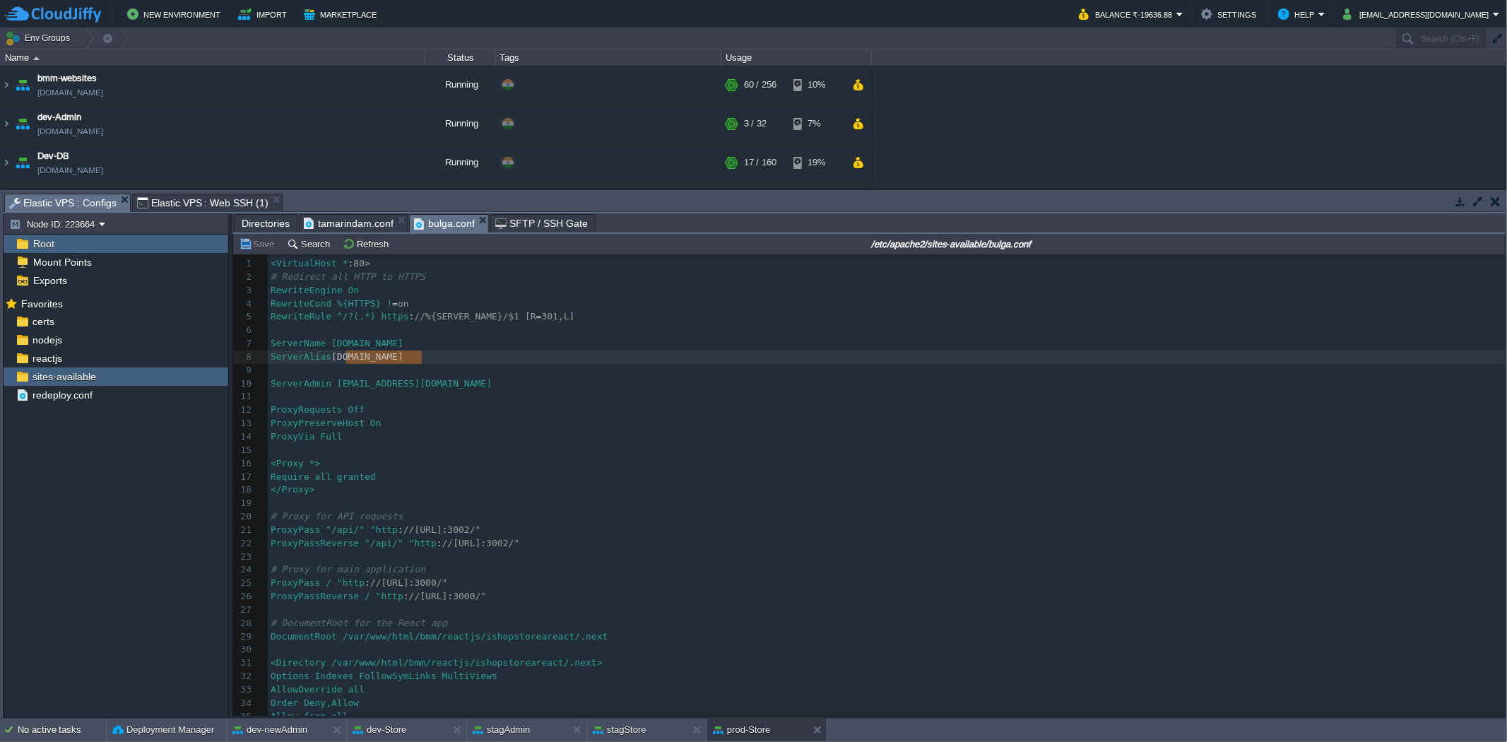
type textarea "[DOMAIN_NAME]"
drag, startPoint x: 422, startPoint y: 363, endPoint x: 349, endPoint y: 357, distance: 73.0
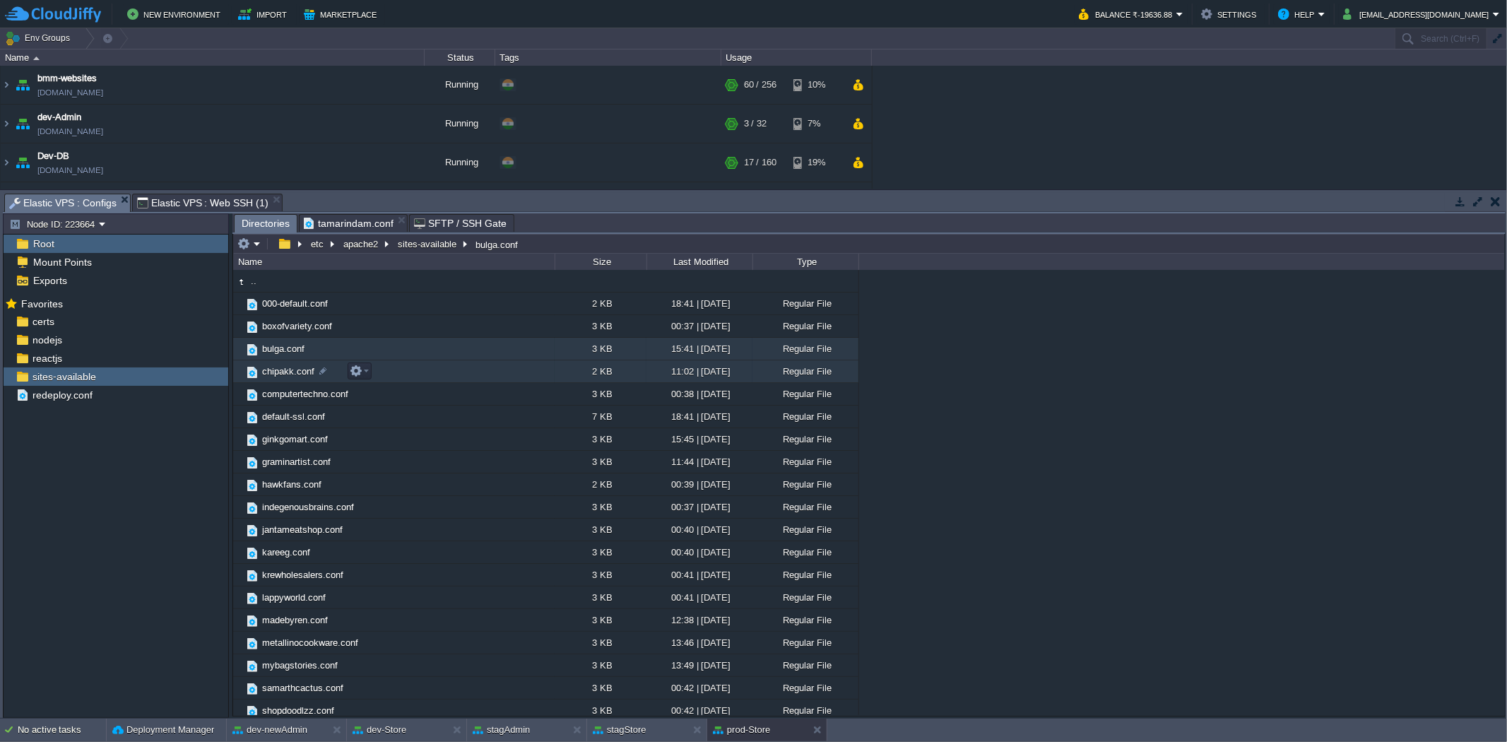
click at [291, 377] on span "chipakk.conf" at bounding box center [288, 371] width 57 height 12
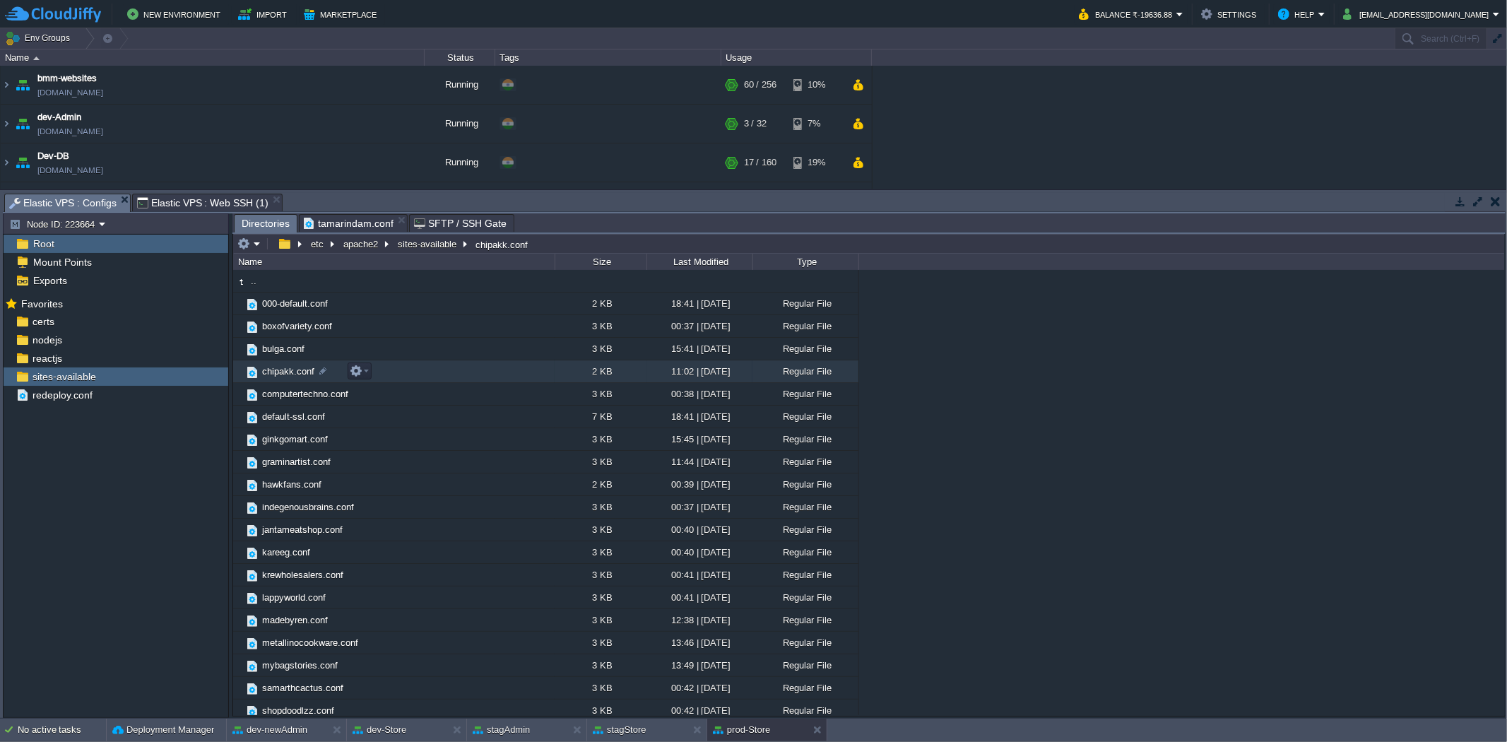
click at [291, 377] on span "chipakk.conf" at bounding box center [288, 371] width 57 height 12
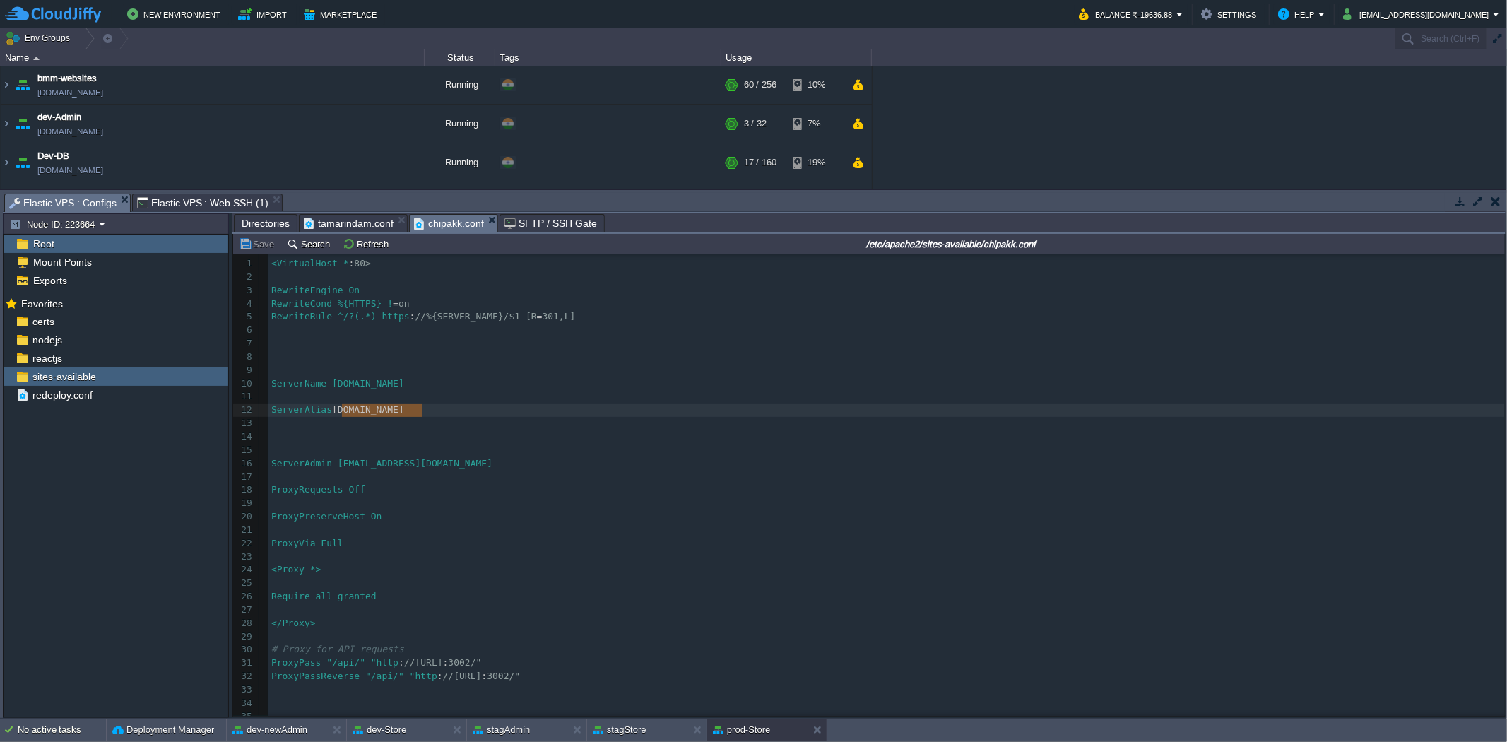
type textarea "[DOMAIN_NAME]"
drag, startPoint x: 425, startPoint y: 415, endPoint x: 345, endPoint y: 415, distance: 80.5
click at [260, 224] on span "Directories" at bounding box center [266, 223] width 48 height 17
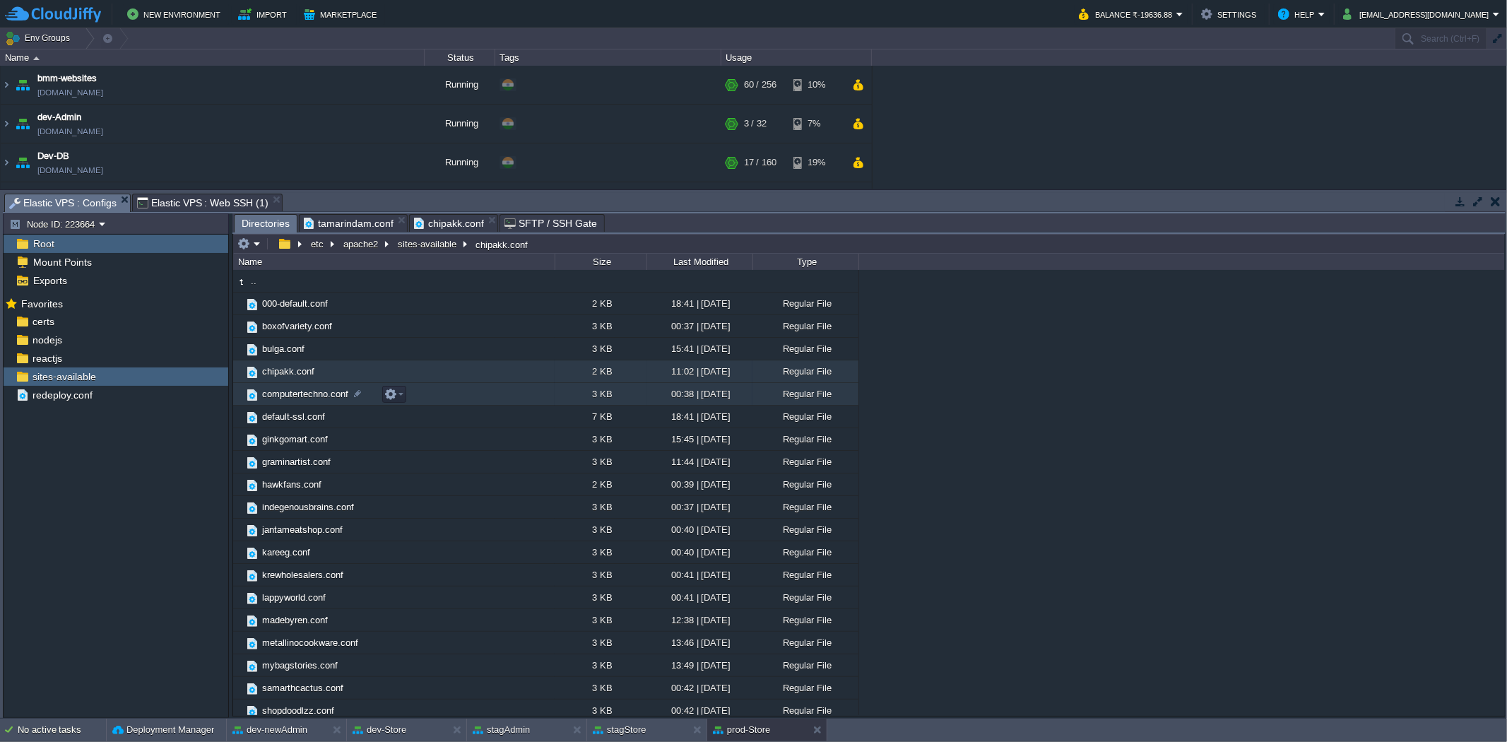
click at [308, 391] on span "computertechno.conf" at bounding box center [305, 394] width 90 height 12
click at [284, 396] on span "computertechno.conf" at bounding box center [305, 394] width 90 height 12
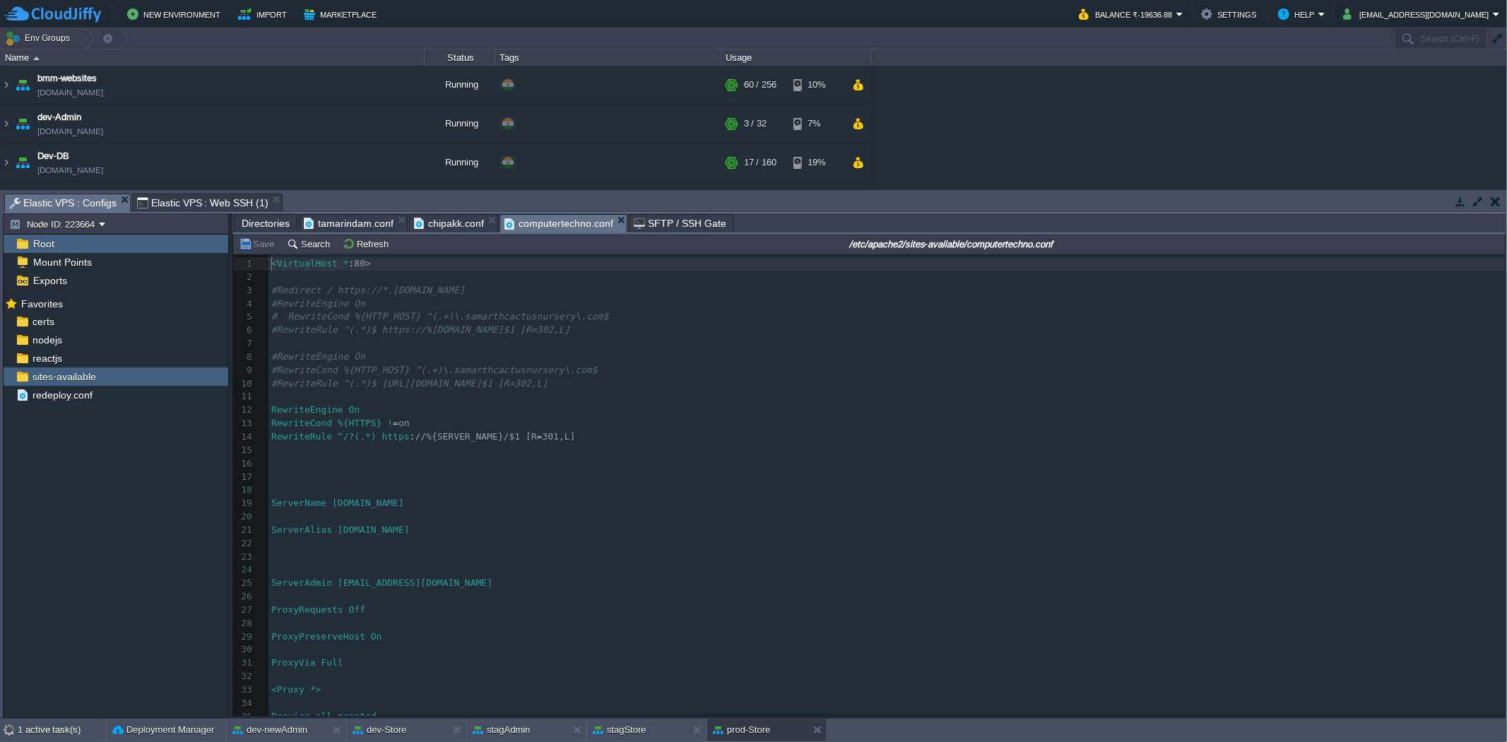
click at [422, 535] on div "149 1 <VirtualHost * : 80> 2 ​ 3 #Redirect / https://*.[DOMAIN_NAME] 4 #Rewrite…" at bounding box center [886, 550] width 1236 height 586
type textarea "[DOMAIN_NAME]"
drag, startPoint x: 457, startPoint y: 530, endPoint x: 347, endPoint y: 533, distance: 110.2
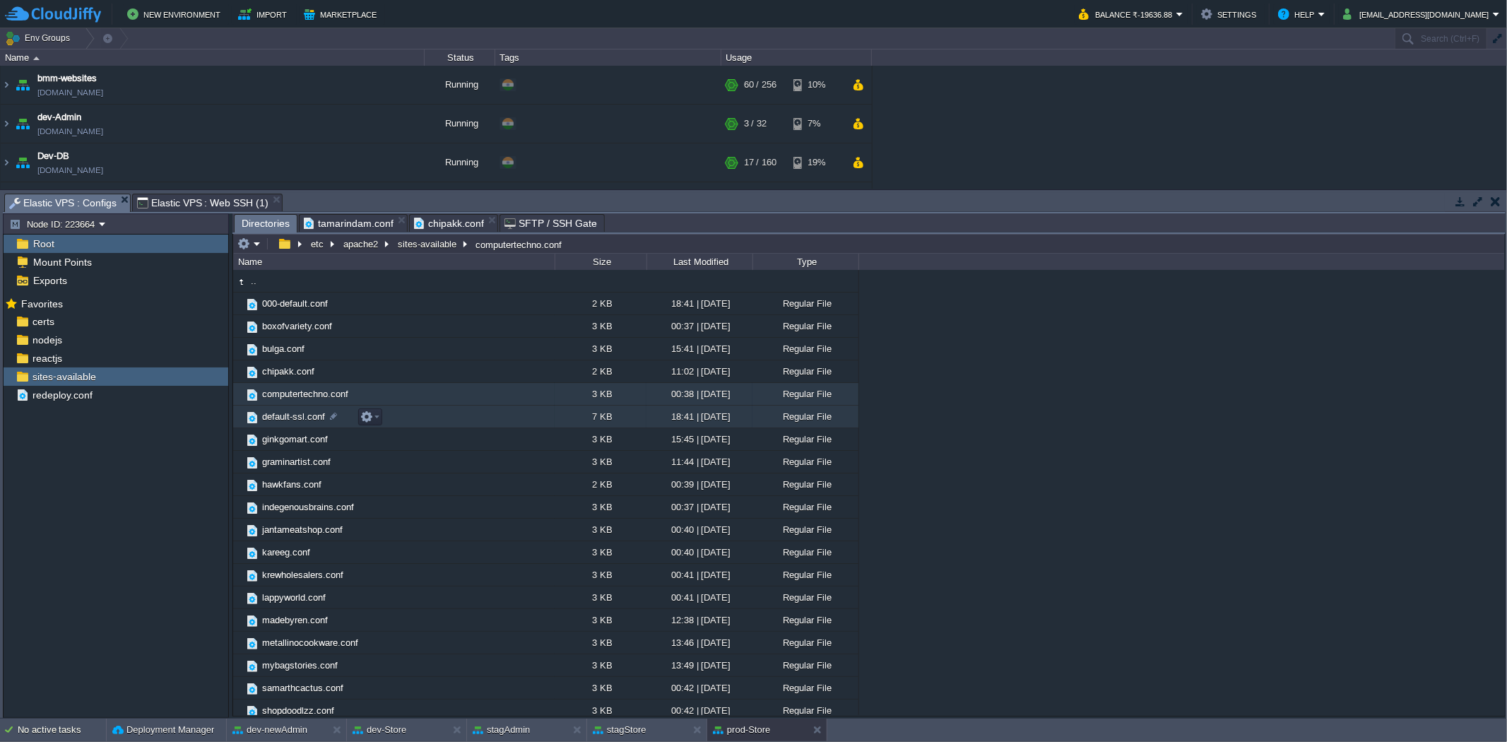
click at [285, 413] on span "default-ssl.conf" at bounding box center [293, 416] width 67 height 12
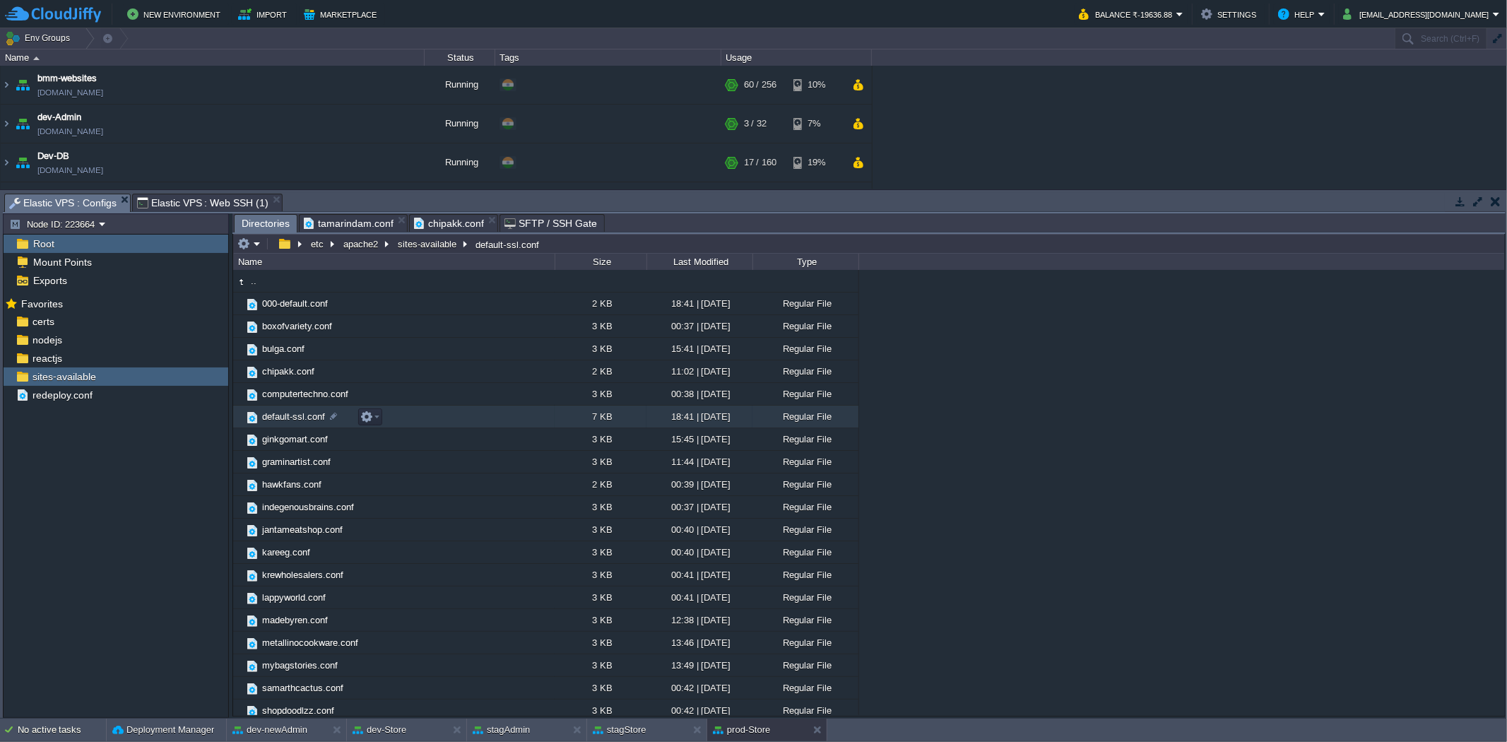
click at [285, 413] on span "default-ssl.conf" at bounding box center [293, 416] width 67 height 12
click at [283, 443] on span "ginkgomart.conf" at bounding box center [295, 439] width 70 height 12
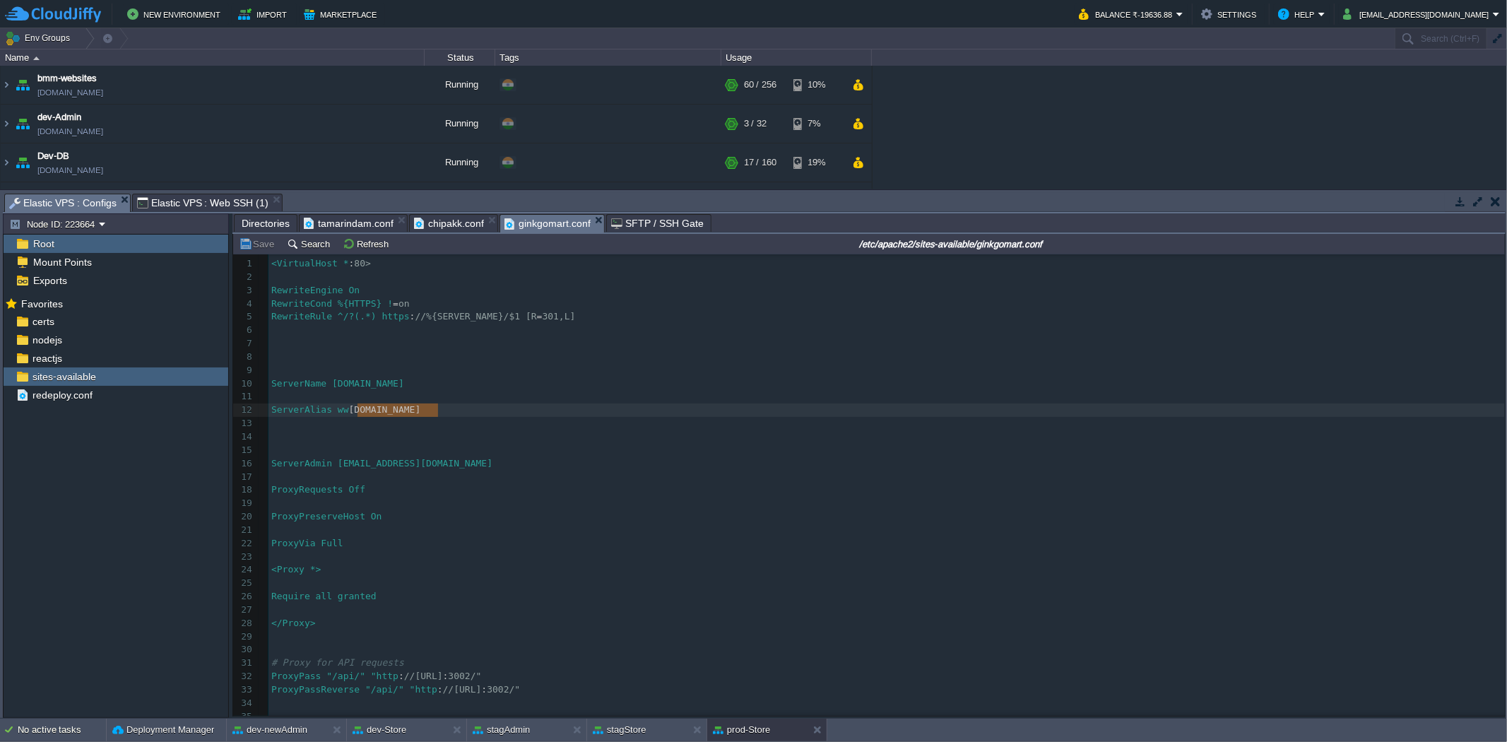
type textarea "[DOMAIN_NAME]"
drag, startPoint x: 446, startPoint y: 414, endPoint x: 354, endPoint y: 407, distance: 92.1
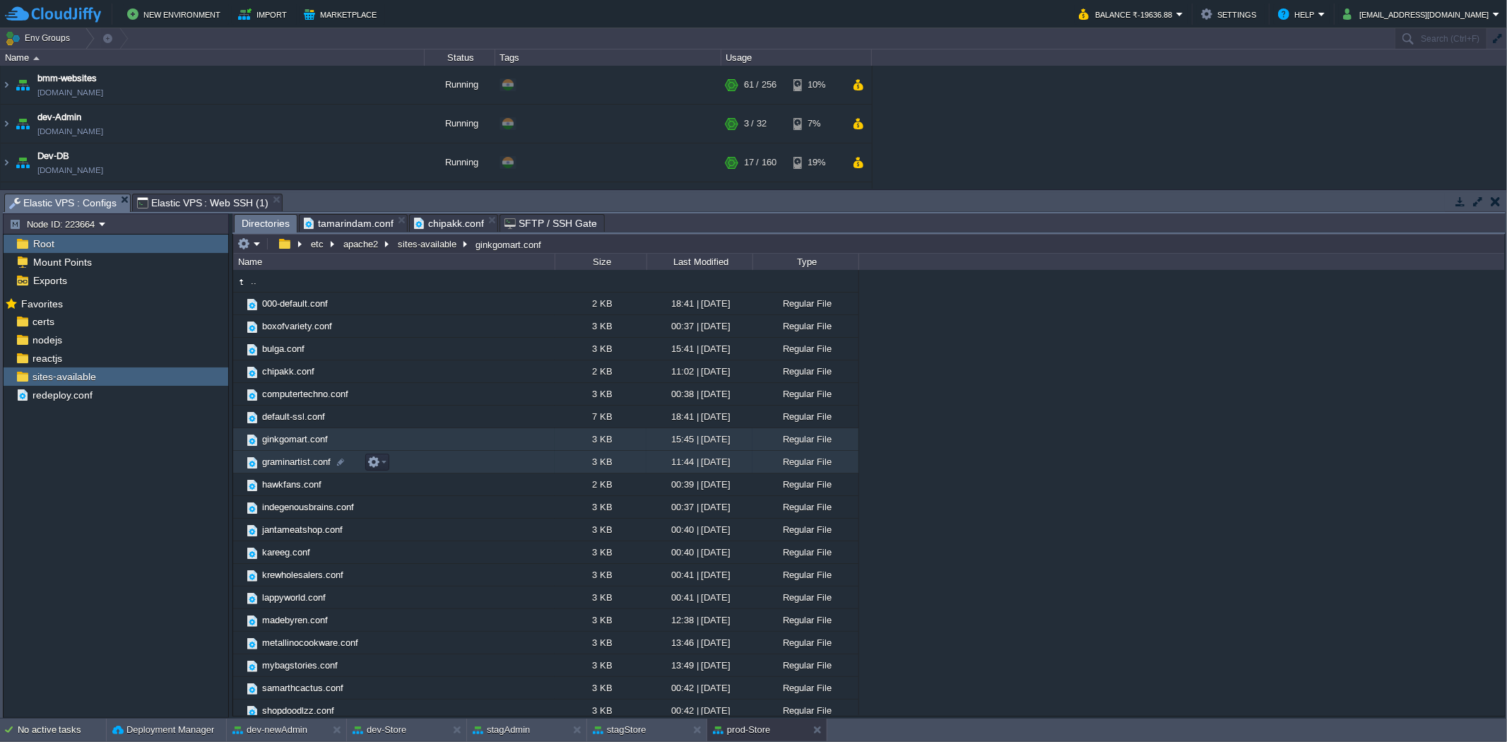
click at [294, 457] on link "graminartist.conf" at bounding box center [296, 462] width 73 height 12
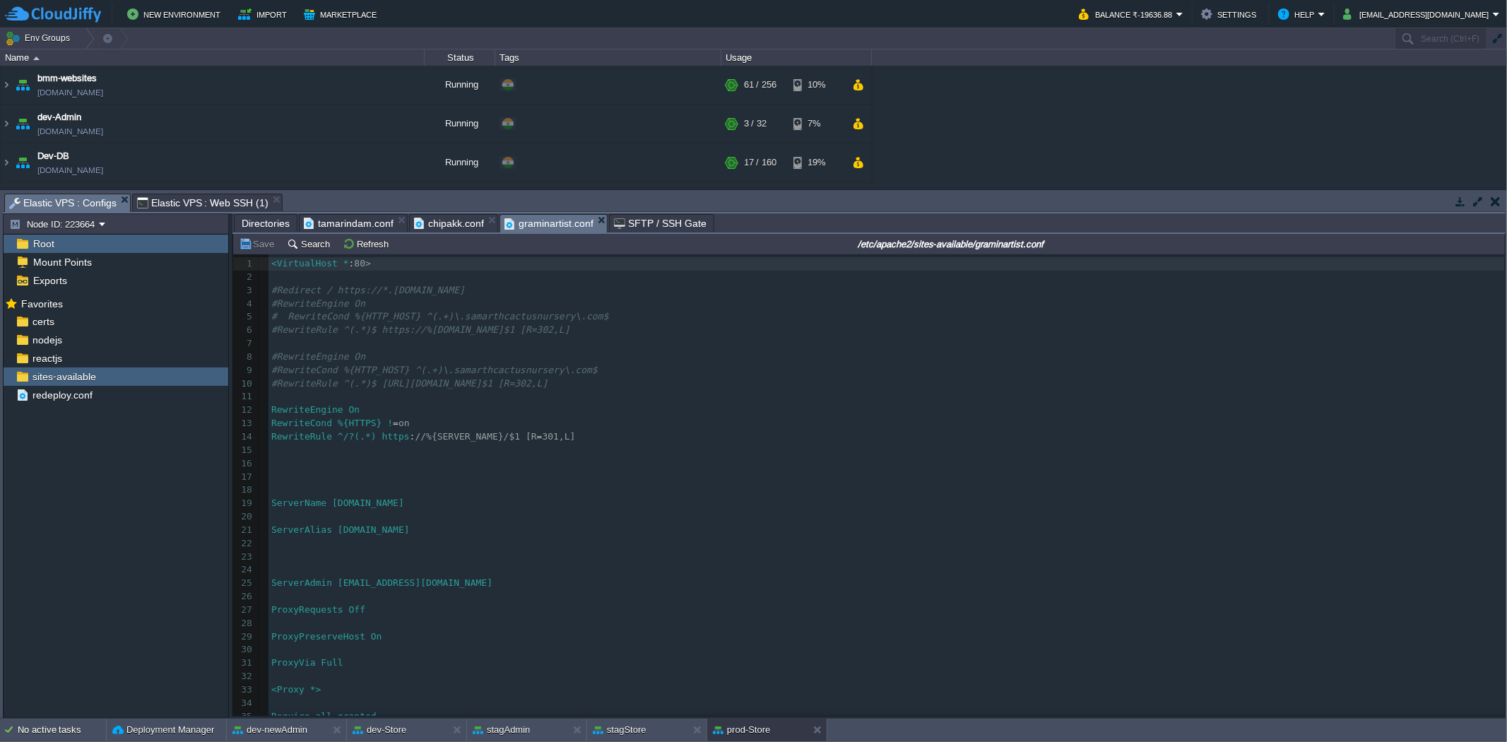
click at [410, 535] on span "ServerAlias [DOMAIN_NAME]" at bounding box center [340, 529] width 138 height 11
type textarea "graminartist"
type textarea "[DOMAIN_NAME]"
drag, startPoint x: 456, startPoint y: 534, endPoint x: 348, endPoint y: 535, distance: 107.4
click at [278, 217] on span "Directories" at bounding box center [266, 223] width 48 height 17
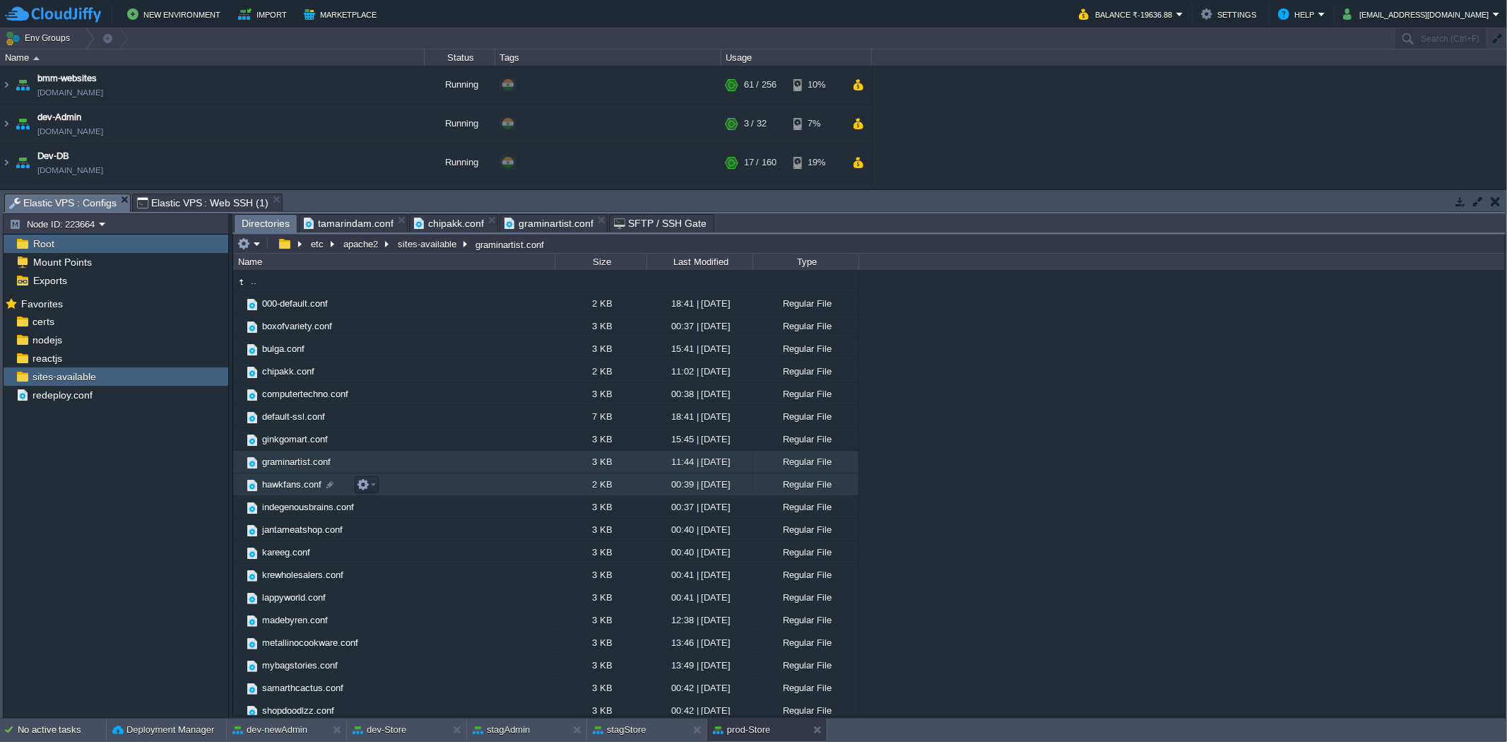
click at [291, 490] on span "hawkfans.conf" at bounding box center [292, 484] width 64 height 12
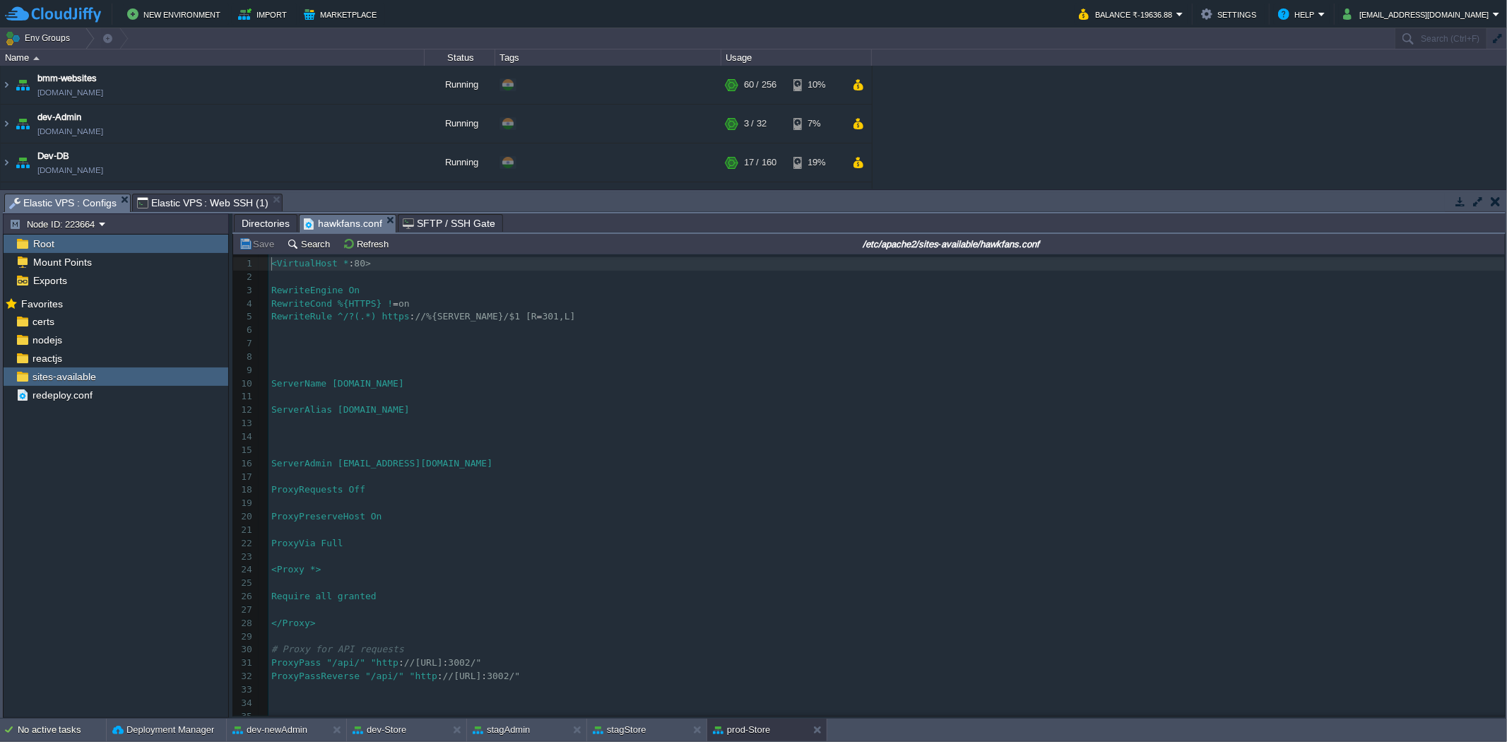
click at [396, 414] on div "140 1 <VirtualHost * : 80> 2 ​ 3 RewriteEngine On 4 RewriteCond %{HTTPS} ! = on…" at bounding box center [886, 550] width 1236 height 586
type textarea "hawkfans"
type textarea "[DOMAIN_NAME]"
drag, startPoint x: 435, startPoint y: 413, endPoint x: 348, endPoint y: 415, distance: 87.6
drag, startPoint x: 386, startPoint y: 218, endPoint x: 376, endPoint y: 218, distance: 9.9
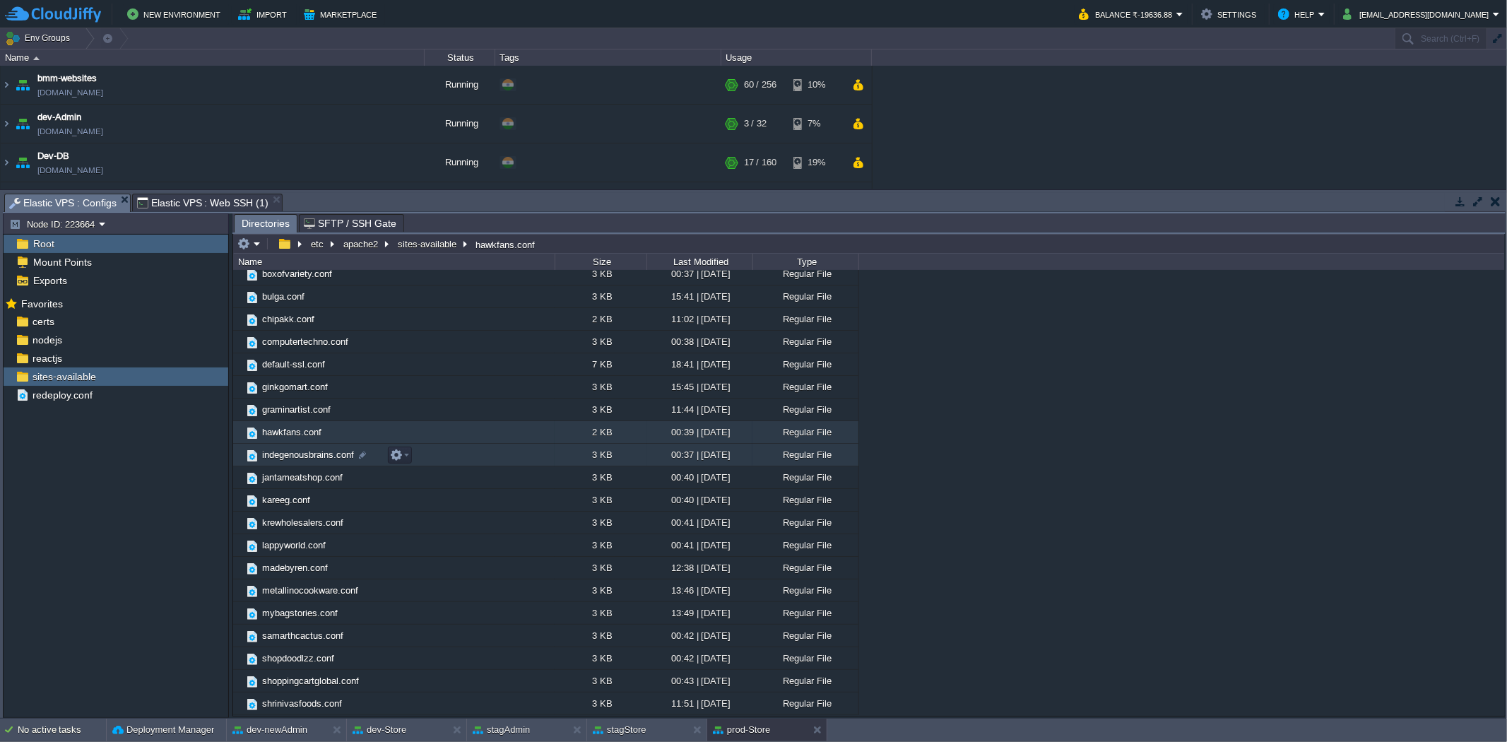
scroll to position [78, 0]
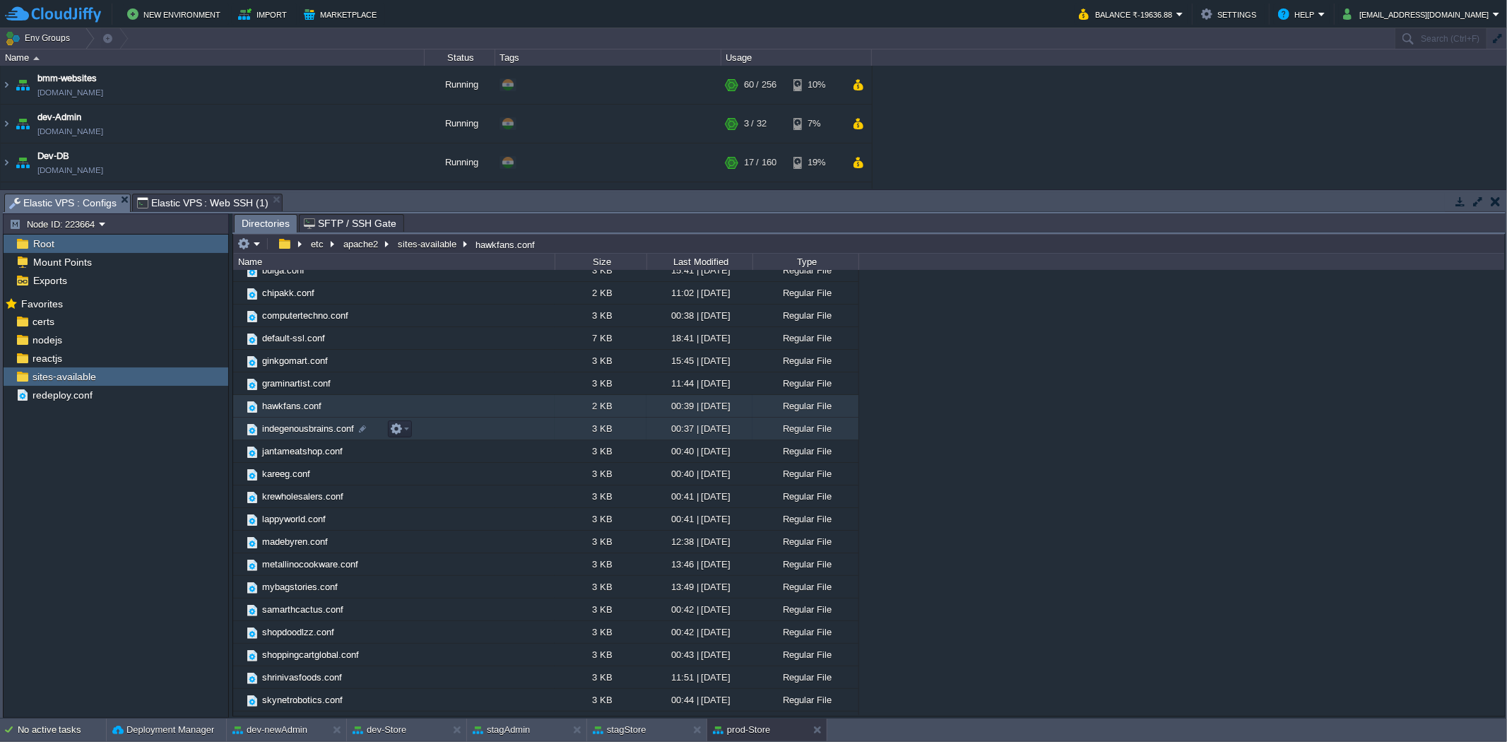
click at [305, 428] on span "indegenousbrains.conf" at bounding box center [308, 428] width 96 height 12
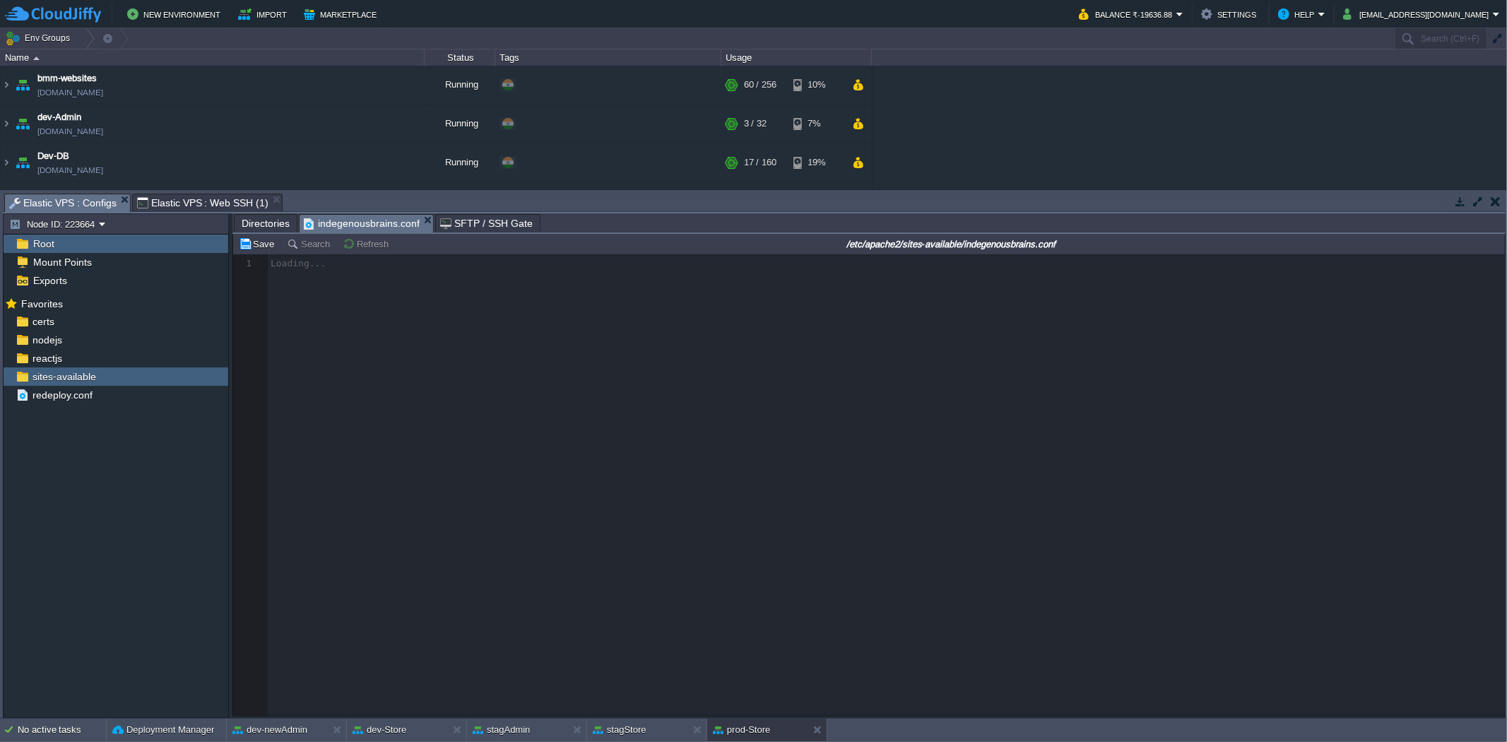
scroll to position [4, 0]
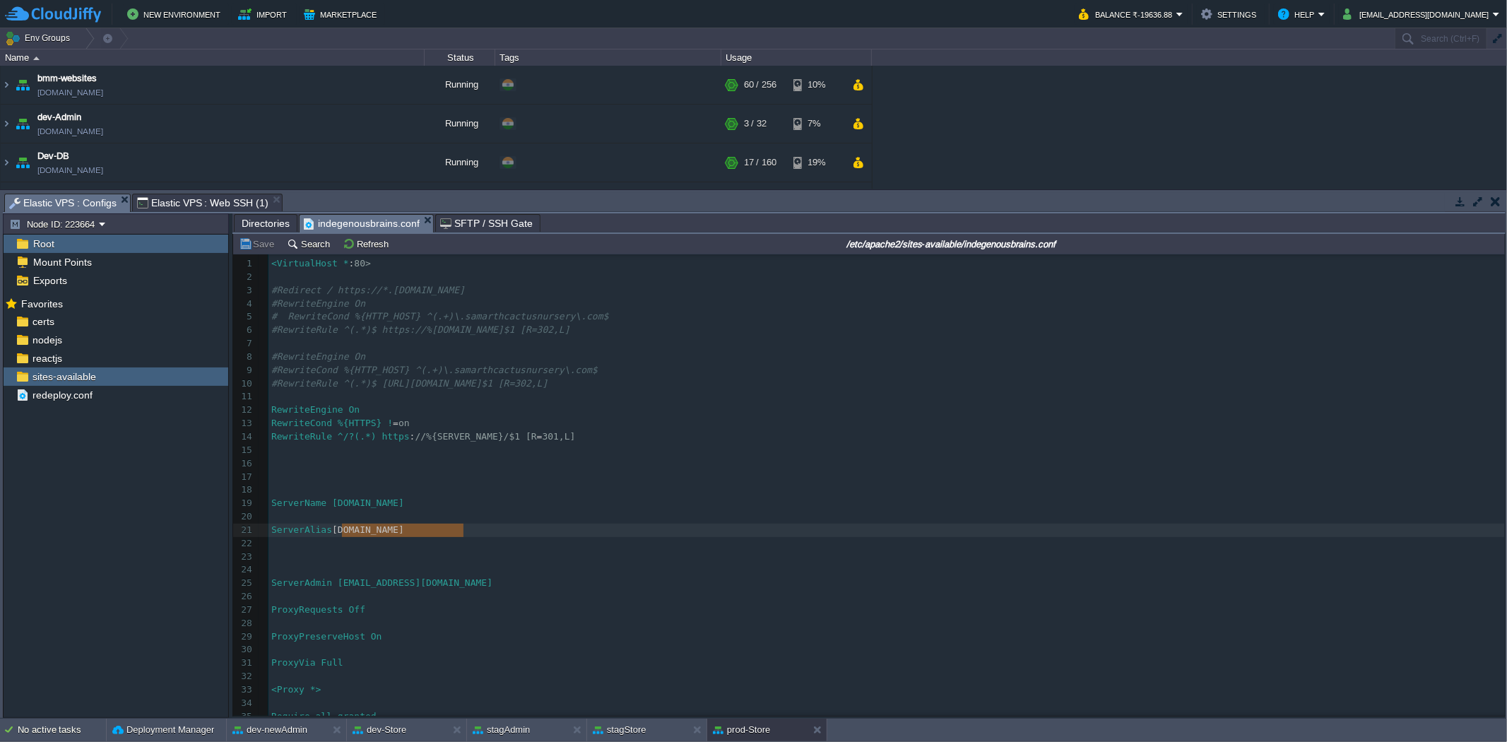
type textarea "[DOMAIN_NAME]"
drag, startPoint x: 466, startPoint y: 533, endPoint x: 347, endPoint y: 531, distance: 119.4
click at [267, 220] on span "Directories" at bounding box center [266, 223] width 48 height 17
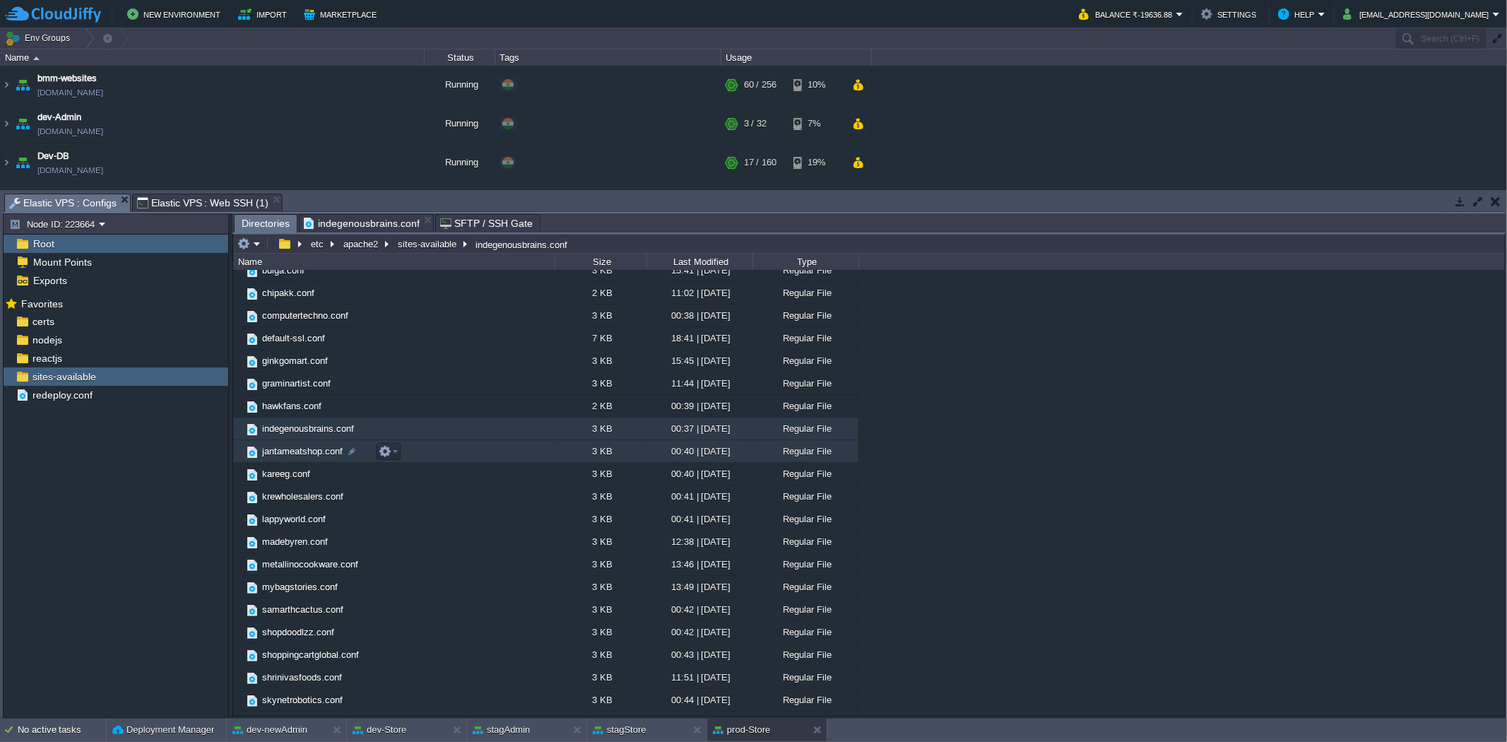
click at [302, 454] on span "jantameatshop.conf" at bounding box center [302, 451] width 85 height 12
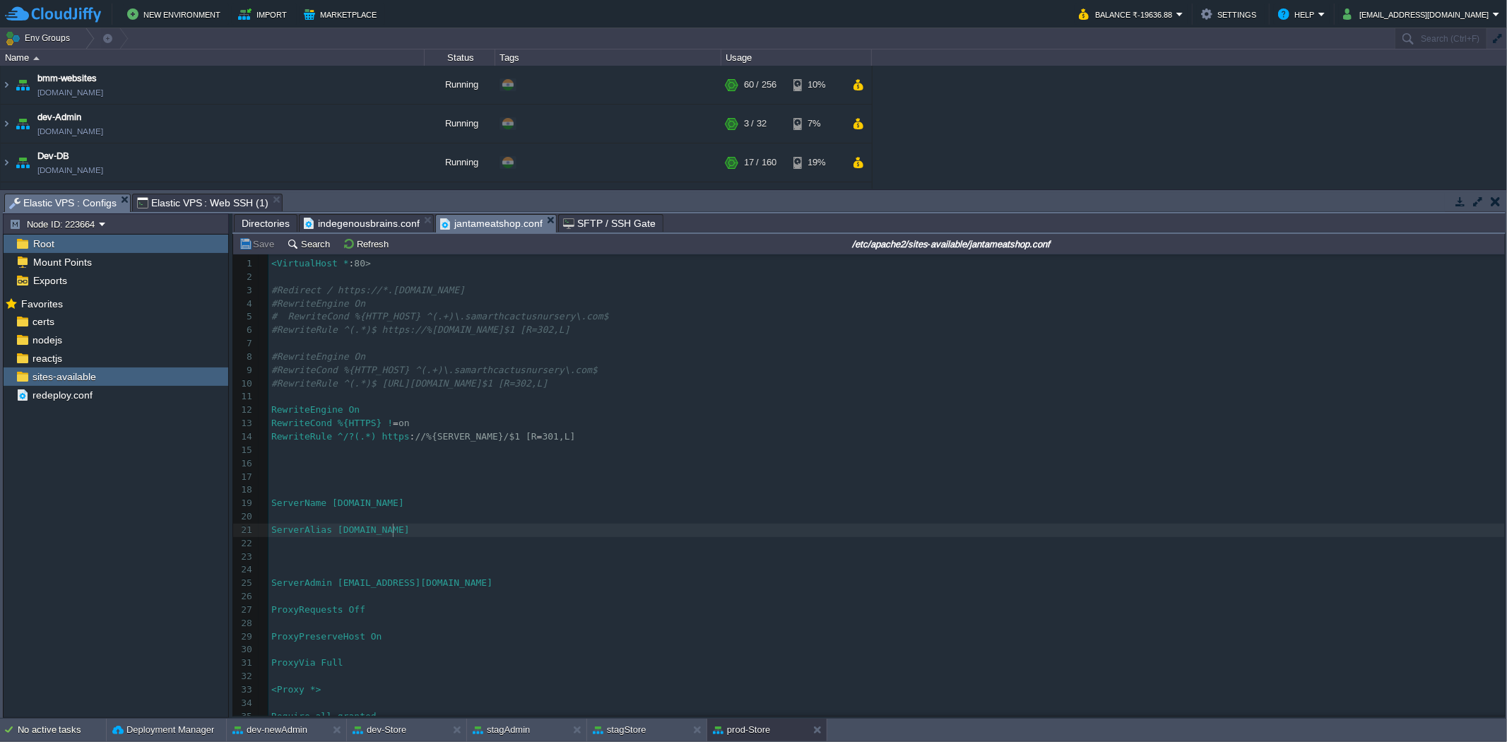
click at [392, 535] on div "148 1 <VirtualHost * : 80> 2 ​ 3 #Redirect / https://*.[DOMAIN_NAME] 4 #Rewrite…" at bounding box center [886, 550] width 1236 height 586
type textarea "jantameatshop"
type textarea "[DOMAIN_NAME]"
drag, startPoint x: 453, startPoint y: 533, endPoint x: 346, endPoint y: 538, distance: 106.8
click at [265, 221] on span "Directories" at bounding box center [266, 223] width 48 height 17
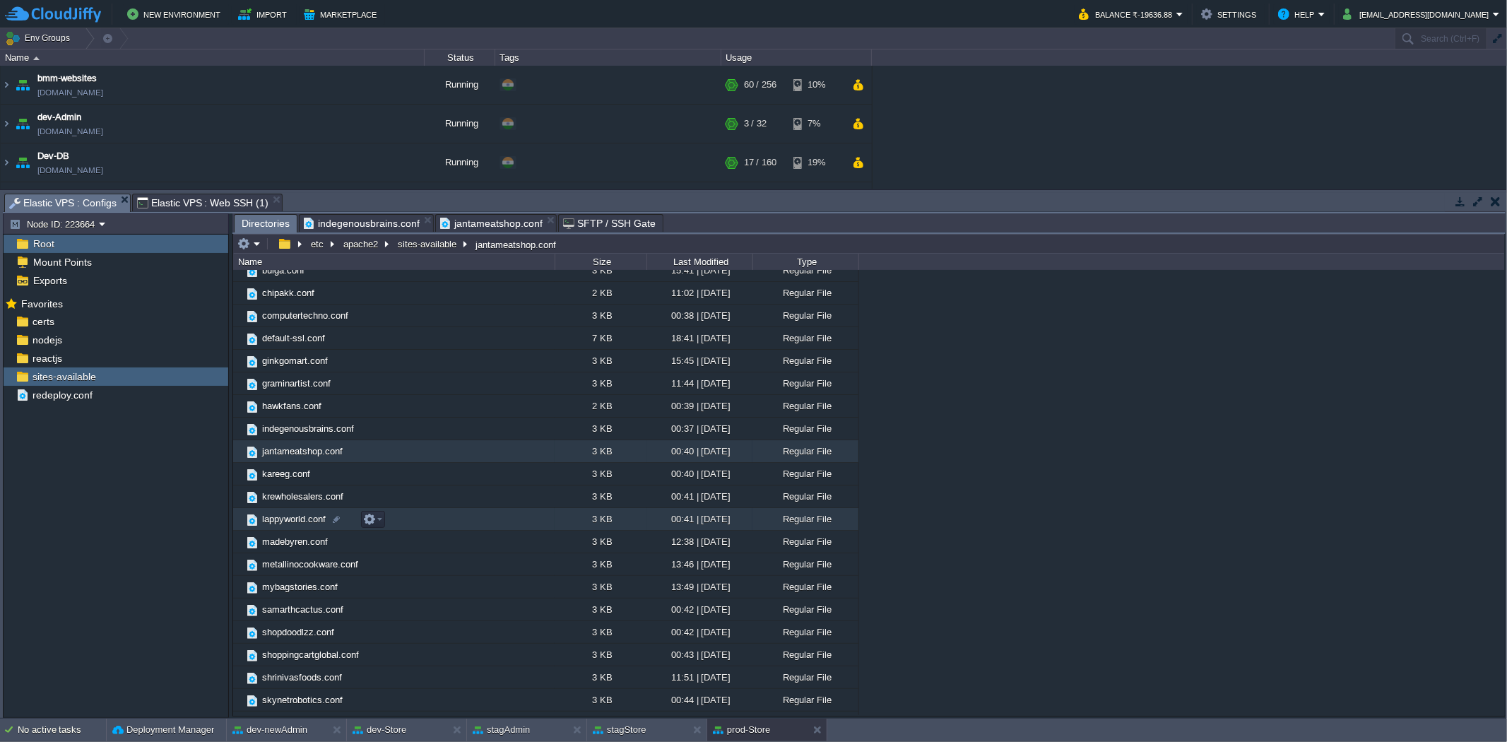
scroll to position [157, 0]
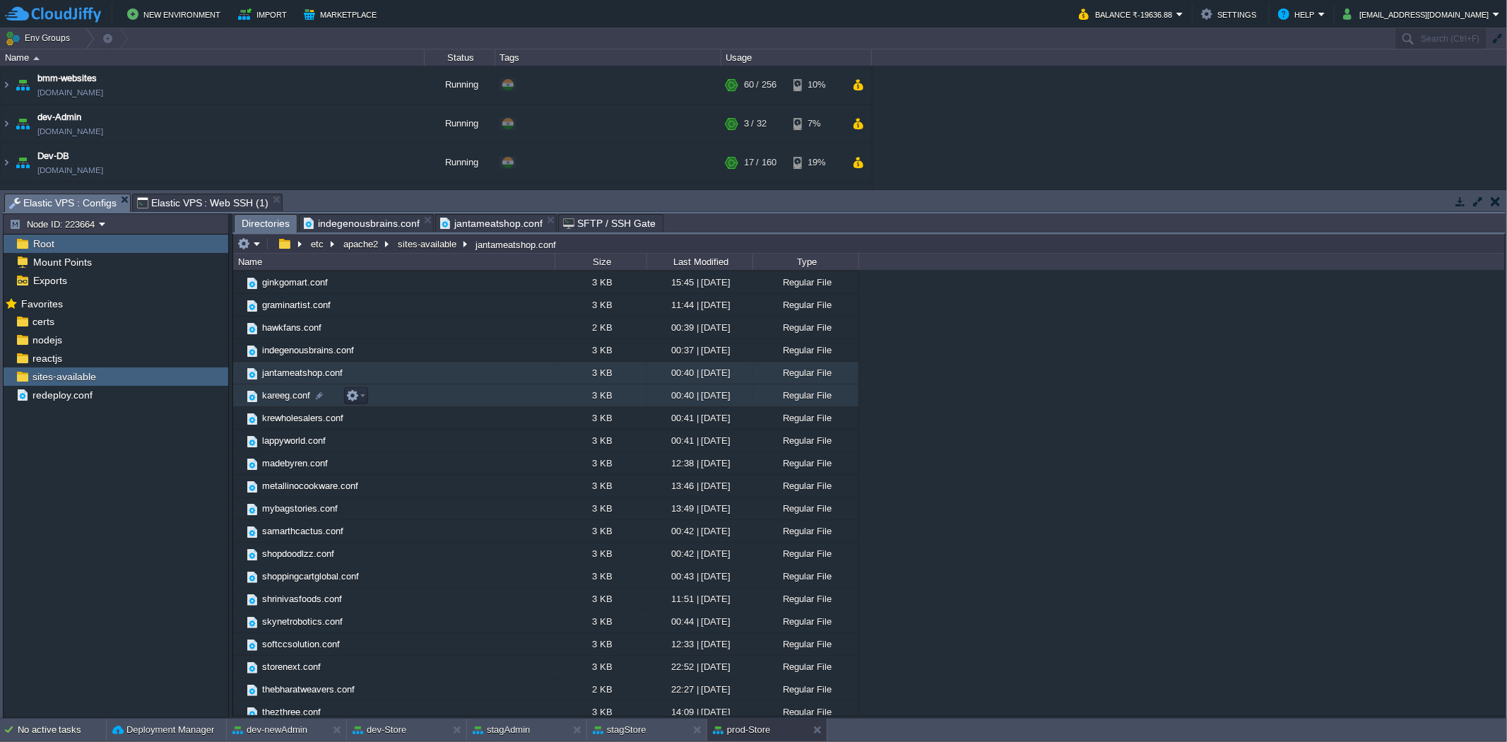
click at [287, 392] on span "kareeg.conf" at bounding box center [286, 395] width 52 height 12
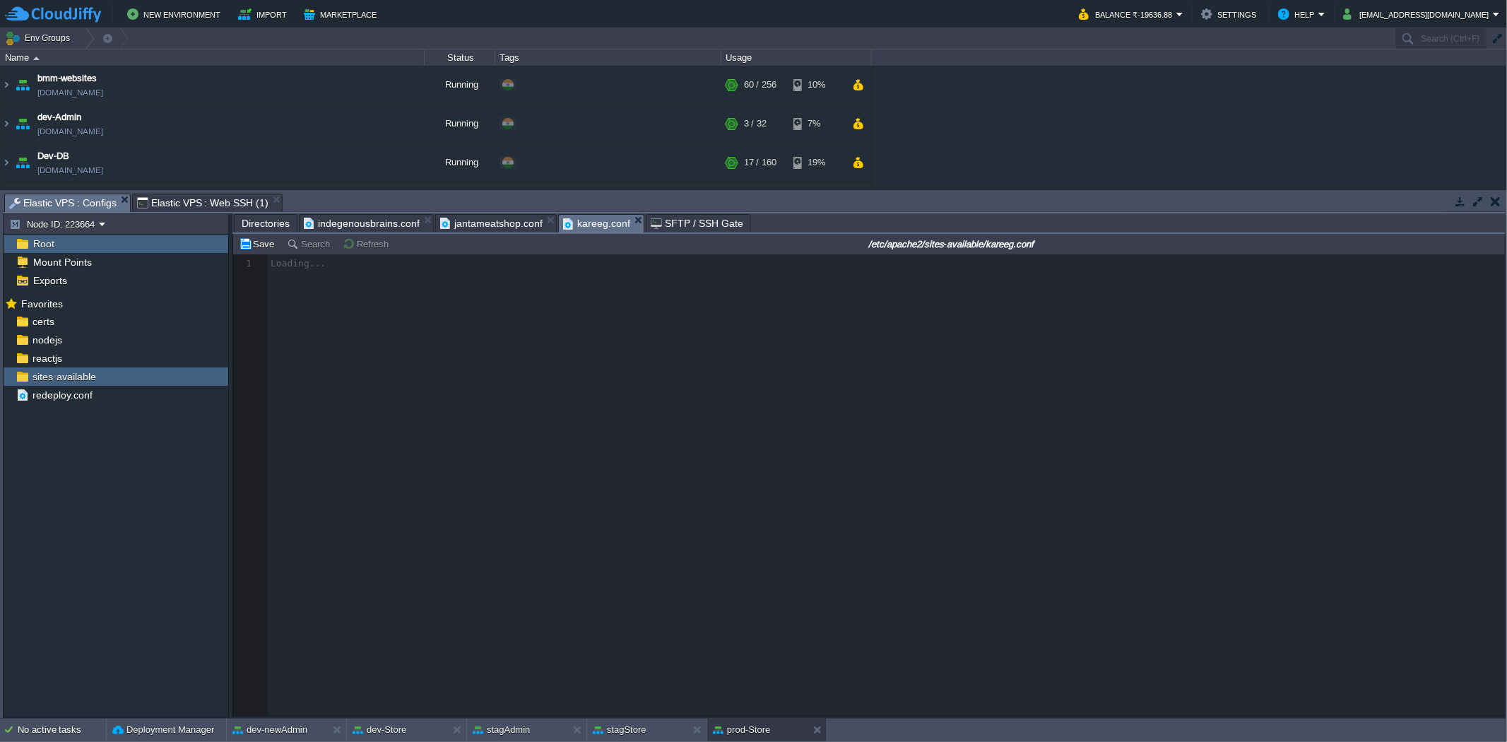
scroll to position [4, 0]
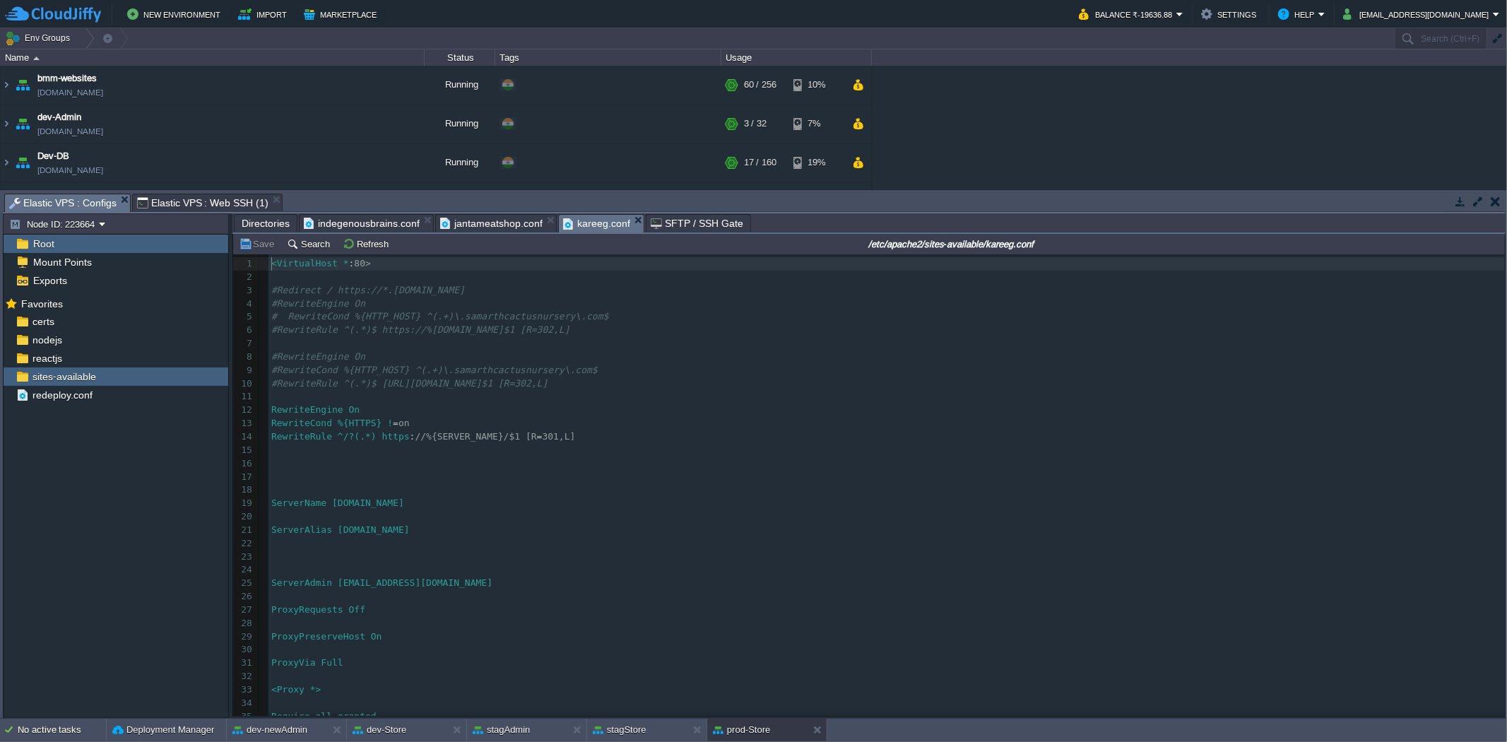
type textarea "[DOMAIN_NAME]"
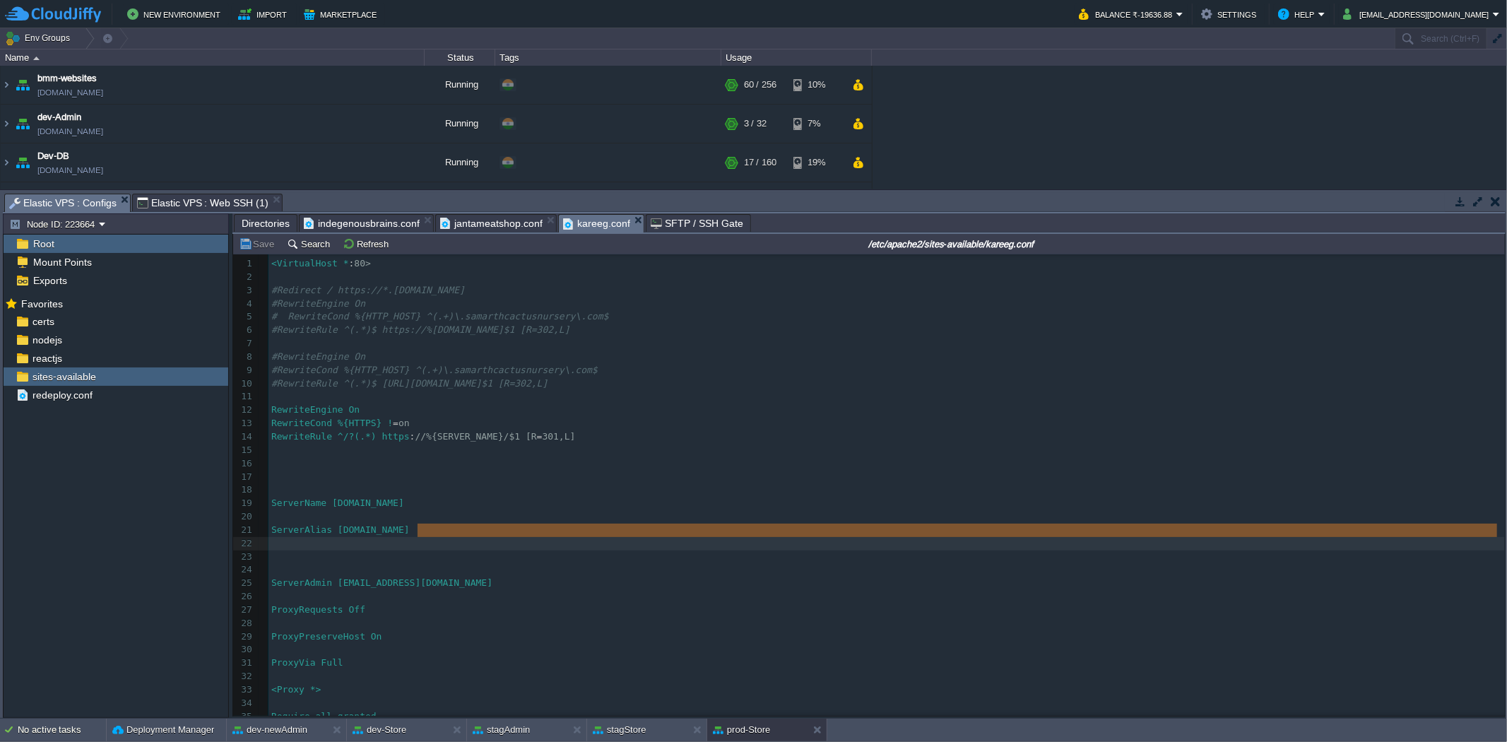
type textarea "[DOMAIN_NAME]"
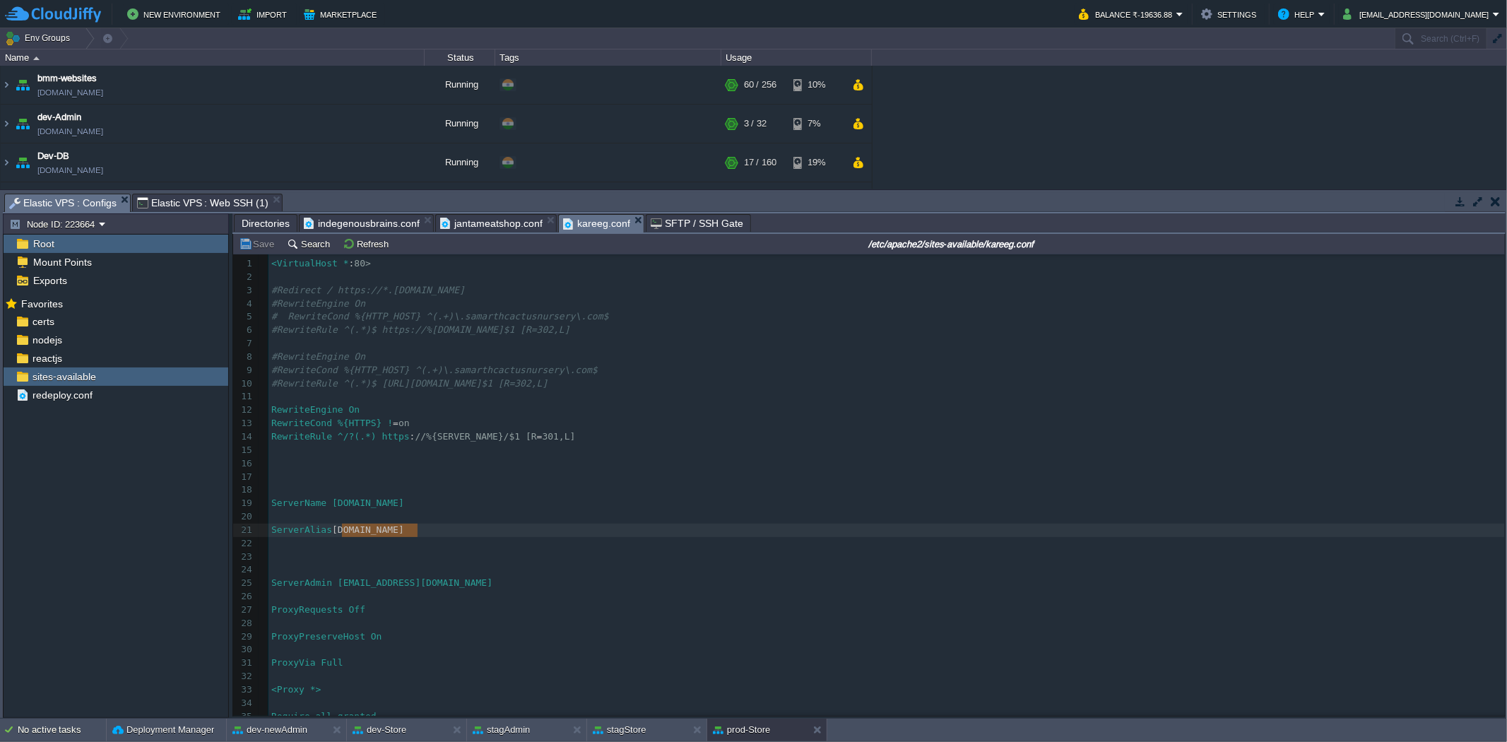
drag, startPoint x: 420, startPoint y: 538, endPoint x: 344, endPoint y: 535, distance: 75.7
drag, startPoint x: 626, startPoint y: 222, endPoint x: 612, endPoint y: 217, distance: 15.0
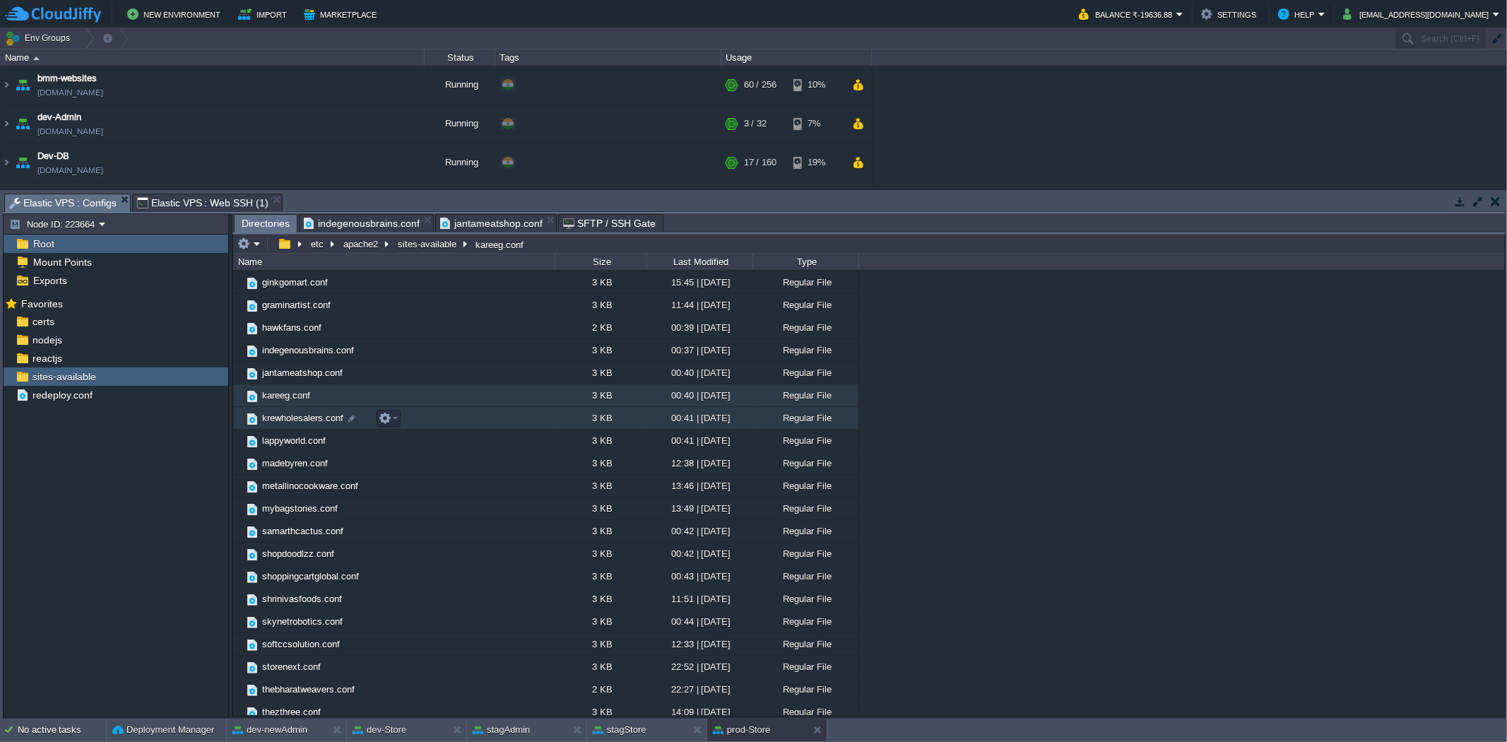
click at [298, 424] on span "krewholesalers.conf" at bounding box center [302, 418] width 85 height 12
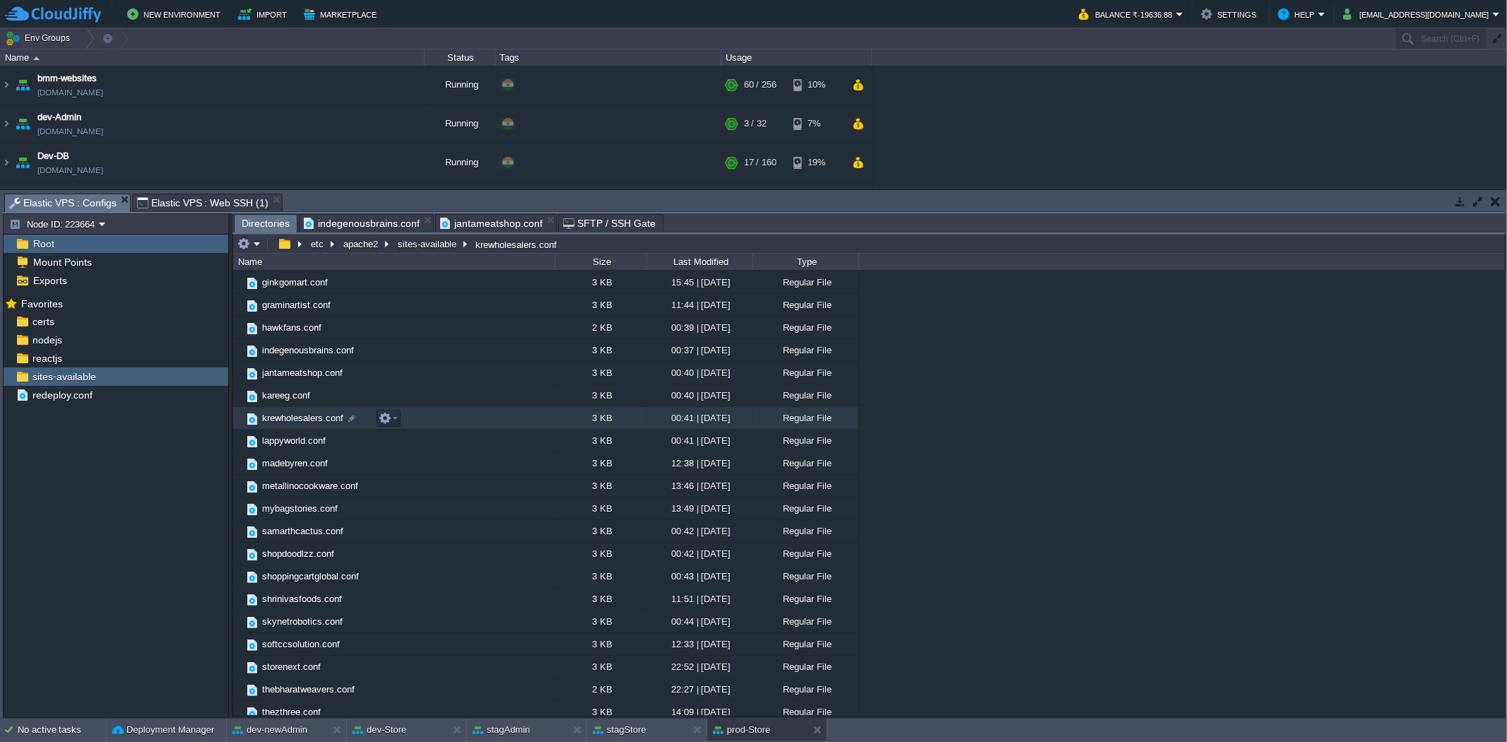
click at [298, 424] on span "krewholesalers.conf" at bounding box center [302, 418] width 85 height 12
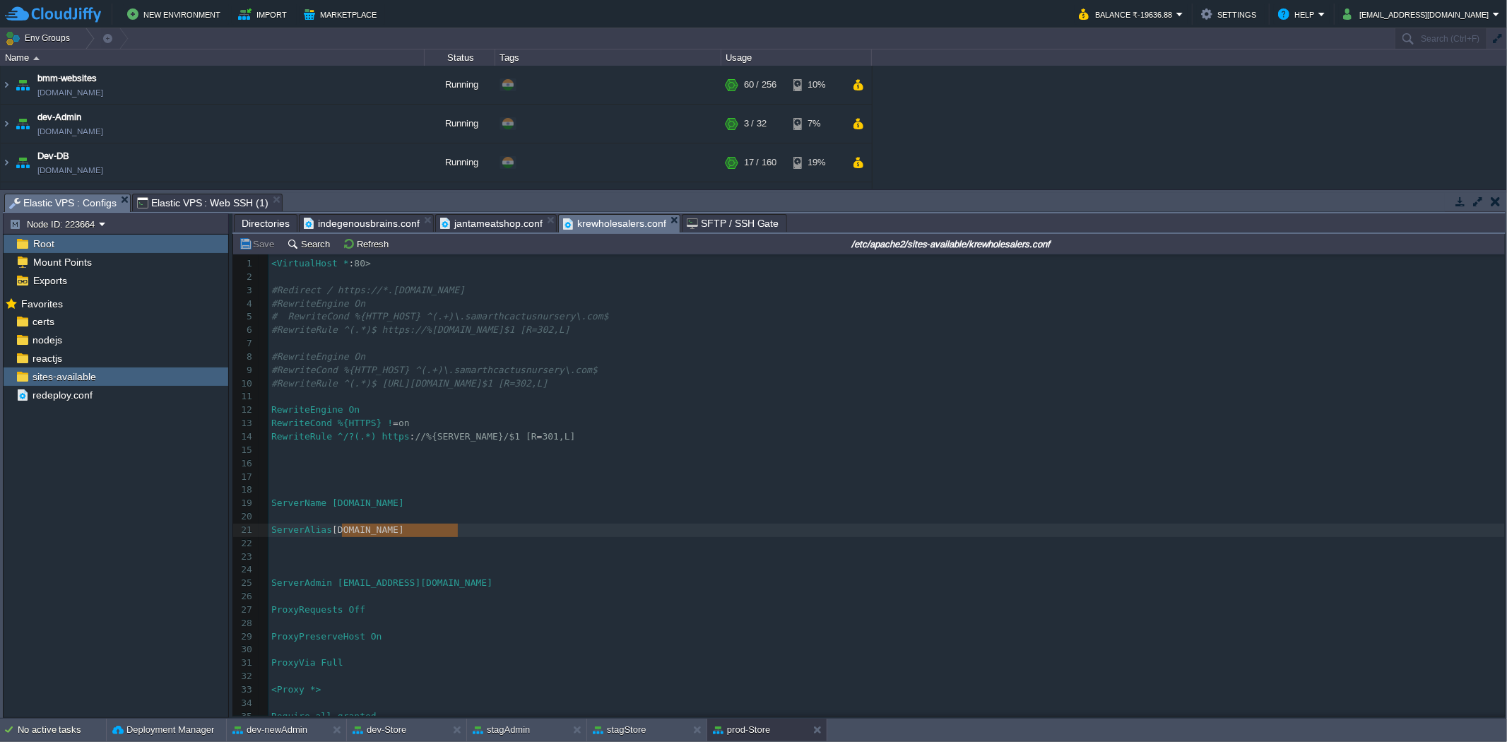
type textarea "[DOMAIN_NAME]"
drag, startPoint x: 459, startPoint y: 530, endPoint x: 345, endPoint y: 533, distance: 114.5
click at [255, 223] on span "Directories" at bounding box center [266, 223] width 48 height 17
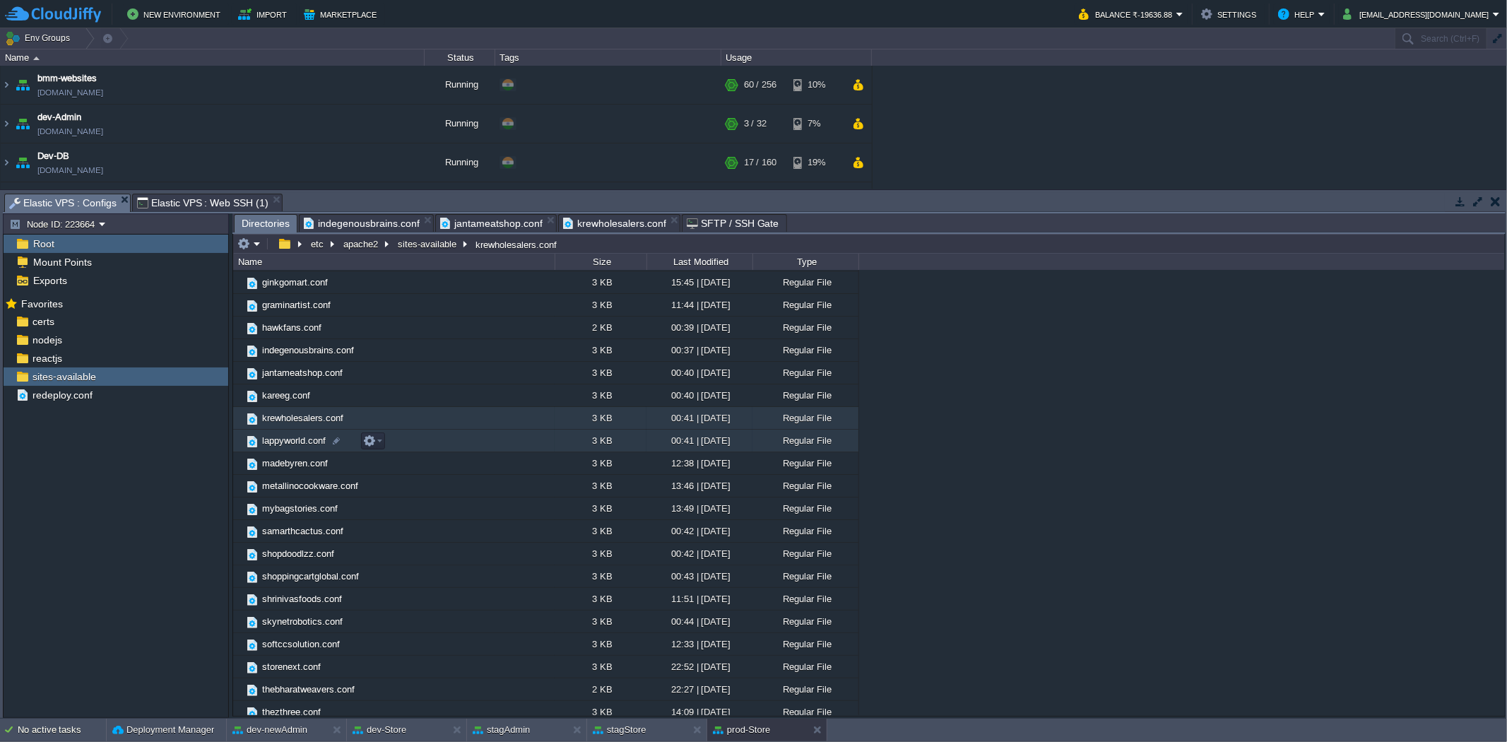
click at [306, 440] on span "lappyworld.conf" at bounding box center [294, 440] width 68 height 12
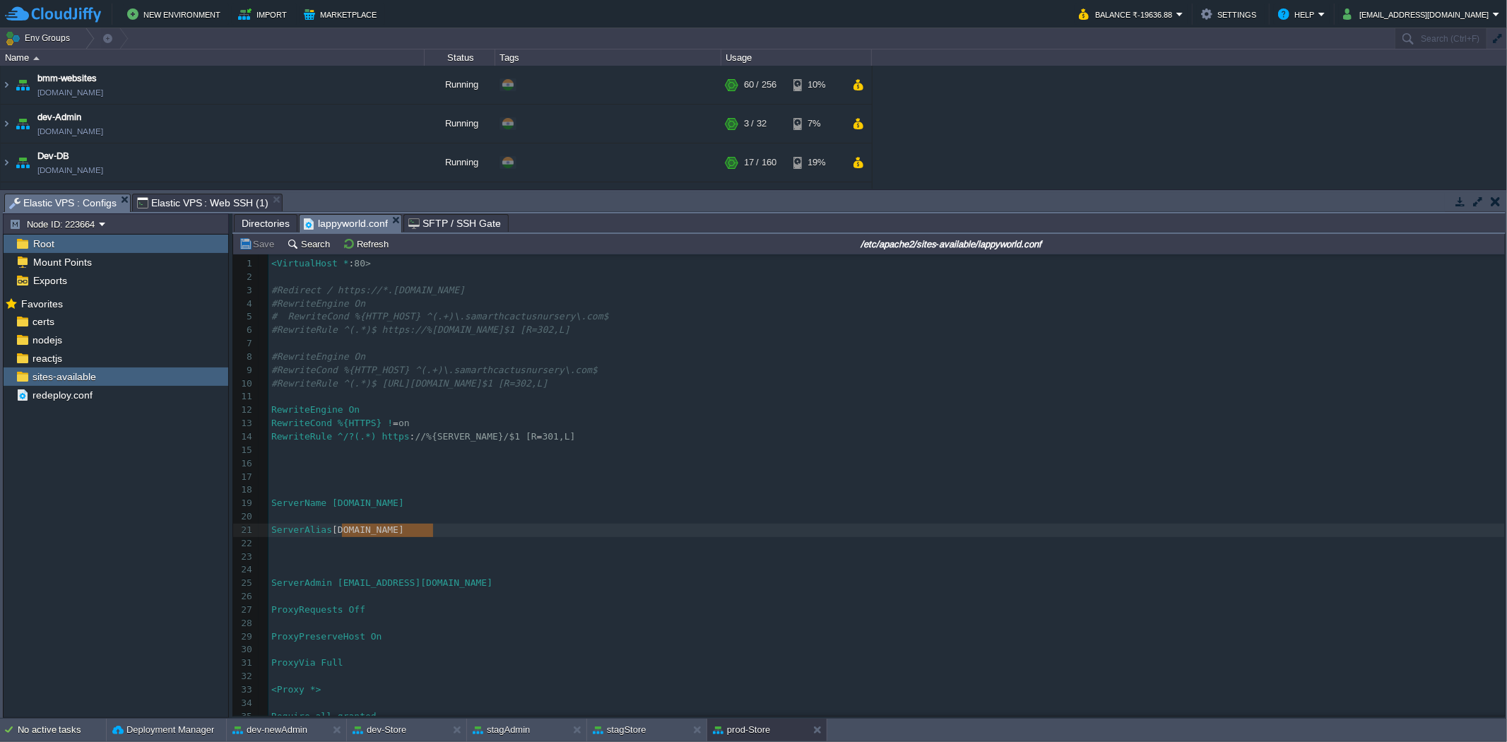
type textarea "[DOMAIN_NAME]"
drag, startPoint x: 434, startPoint y: 534, endPoint x: 345, endPoint y: 533, distance: 89.0
click at [271, 223] on span "Directories" at bounding box center [266, 223] width 48 height 17
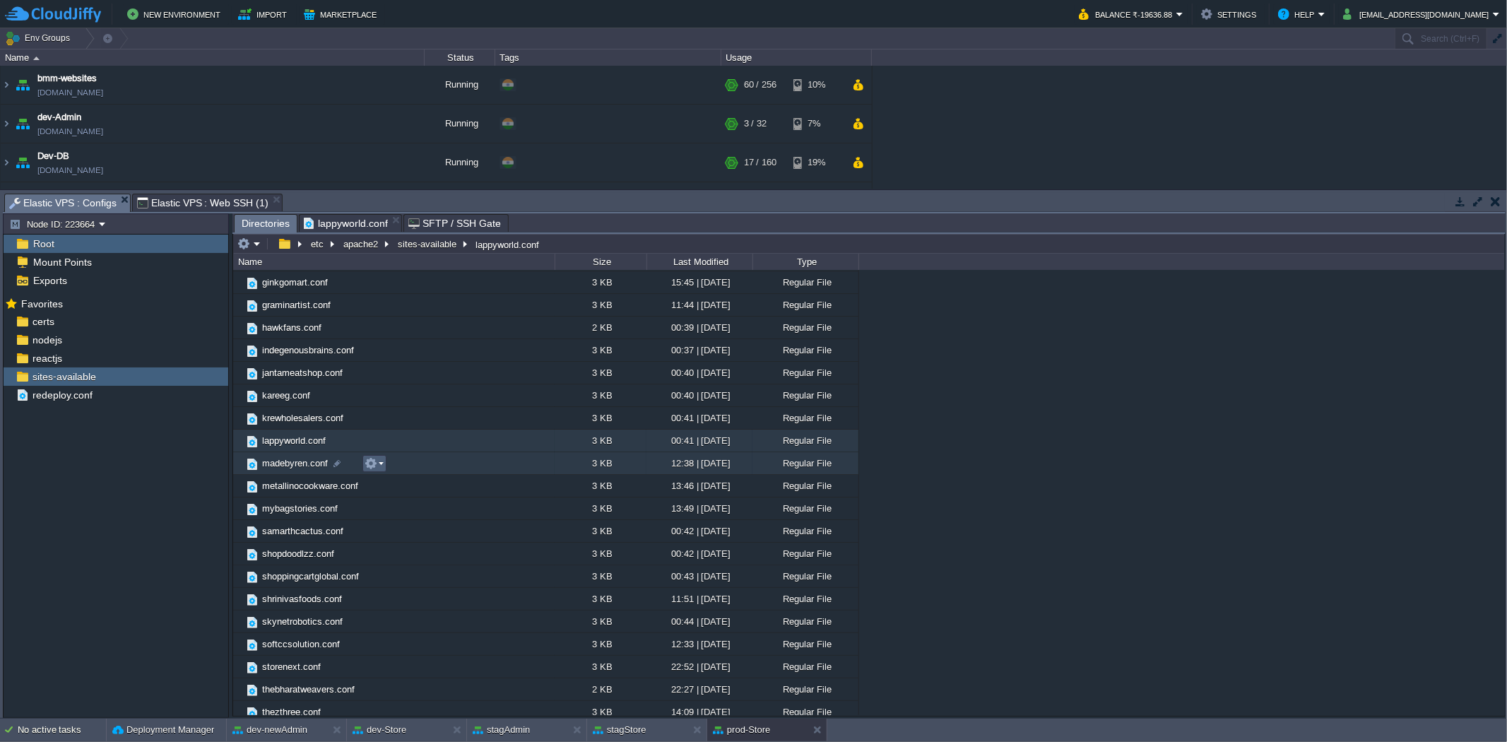
scroll to position [213, 0]
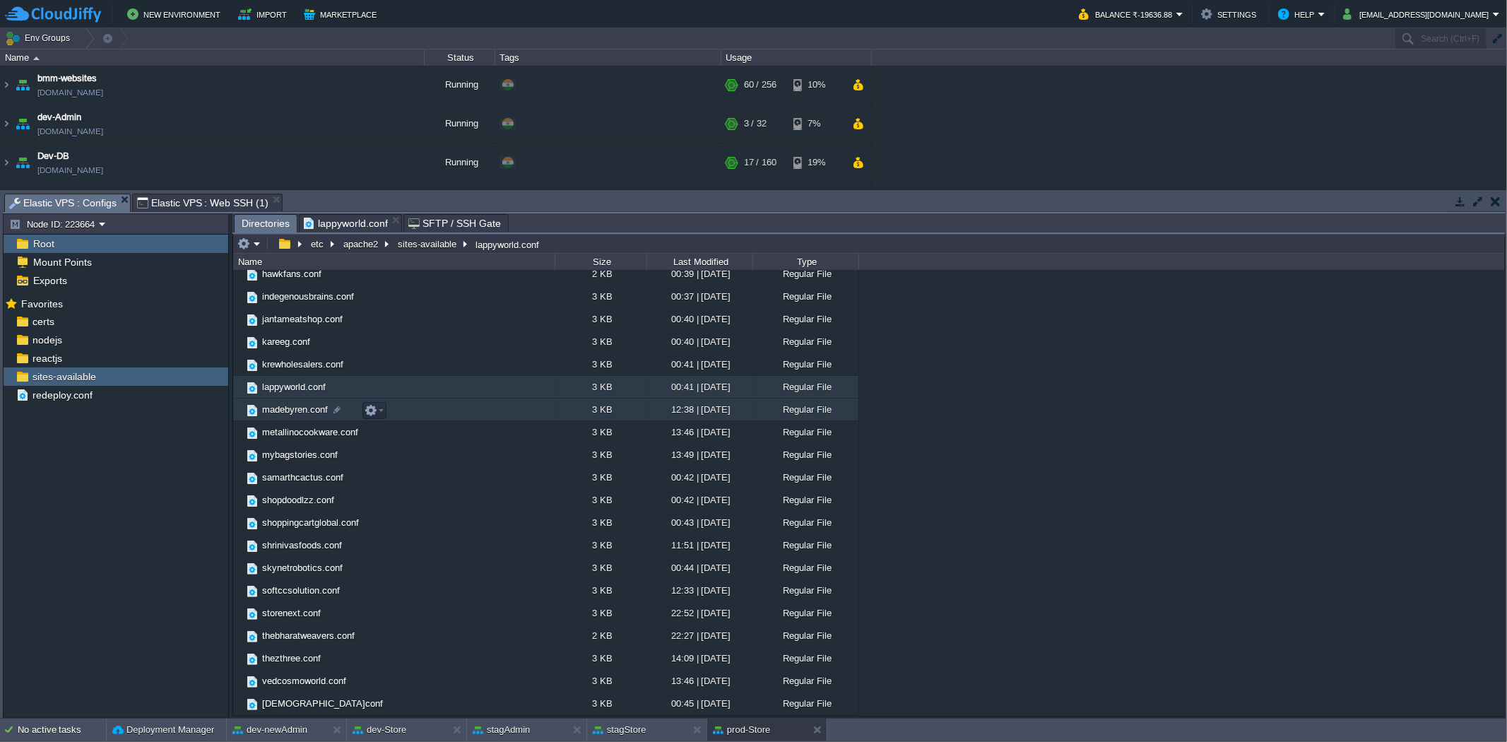
click at [287, 408] on span "madebyren.conf" at bounding box center [295, 409] width 70 height 12
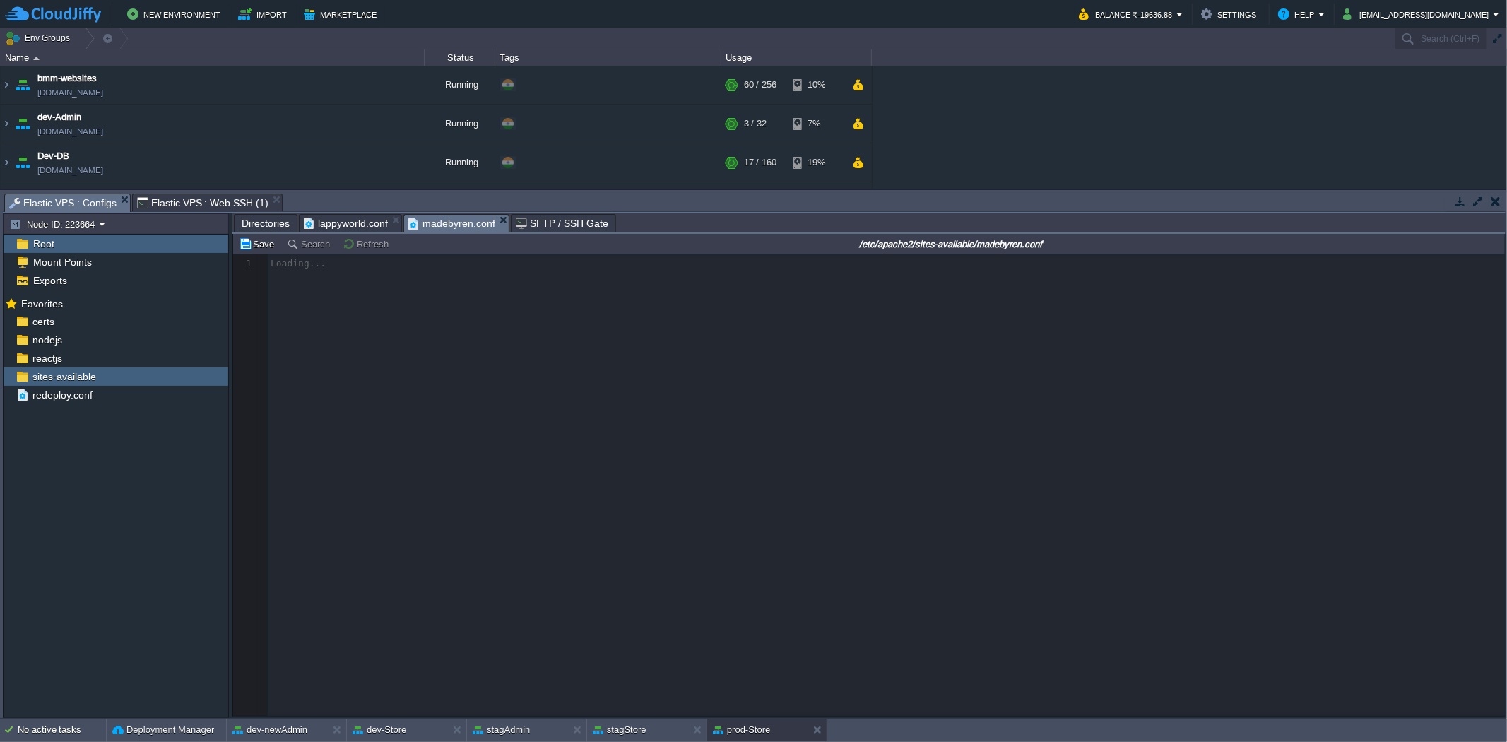
scroll to position [4, 0]
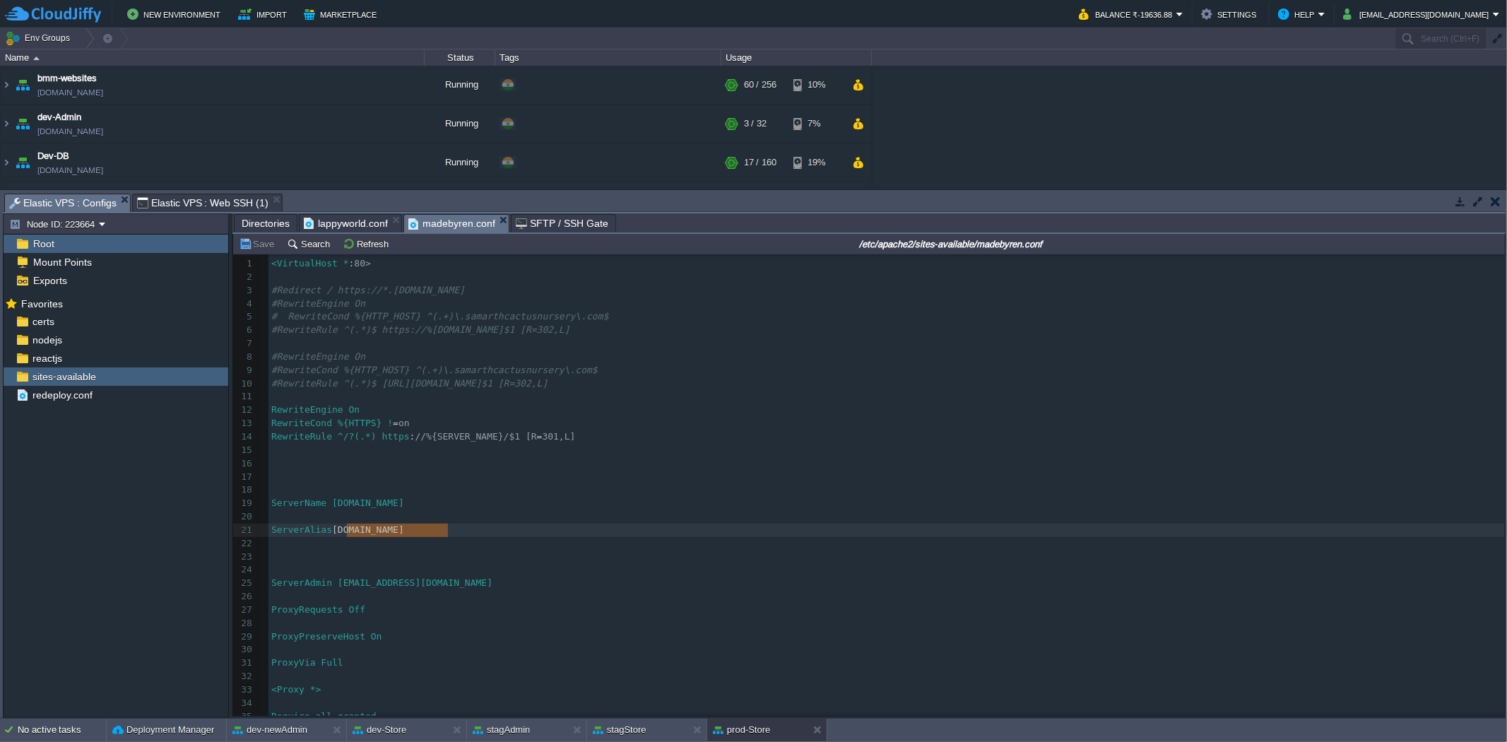
type textarea "[DOMAIN_NAME]"
click at [264, 228] on span "Directories" at bounding box center [266, 223] width 48 height 17
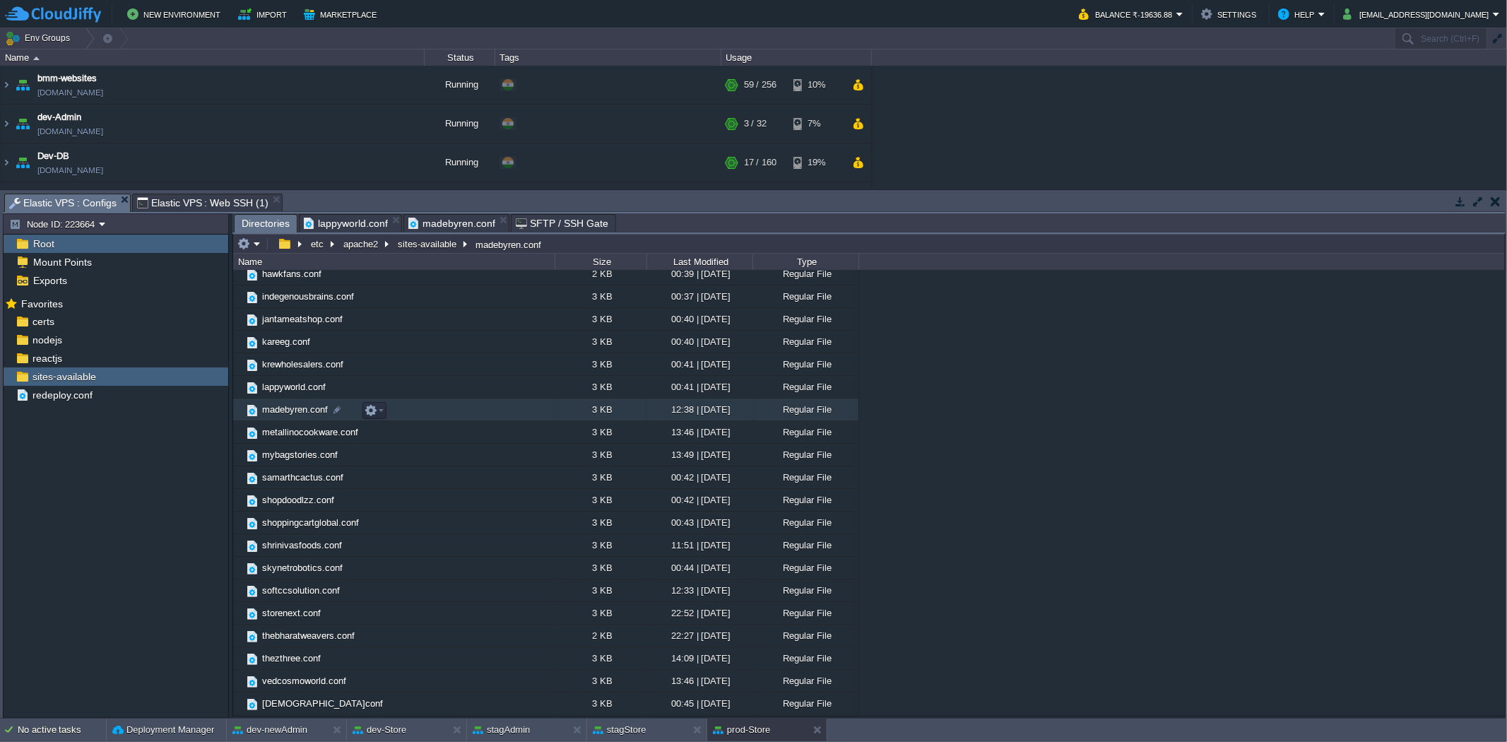
click at [273, 413] on span "madebyren.conf" at bounding box center [295, 409] width 70 height 12
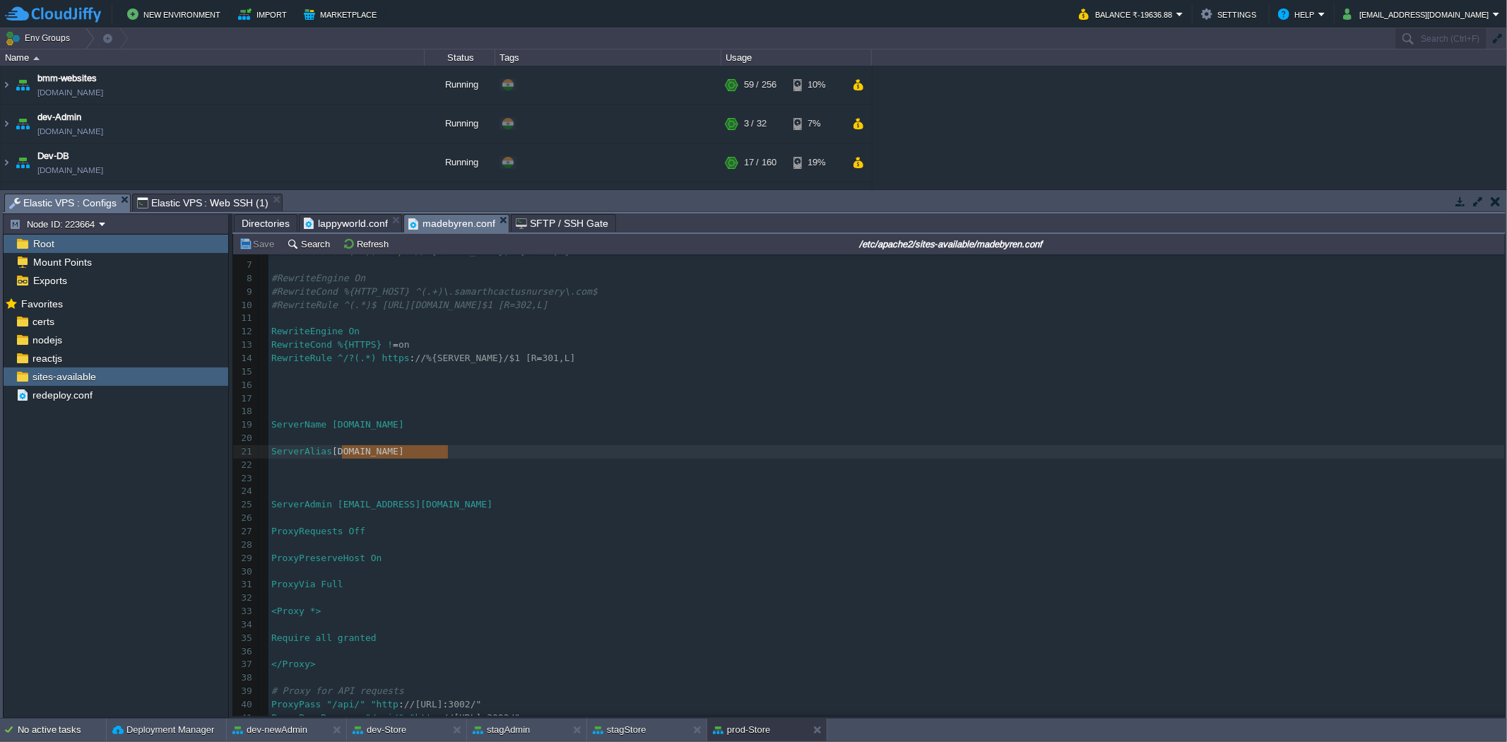
scroll to position [392, 0]
click at [520, 510] on pre "ServerName [DOMAIN_NAME]" at bounding box center [886, 503] width 1236 height 13
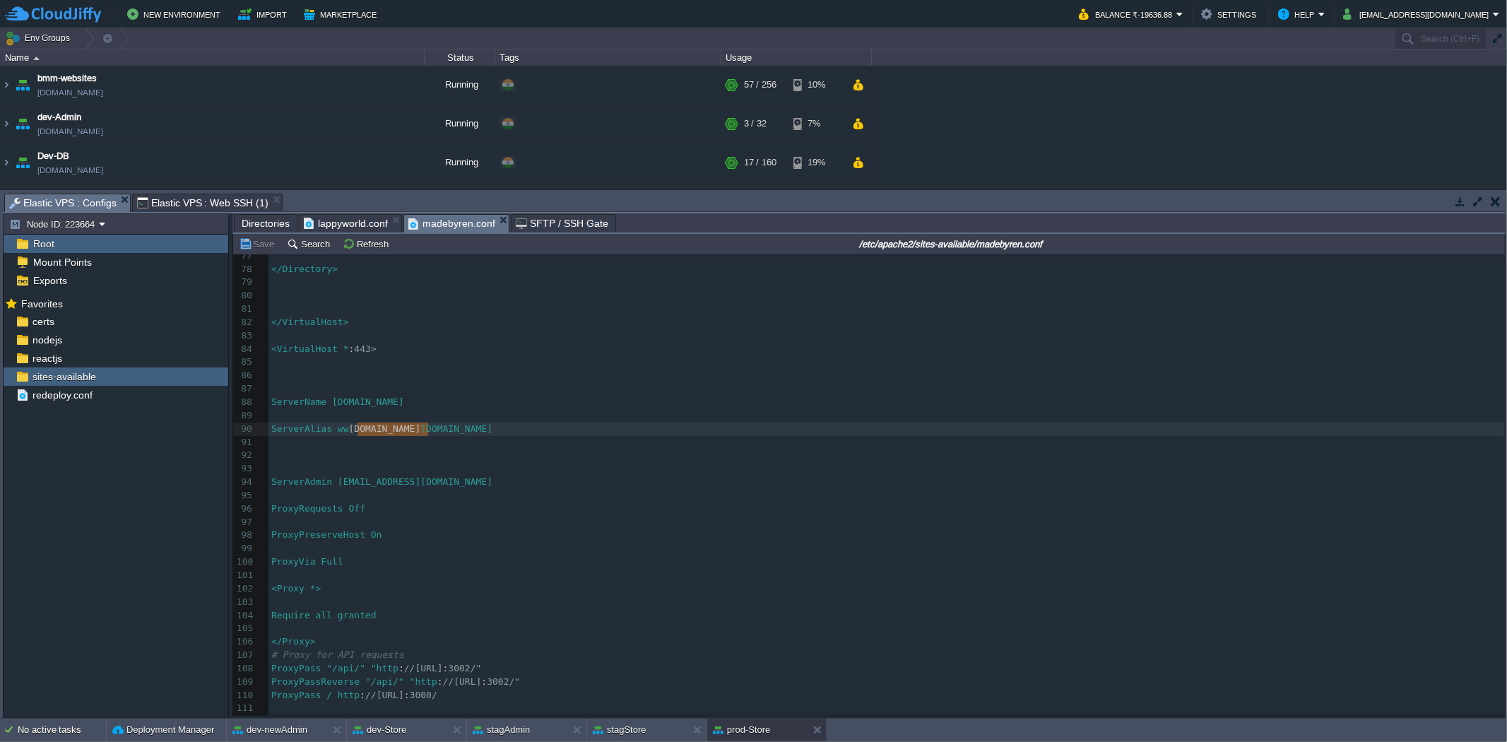
type textarea "[DOMAIN_NAME]"
drag, startPoint x: 427, startPoint y: 432, endPoint x: 346, endPoint y: 434, distance: 81.3
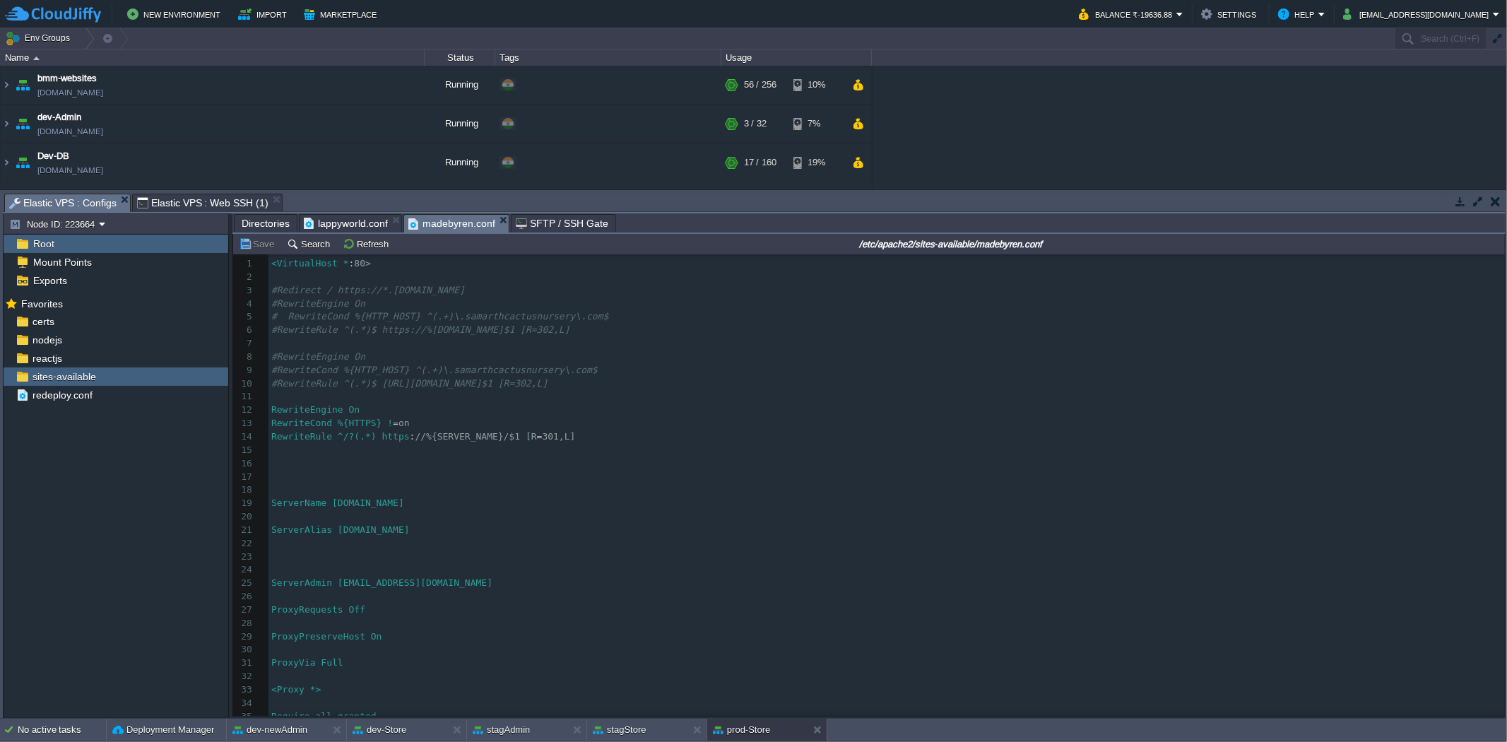
click at [374, 535] on span "ServerAlias [DOMAIN_NAME]" at bounding box center [340, 529] width 138 height 11
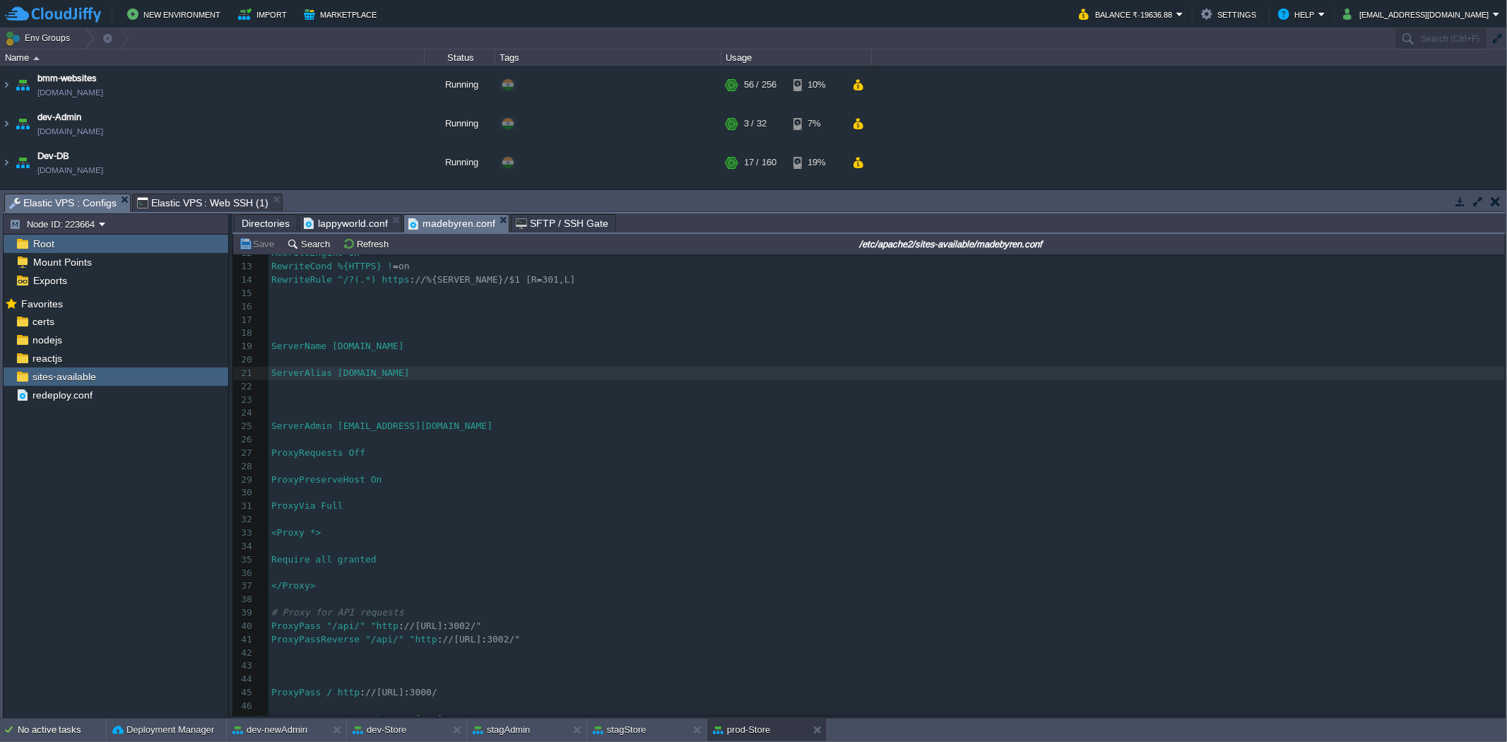
click at [398, 372] on div "x ServerAlias [DOMAIN_NAME] [DOMAIN_NAME] 1 <VirtualHost * : 80> 2 ​ 3 #Redirec…" at bounding box center [886, 419] width 1236 height 639
type textarea "jantameatshop"
drag, startPoint x: 407, startPoint y: 350, endPoint x: 342, endPoint y: 352, distance: 65.0
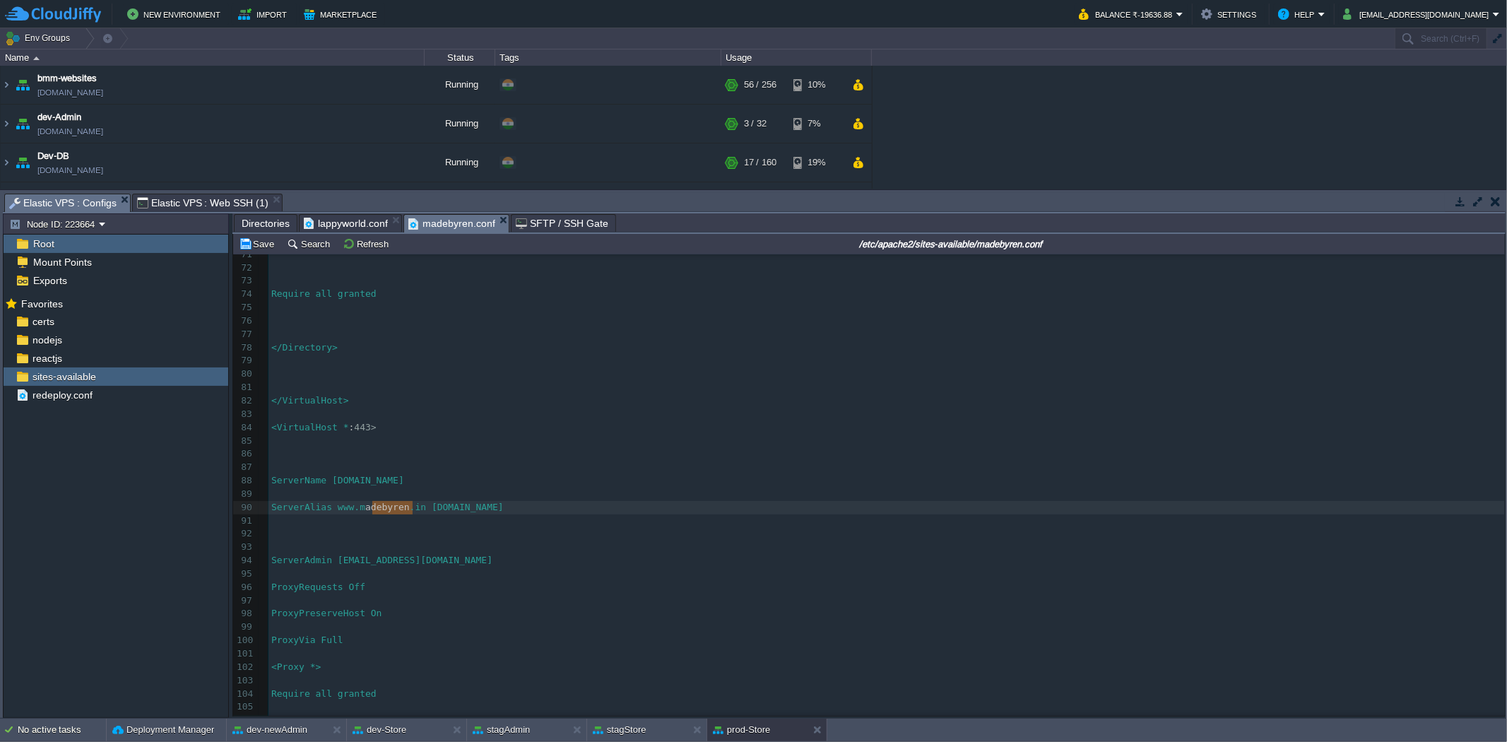
type textarea "madebyren"
drag, startPoint x: 415, startPoint y: 512, endPoint x: 369, endPoint y: 514, distance: 45.9
click at [343, 507] on div "xxxxxxxxxx ServerAlias www. madebyren .in [DOMAIN_NAME] 1 <VirtualHost * : 80> …" at bounding box center [886, 650] width 1236 height 786
paste textarea "p"
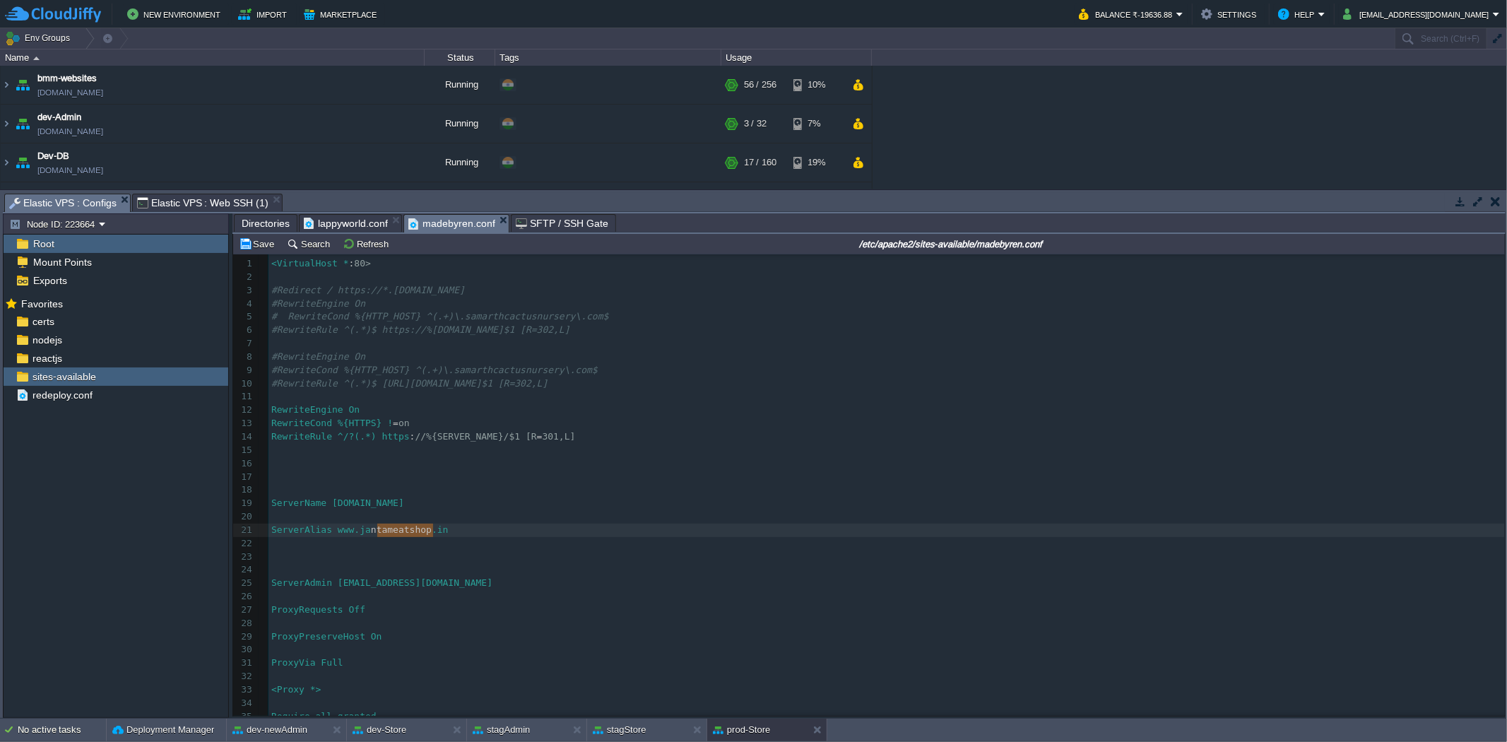
type textarea "jantameatshop"
drag, startPoint x: 432, startPoint y: 533, endPoint x: 373, endPoint y: 532, distance: 59.4
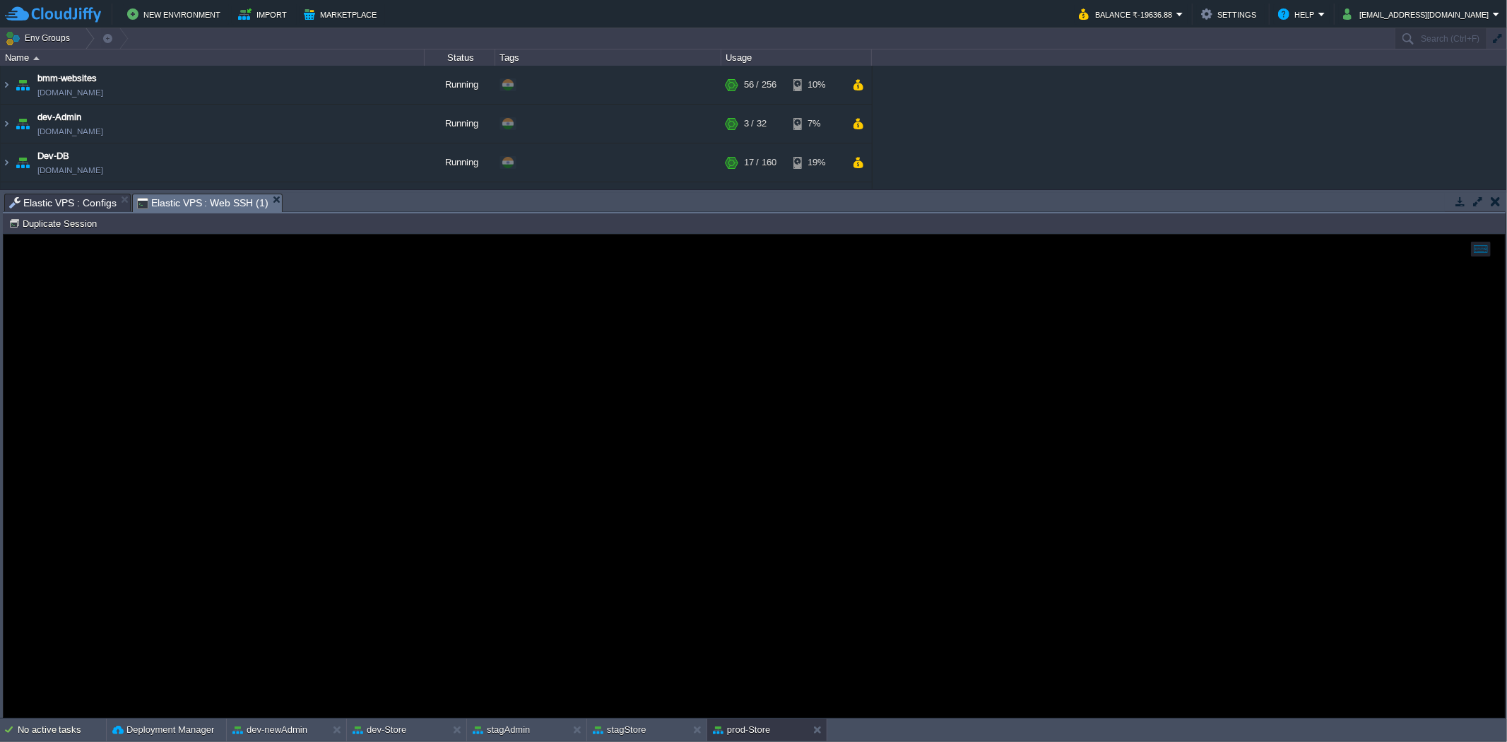
click at [220, 196] on span "Elastic VPS : Web SSH (1)" at bounding box center [202, 203] width 131 height 18
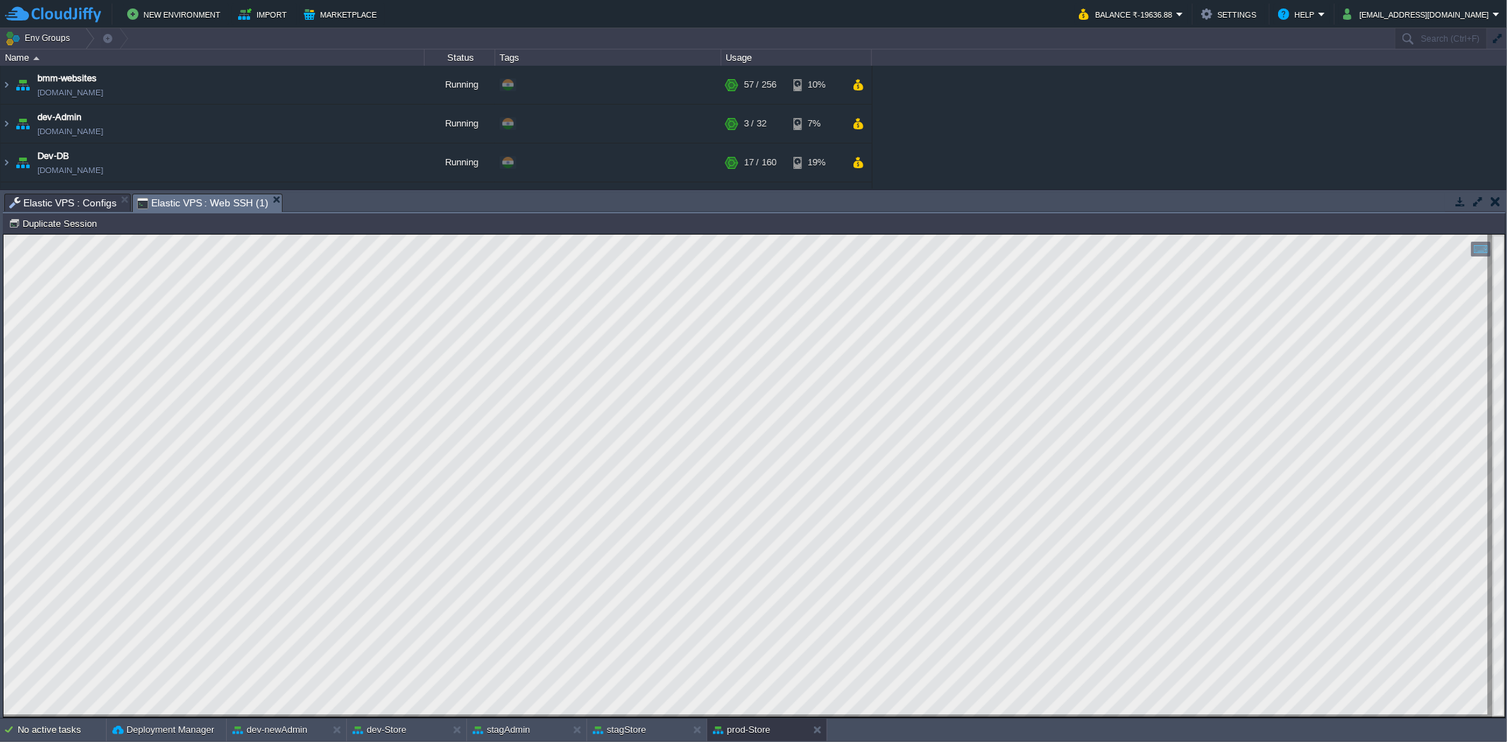
click at [82, 198] on span "Elastic VPS : Configs" at bounding box center [62, 202] width 107 height 17
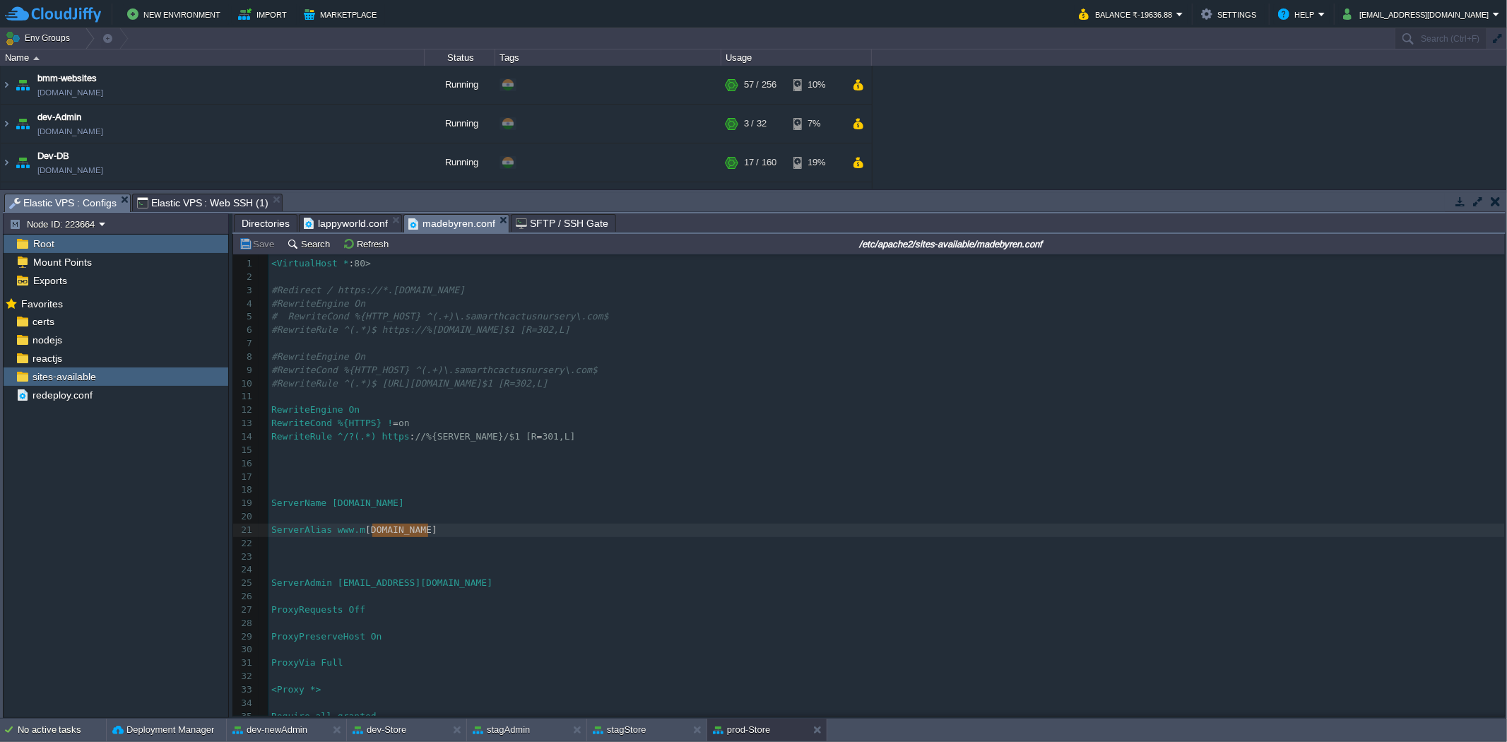
type textarea "[DOMAIN_NAME]"
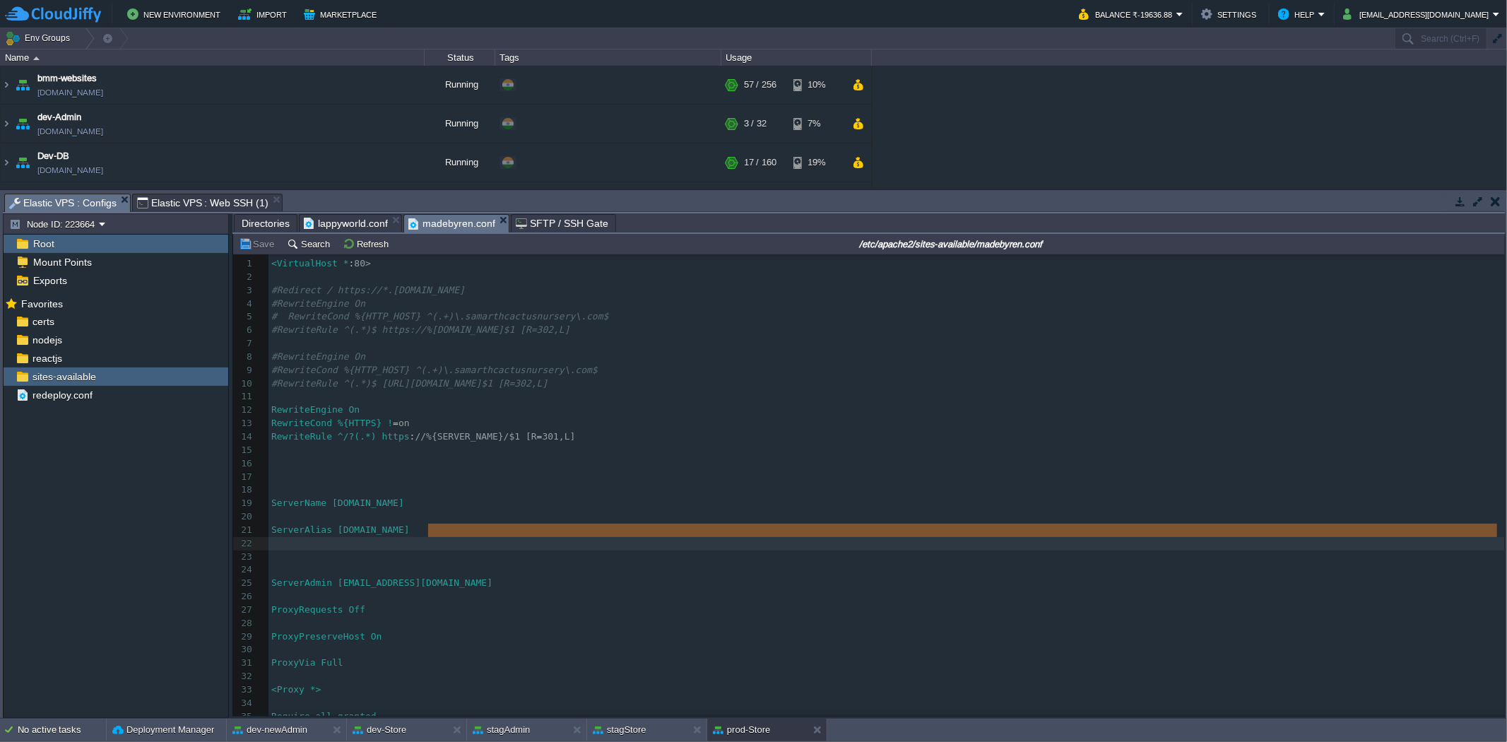
type textarea "[DOMAIN_NAME]"
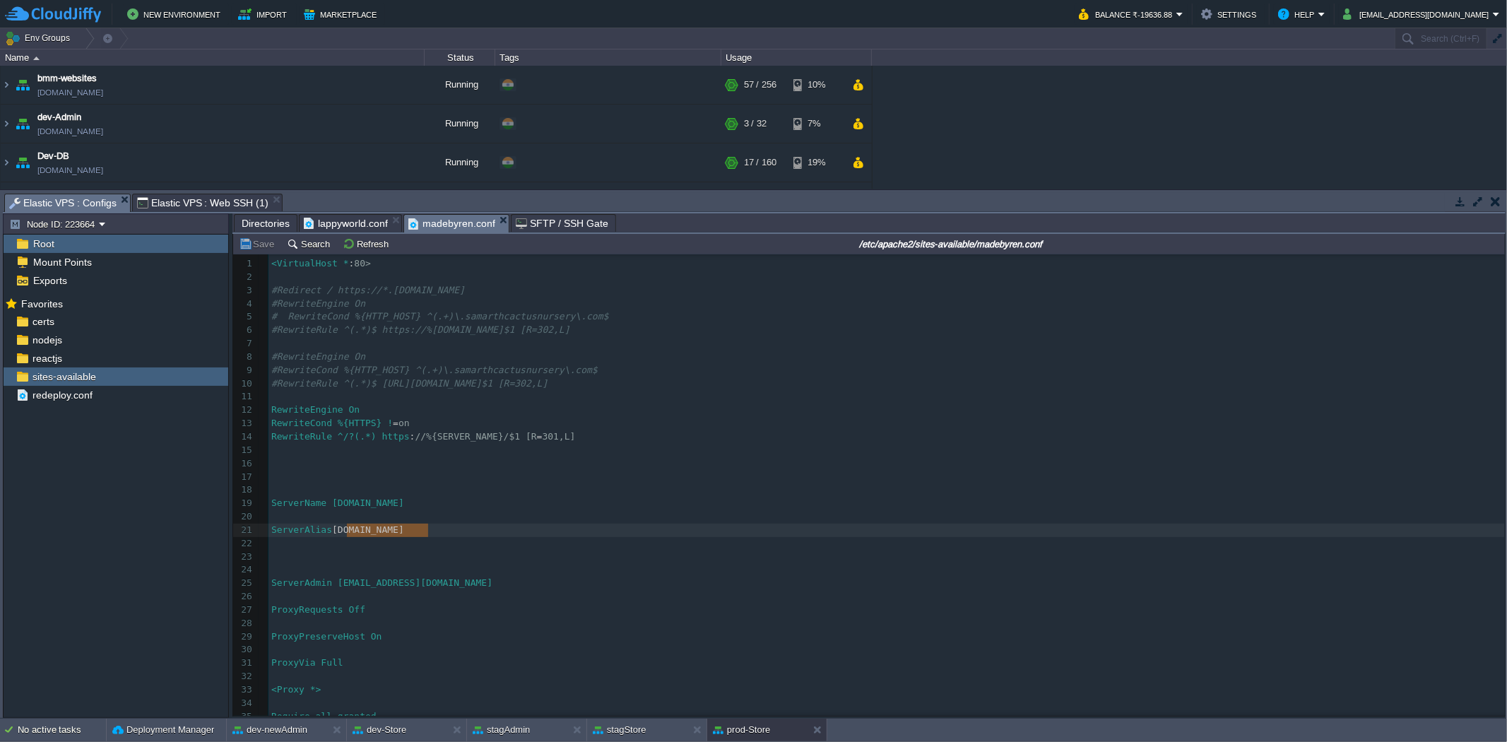
drag, startPoint x: 434, startPoint y: 535, endPoint x: 345, endPoint y: 539, distance: 89.1
click at [269, 222] on span "Directories" at bounding box center [266, 223] width 48 height 17
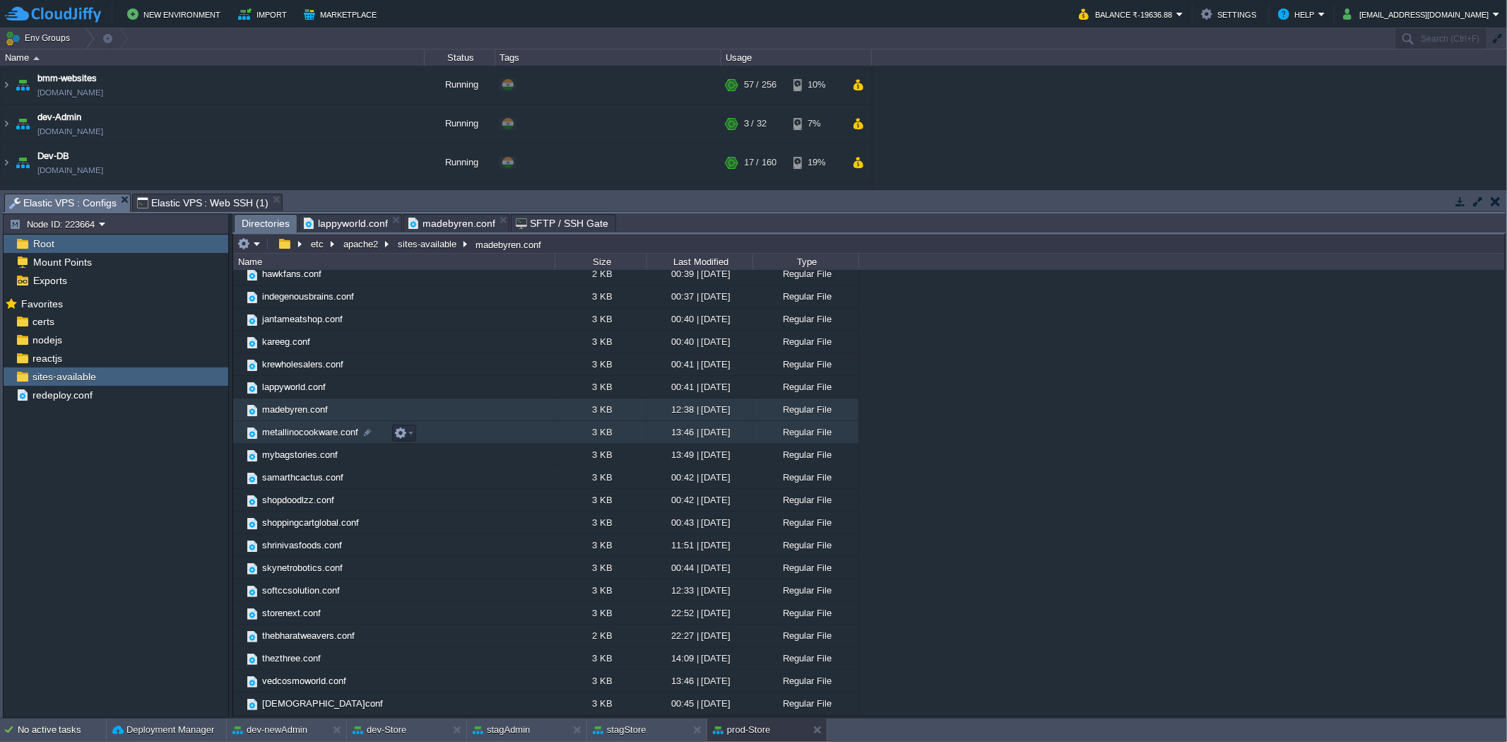
click at [302, 434] on span "metallinocookware.conf" at bounding box center [310, 432] width 100 height 12
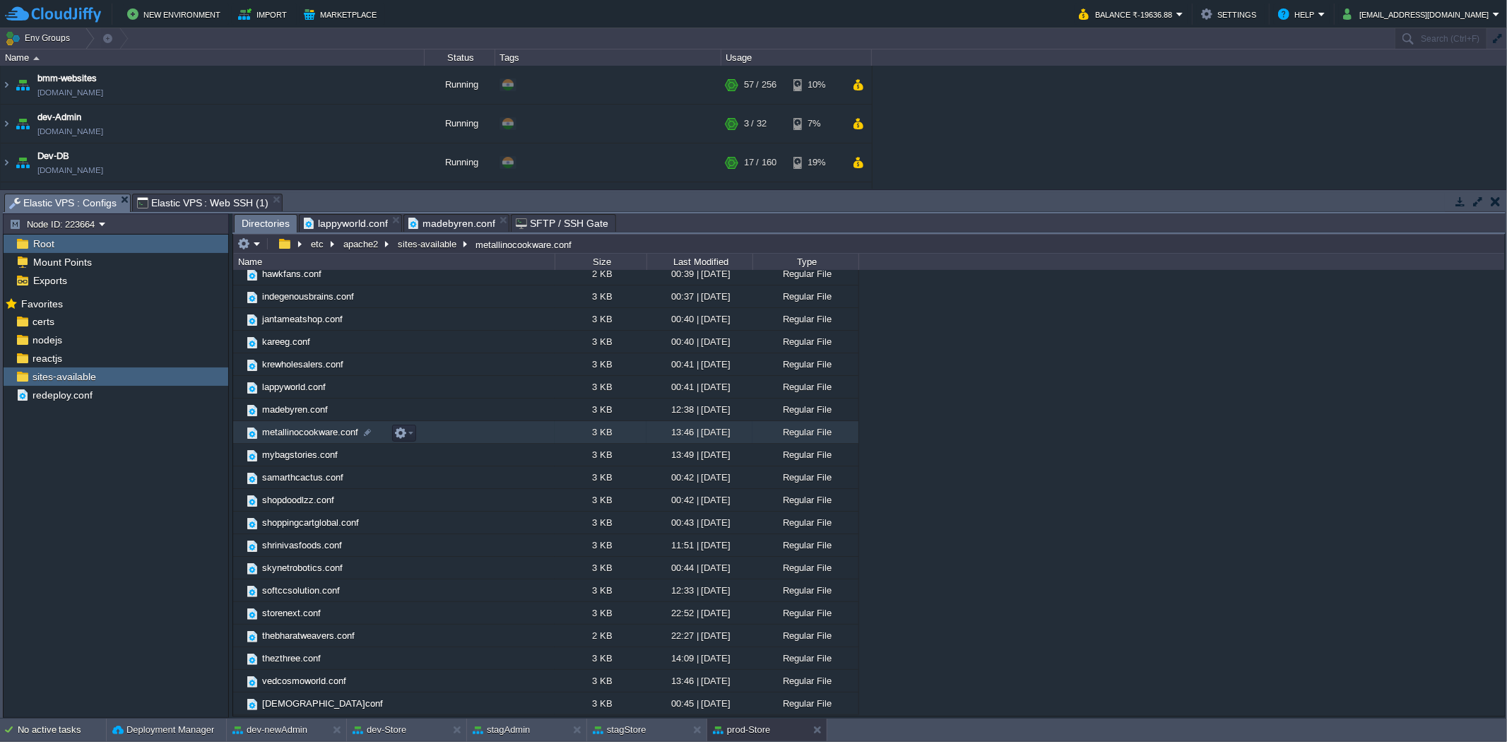
click at [302, 434] on span "metallinocookware.conf" at bounding box center [310, 432] width 100 height 12
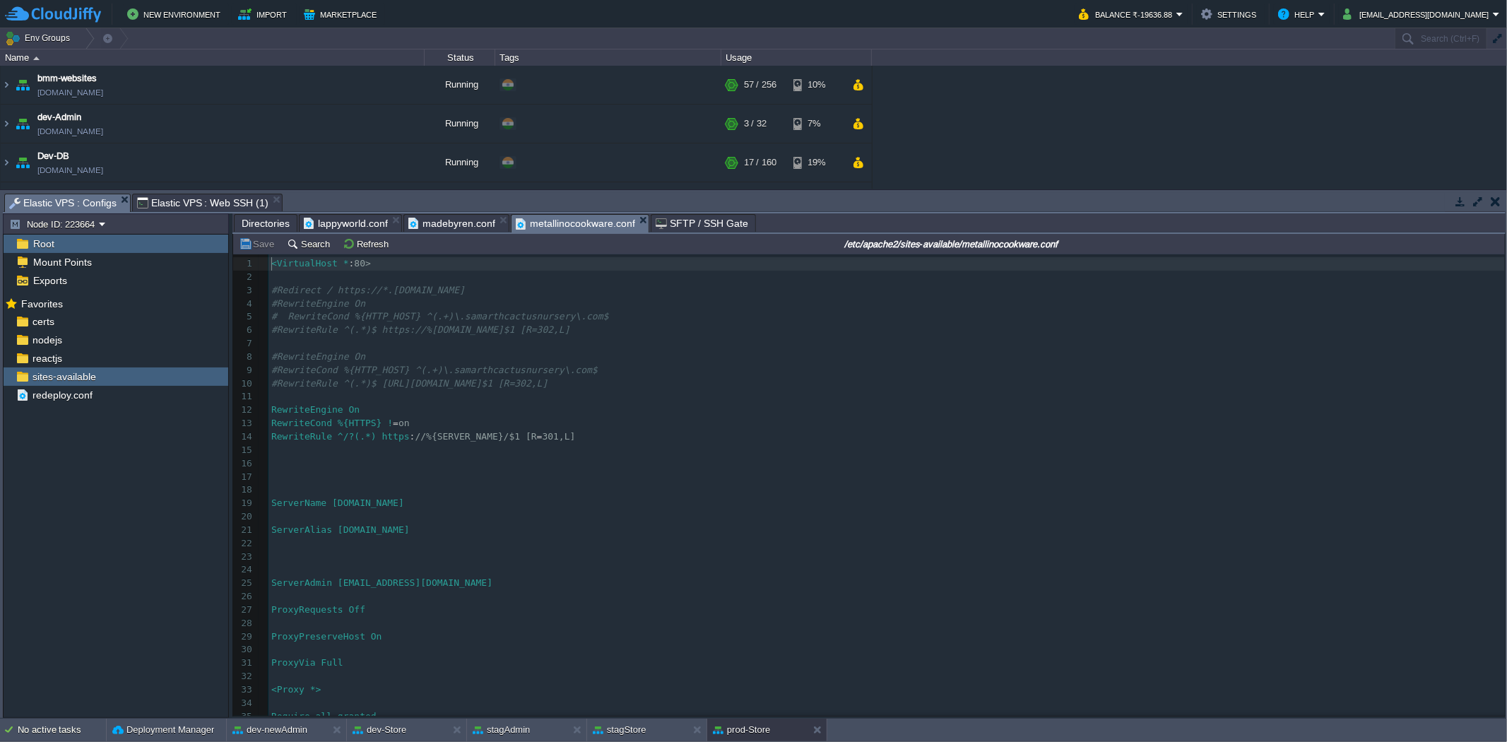
scroll to position [4, 0]
click at [283, 732] on button "dev-newAdmin" at bounding box center [269, 730] width 75 height 14
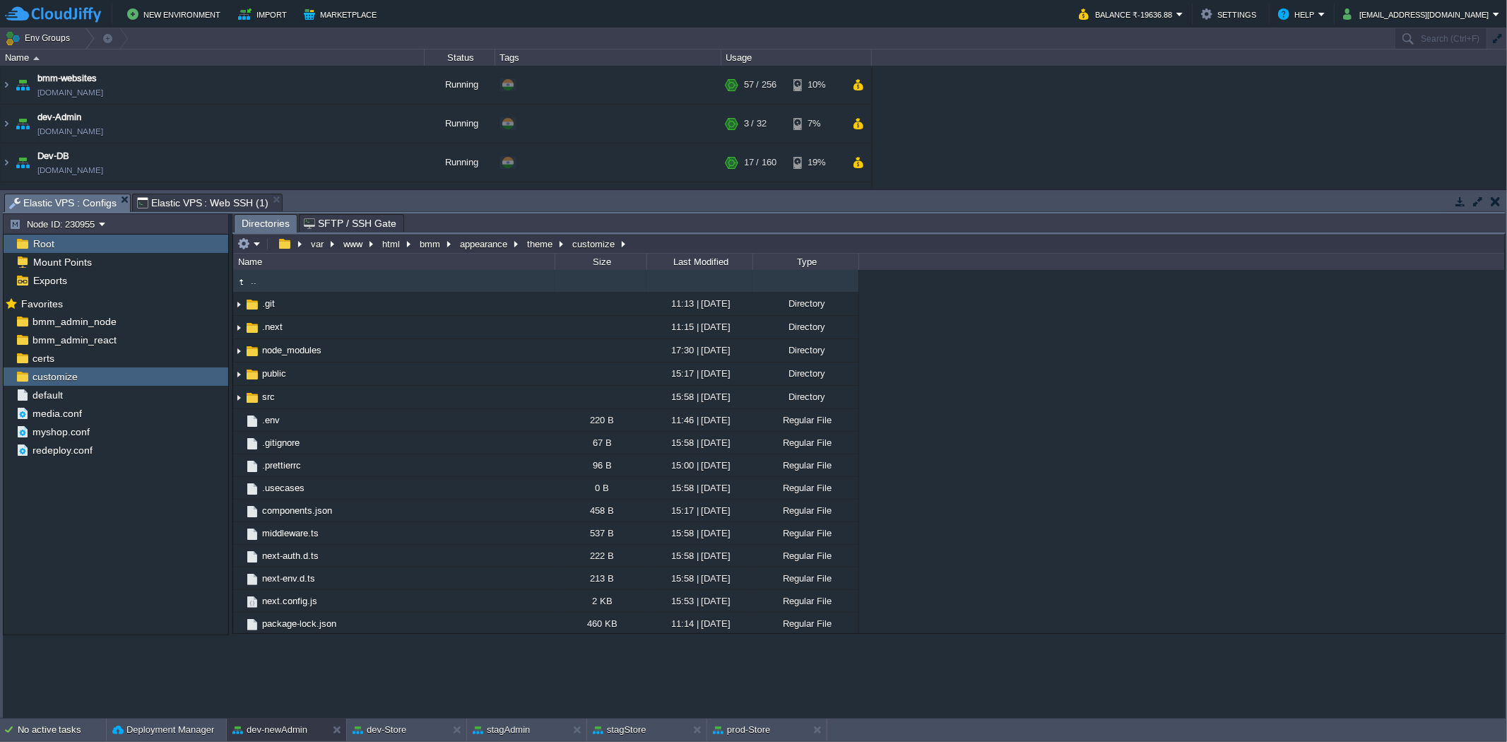
click at [74, 201] on span "Elastic VPS : Configs" at bounding box center [62, 203] width 107 height 18
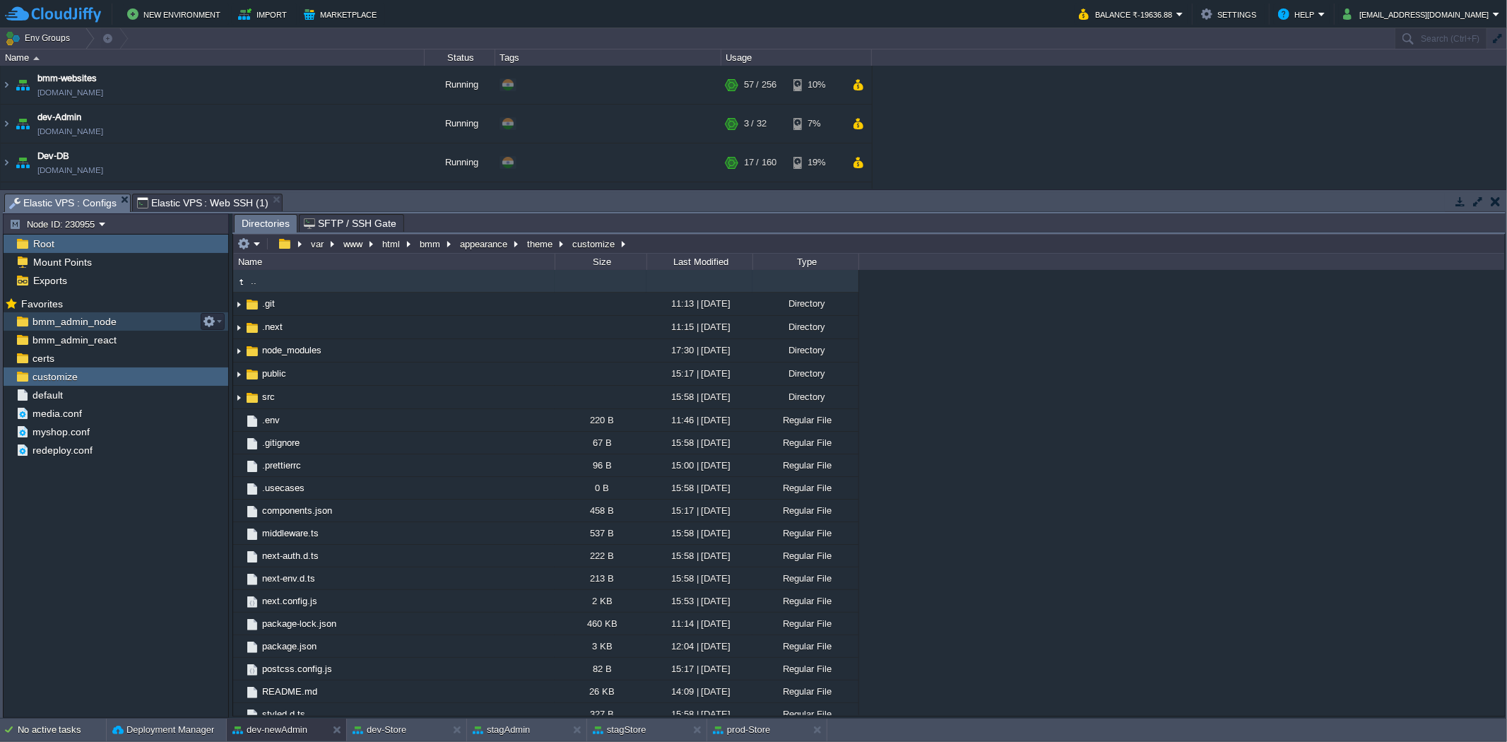
click at [147, 328] on div "bmm_admin_node" at bounding box center [116, 321] width 225 height 18
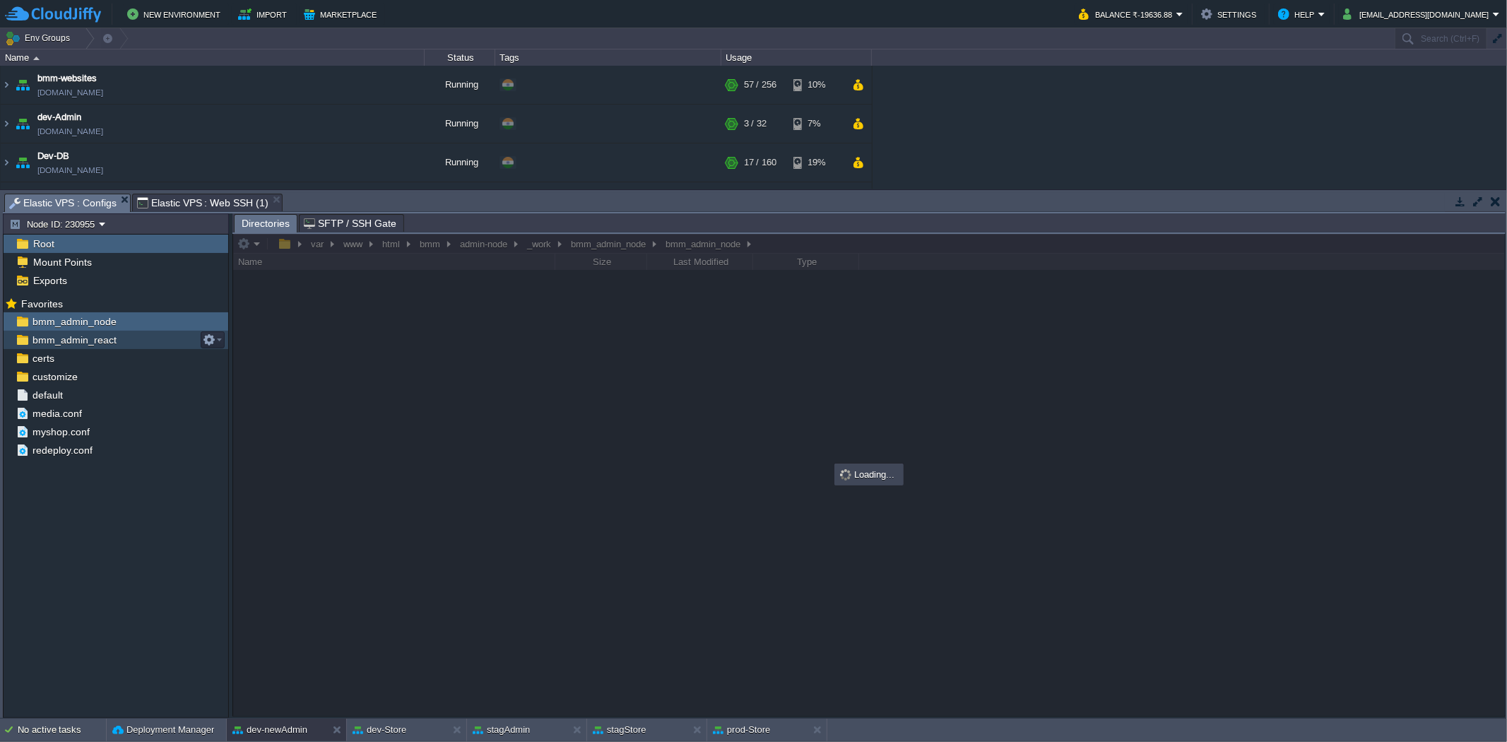
click at [146, 333] on div "bmm_admin_react" at bounding box center [116, 340] width 225 height 18
click at [211, 340] on button "button" at bounding box center [209, 339] width 13 height 13
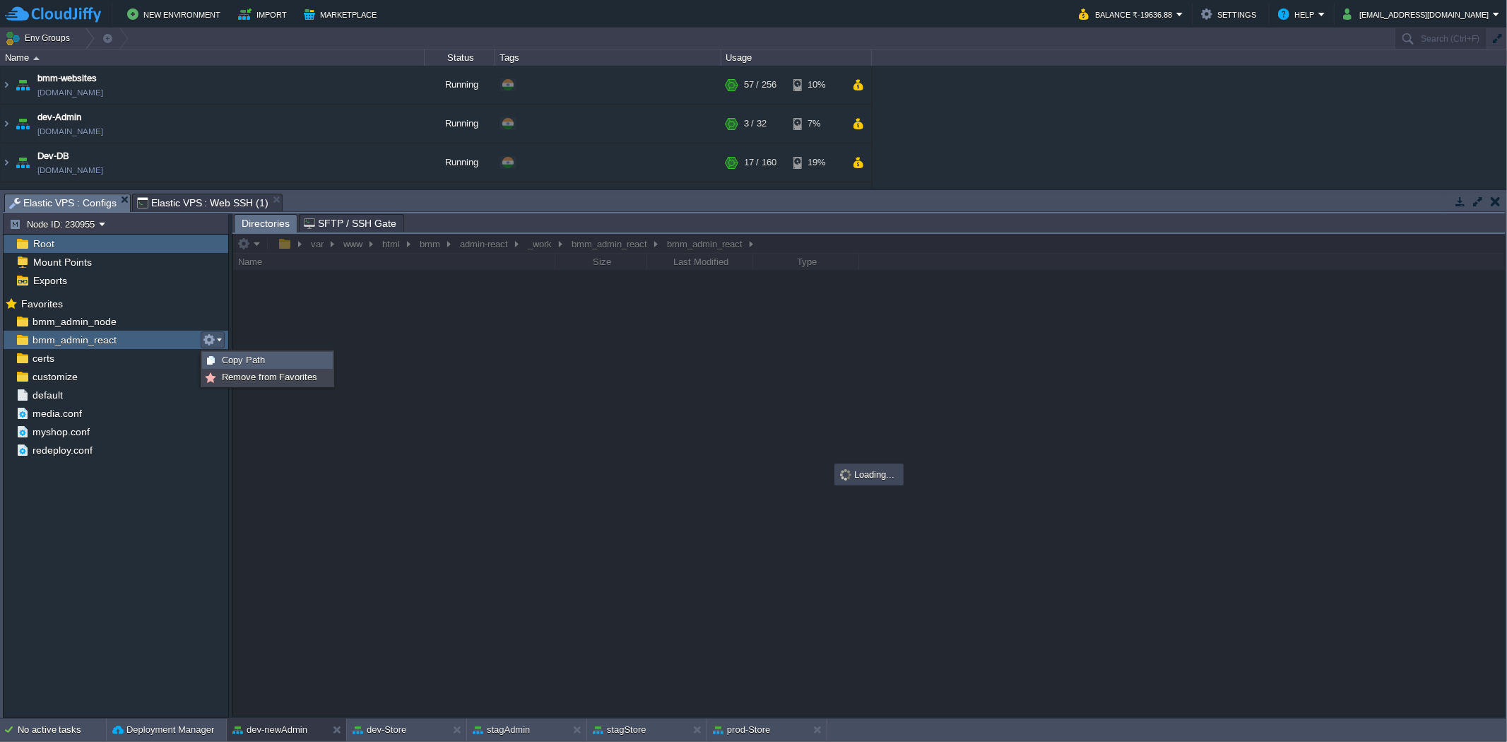
click at [251, 364] on span "Copy Path" at bounding box center [243, 360] width 43 height 11
click at [227, 203] on span "Elastic VPS : Web SSH (1)" at bounding box center [202, 202] width 131 height 17
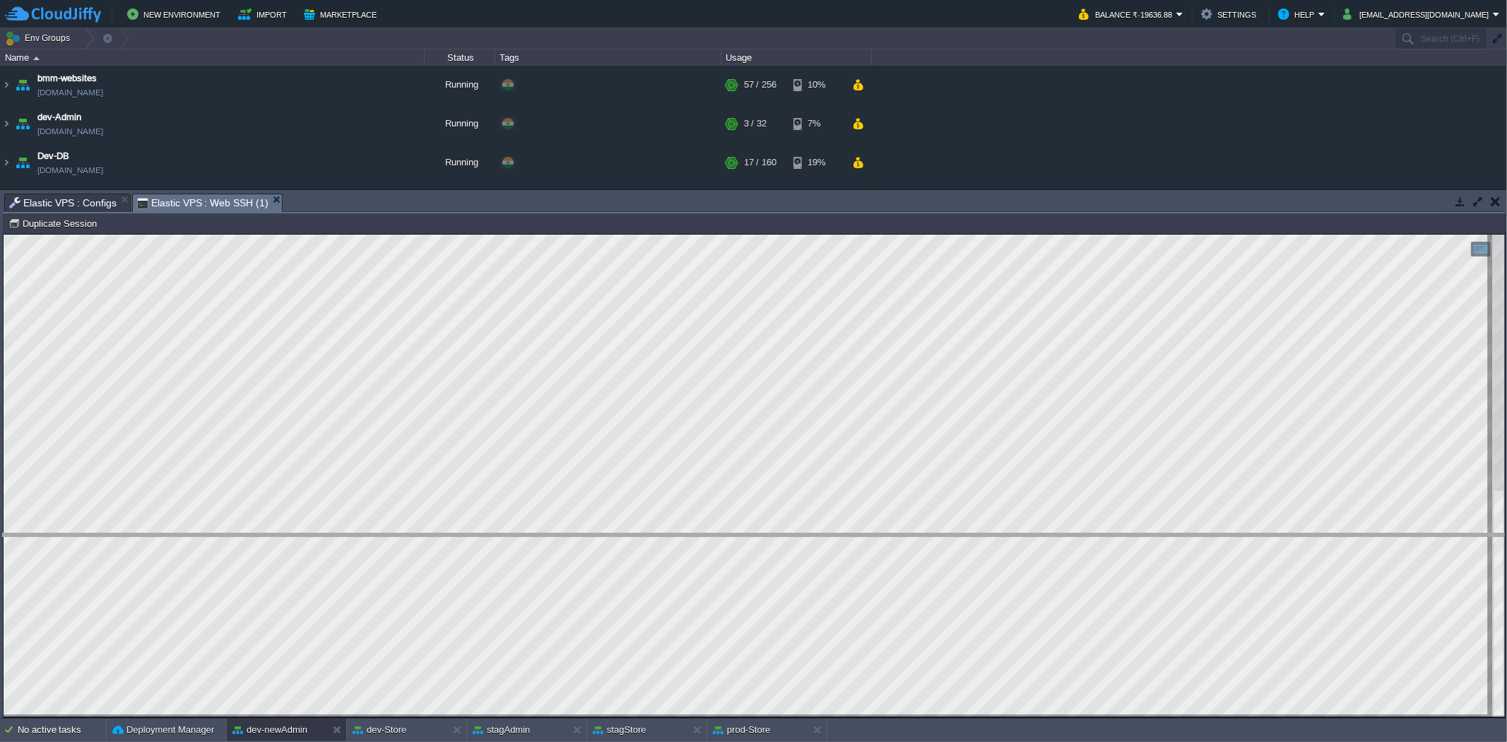
drag, startPoint x: 372, startPoint y: 198, endPoint x: 441, endPoint y: 524, distance: 333.6
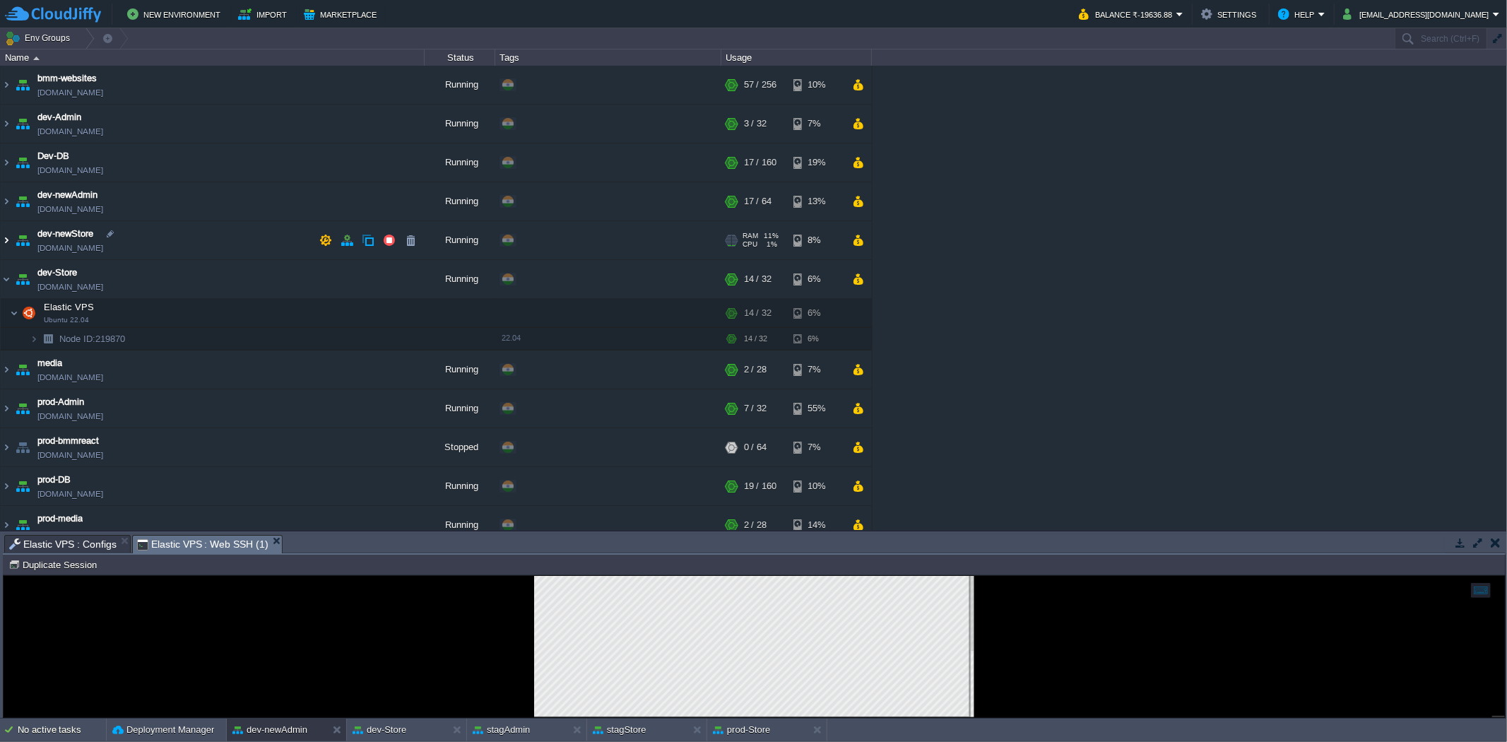
click at [11, 245] on img at bounding box center [6, 240] width 11 height 38
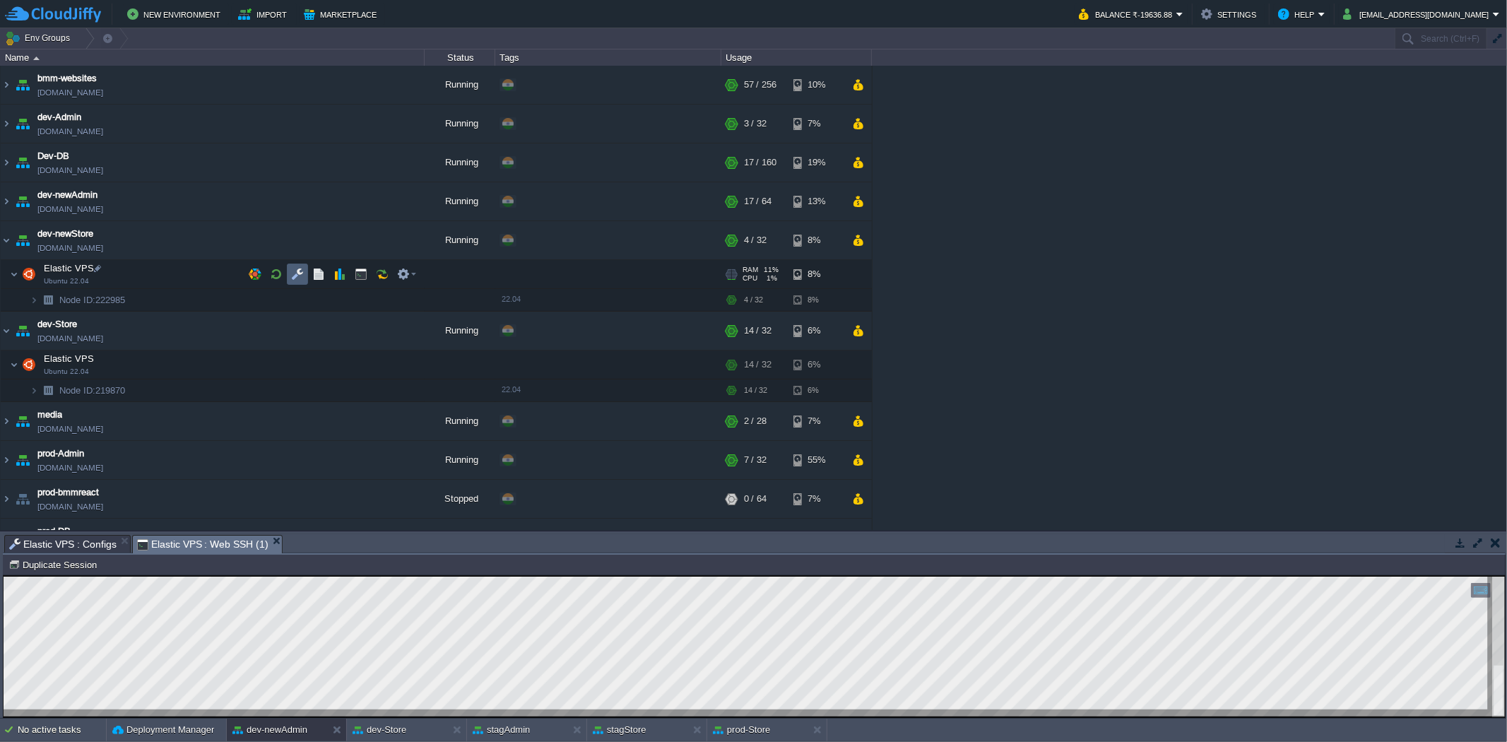
click at [295, 273] on button "button" at bounding box center [297, 274] width 13 height 13
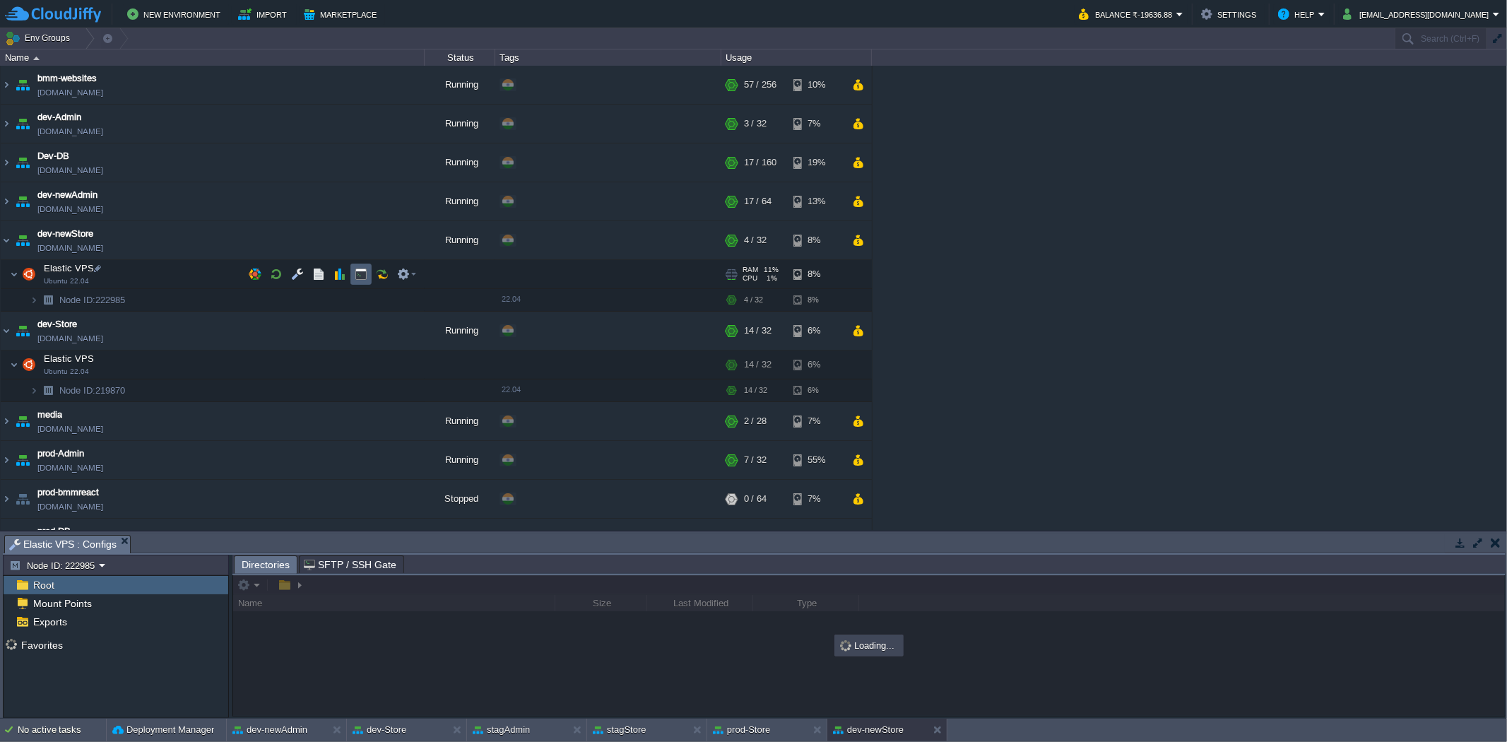
click at [366, 271] on button "button" at bounding box center [361, 274] width 13 height 13
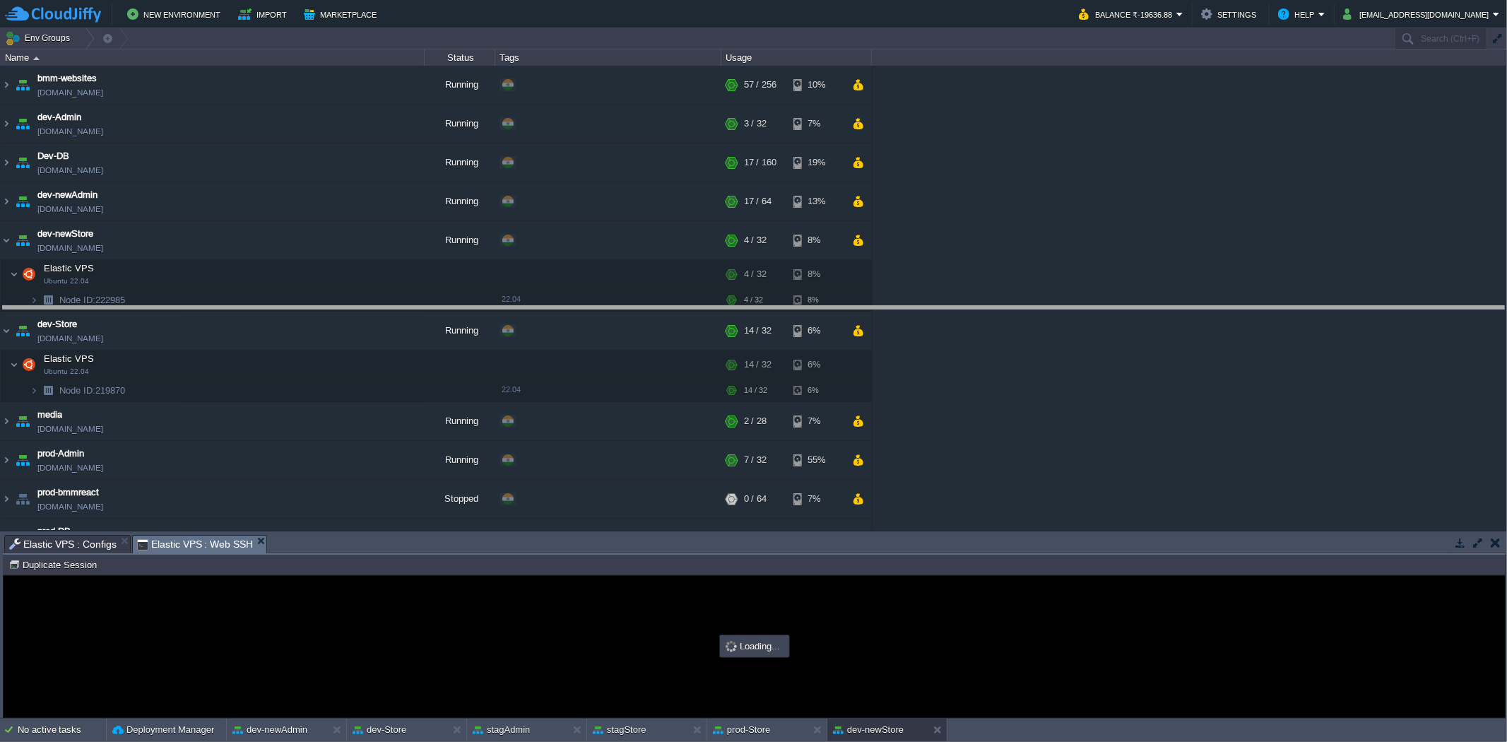
drag, startPoint x: 393, startPoint y: 541, endPoint x: 387, endPoint y: 231, distance: 310.2
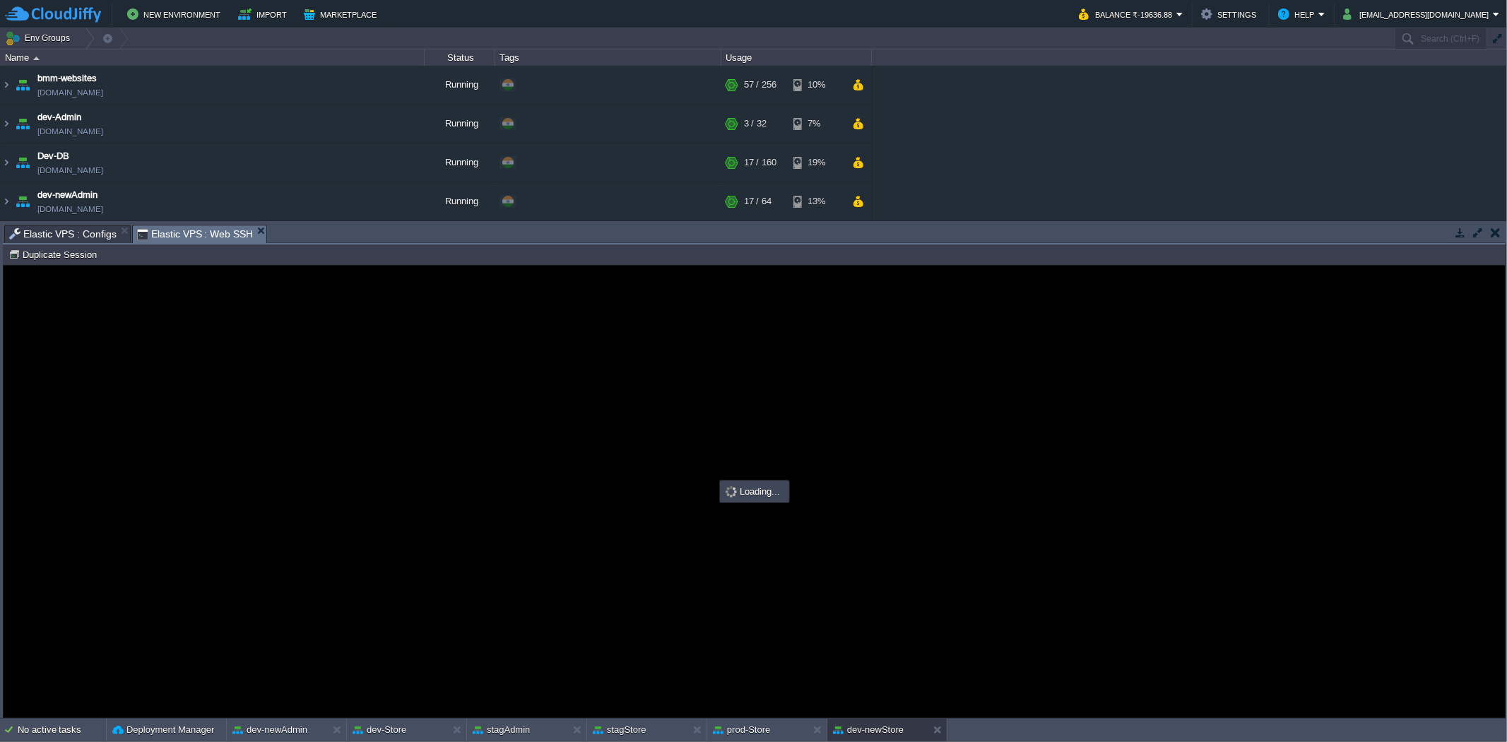
click at [61, 227] on span "Elastic VPS : Configs" at bounding box center [62, 233] width 107 height 17
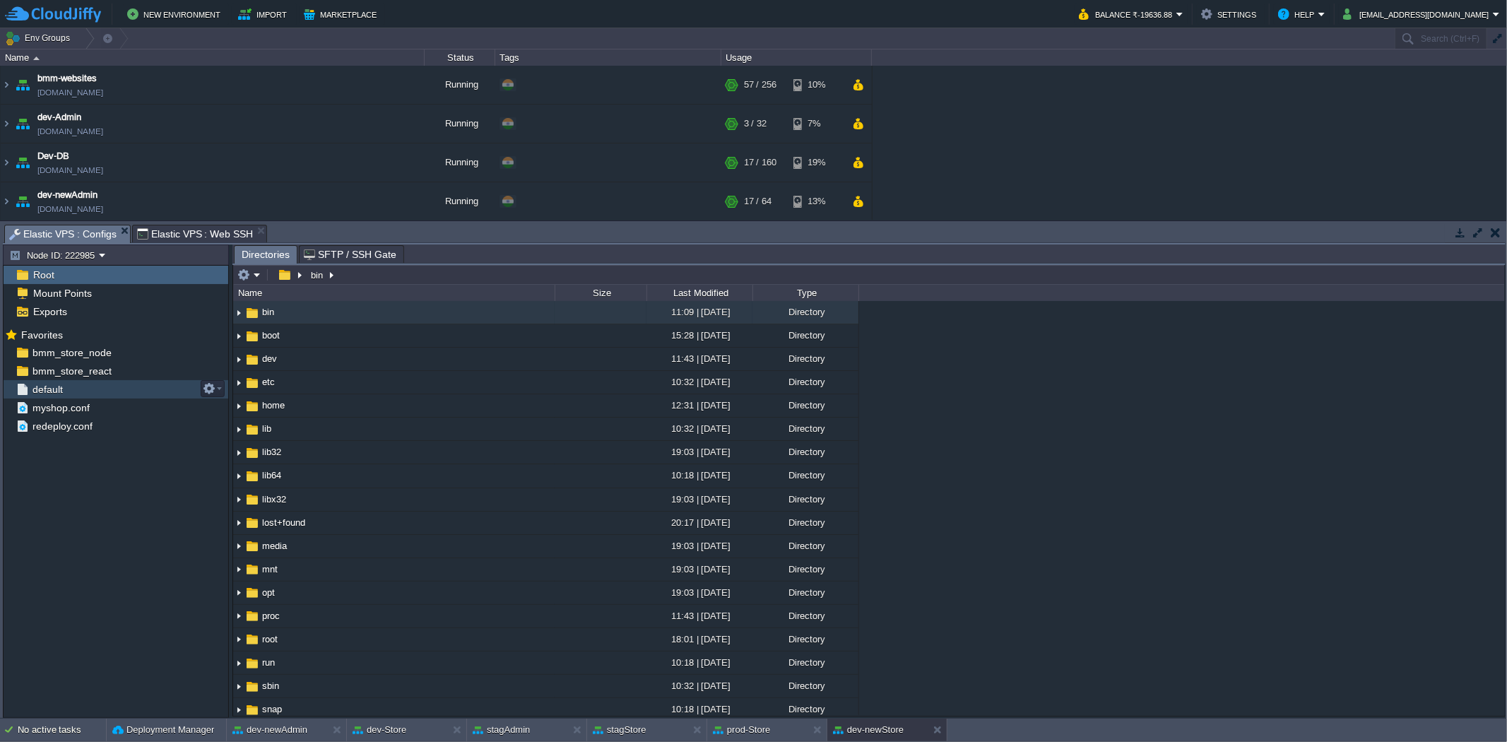
scroll to position [0, 0]
click at [137, 369] on div "bmm_store_react" at bounding box center [116, 371] width 225 height 18
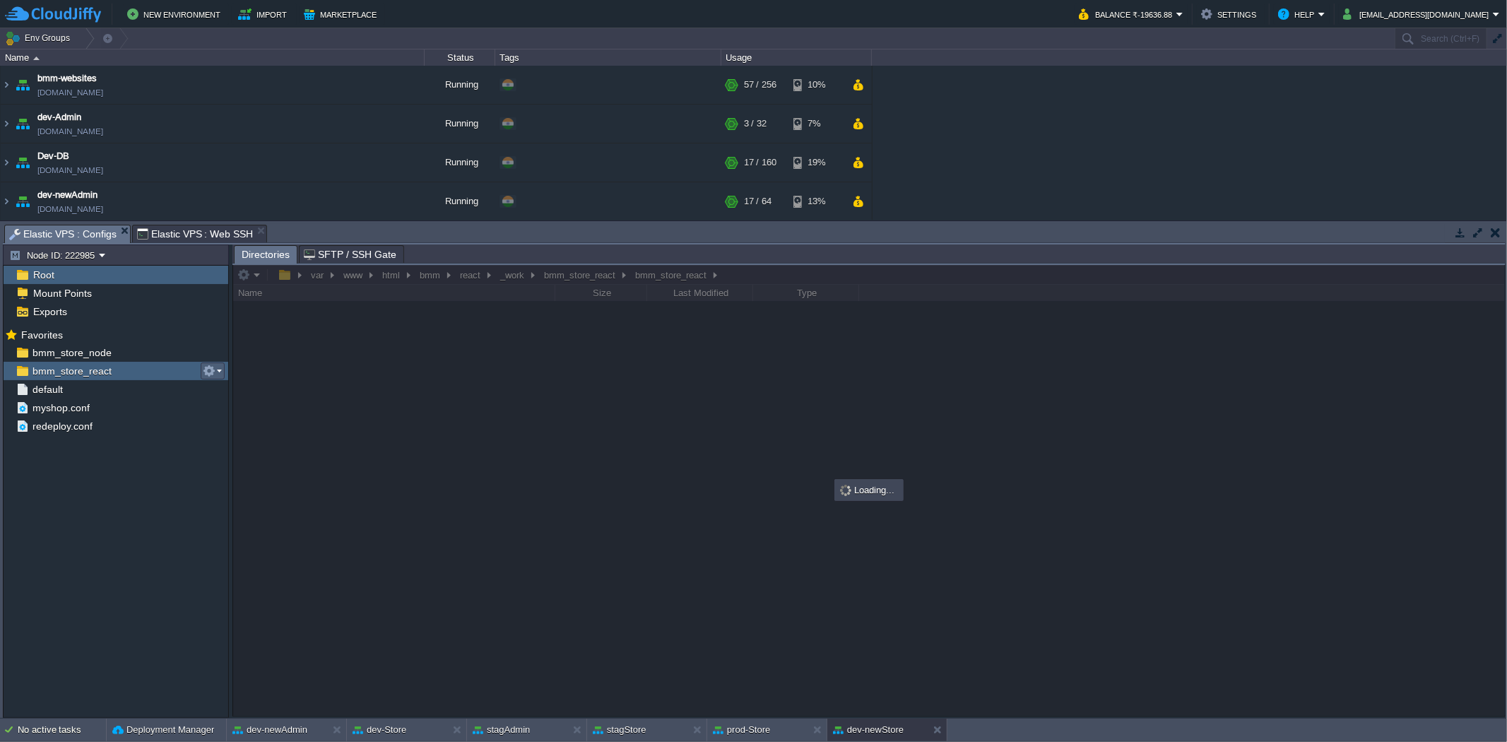
click at [206, 371] on button "button" at bounding box center [209, 370] width 13 height 13
click at [227, 389] on span "Copy Path" at bounding box center [243, 391] width 43 height 11
type textarea "/var/www/html/bmm/react/_work/bmm_store_react/bmm_store_react"
type input "#000000"
click at [196, 228] on span "Elastic VPS : Web SSH" at bounding box center [195, 233] width 117 height 17
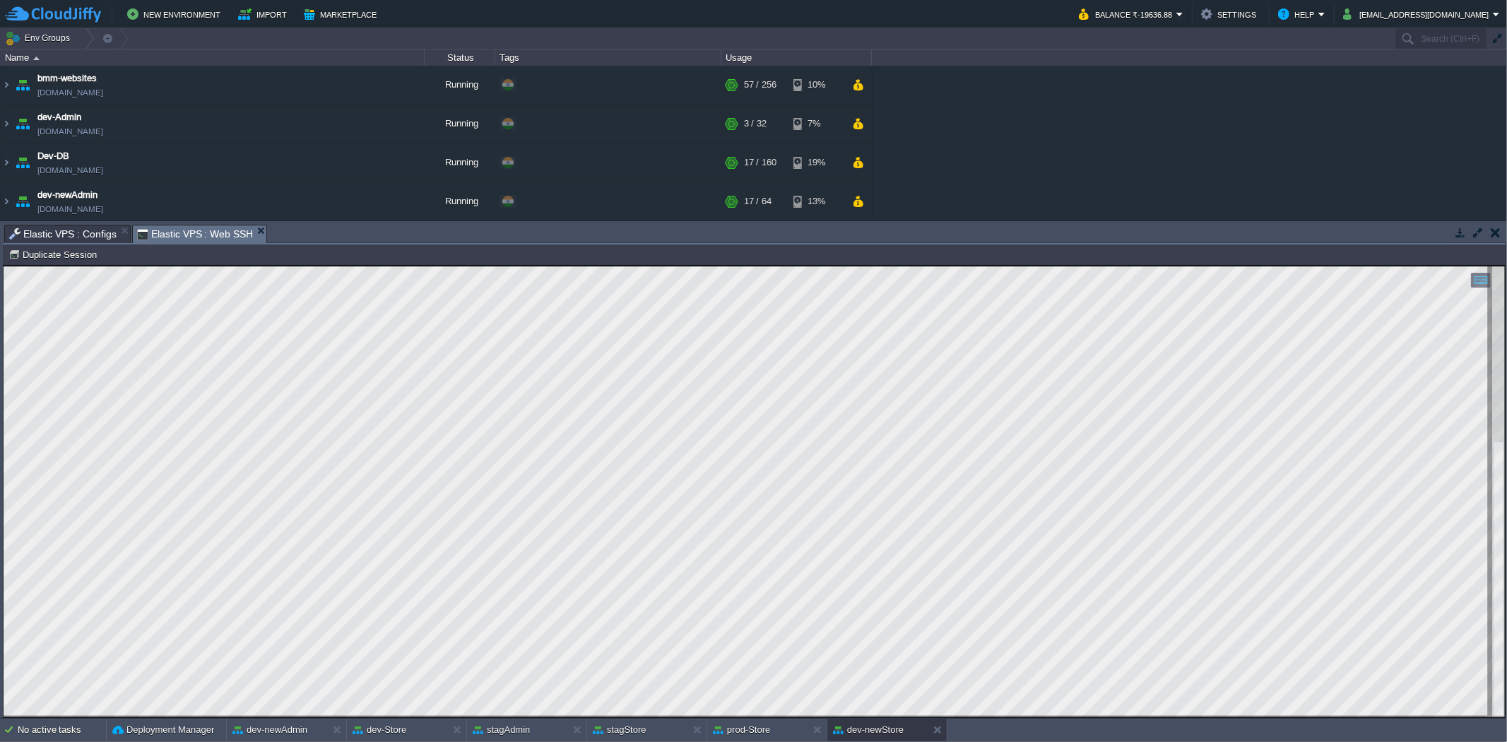
click at [83, 227] on span "Elastic VPS : Configs" at bounding box center [62, 233] width 107 height 17
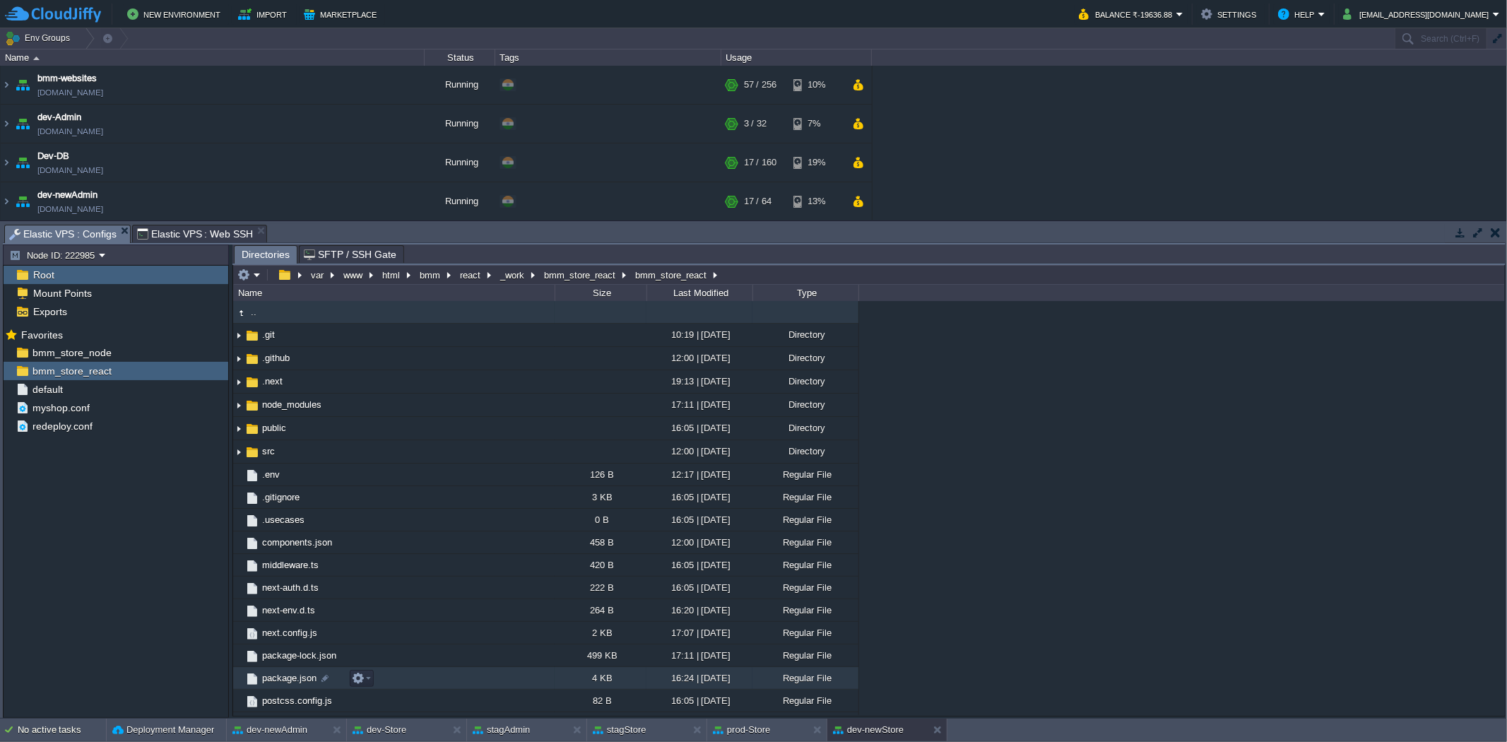
click at [295, 680] on span "package.json" at bounding box center [289, 678] width 59 height 12
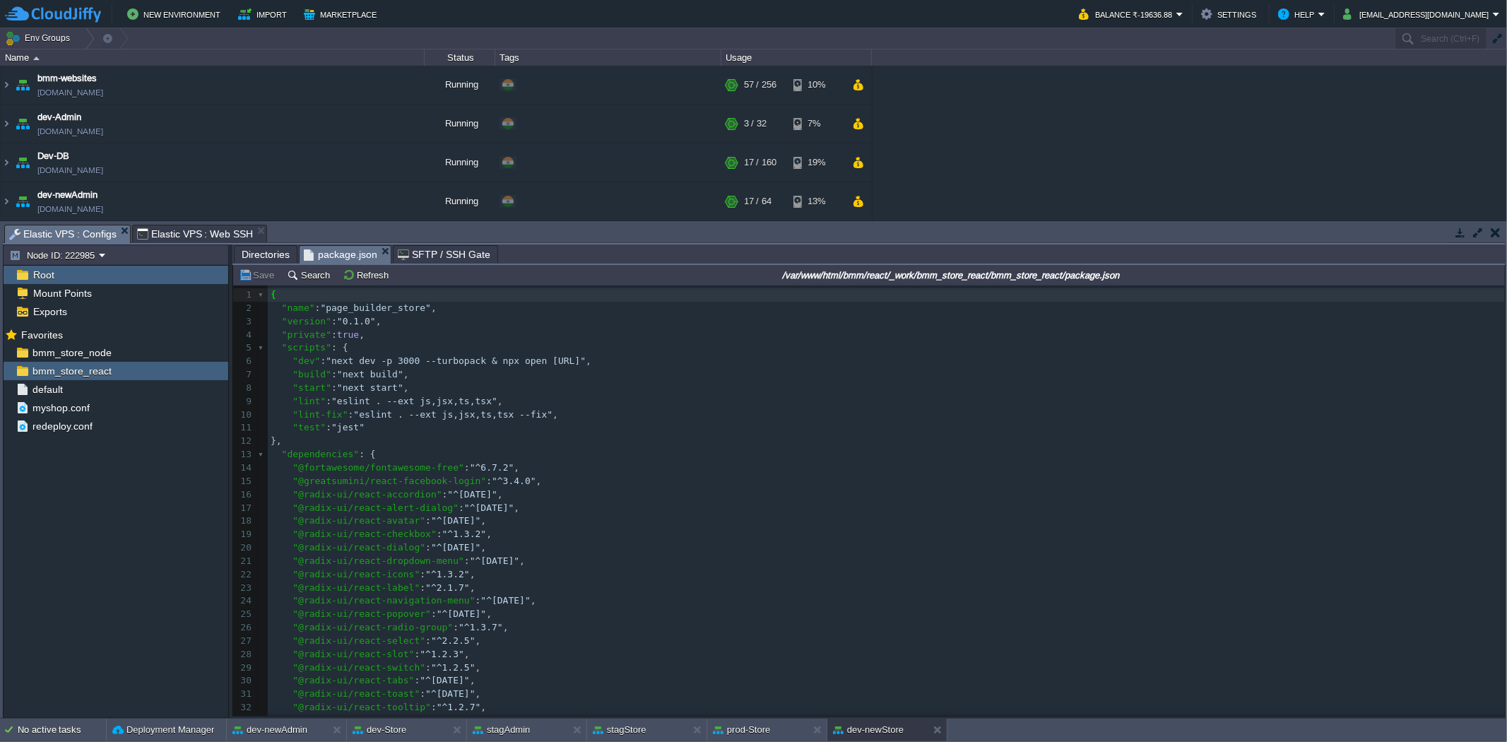
click at [211, 235] on span "Elastic VPS : Web SSH" at bounding box center [195, 233] width 117 height 17
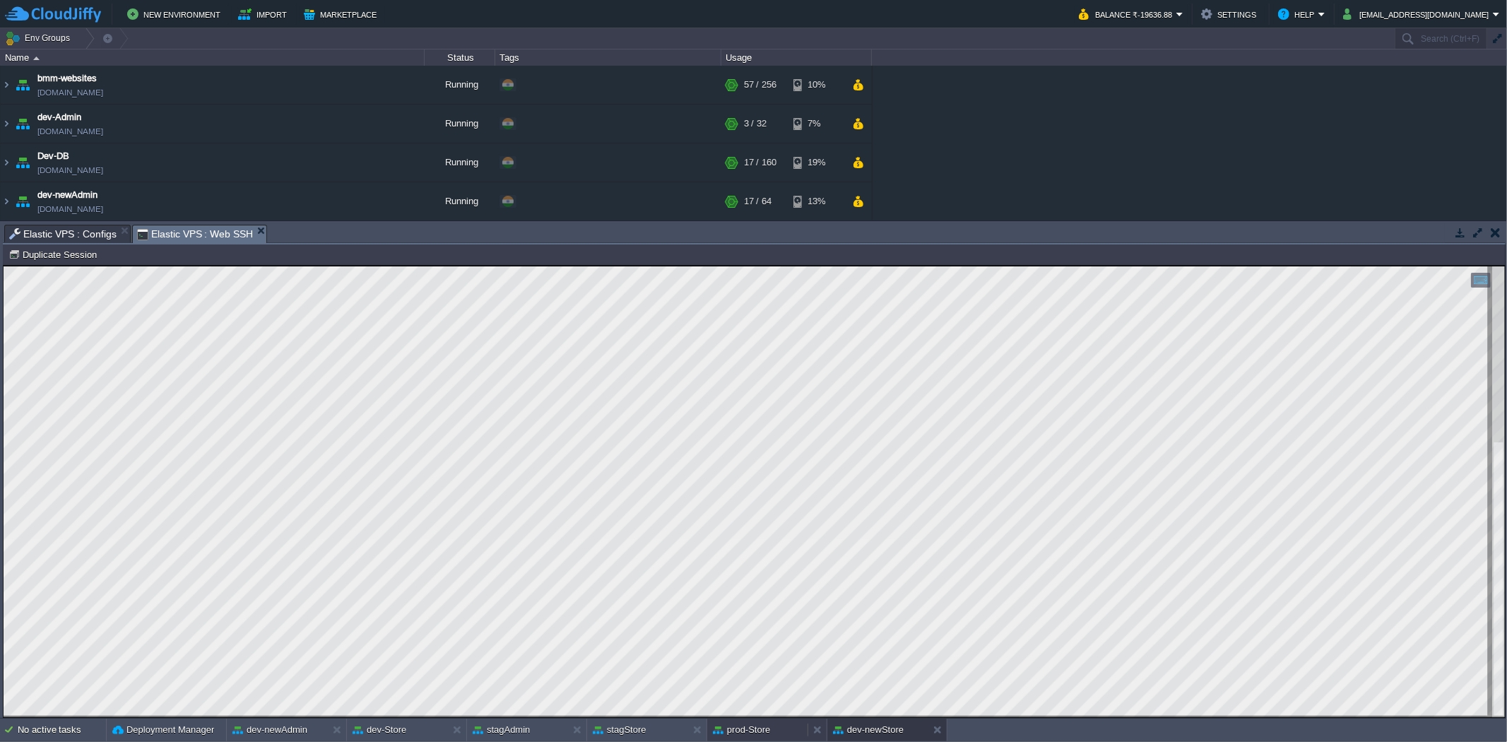
click at [765, 725] on button "prod-Store" at bounding box center [741, 730] width 57 height 14
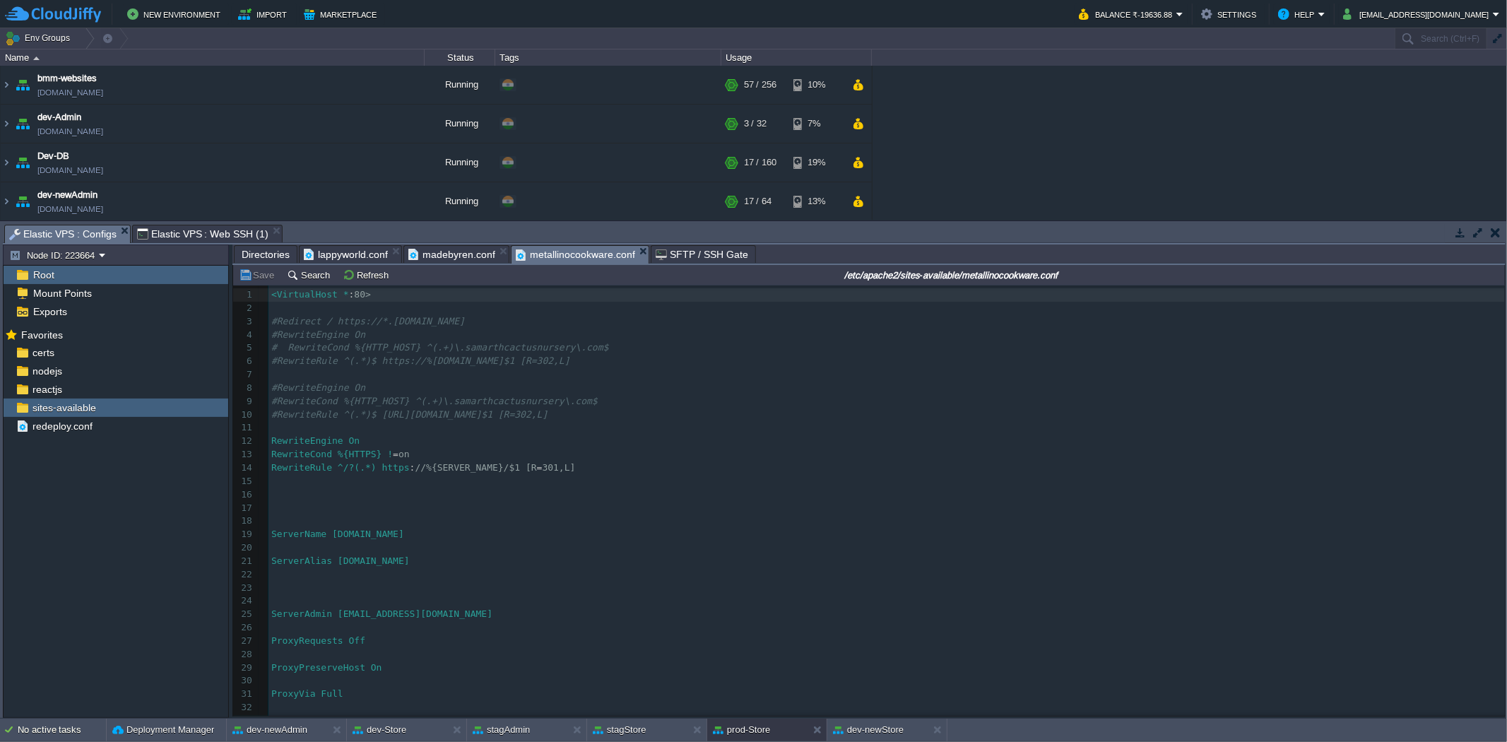
click at [406, 567] on div "148 1 <VirtualHost * : 80> 2 ​ 3 #Redirect / https://*.[DOMAIN_NAME] 4 #Rewrite…" at bounding box center [886, 581] width 1236 height 586
type textarea "[DOMAIN_NAME]"
drag, startPoint x: 482, startPoint y: 559, endPoint x: 346, endPoint y: 567, distance: 135.8
click at [269, 256] on span "Directories" at bounding box center [266, 254] width 48 height 17
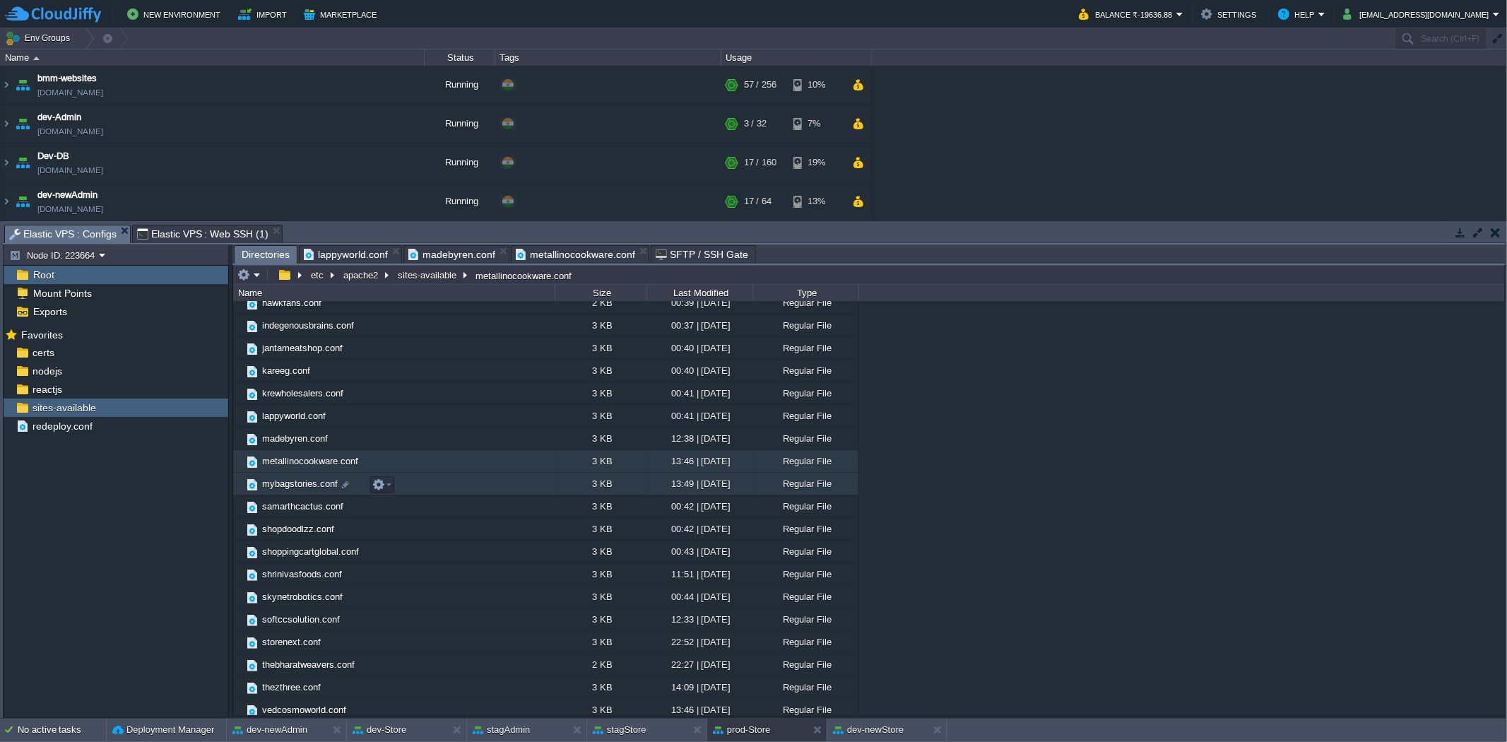
click at [312, 484] on span "mybagstories.conf" at bounding box center [300, 484] width 80 height 12
click at [288, 483] on span "mybagstories.conf" at bounding box center [300, 484] width 80 height 12
click at [291, 485] on span "mybagstories.conf" at bounding box center [300, 484] width 80 height 12
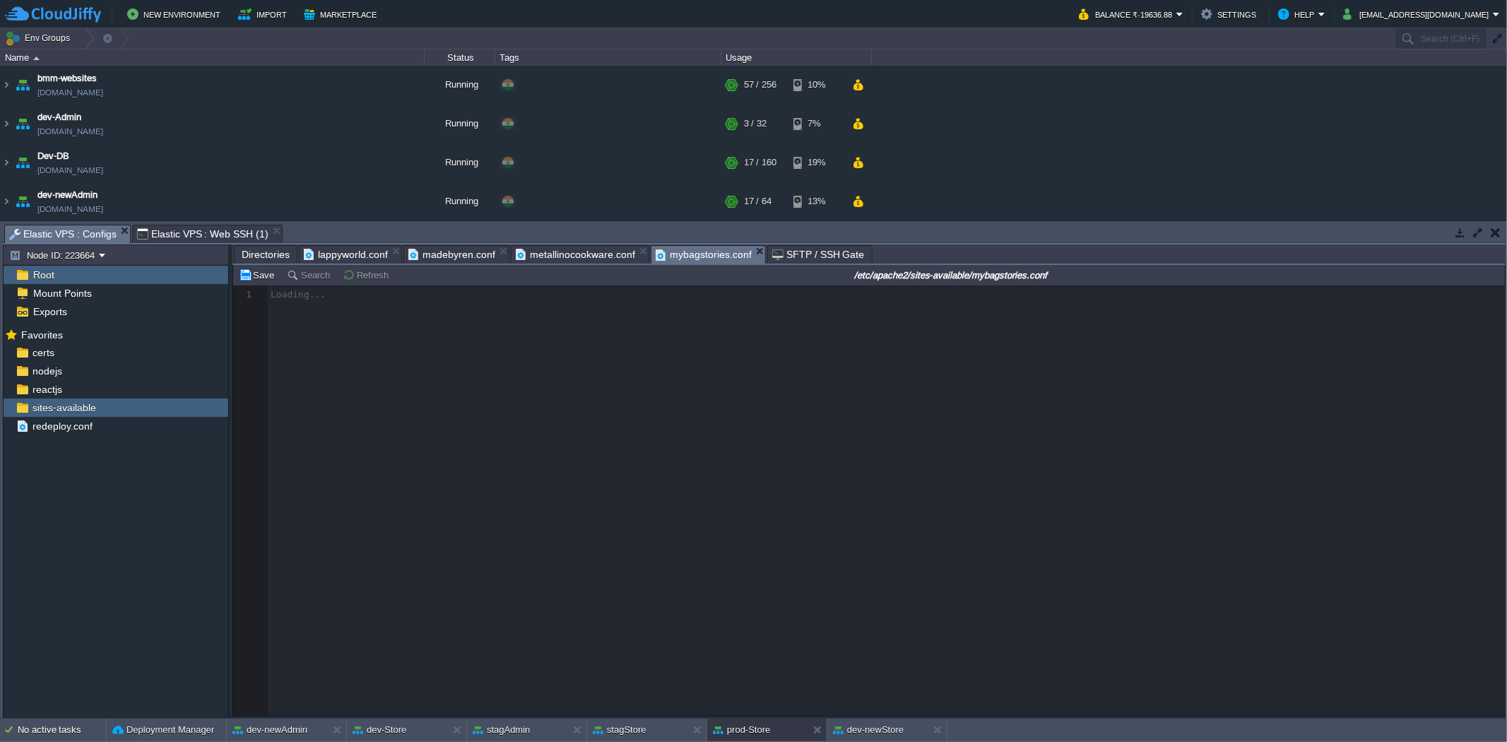
scroll to position [4, 0]
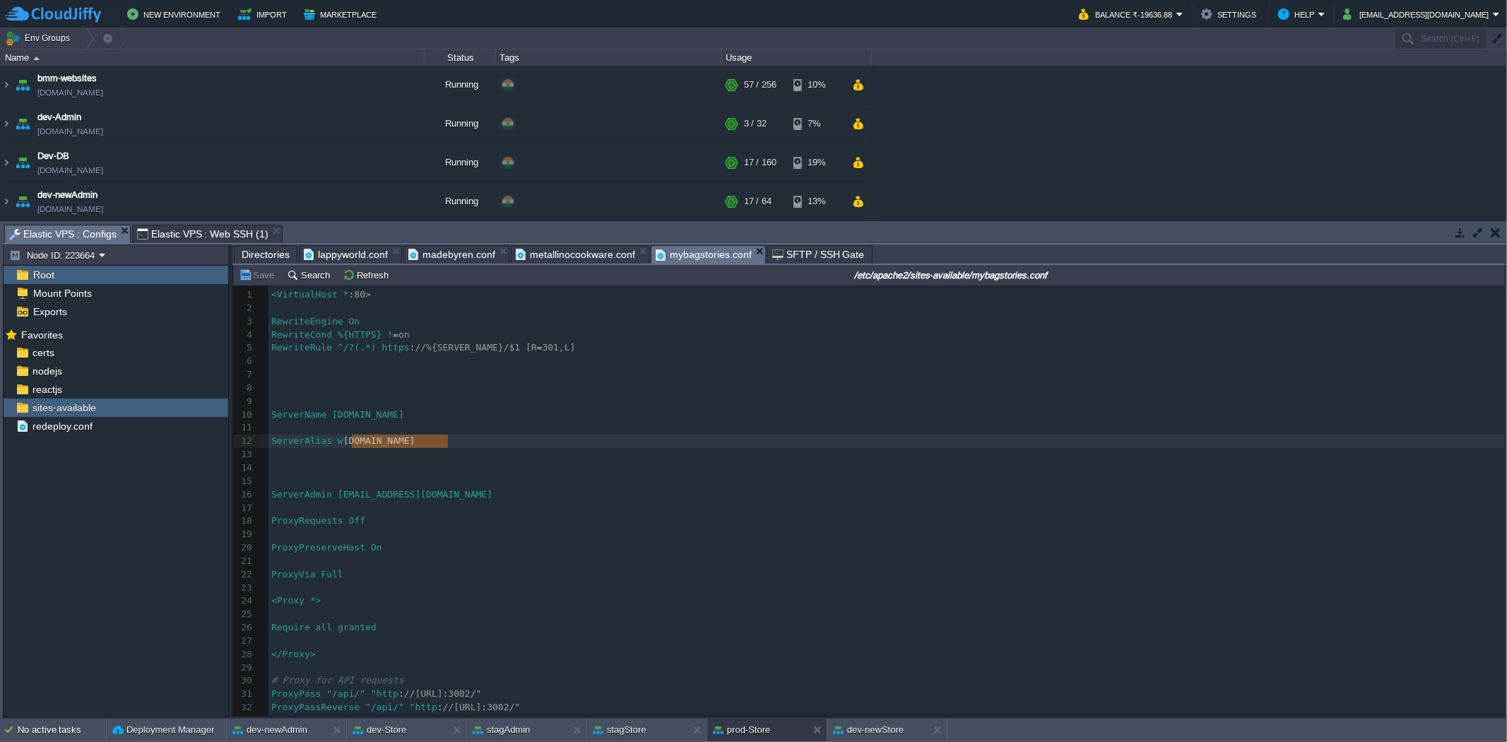
type textarea "[DOMAIN_NAME]"
drag, startPoint x: 450, startPoint y: 442, endPoint x: 348, endPoint y: 446, distance: 101.8
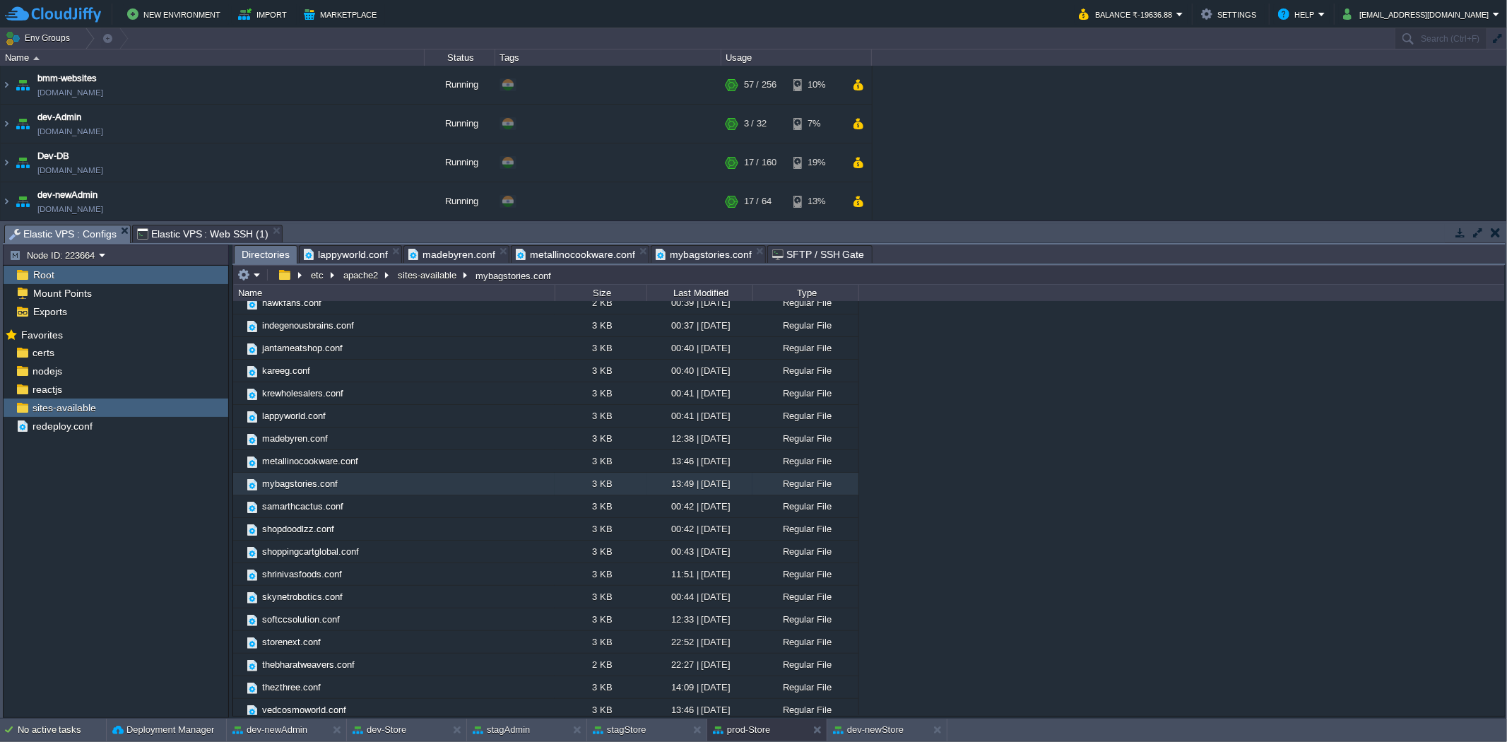
click at [261, 258] on span "Directories" at bounding box center [266, 255] width 48 height 18
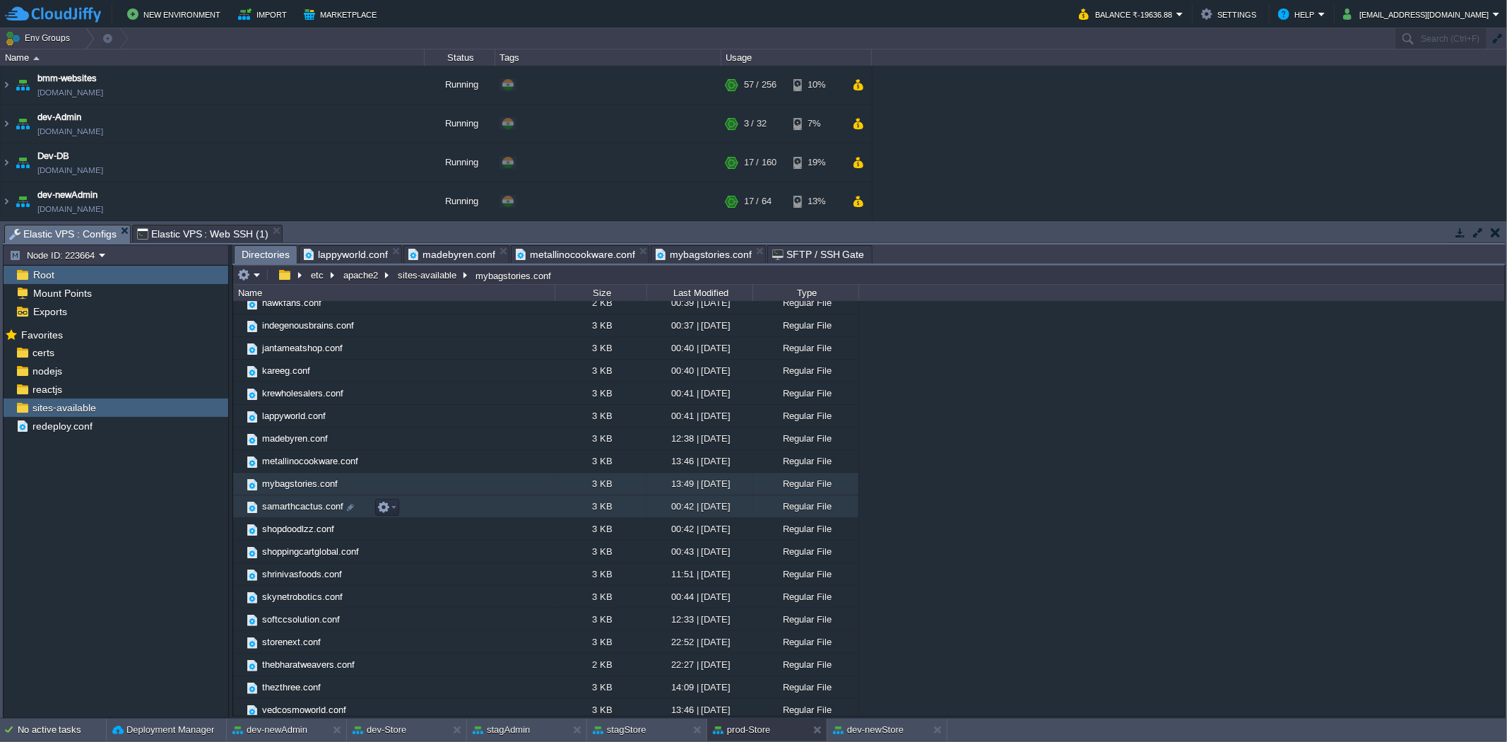
click at [273, 509] on span "samarthcactus.conf" at bounding box center [302, 506] width 85 height 12
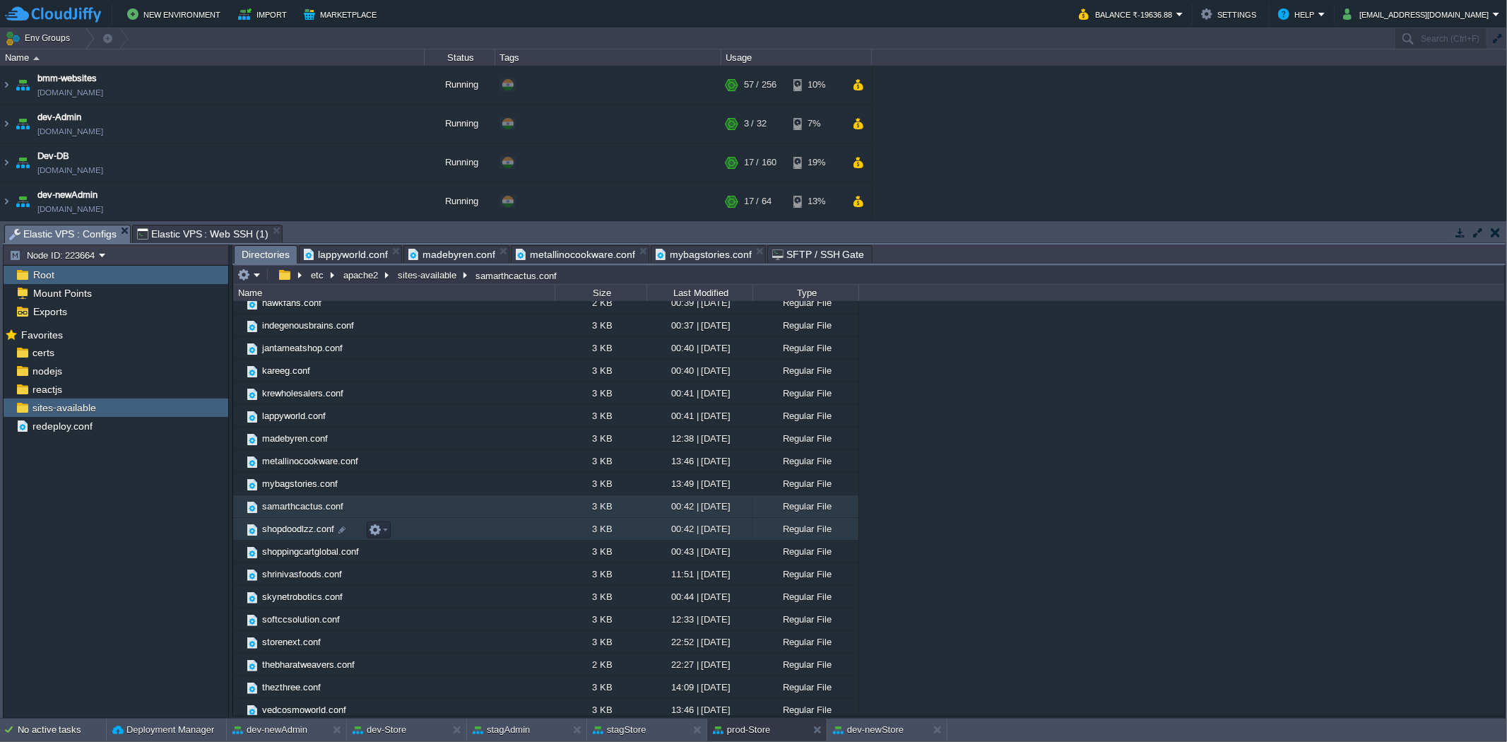
click at [275, 528] on span "shopdoodlzz.conf" at bounding box center [298, 529] width 76 height 12
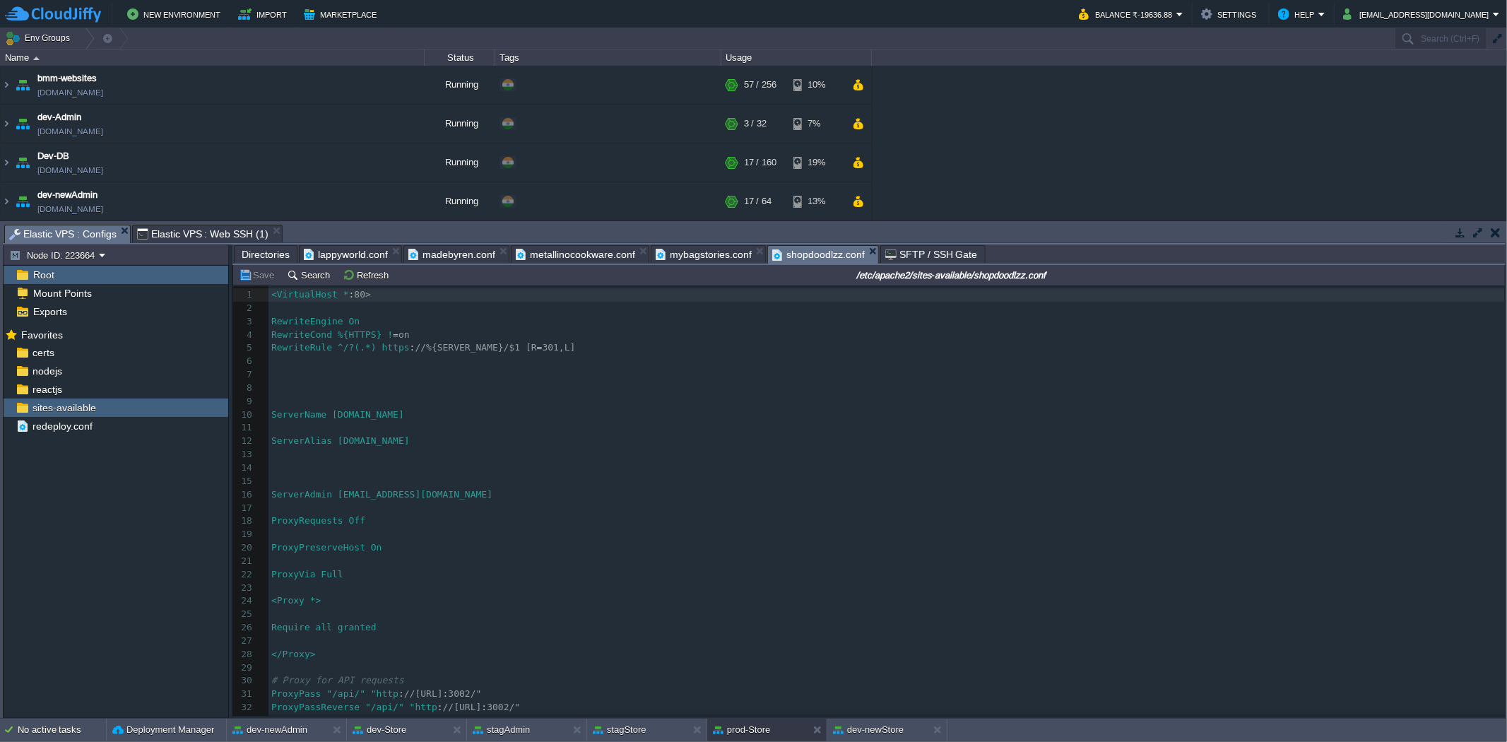
click at [406, 441] on div "140 1 <VirtualHost * : 80> 2 ​ 3 RewriteEngine On 4 RewriteCond %{HTTPS} ! = on…" at bounding box center [886, 567] width 1236 height 559
type textarea "ServerAlias [DOMAIN_NAME]"
type textarea "[DOMAIN_NAME]"
drag, startPoint x: 453, startPoint y: 442, endPoint x: 349, endPoint y: 446, distance: 103.9
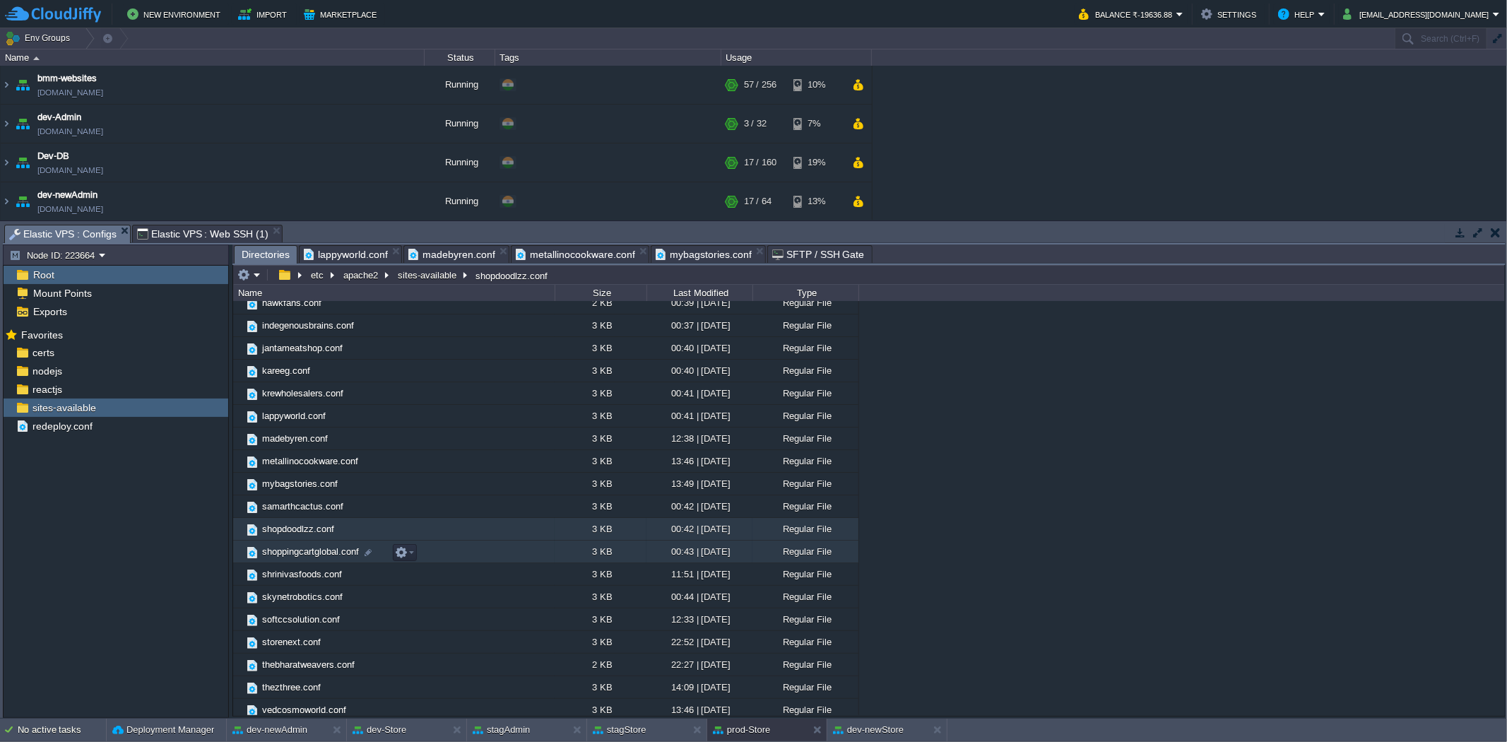
click at [293, 551] on span "shoppingcartglobal.conf" at bounding box center [310, 551] width 101 height 12
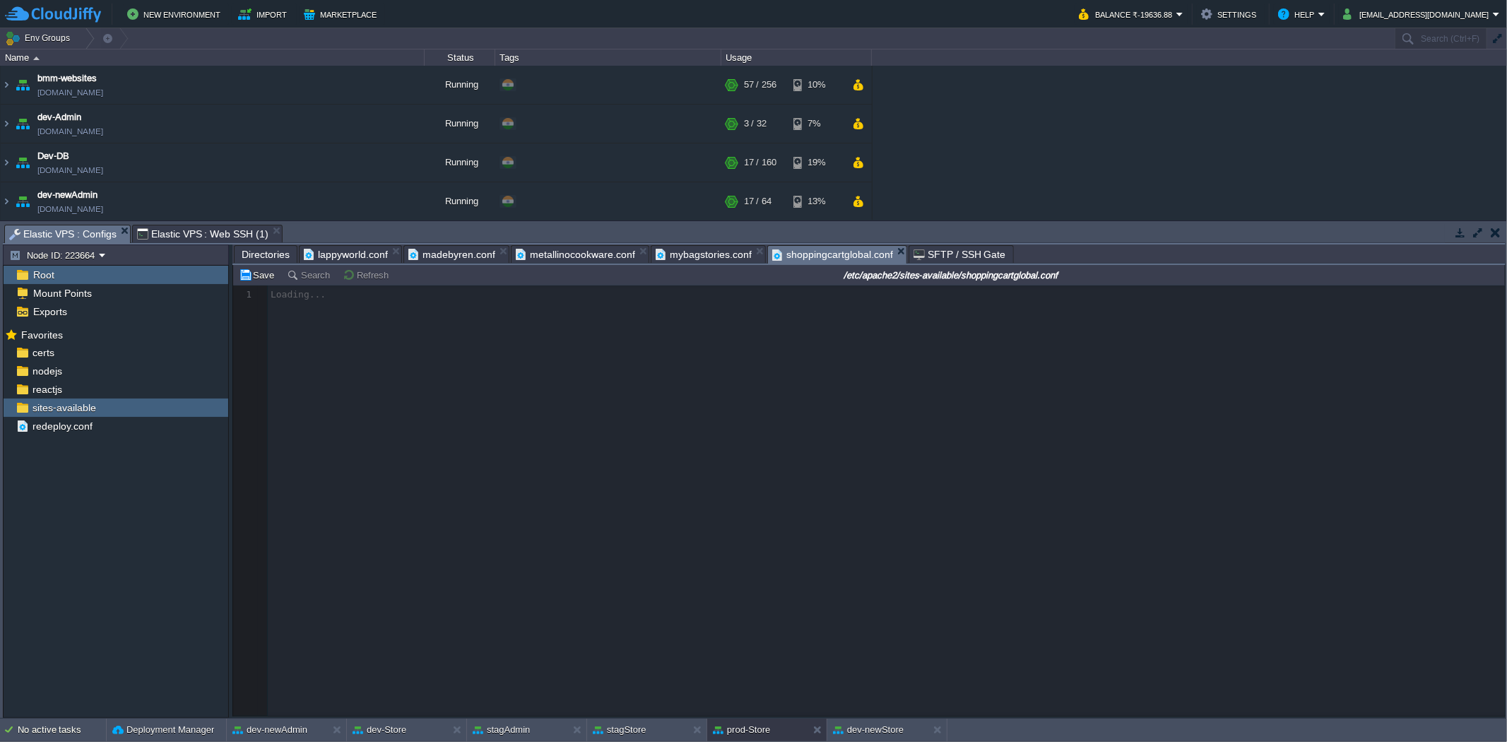
click at [272, 252] on span "Directories" at bounding box center [266, 254] width 48 height 17
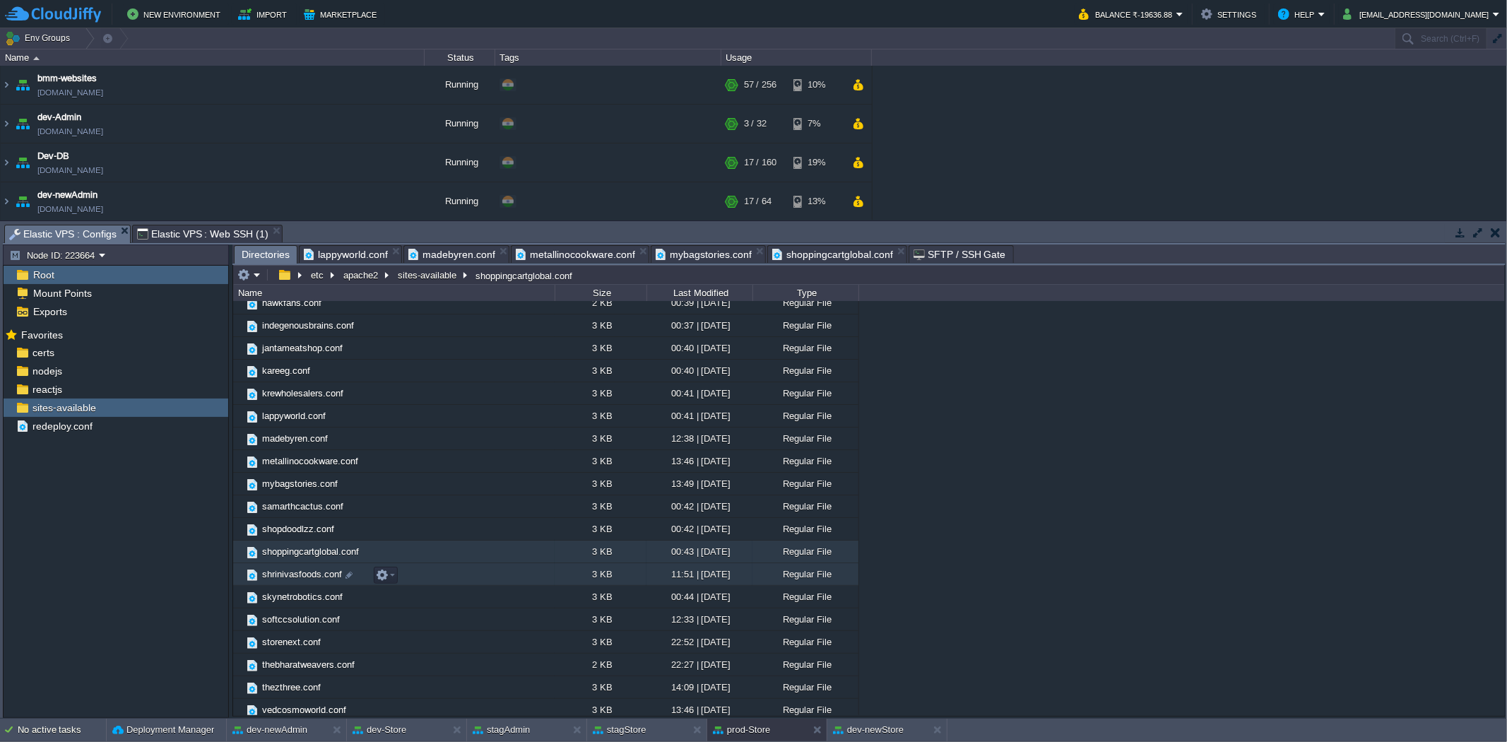
click at [287, 579] on span "shrinivasfoods.conf" at bounding box center [302, 574] width 84 height 12
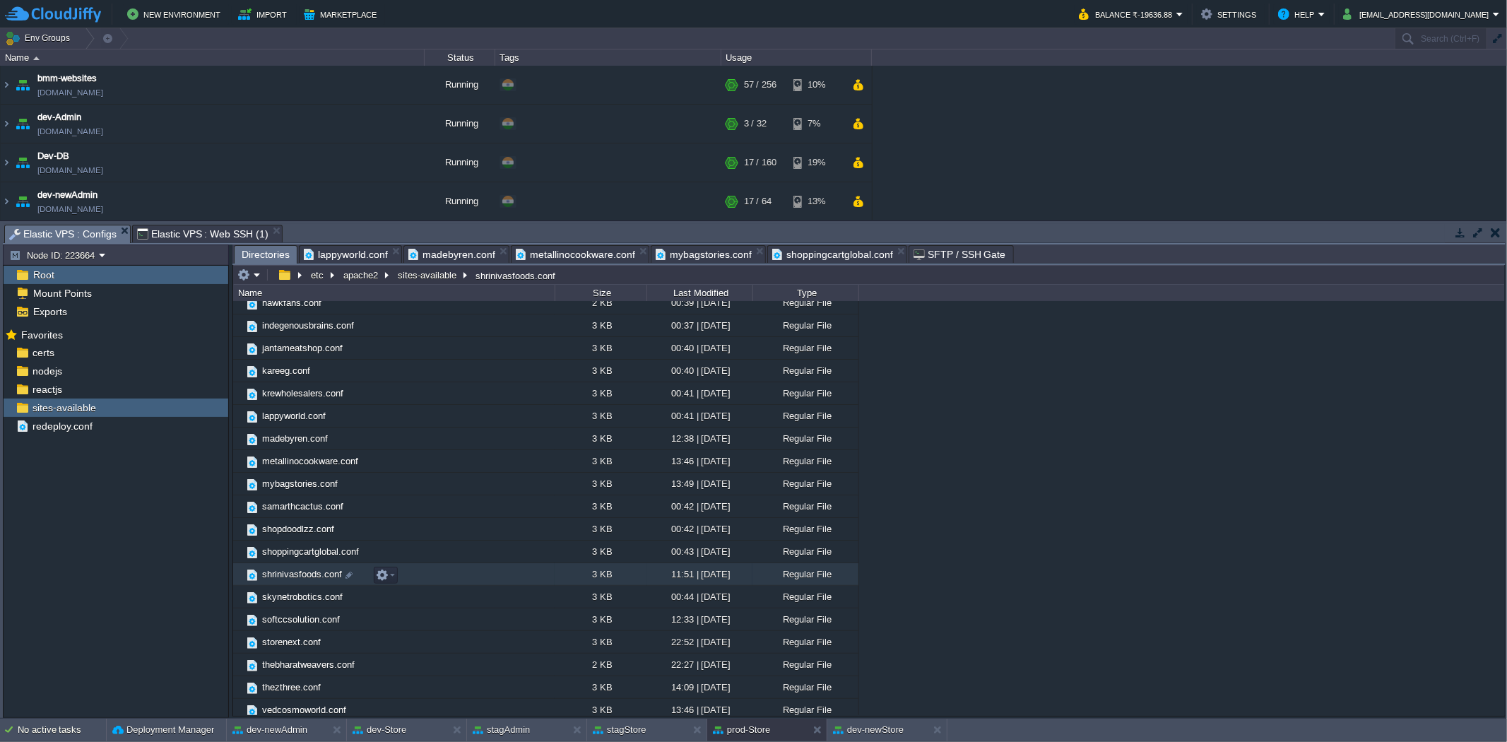
click at [287, 579] on span "shrinivasfoods.conf" at bounding box center [302, 574] width 84 height 12
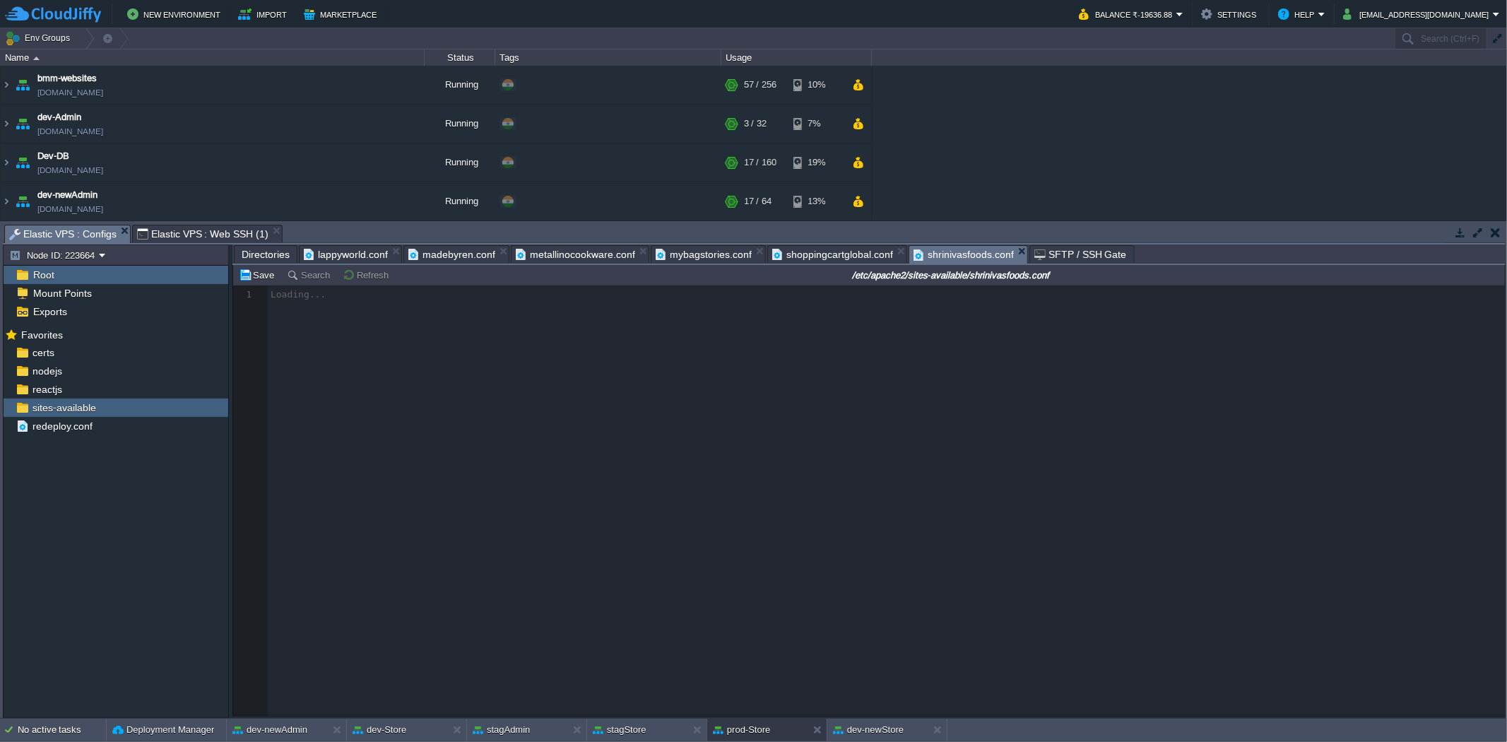
click at [822, 248] on span "shoppingcartglobal.conf" at bounding box center [832, 254] width 121 height 17
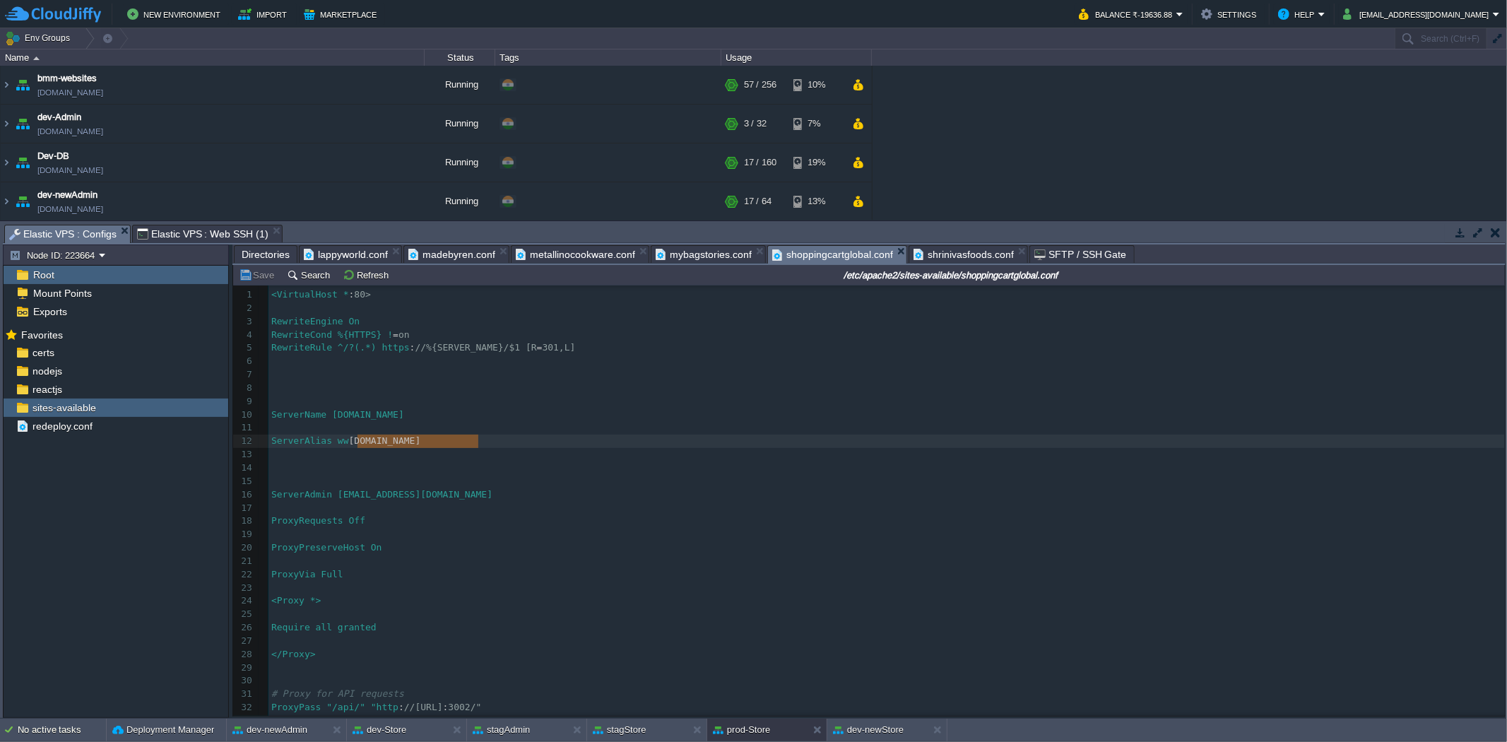
type textarea "[DOMAIN_NAME]"
drag, startPoint x: 479, startPoint y: 444, endPoint x: 348, endPoint y: 446, distance: 131.4
drag, startPoint x: 955, startPoint y: 251, endPoint x: 936, endPoint y: 254, distance: 19.4
click at [955, 251] on span "shrinivasfoods.conf" at bounding box center [963, 254] width 100 height 17
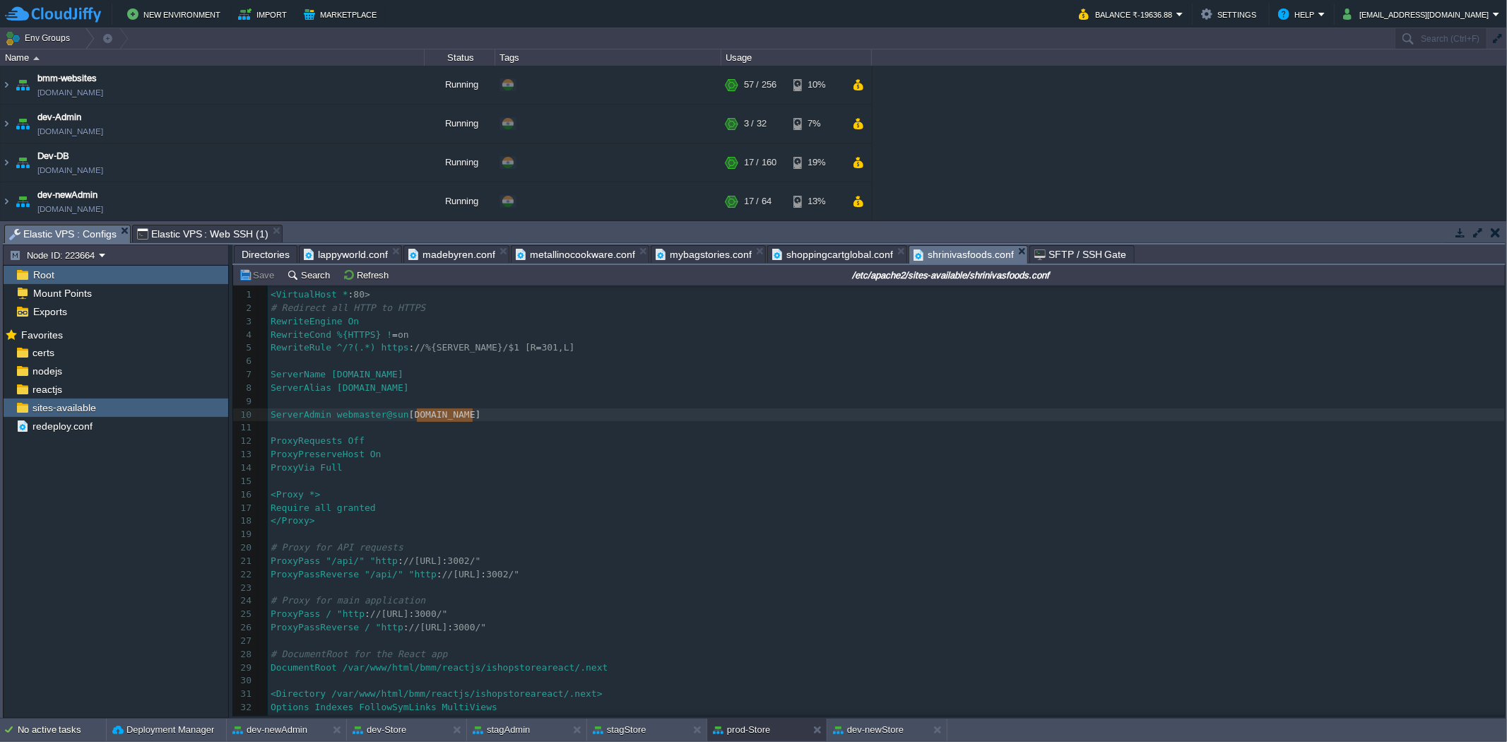
type textarea "[EMAIL_ADDRESS][DOMAIN_NAME]"
drag, startPoint x: 474, startPoint y: 415, endPoint x: 401, endPoint y: 415, distance: 72.8
type textarea "[DOMAIN_NAME]"
drag, startPoint x: 461, startPoint y: 390, endPoint x: 348, endPoint y: 393, distance: 113.1
drag, startPoint x: 1006, startPoint y: 249, endPoint x: 971, endPoint y: 249, distance: 35.3
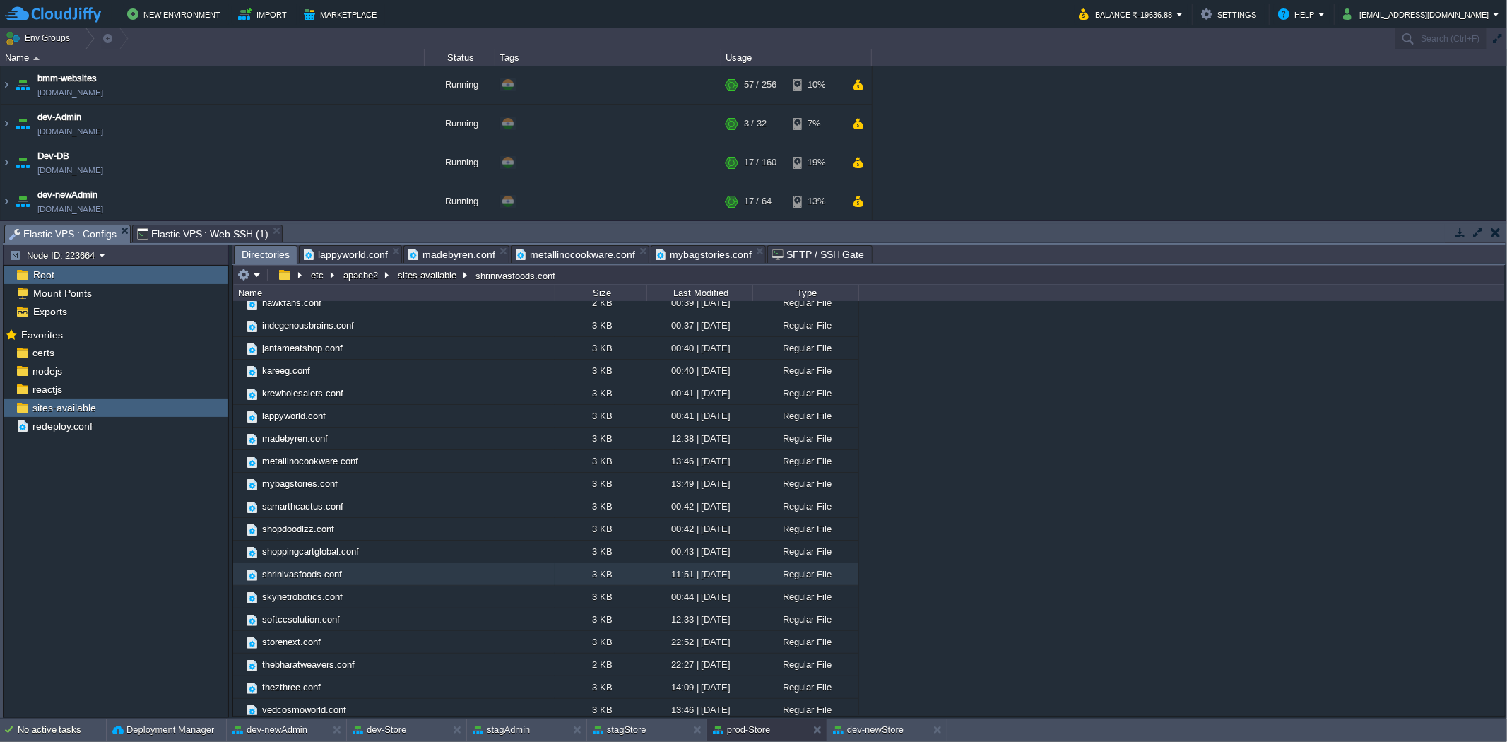
drag, startPoint x: 888, startPoint y: 249, endPoint x: 785, endPoint y: 243, distance: 103.3
click at [274, 252] on span "Directories" at bounding box center [266, 255] width 48 height 18
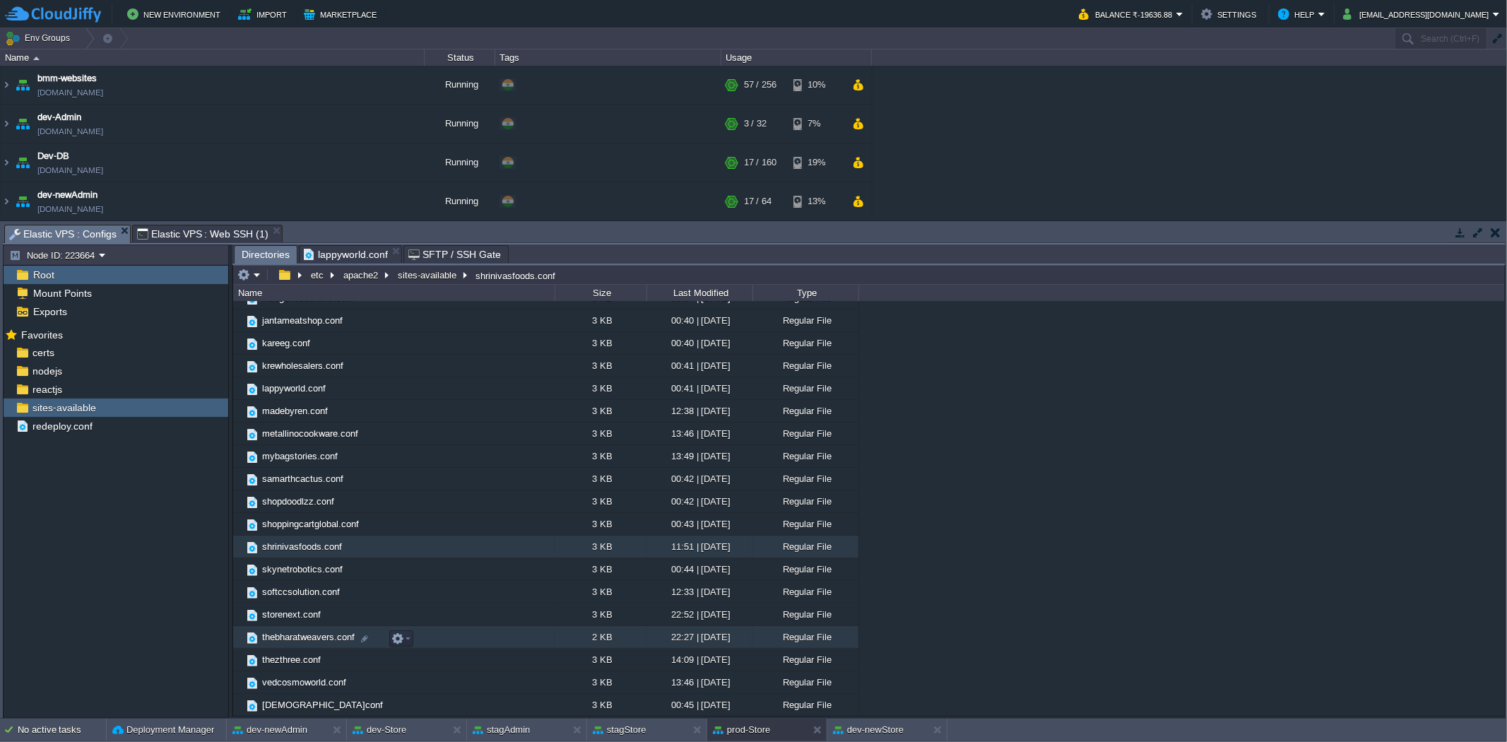
scroll to position [244, 0]
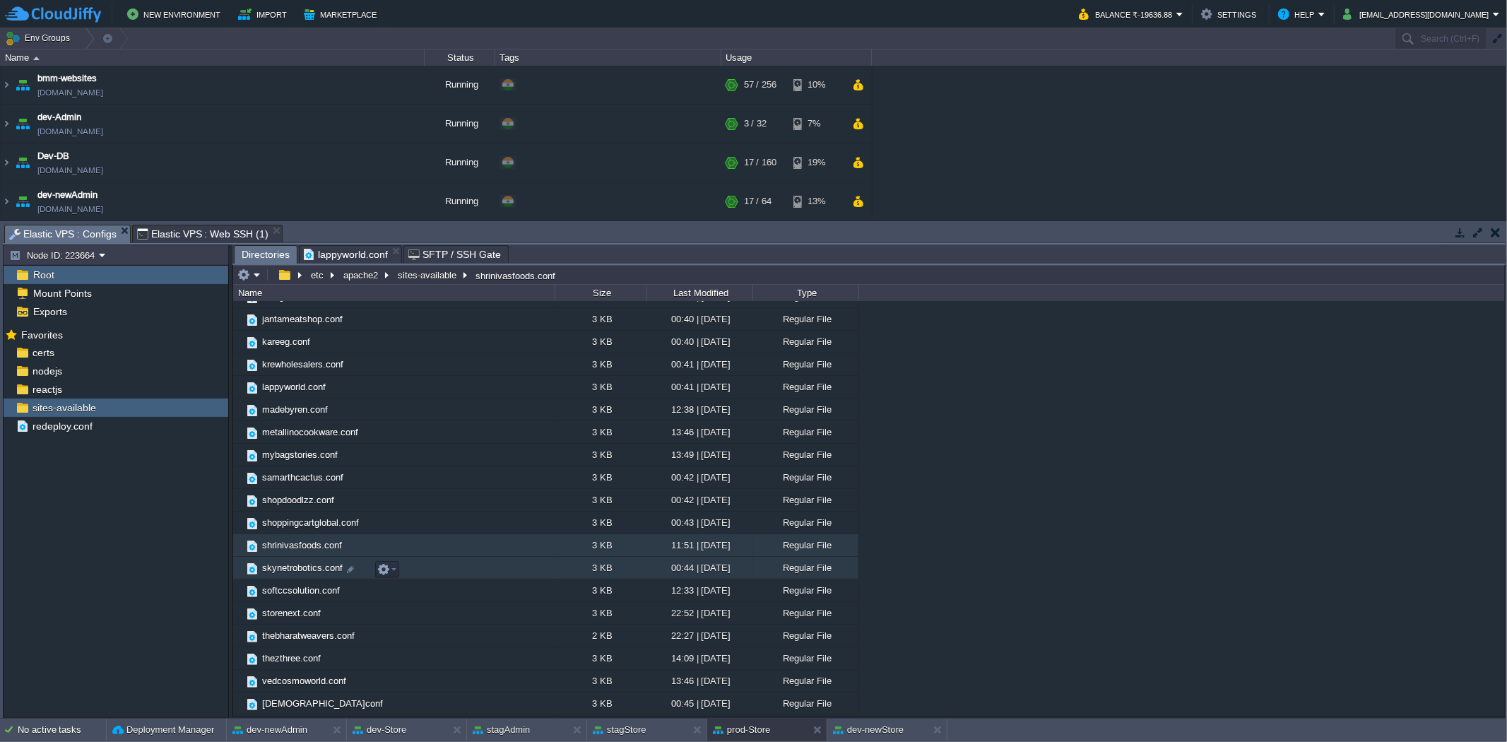
click at [307, 562] on td "skynetrobotics.conf" at bounding box center [393, 568] width 321 height 23
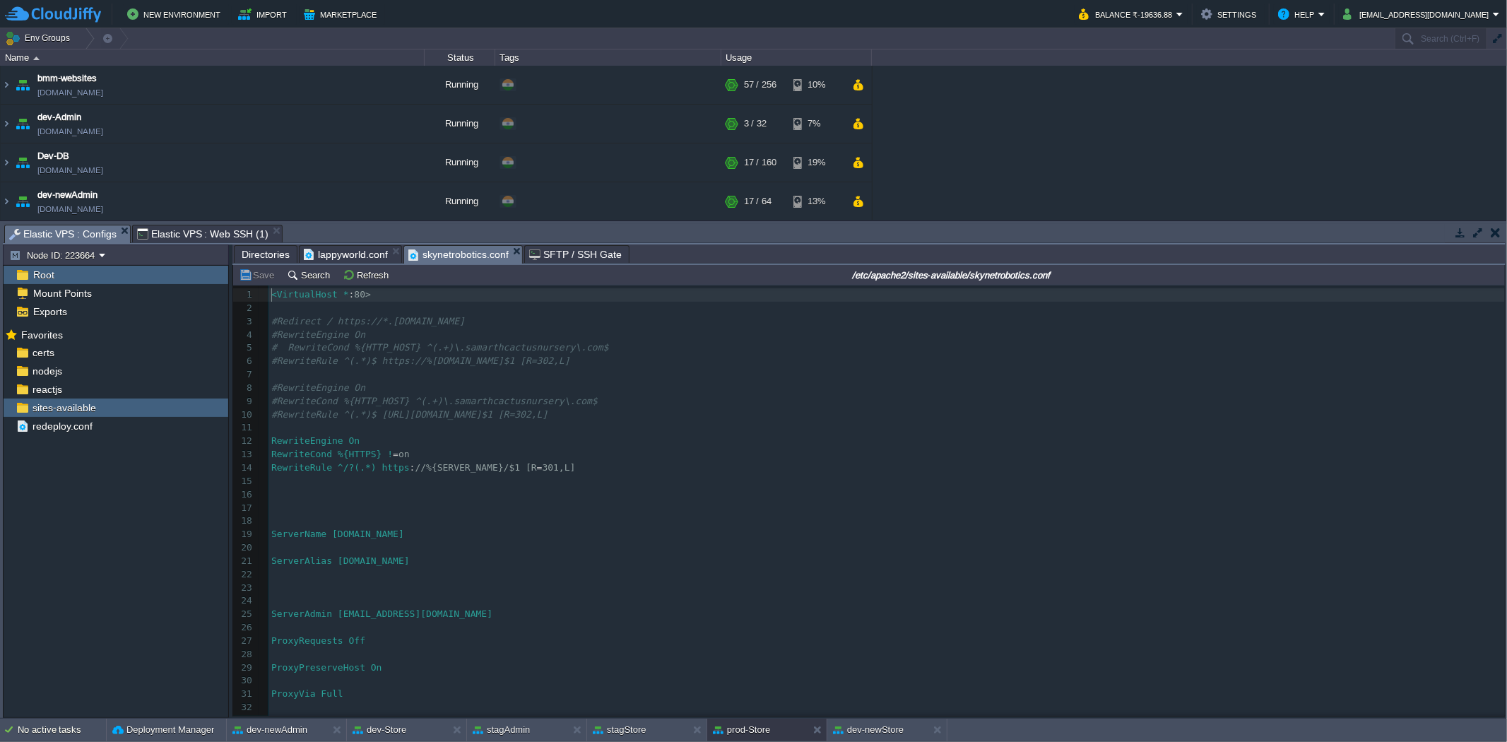
scroll to position [4, 0]
click at [417, 564] on div "149 1 <VirtualHost * : 80> 2 ​ 3 #Redirect / https://*.[DOMAIN_NAME] 4 #Rewrite…" at bounding box center [886, 567] width 1236 height 559
type textarea "skynetrobotics"
type textarea "[DOMAIN_NAME]"
drag, startPoint x: 464, startPoint y: 567, endPoint x: 349, endPoint y: 563, distance: 115.2
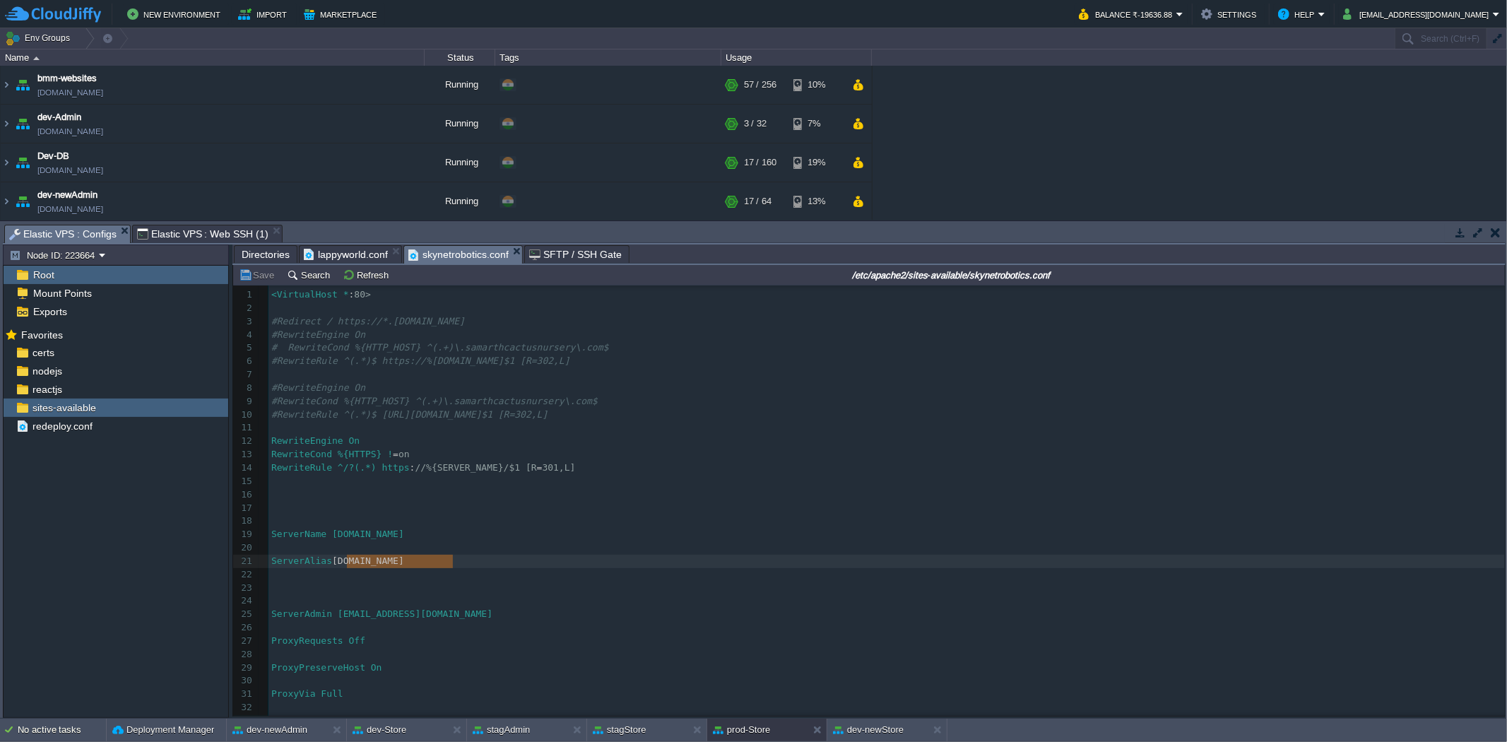
click at [267, 255] on span "Directories" at bounding box center [266, 254] width 48 height 17
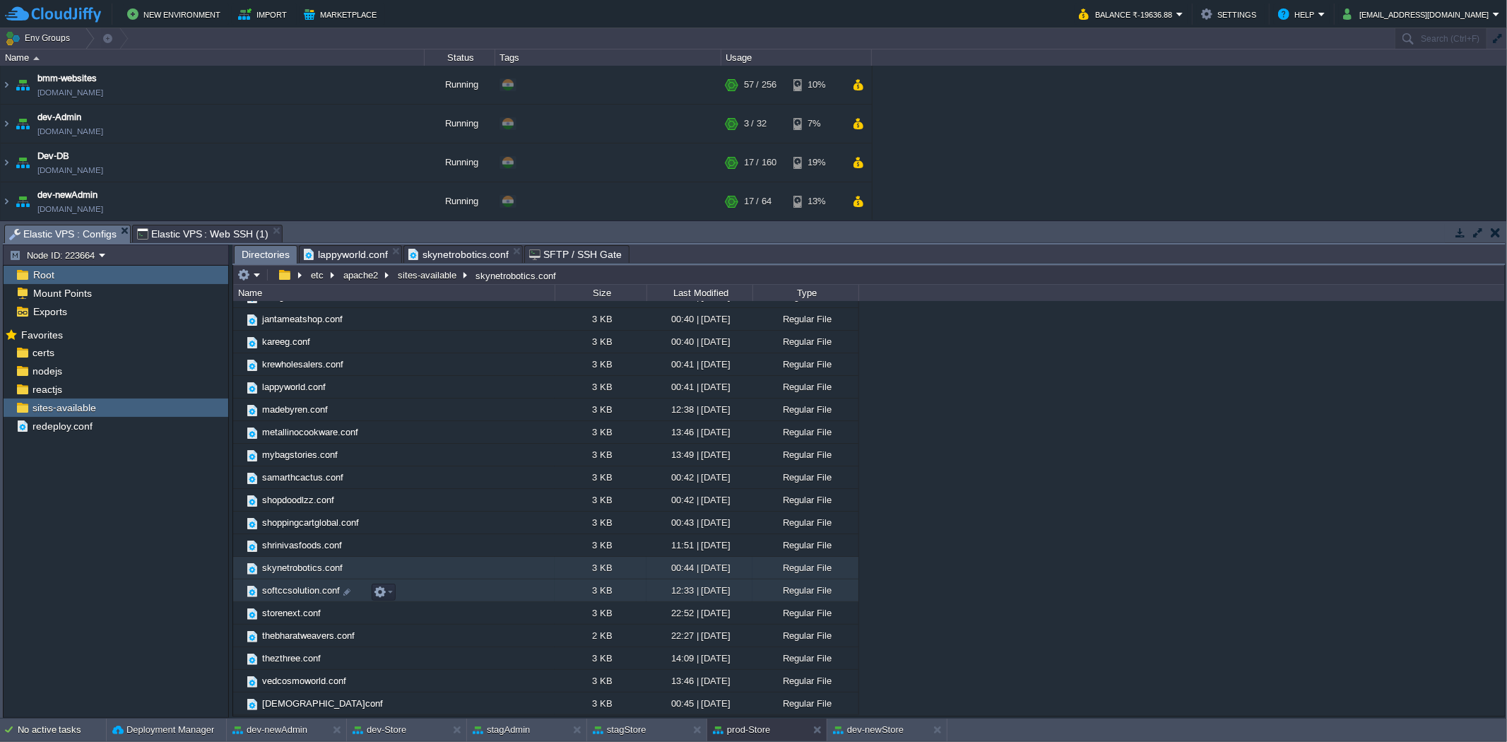
click at [286, 589] on span "softccsolution.conf" at bounding box center [301, 590] width 82 height 12
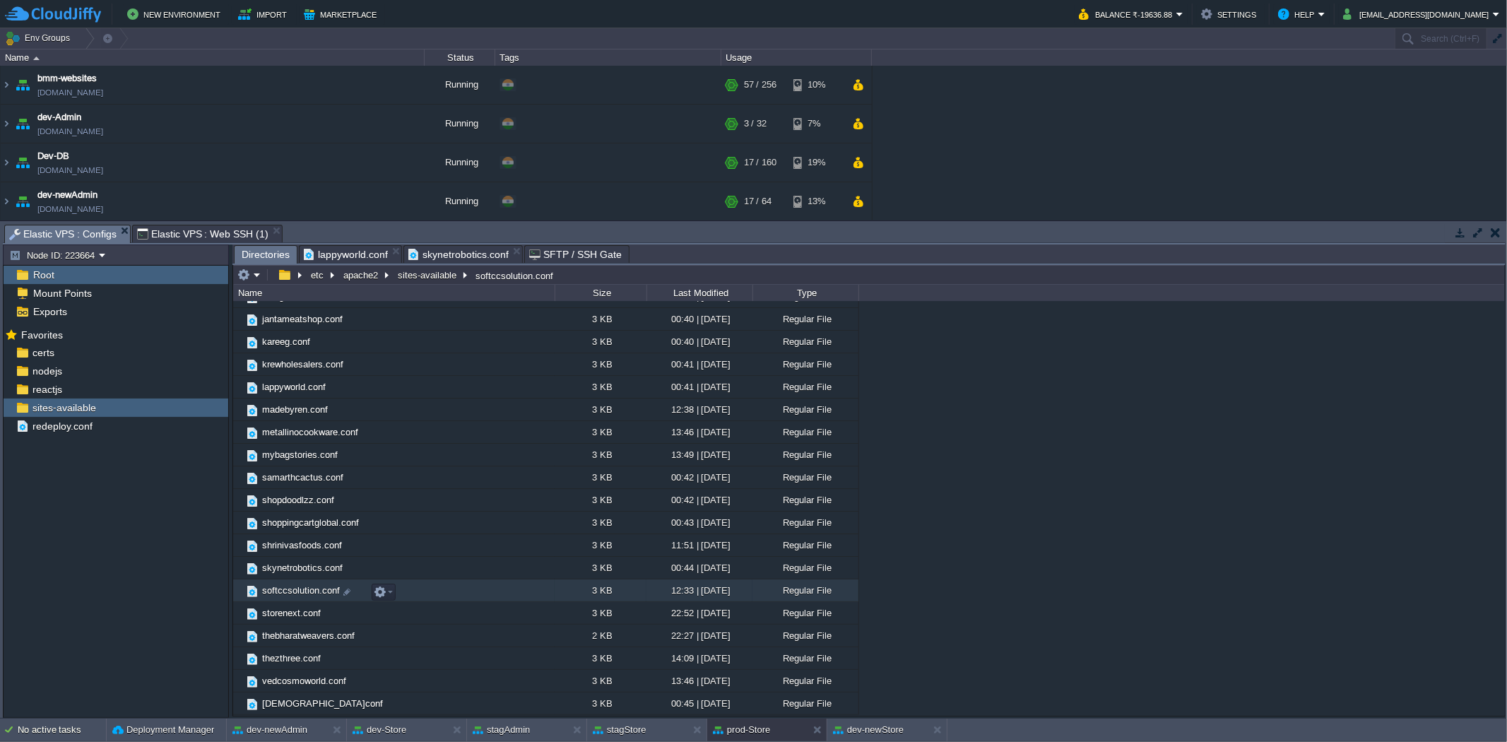
click at [286, 589] on span "softccsolution.conf" at bounding box center [301, 590] width 82 height 12
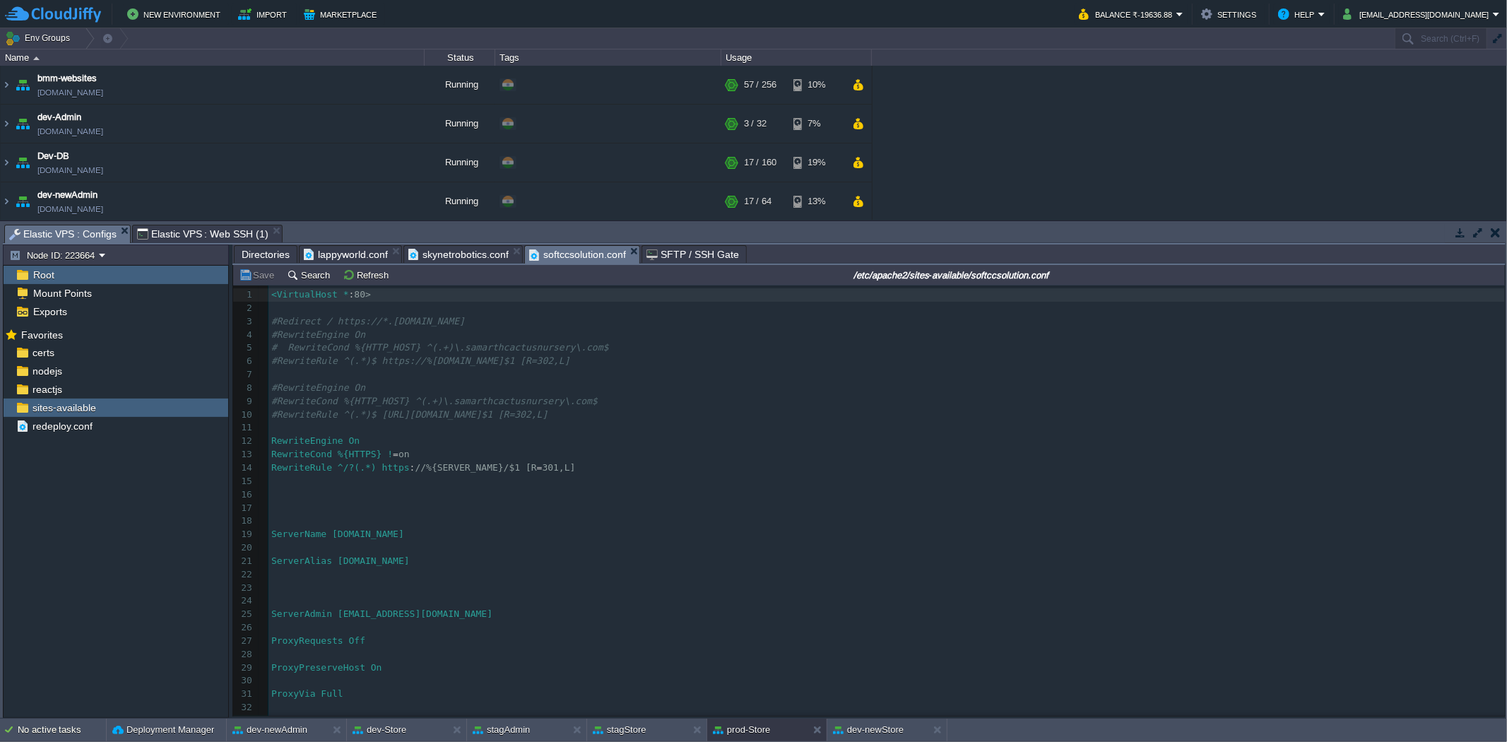
click at [271, 252] on span "Directories" at bounding box center [266, 254] width 48 height 17
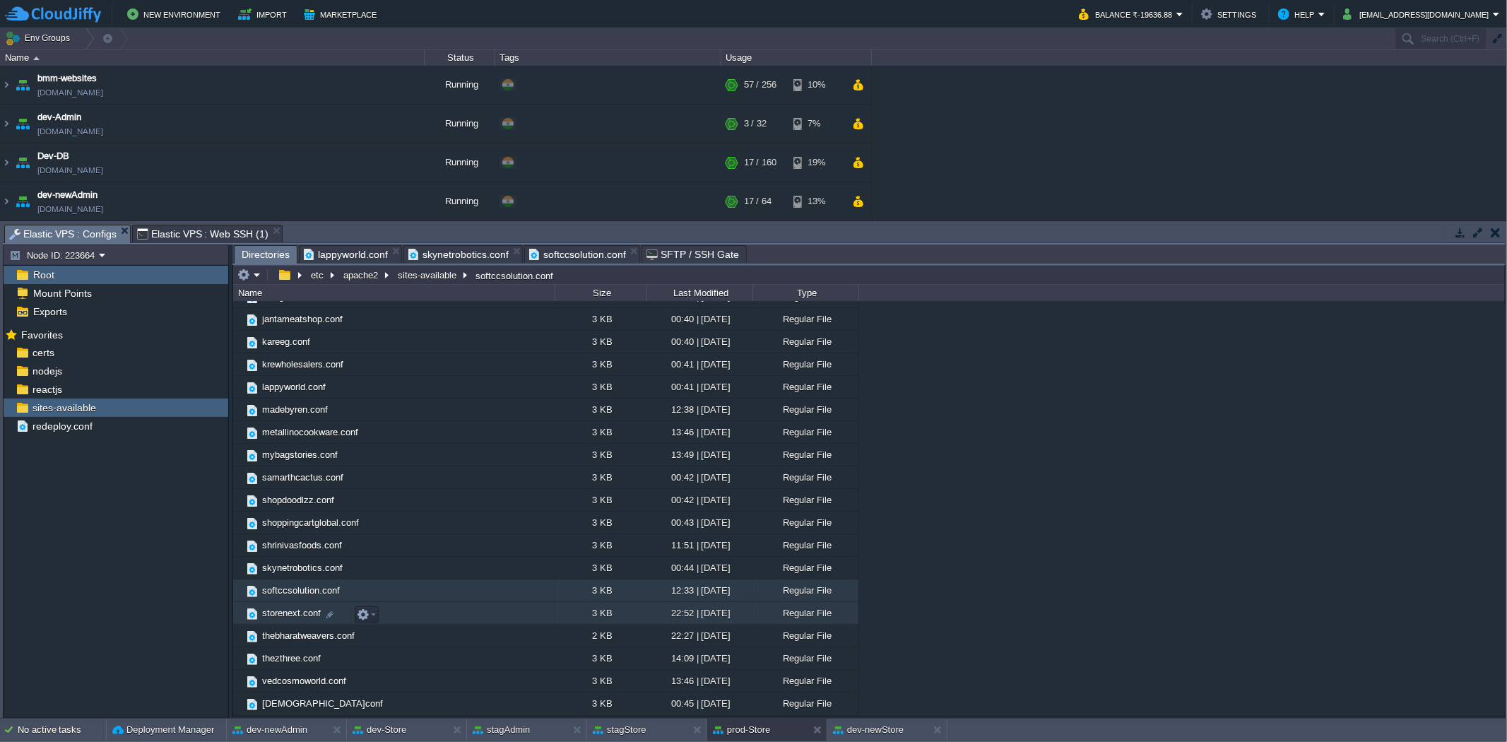
click at [287, 612] on span "storenext.conf" at bounding box center [291, 613] width 63 height 12
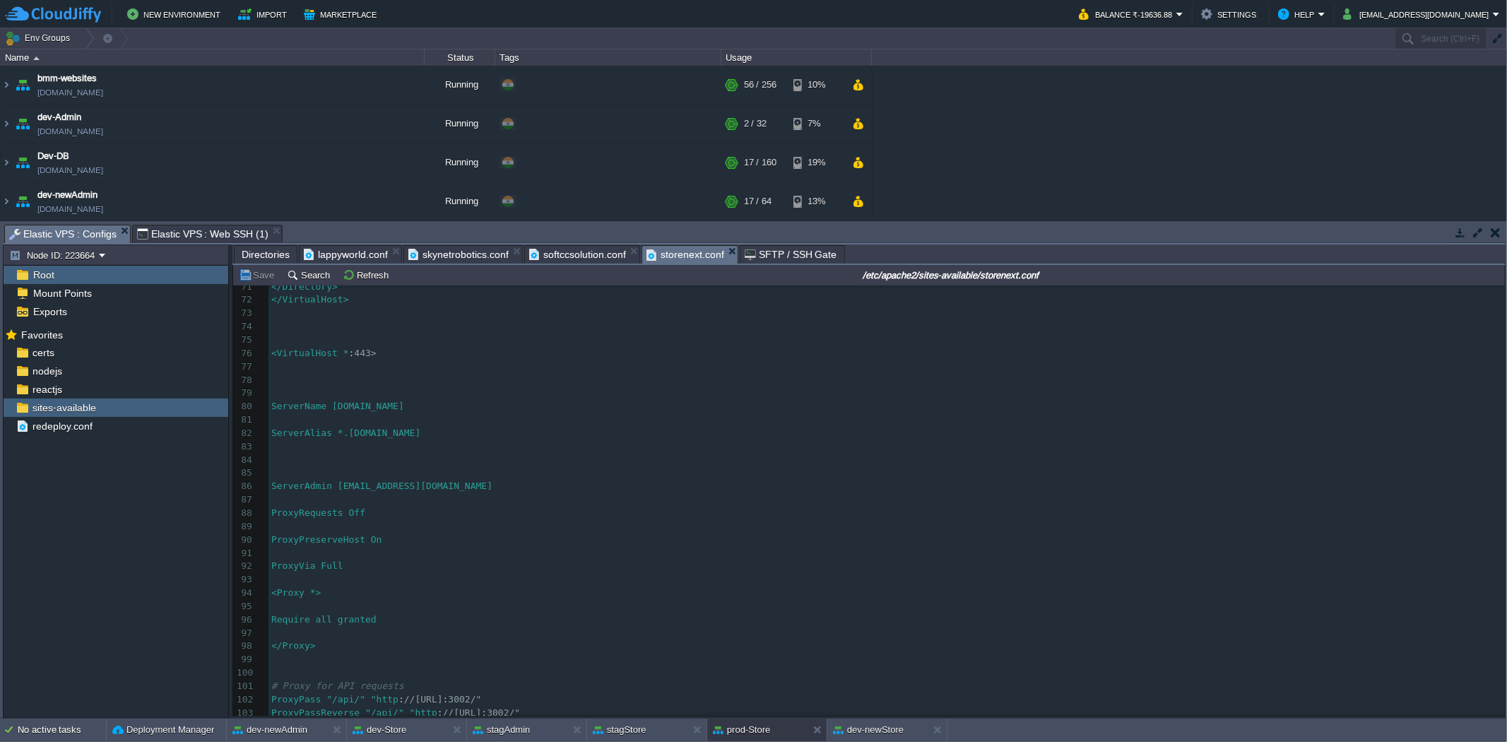
scroll to position [942, 0]
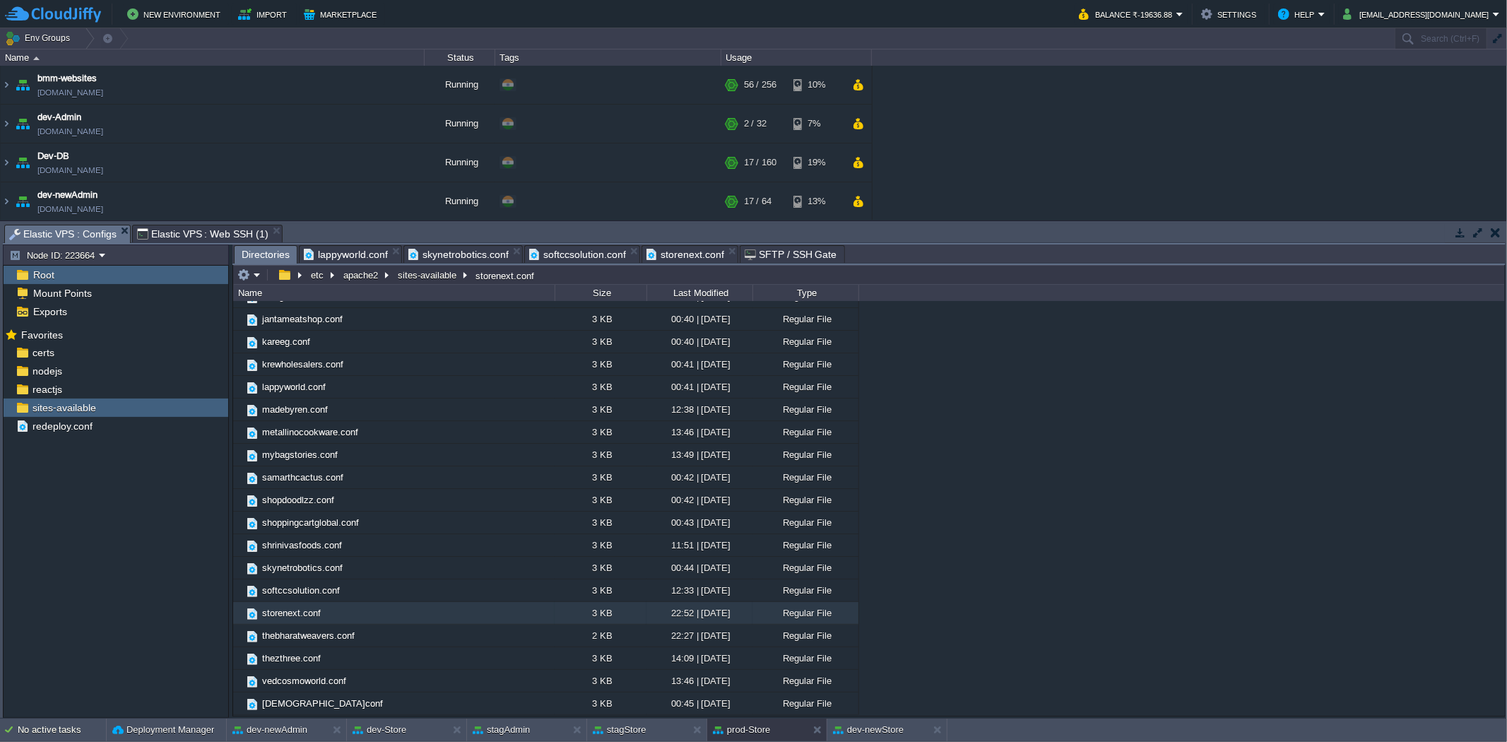
click at [249, 253] on span "Directories" at bounding box center [266, 255] width 48 height 18
click at [309, 641] on span "thebharatweavers.conf" at bounding box center [308, 635] width 97 height 12
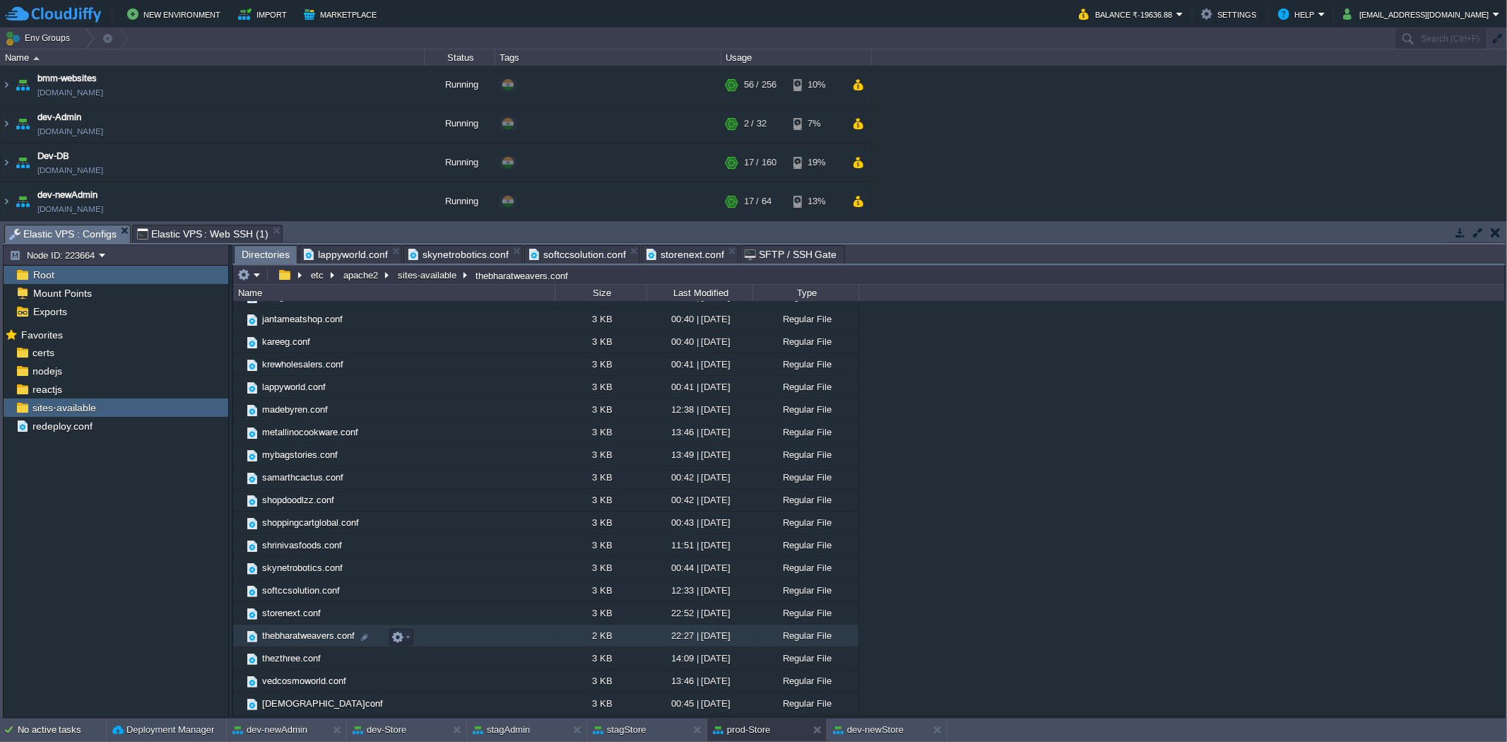
click at [309, 641] on span "thebharatweavers.conf" at bounding box center [308, 635] width 97 height 12
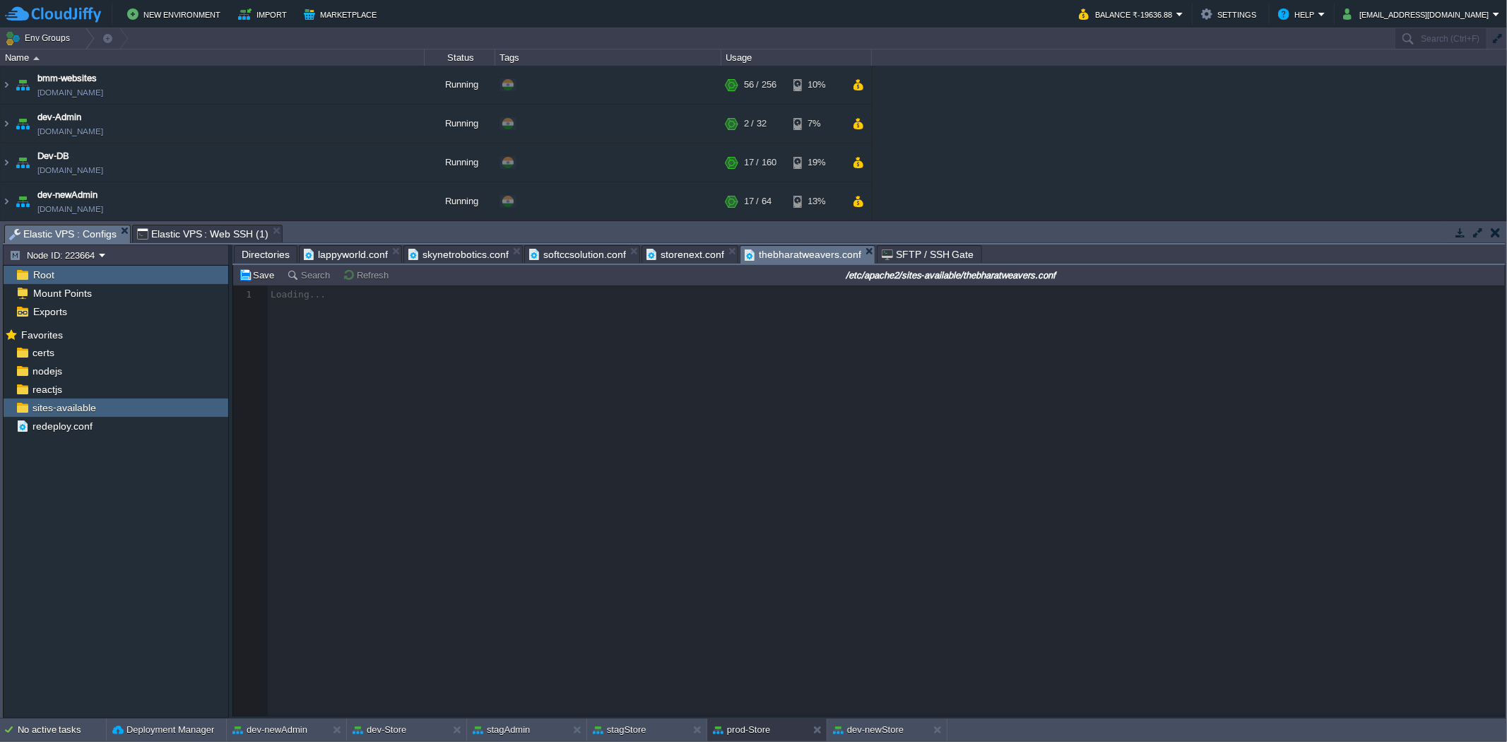
scroll to position [4, 0]
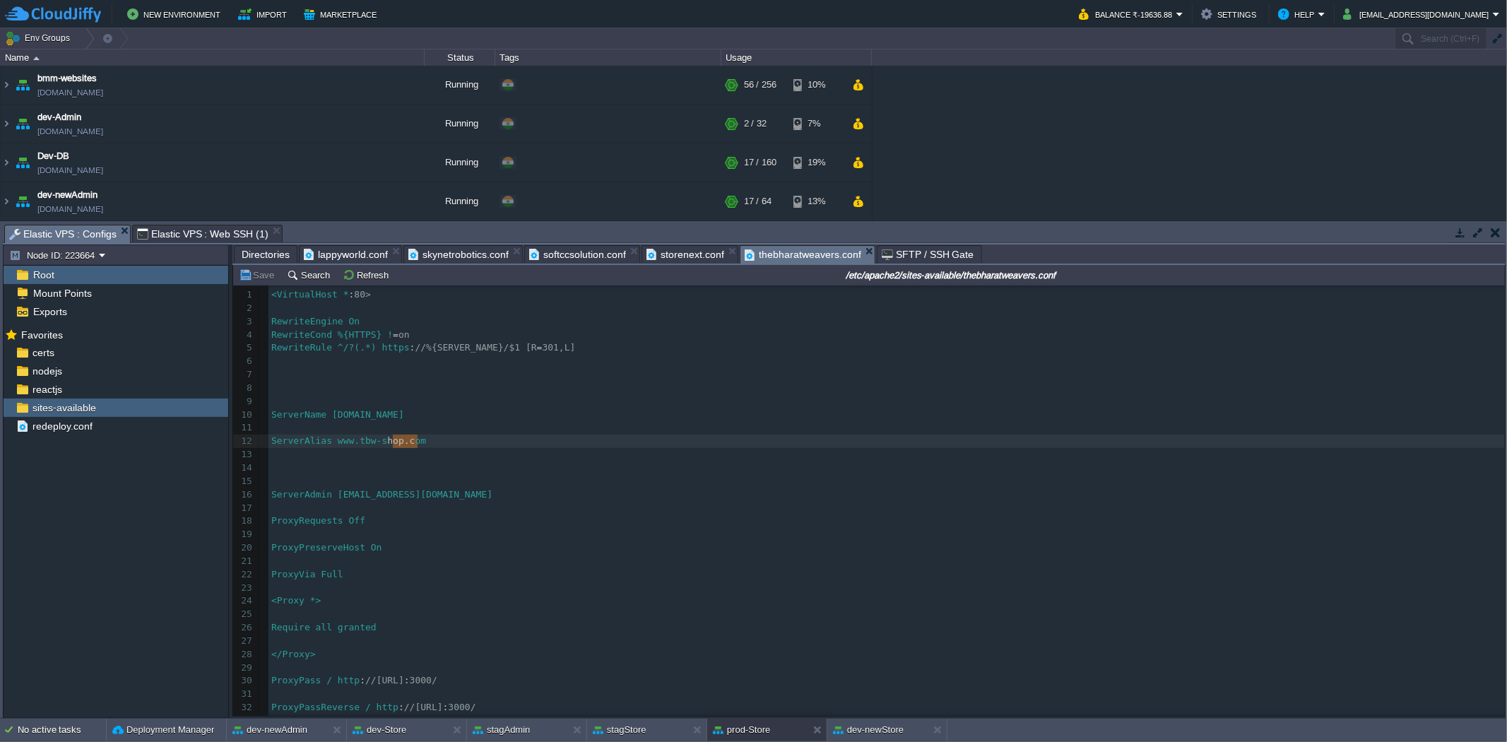
type textarea "ww.tbw-shop.c"
drag, startPoint x: 415, startPoint y: 441, endPoint x: 352, endPoint y: 443, distance: 62.9
type textarea "[DOMAIN_NAME]"
drag, startPoint x: 439, startPoint y: 441, endPoint x: 372, endPoint y: 444, distance: 66.5
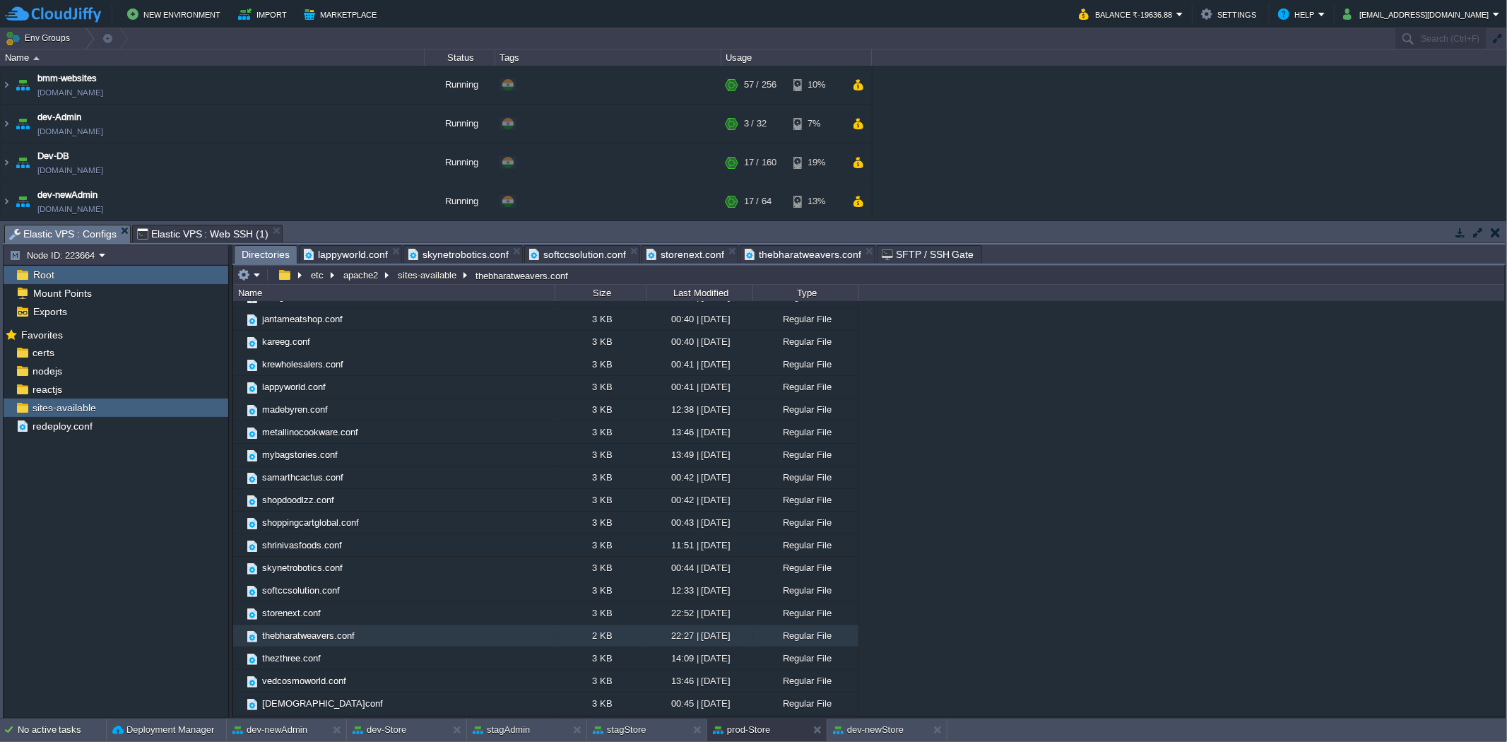
click at [271, 256] on span "Directories" at bounding box center [266, 255] width 48 height 18
click at [283, 659] on span "thezthree.conf" at bounding box center [291, 658] width 63 height 12
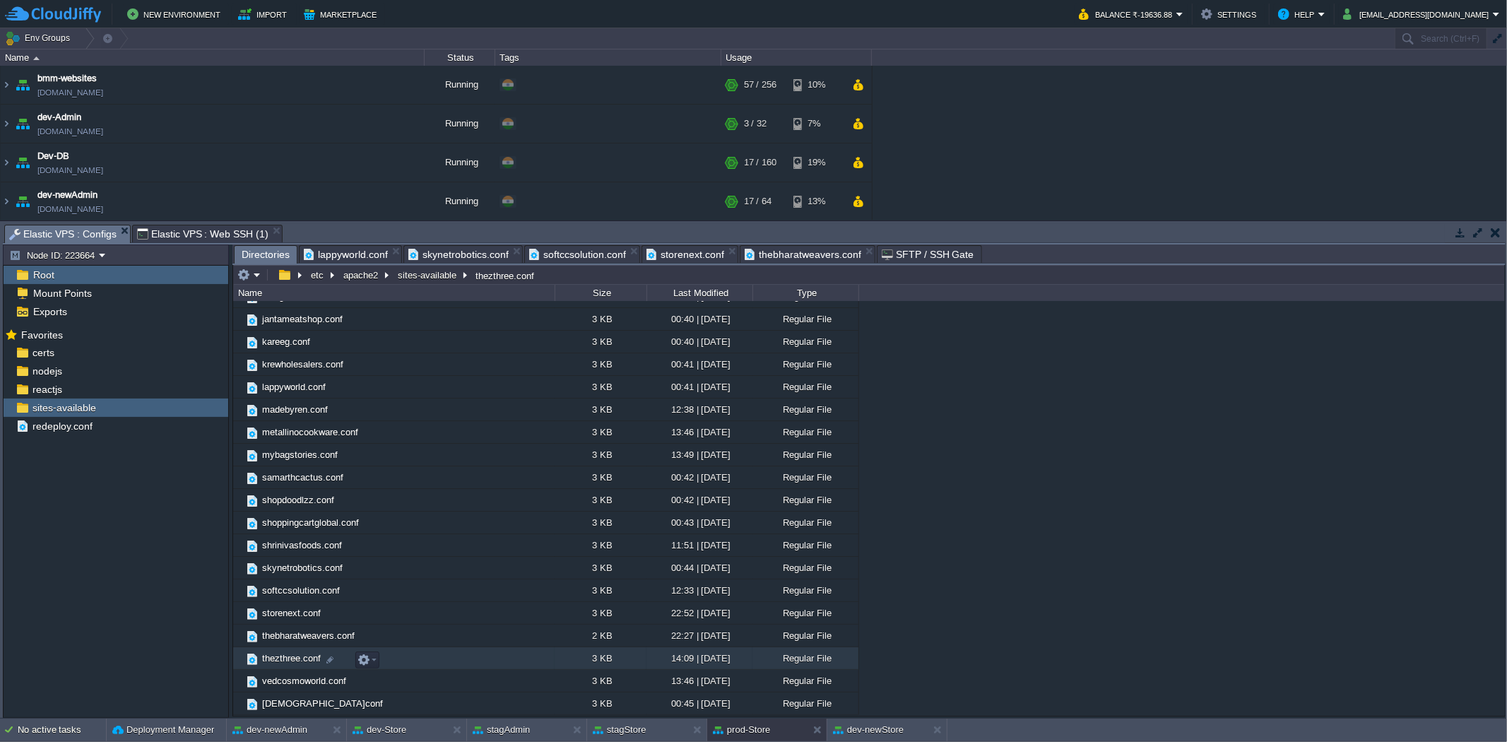
click at [283, 659] on span "thezthree.conf" at bounding box center [291, 658] width 63 height 12
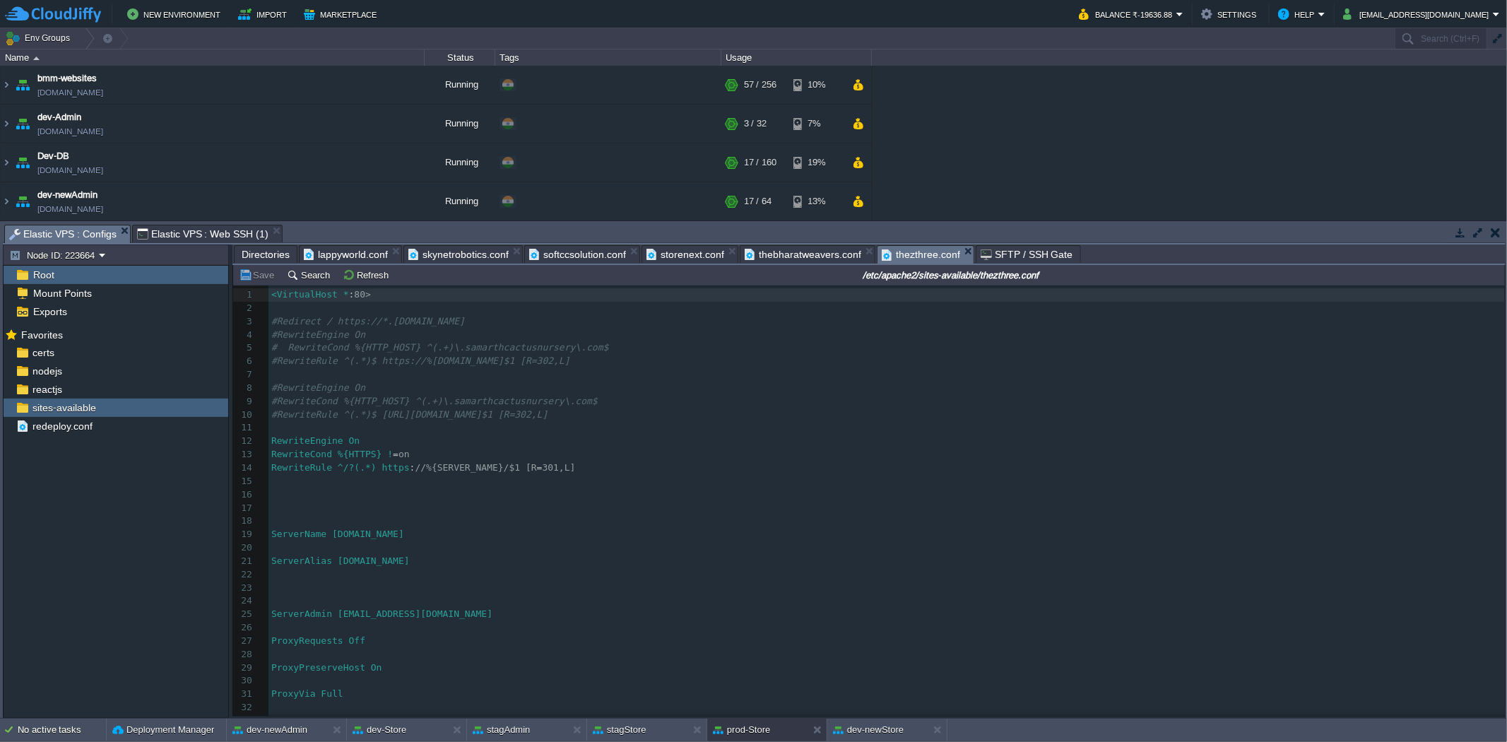
click at [441, 560] on pre "ServerAlias [DOMAIN_NAME]" at bounding box center [886, 561] width 1236 height 13
type textarea "ServerAlias [DOMAIN_NAME]"
type textarea "[DOMAIN_NAME]"
drag, startPoint x: 441, startPoint y: 560, endPoint x: 347, endPoint y: 568, distance: 95.0
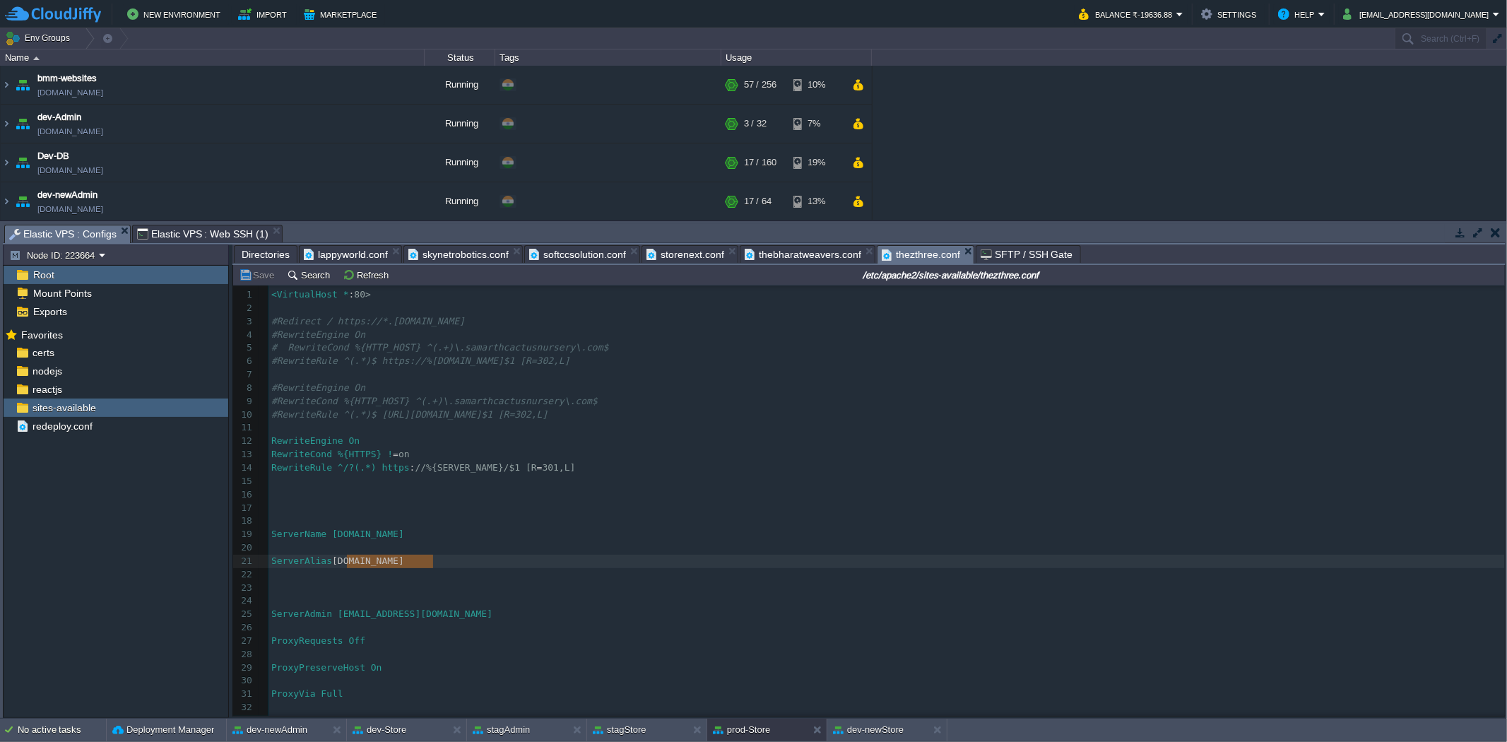
click at [270, 254] on span "Directories" at bounding box center [266, 254] width 48 height 17
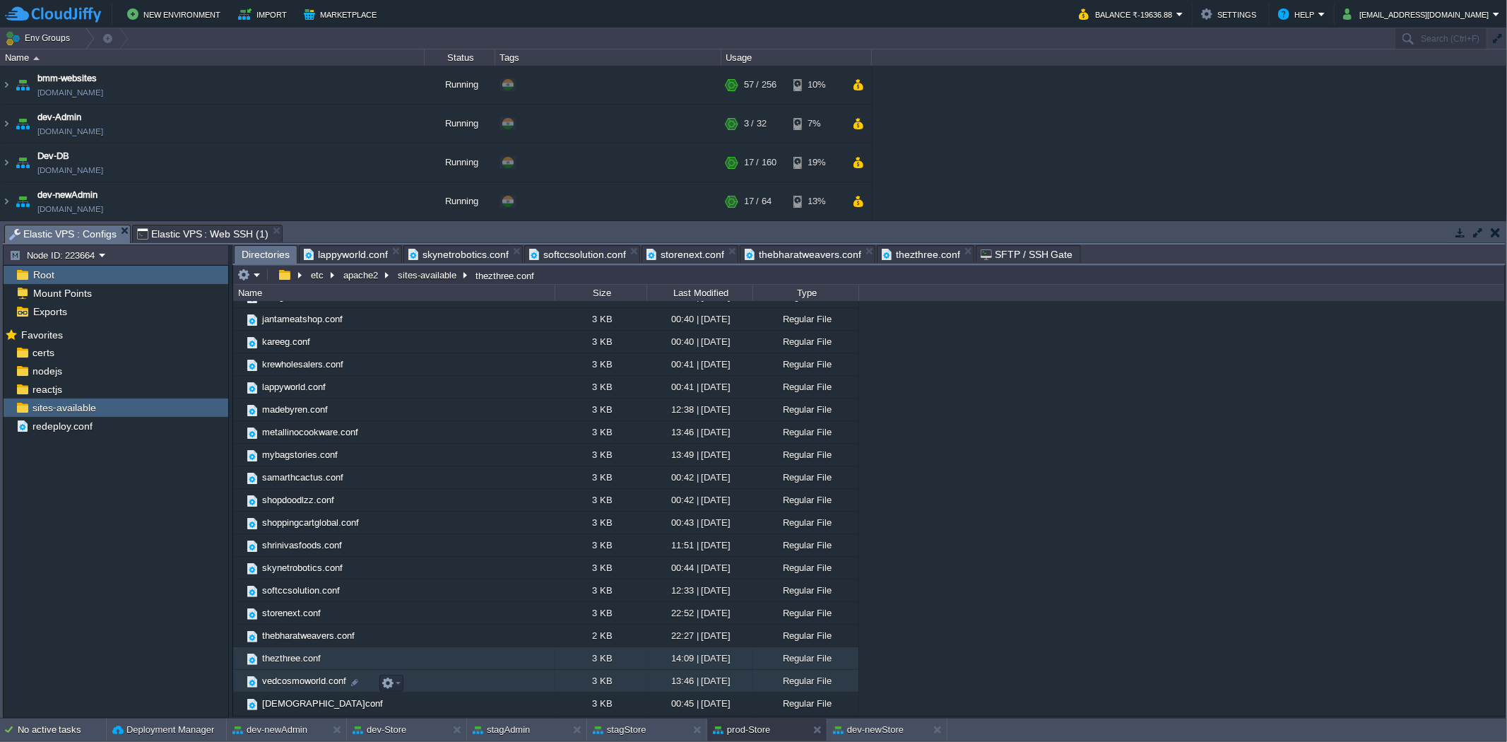
click at [306, 683] on span "vedcosmoworld.conf" at bounding box center [304, 681] width 88 height 12
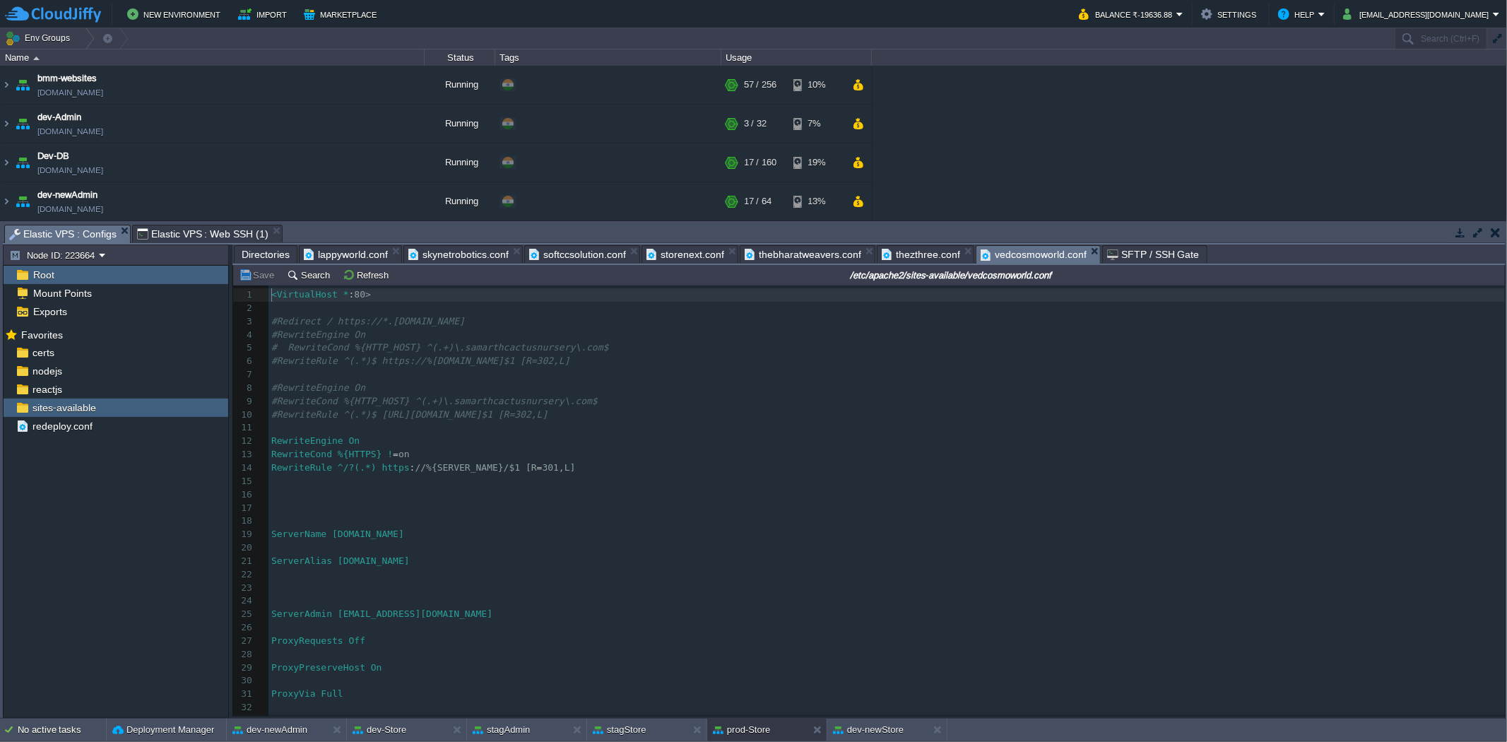
click at [439, 568] on div "149 1 <VirtualHost * : 80> 2 ​ 3 #Redirect / https://*.[DOMAIN_NAME] 4 #Rewrite…" at bounding box center [886, 567] width 1236 height 559
type textarea "[DOMAIN_NAME]"
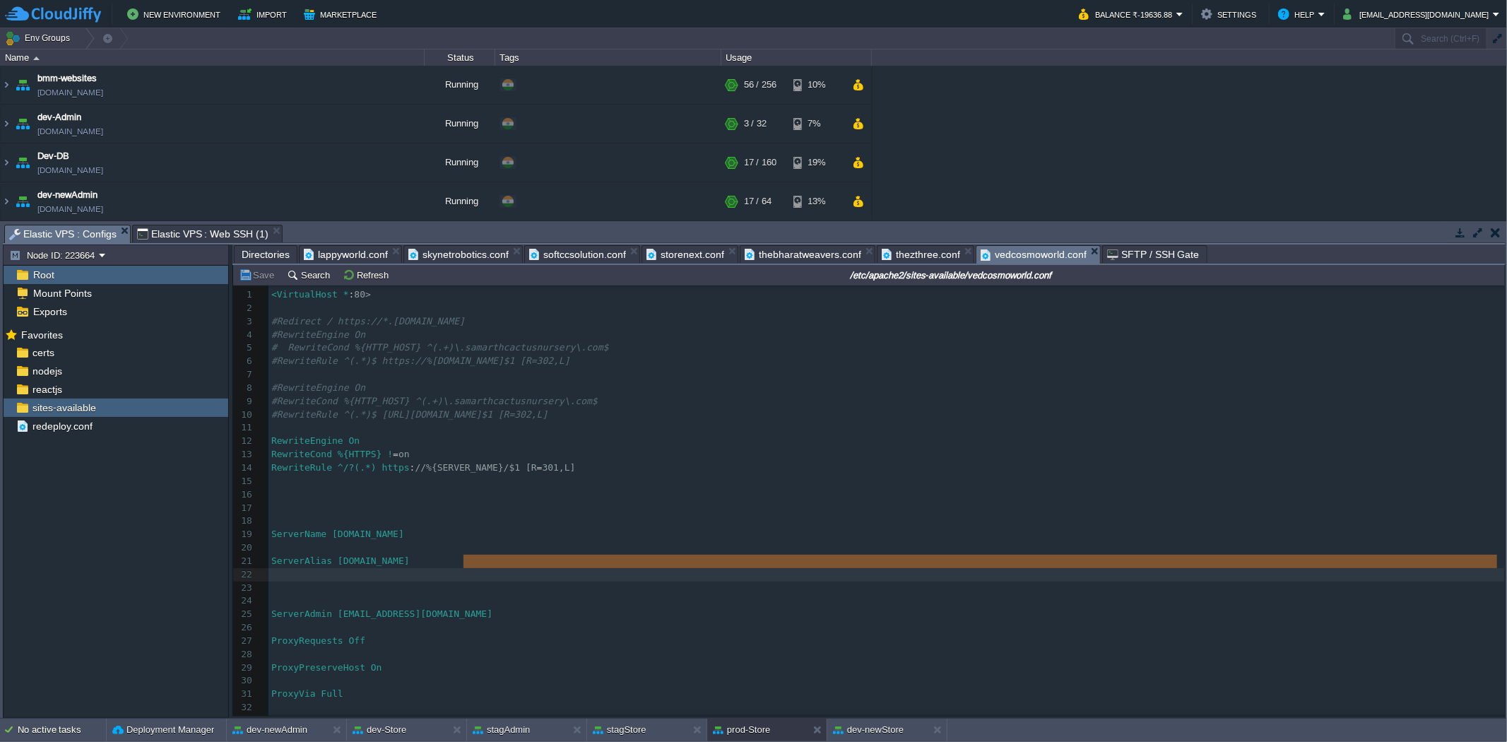
type textarea "[DOMAIN_NAME]"
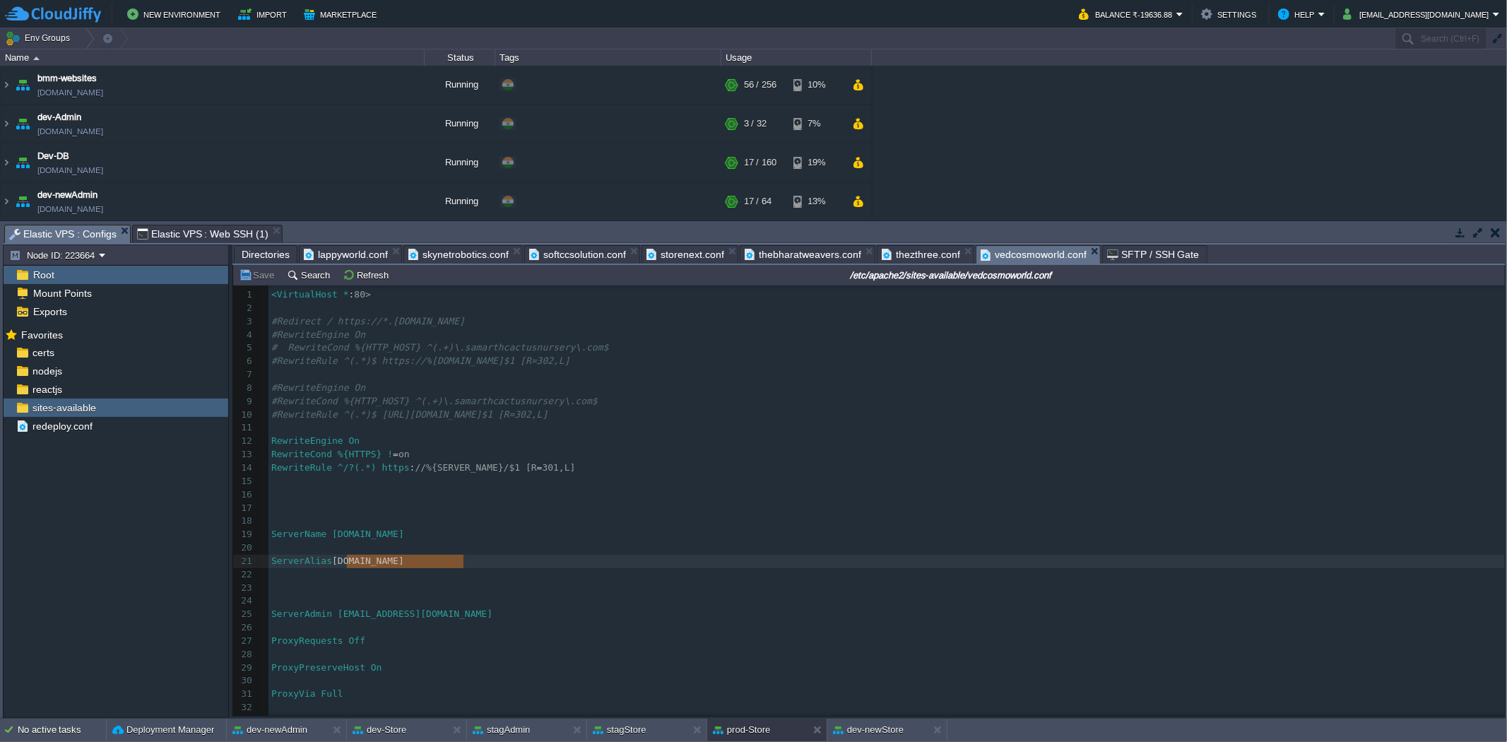
drag, startPoint x: 466, startPoint y: 567, endPoint x: 347, endPoint y: 570, distance: 119.4
click at [502, 586] on pre at bounding box center [886, 587] width 1236 height 13
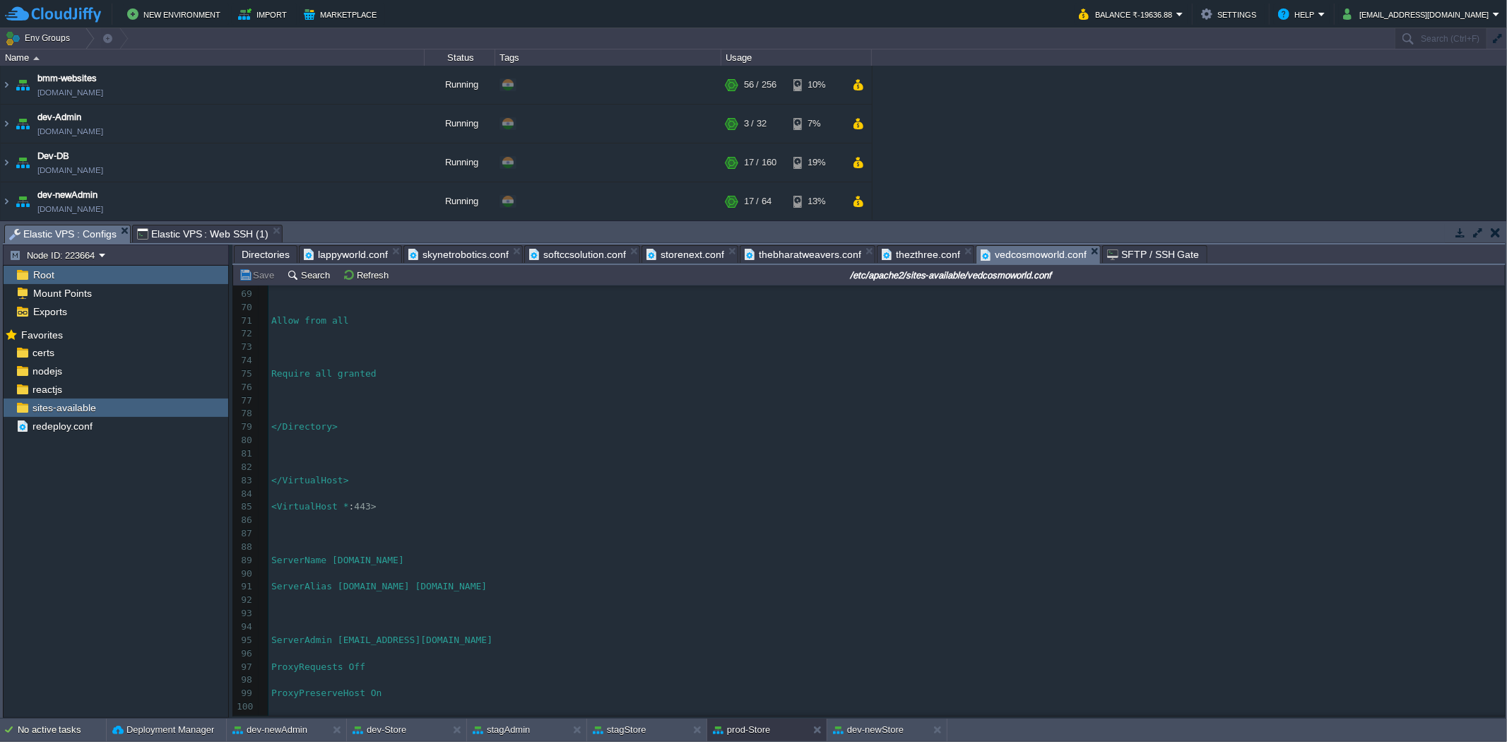
scroll to position [1020, 0]
click at [268, 256] on span "Directories" at bounding box center [266, 254] width 48 height 17
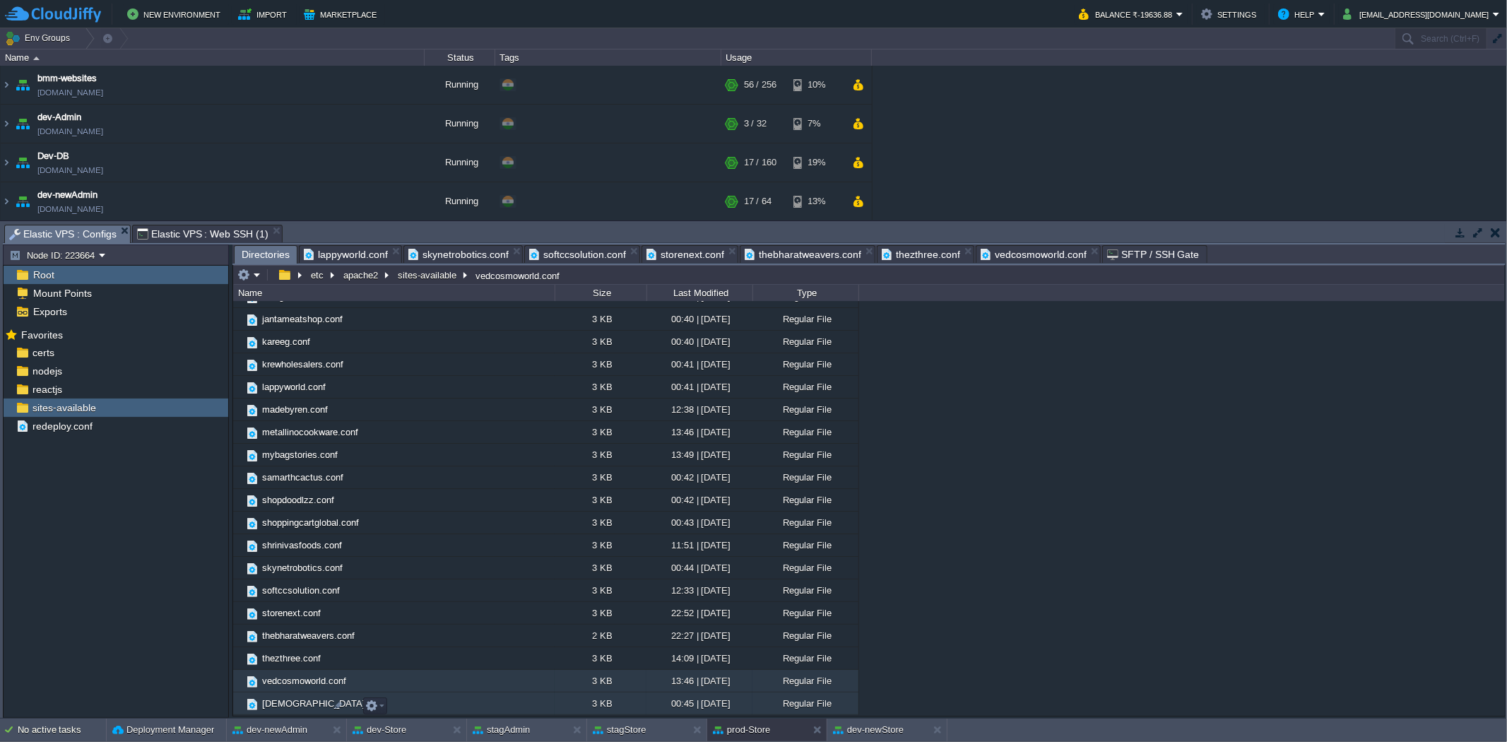
click at [283, 708] on span "[DEMOGRAPHIC_DATA]conf" at bounding box center [322, 703] width 125 height 12
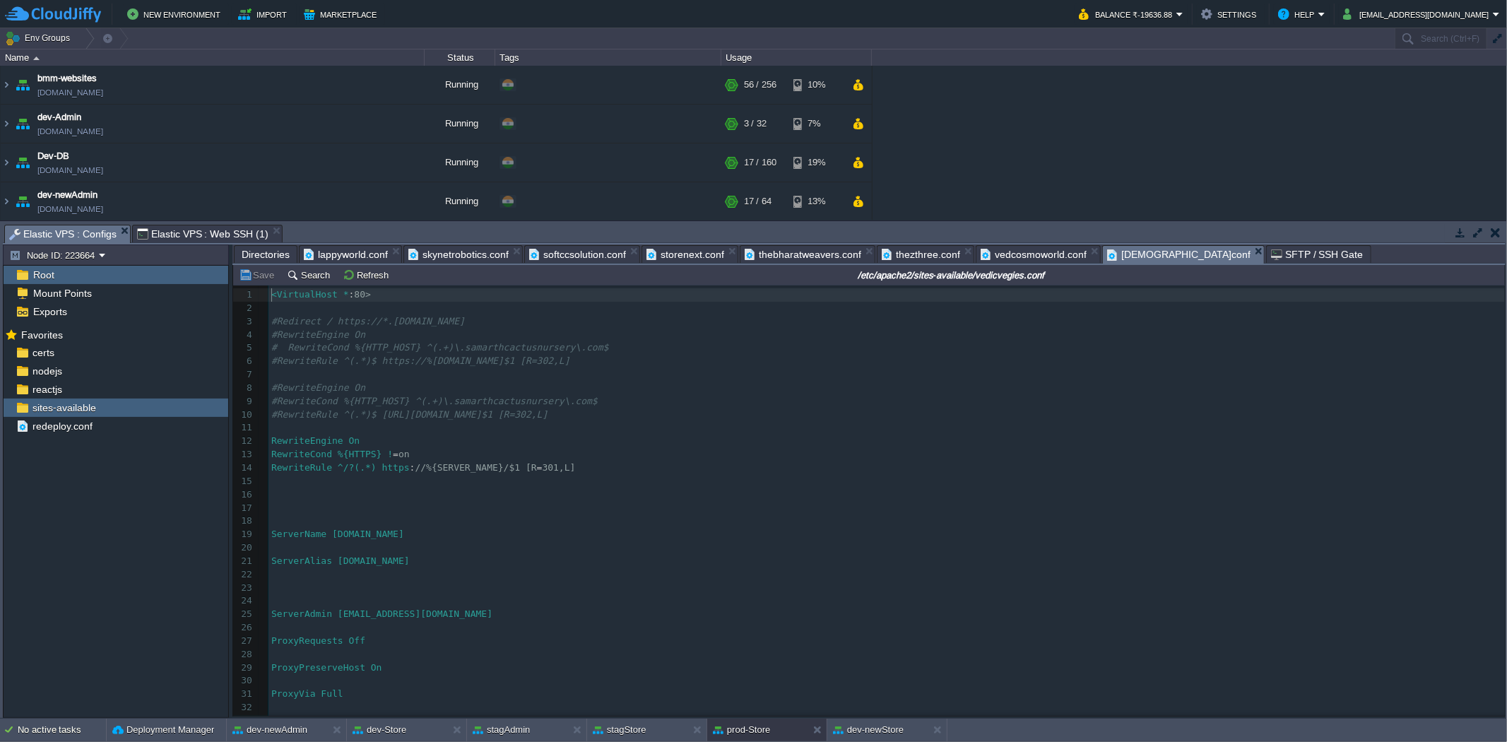
scroll to position [4, 0]
type textarea "[DOMAIN_NAME]"
drag, startPoint x: 448, startPoint y: 561, endPoint x: 348, endPoint y: 562, distance: 100.3
click at [567, 256] on span "softccsolution.conf" at bounding box center [577, 254] width 97 height 17
type textarea "[DOMAIN_NAME]"
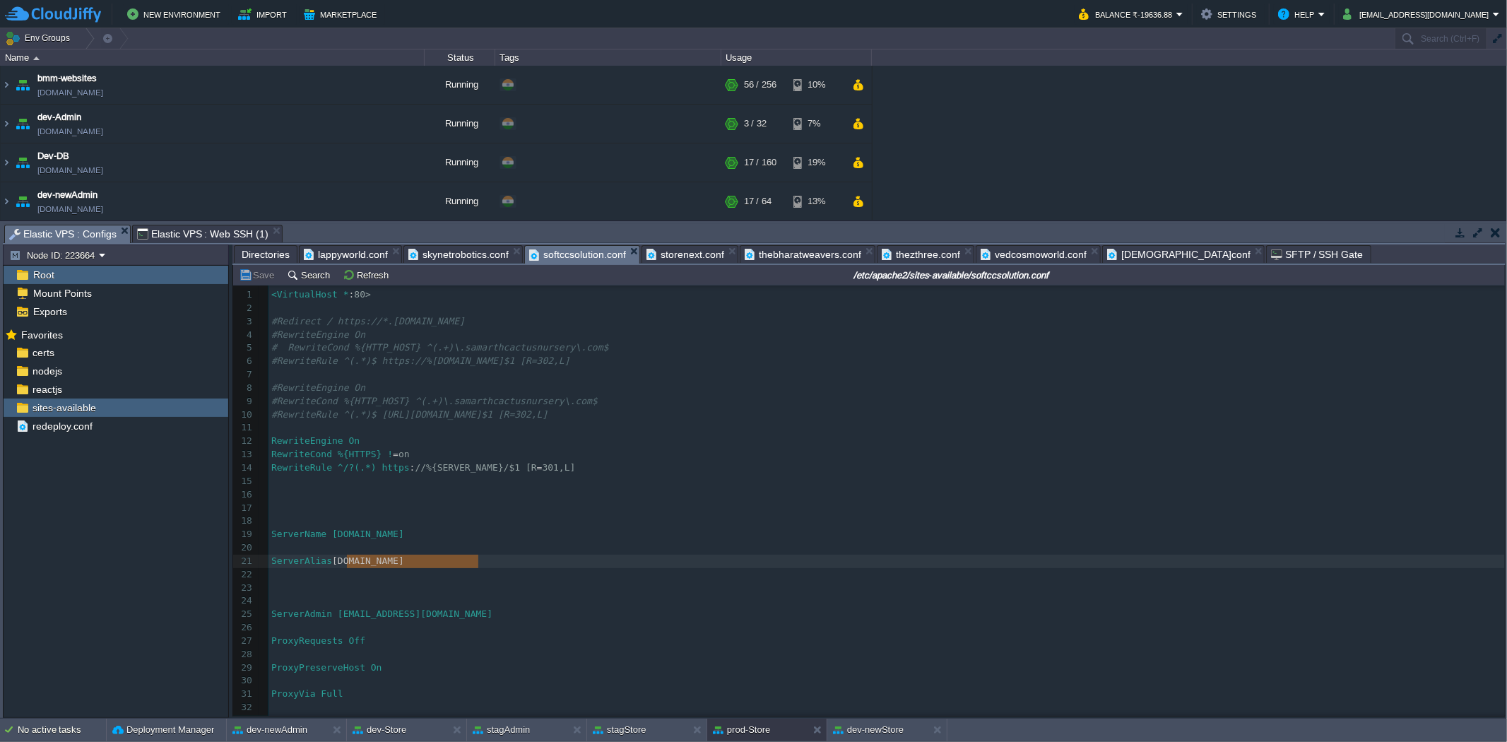
drag, startPoint x: 485, startPoint y: 566, endPoint x: 349, endPoint y: 562, distance: 135.7
click at [406, 725] on button "dev-Store" at bounding box center [379, 730] width 54 height 14
